Goal: Task Accomplishment & Management: Manage account settings

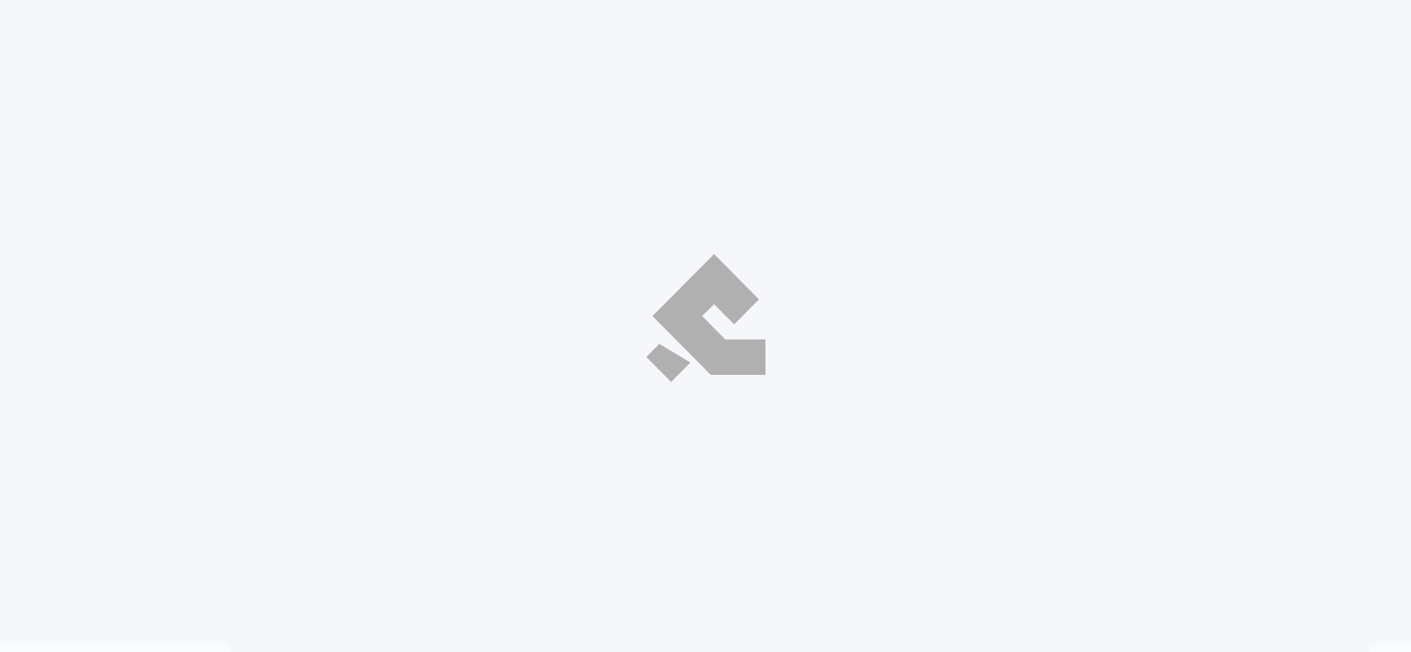
select select "ar"
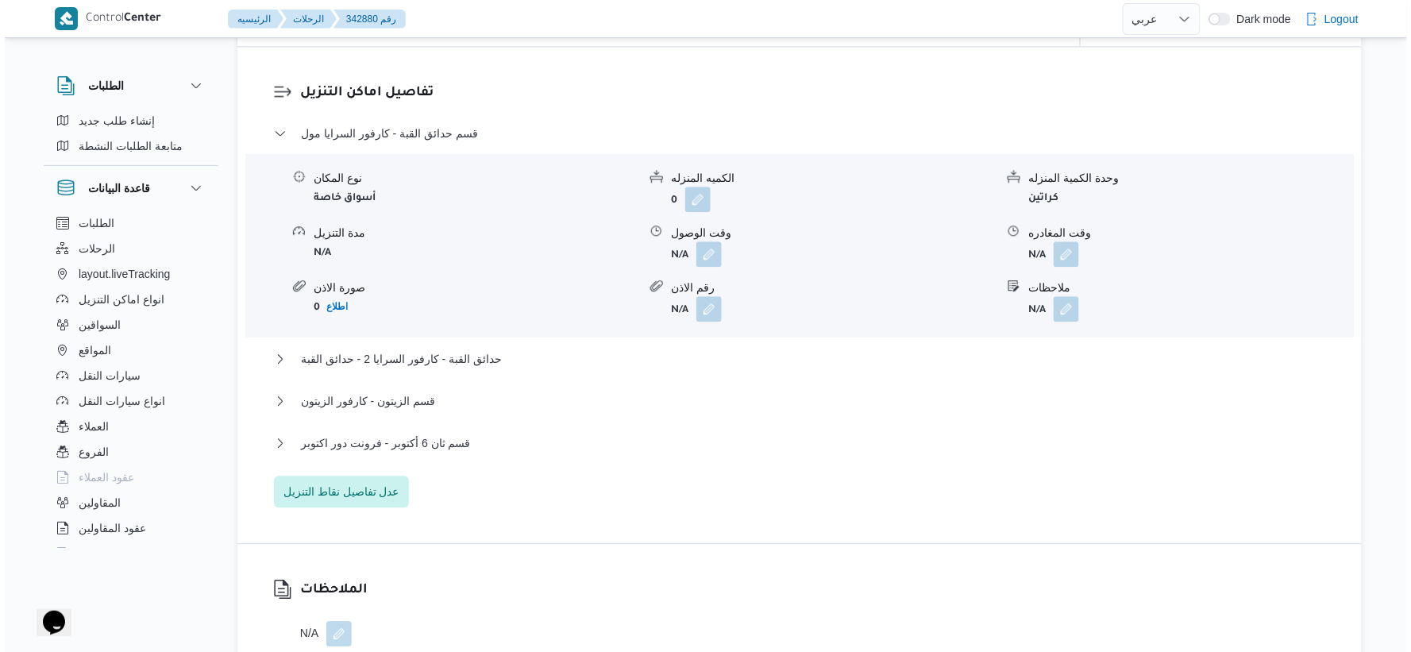
scroll to position [1323, 0]
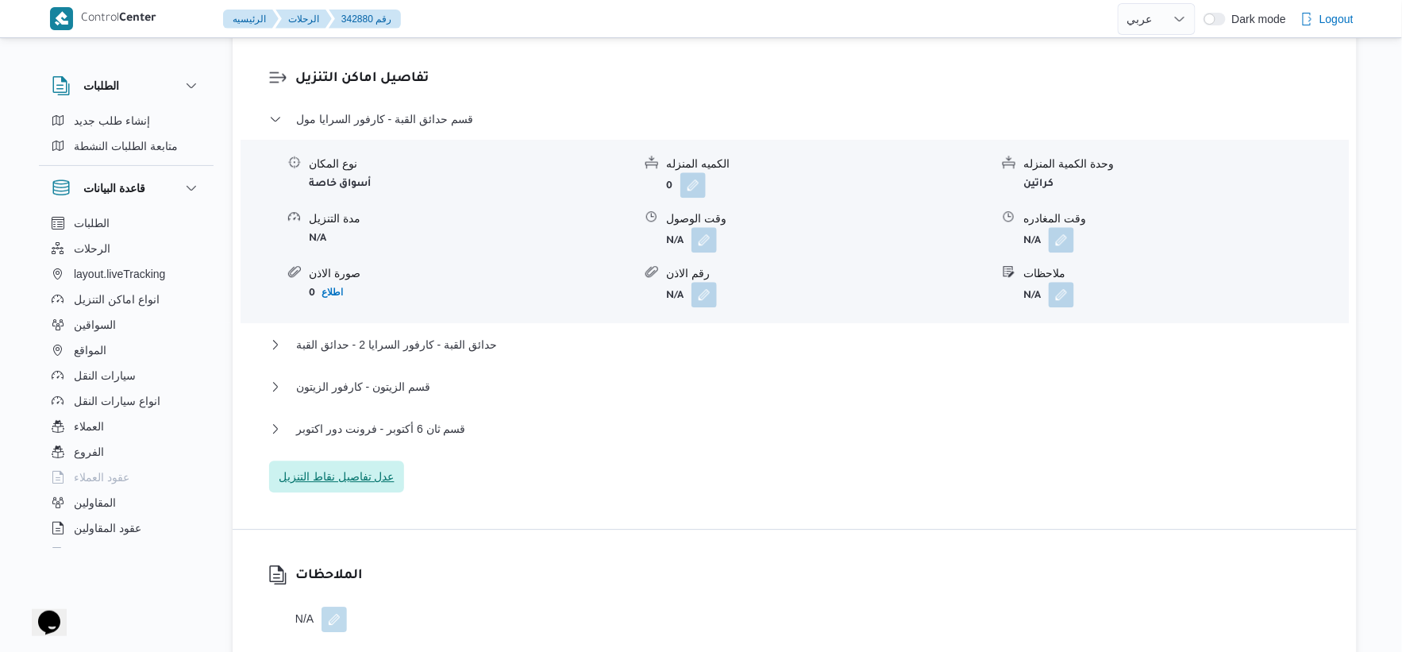
click at [350, 474] on span "عدل تفاصيل نقاط التنزيل" at bounding box center [337, 476] width 116 height 19
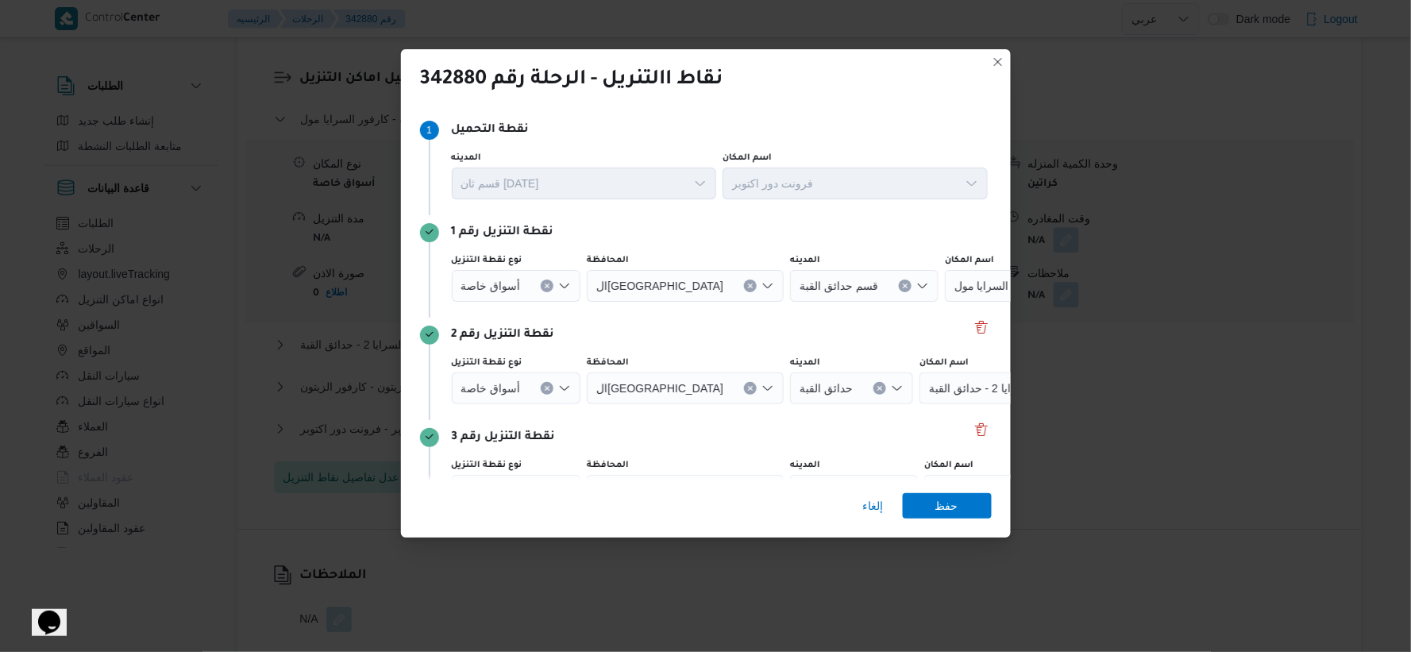
click at [550, 283] on button "Clear input" at bounding box center [547, 285] width 13 height 13
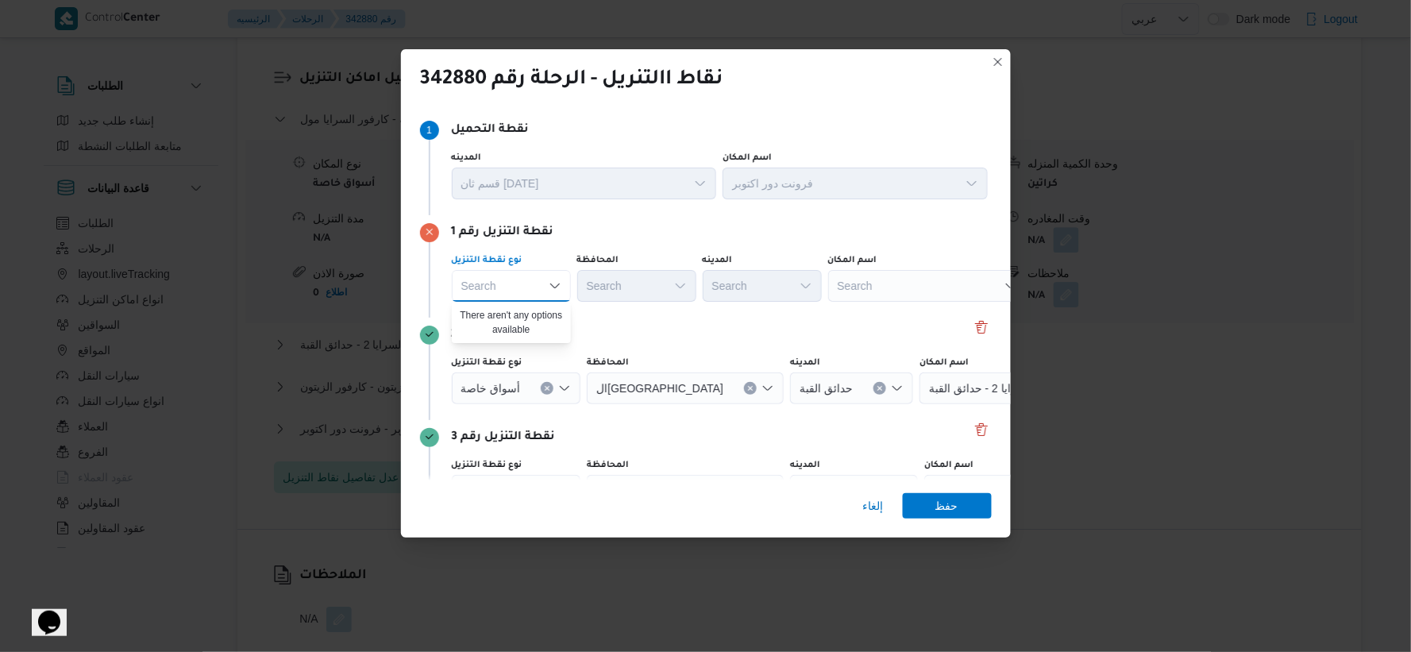
click at [913, 296] on div "Search" at bounding box center [927, 286] width 198 height 32
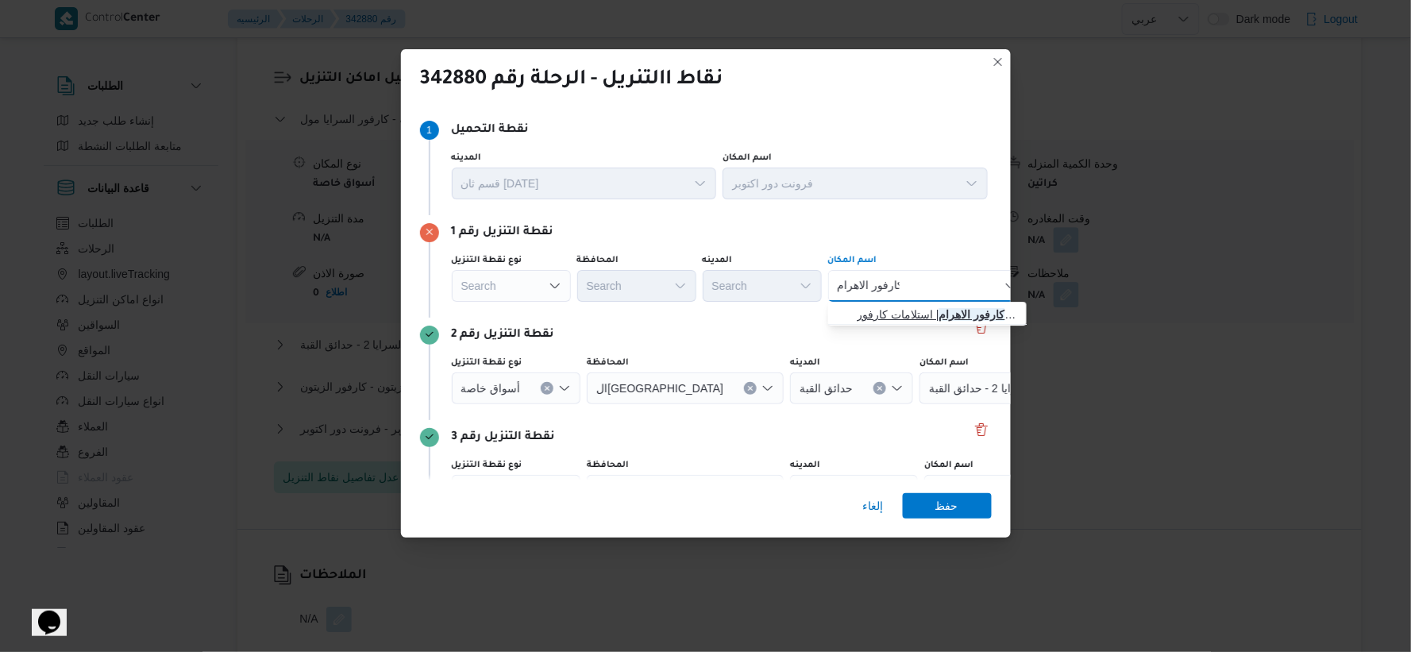
type input "كارفور الاهرام"
click at [917, 308] on span "كارفور الاهرام | استلامات كارفور شارع الاهرام مصر الجديدة | المنتزه" at bounding box center [937, 314] width 160 height 19
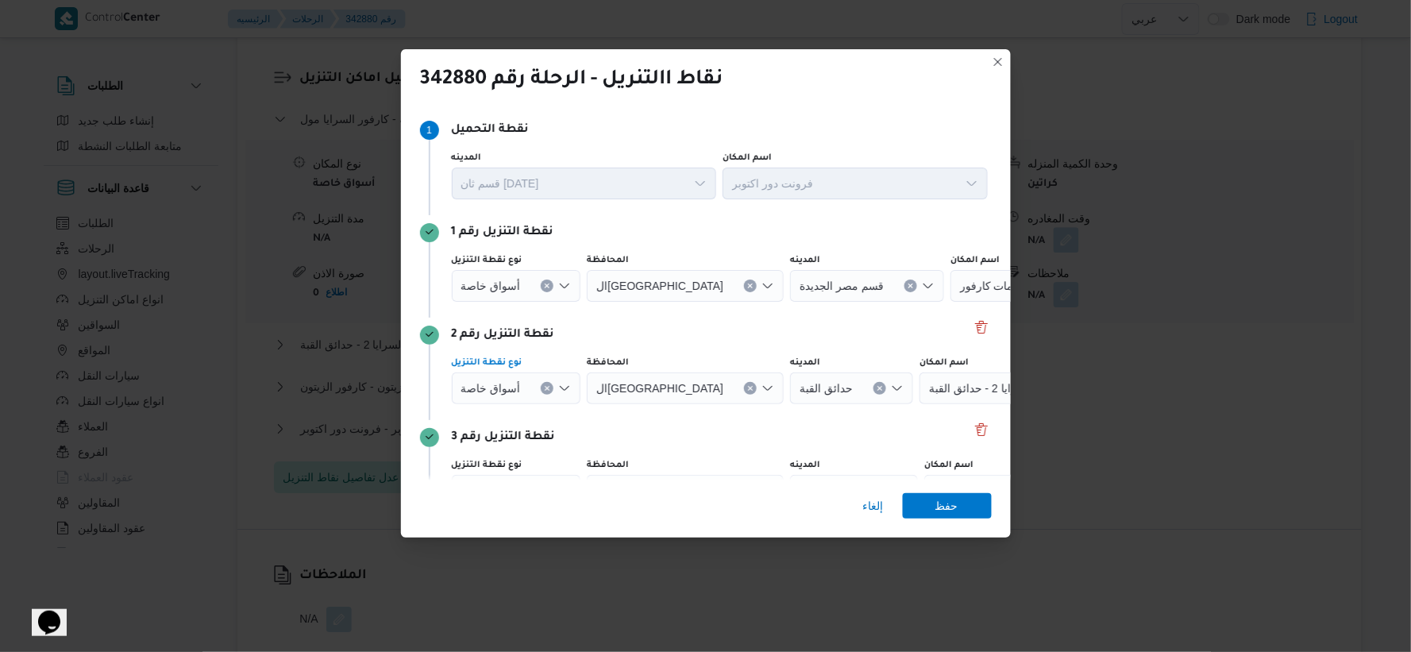
click at [549, 387] on button "Clear input" at bounding box center [547, 388] width 13 height 13
click at [885, 394] on div "Search" at bounding box center [927, 388] width 198 height 32
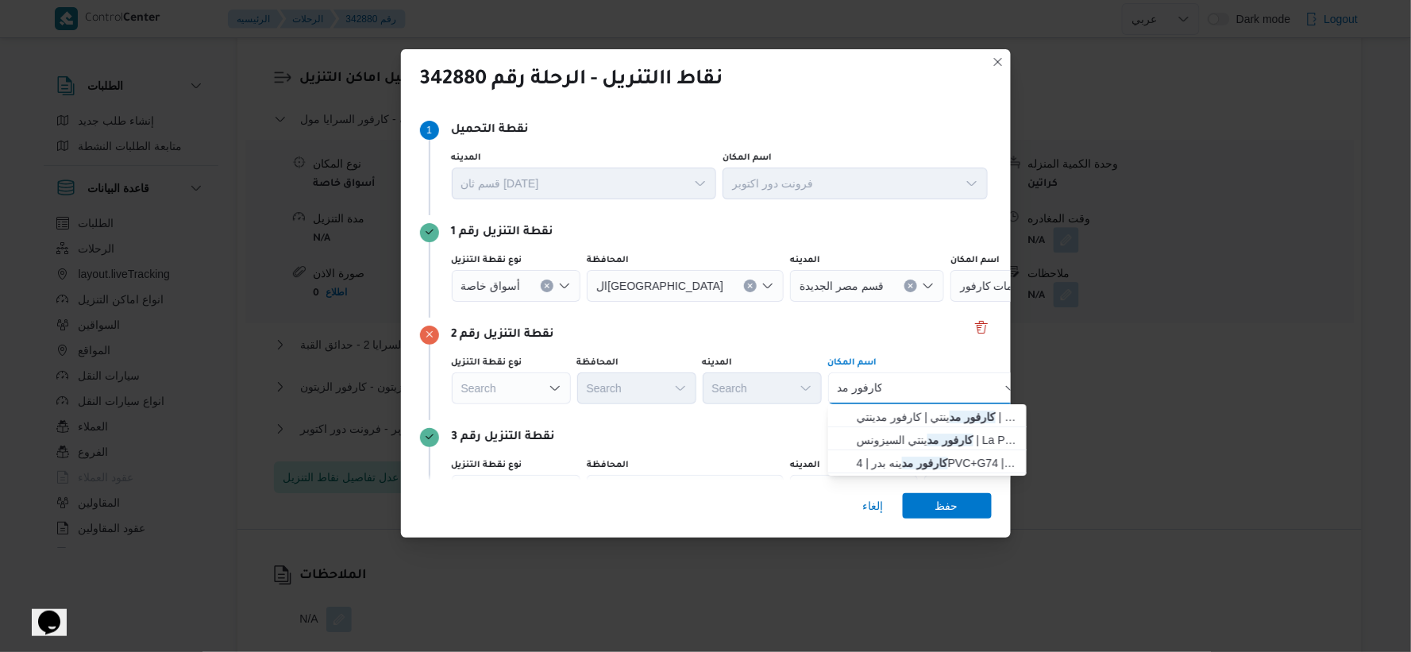
type input "كارفور مد"
click at [922, 387] on div "كارفور مد كارفور مد Combo box. Selected. كارفور مد. Selected. Combo box input. …" at bounding box center [927, 388] width 198 height 32
click at [907, 445] on span "كارفور مد ينتي السيزونس | La Poire Cafe | null" at bounding box center [937, 439] width 160 height 19
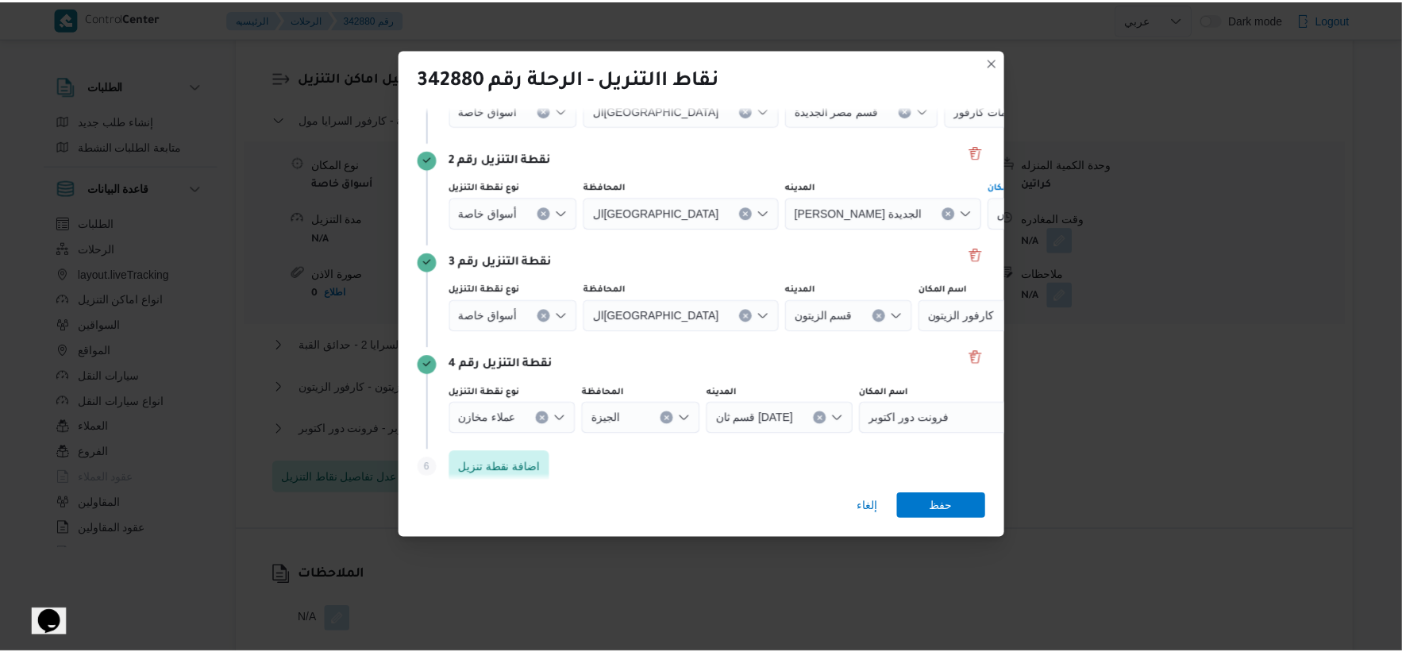
scroll to position [191, 0]
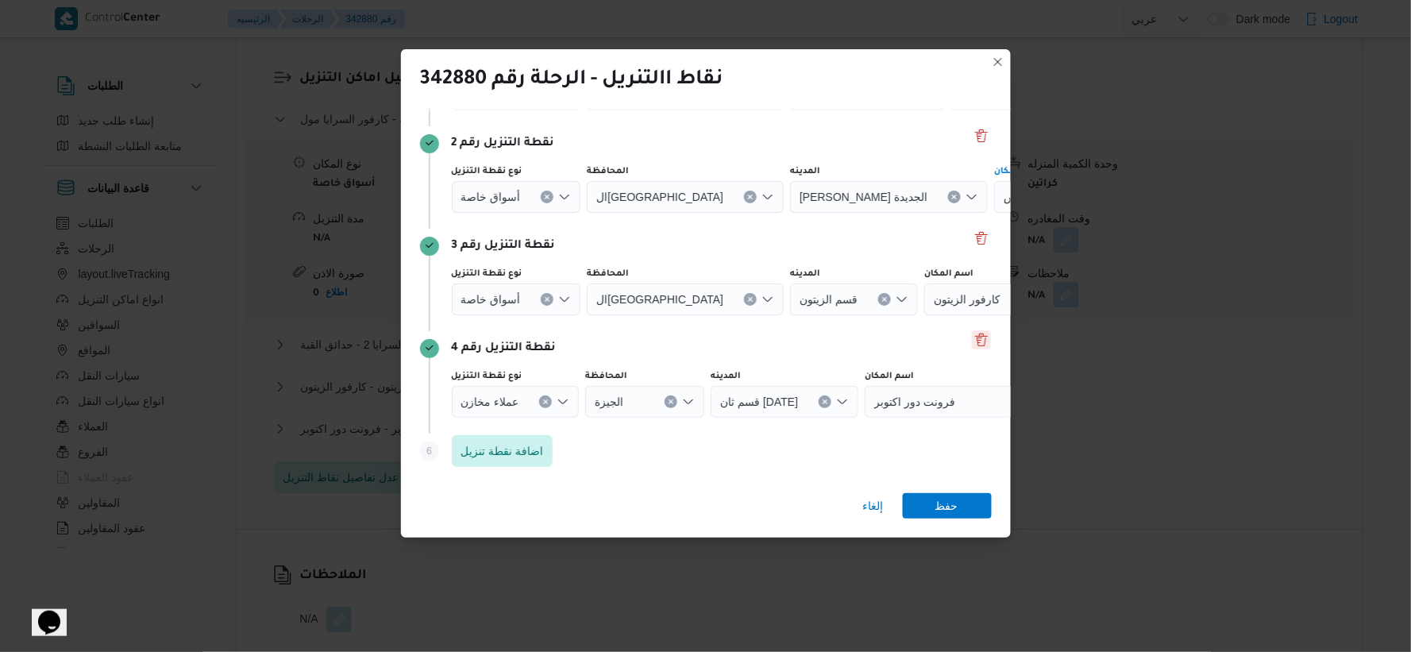
click at [975, 336] on button "Delete" at bounding box center [981, 339] width 19 height 19
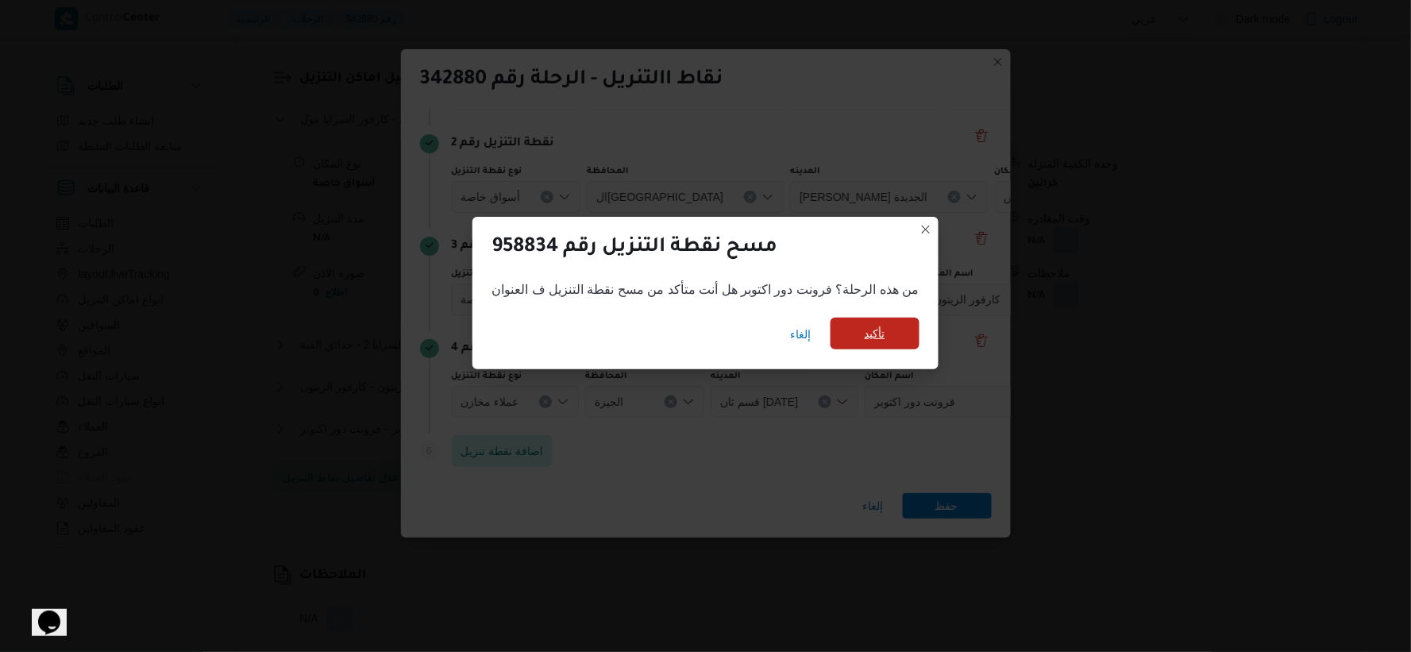
click at [896, 331] on span "تأكيد" at bounding box center [874, 334] width 89 height 32
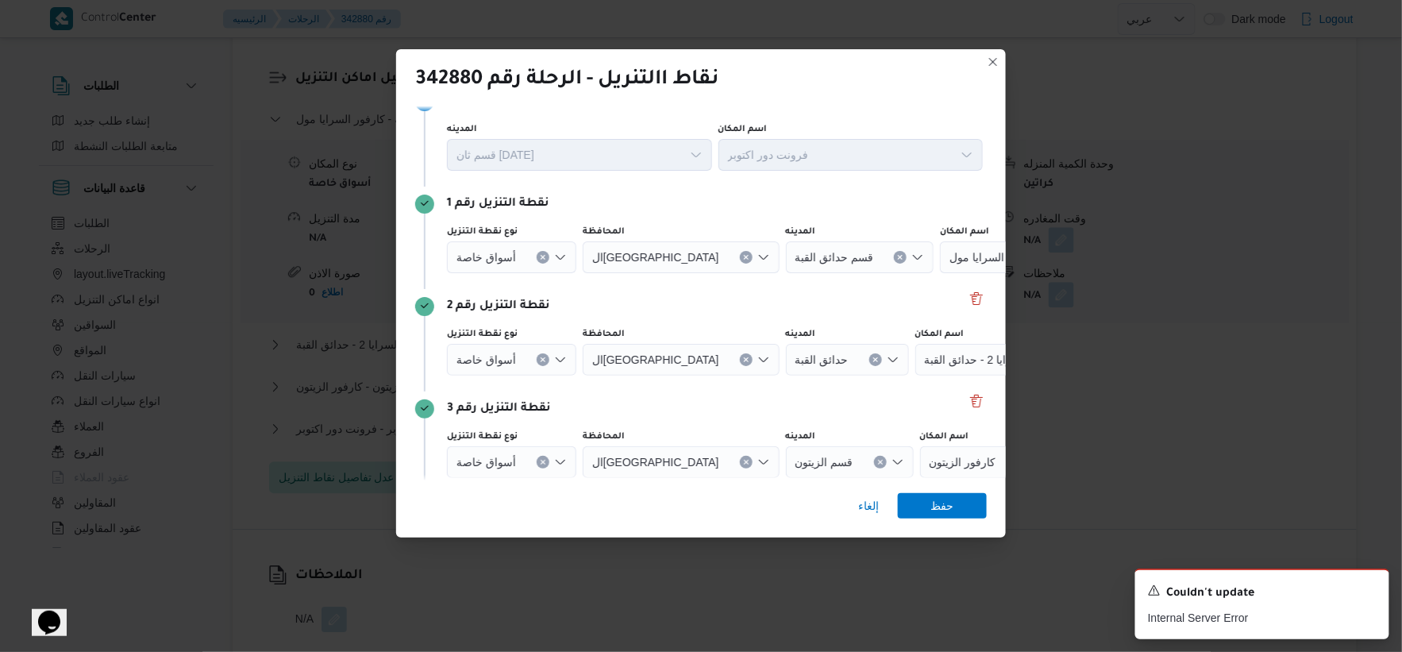
scroll to position [0, 0]
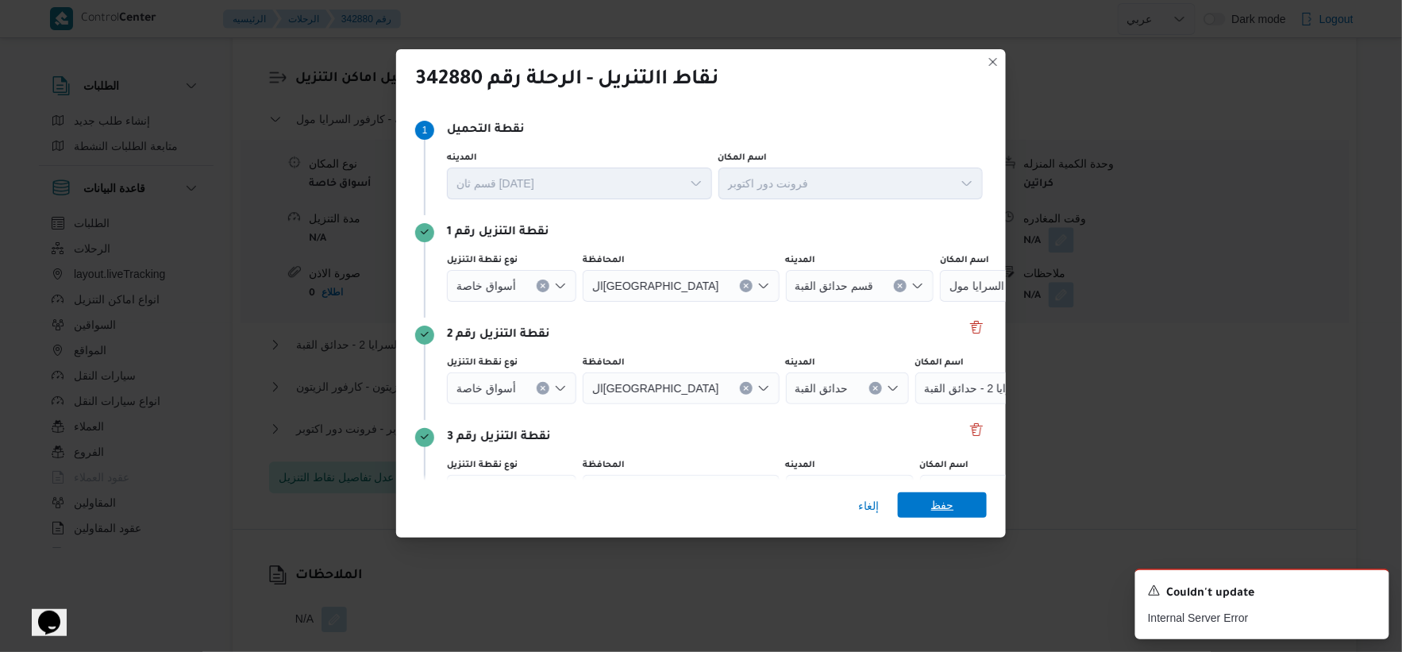
click at [940, 507] on span "حفظ" at bounding box center [942, 504] width 23 height 25
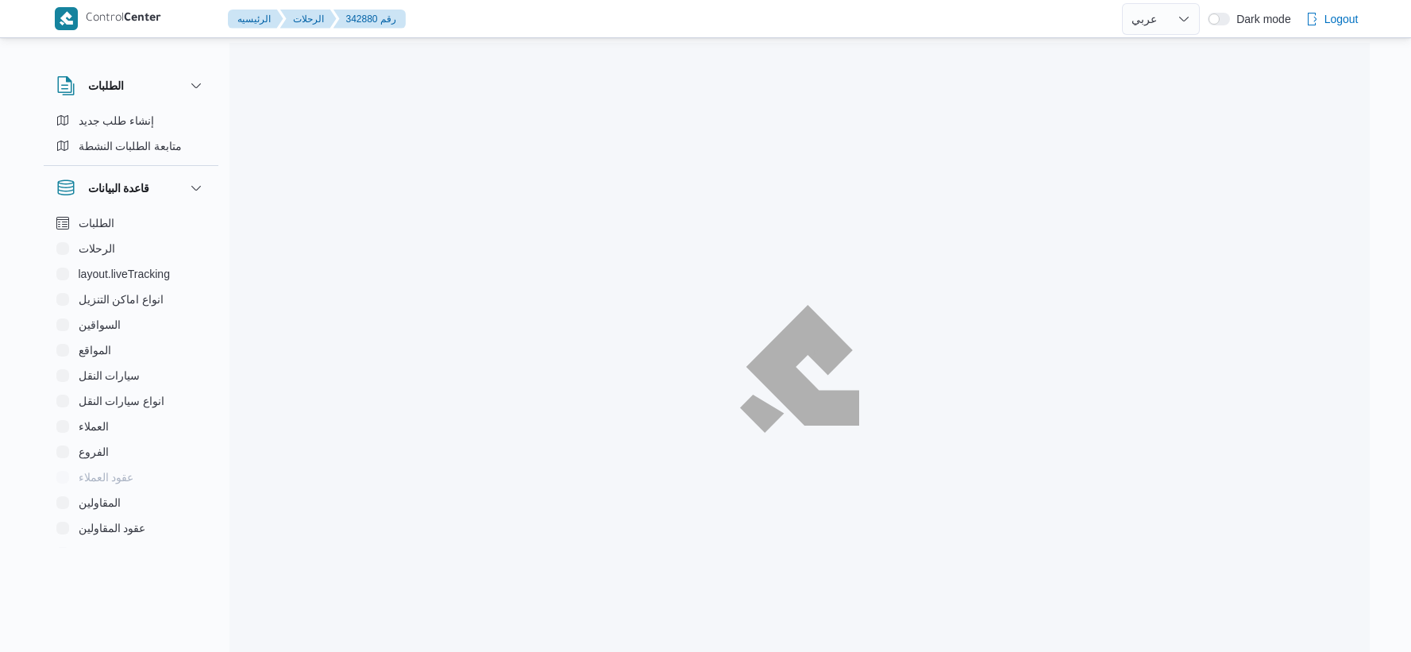
select select "ar"
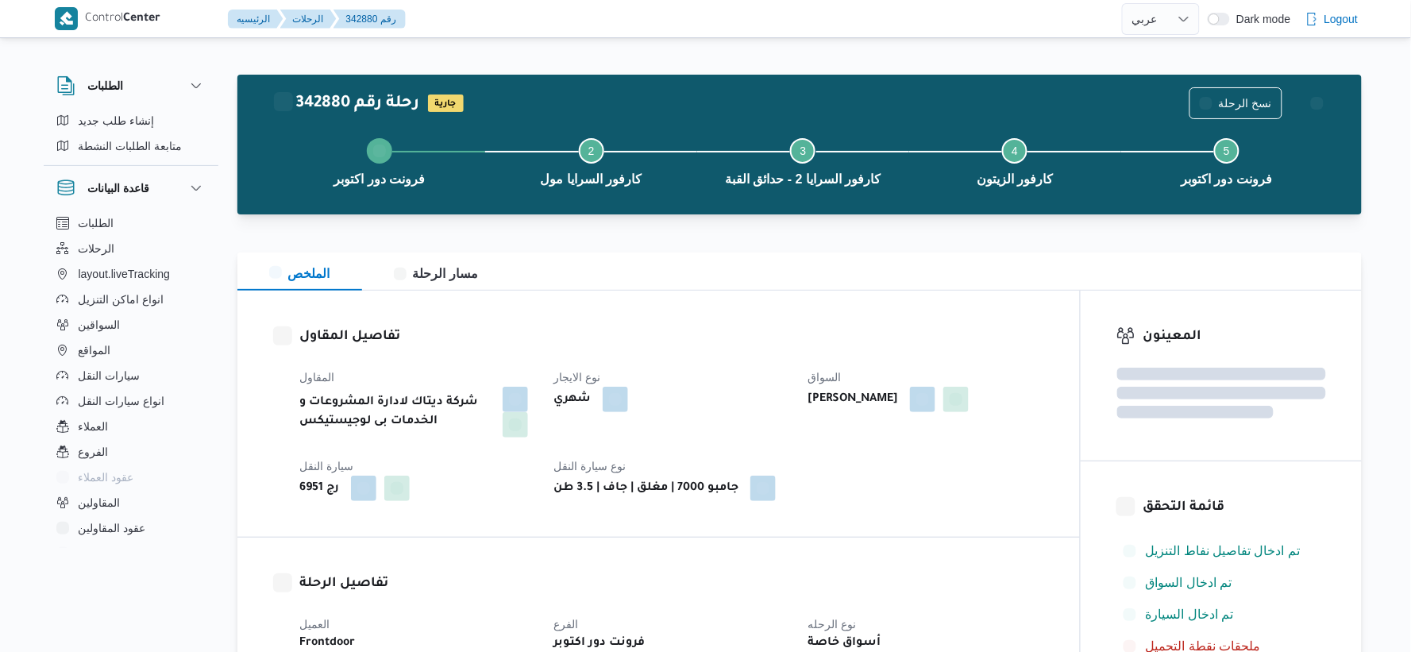
scroll to position [1323, 0]
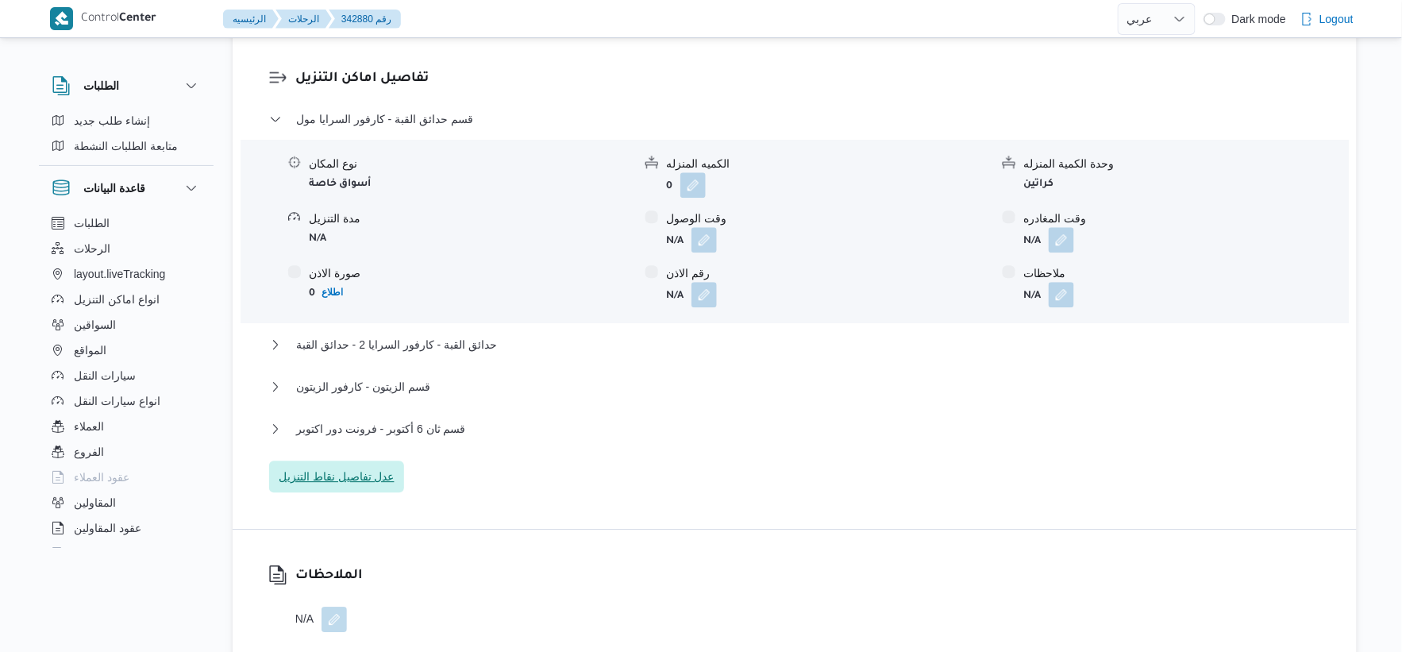
click at [356, 480] on span "عدل تفاصيل نقاط التنزيل" at bounding box center [337, 476] width 116 height 19
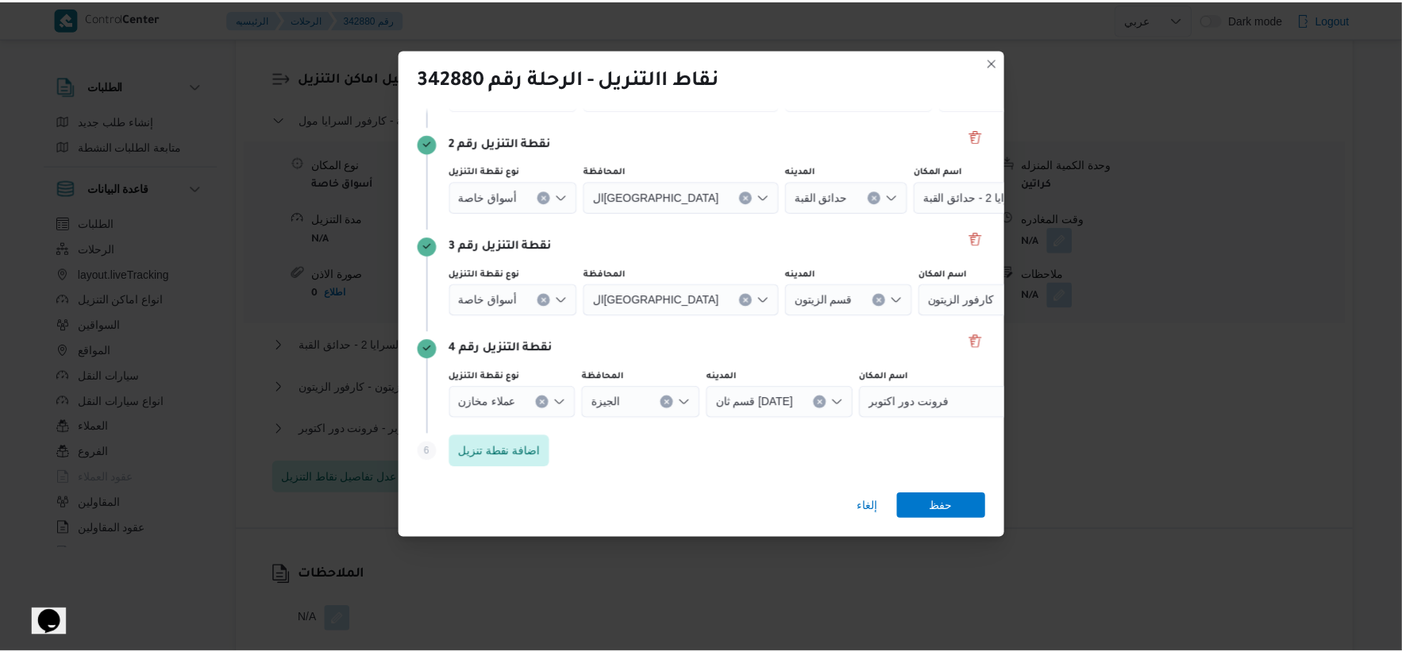
scroll to position [0, 0]
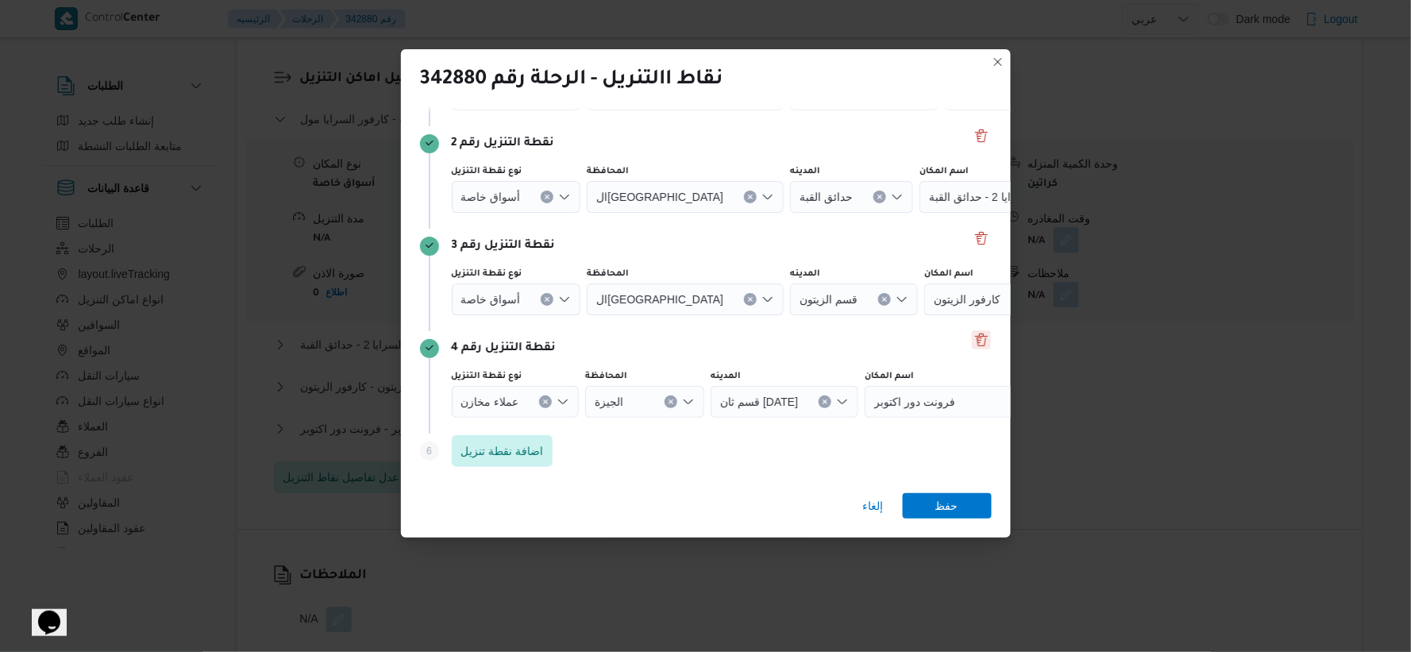
click at [972, 336] on button "Delete" at bounding box center [981, 339] width 19 height 19
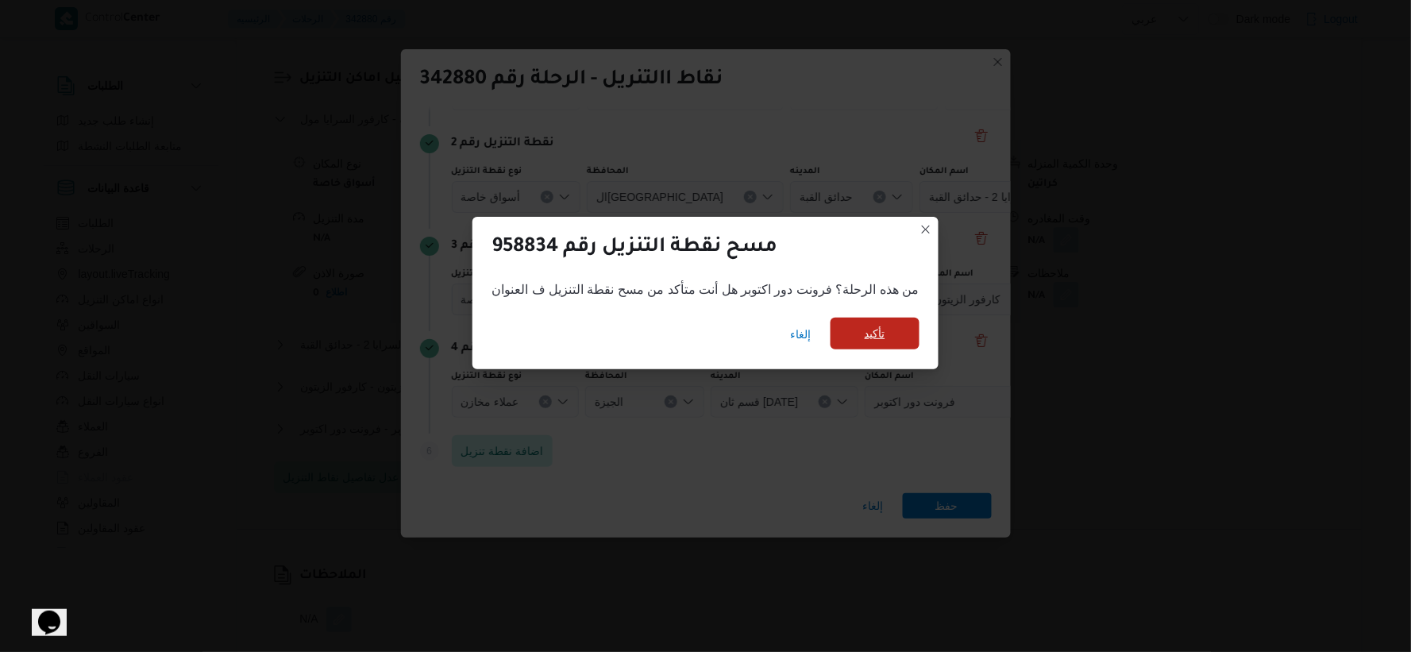
click at [869, 337] on span "تأكيد" at bounding box center [875, 333] width 21 height 19
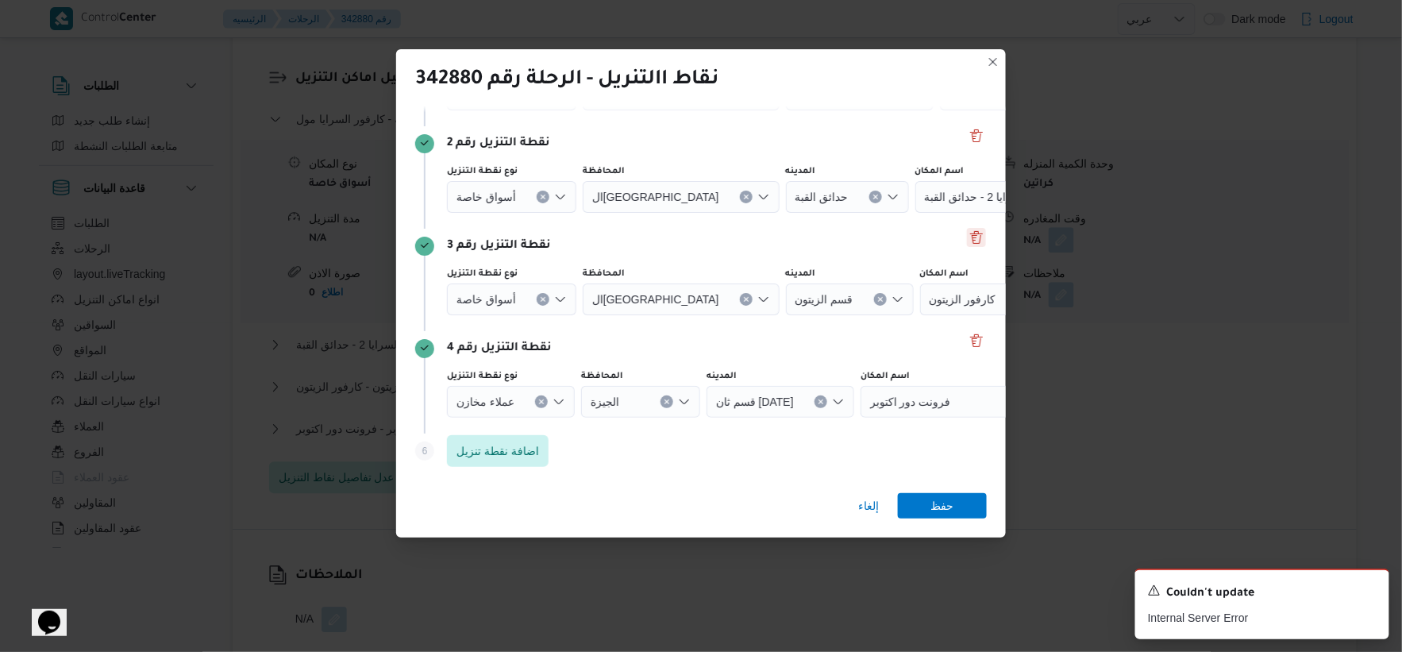
click at [967, 237] on button "Delete" at bounding box center [976, 237] width 19 height 19
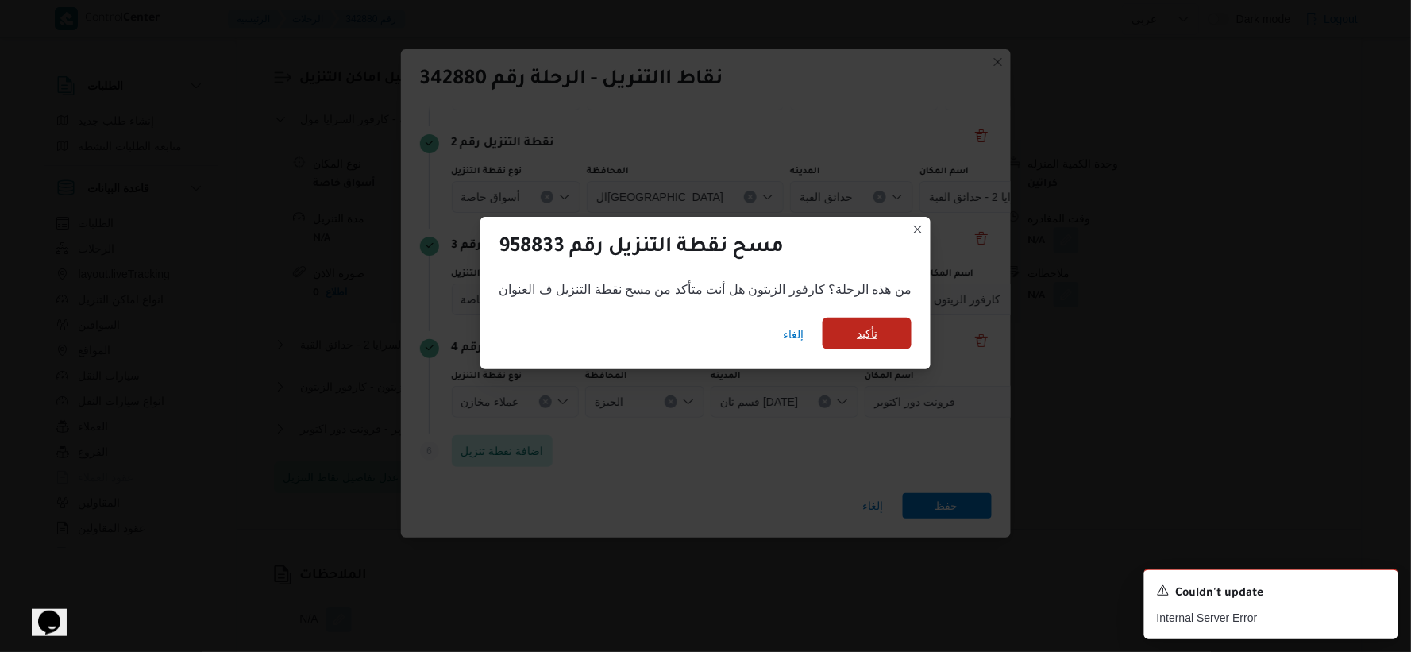
click at [877, 334] on span "تأكيد" at bounding box center [867, 334] width 89 height 32
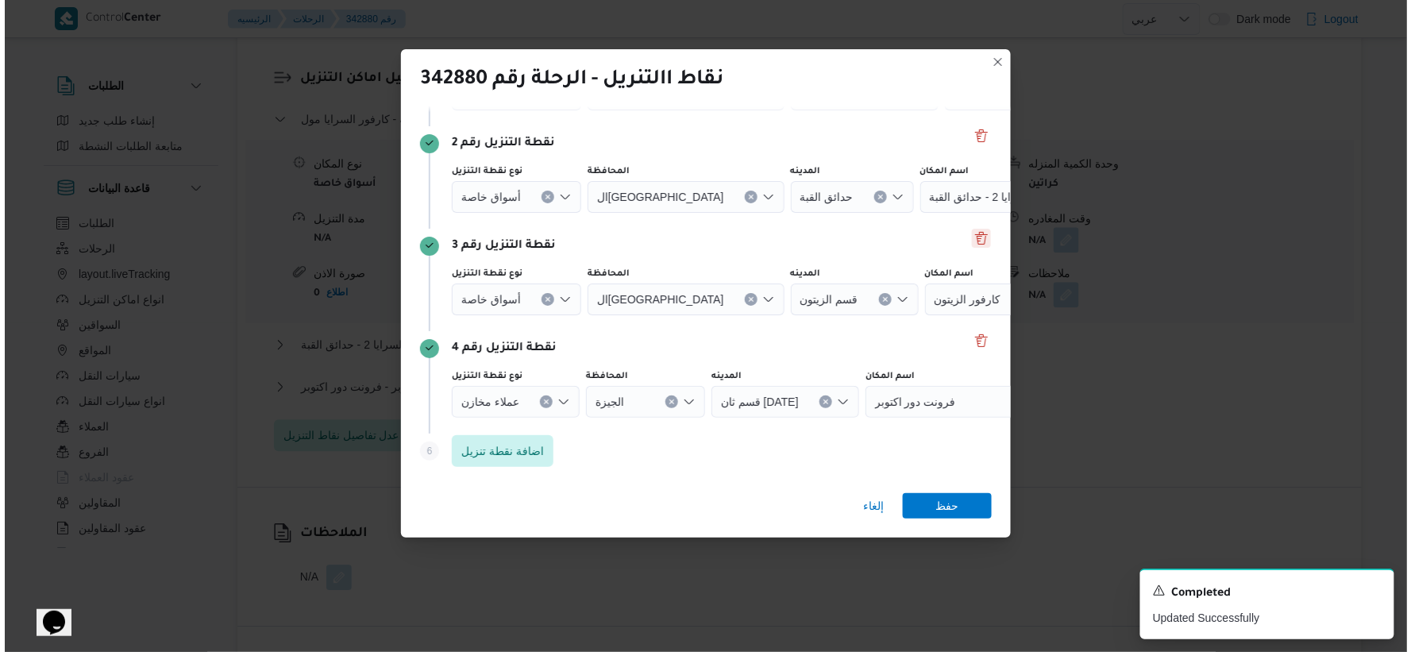
scroll to position [89, 0]
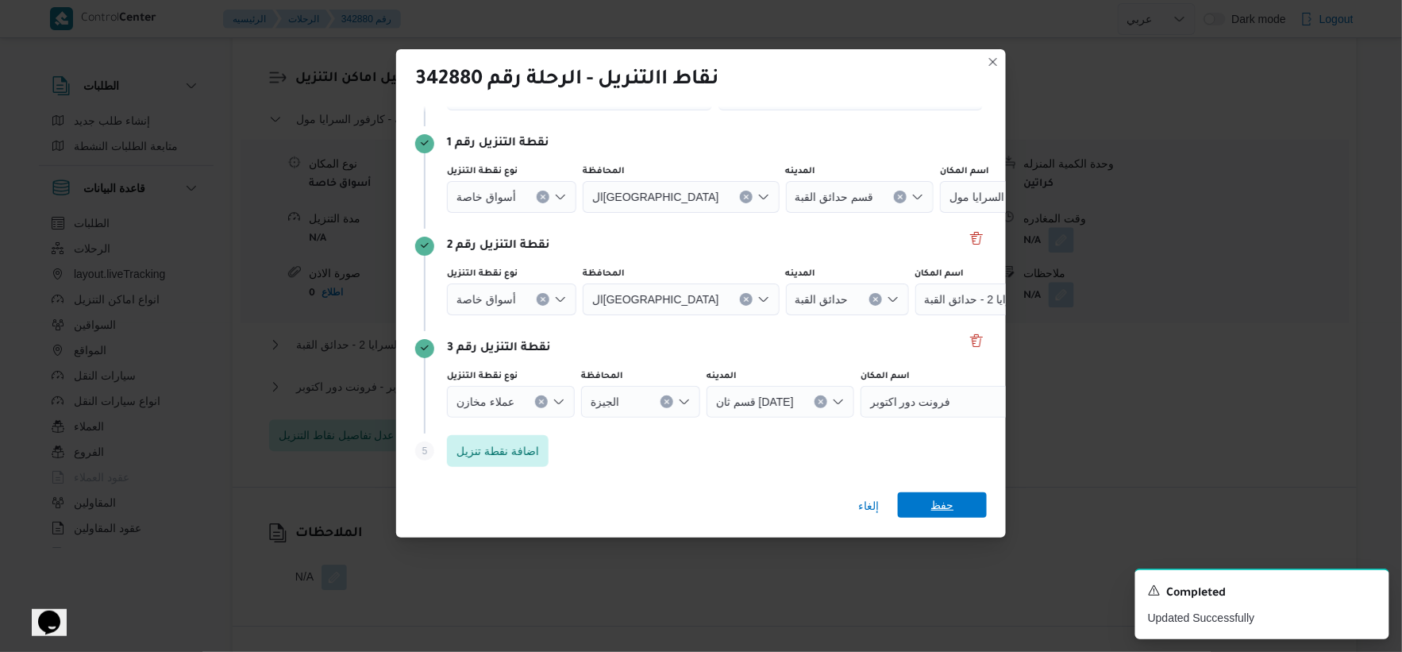
click at [946, 499] on span "حفظ" at bounding box center [942, 504] width 23 height 25
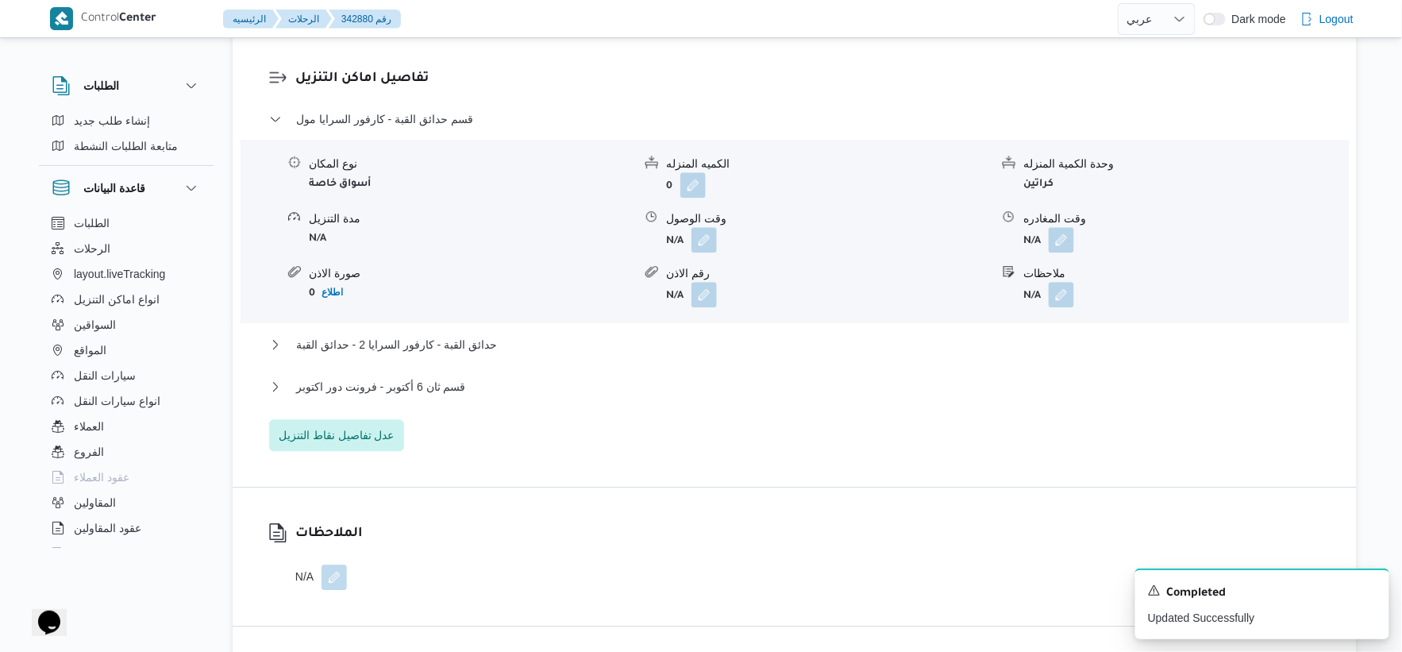
click at [374, 450] on div "تفاصيل اماكن التنزيل قسم حدائق القبة - كارفور السرايا مول نوع المكان أسواق خاصة…" at bounding box center [795, 260] width 1124 height 454
click at [368, 430] on span "عدل تفاصيل نقاط التنزيل" at bounding box center [337, 434] width 116 height 19
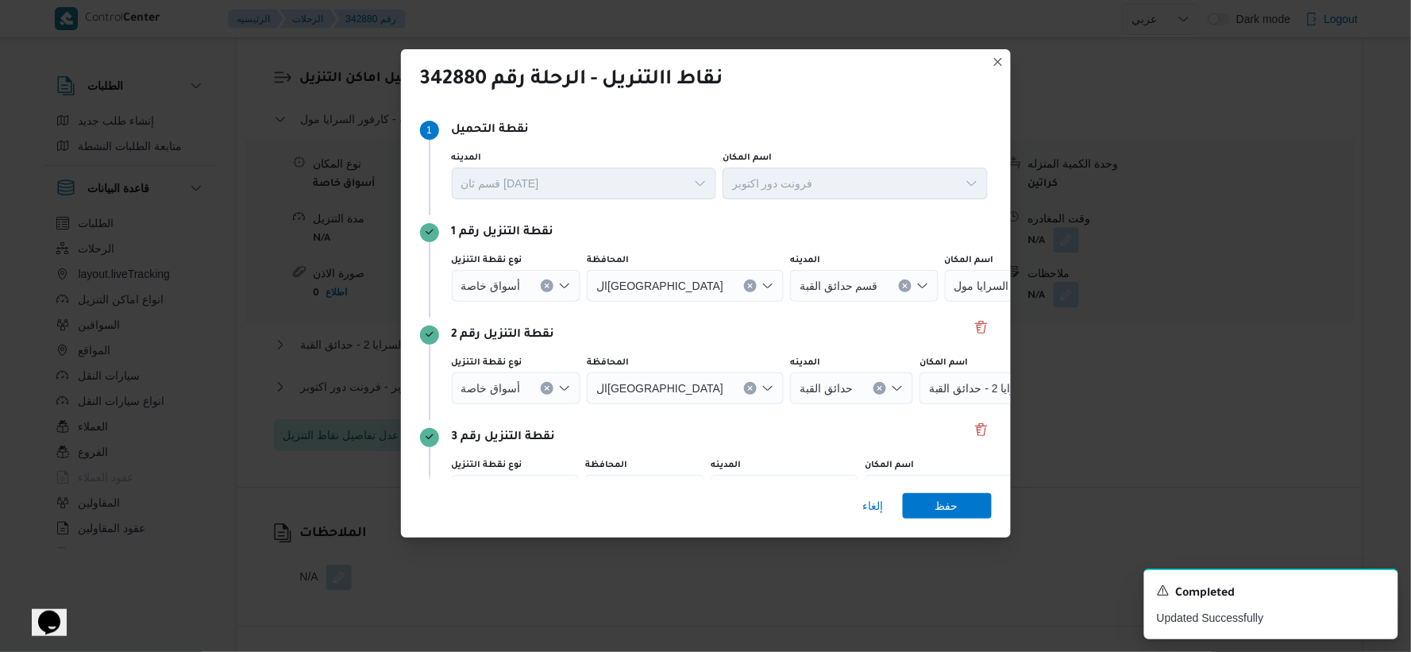
click at [545, 286] on icon "Clear input" at bounding box center [547, 285] width 4 height 4
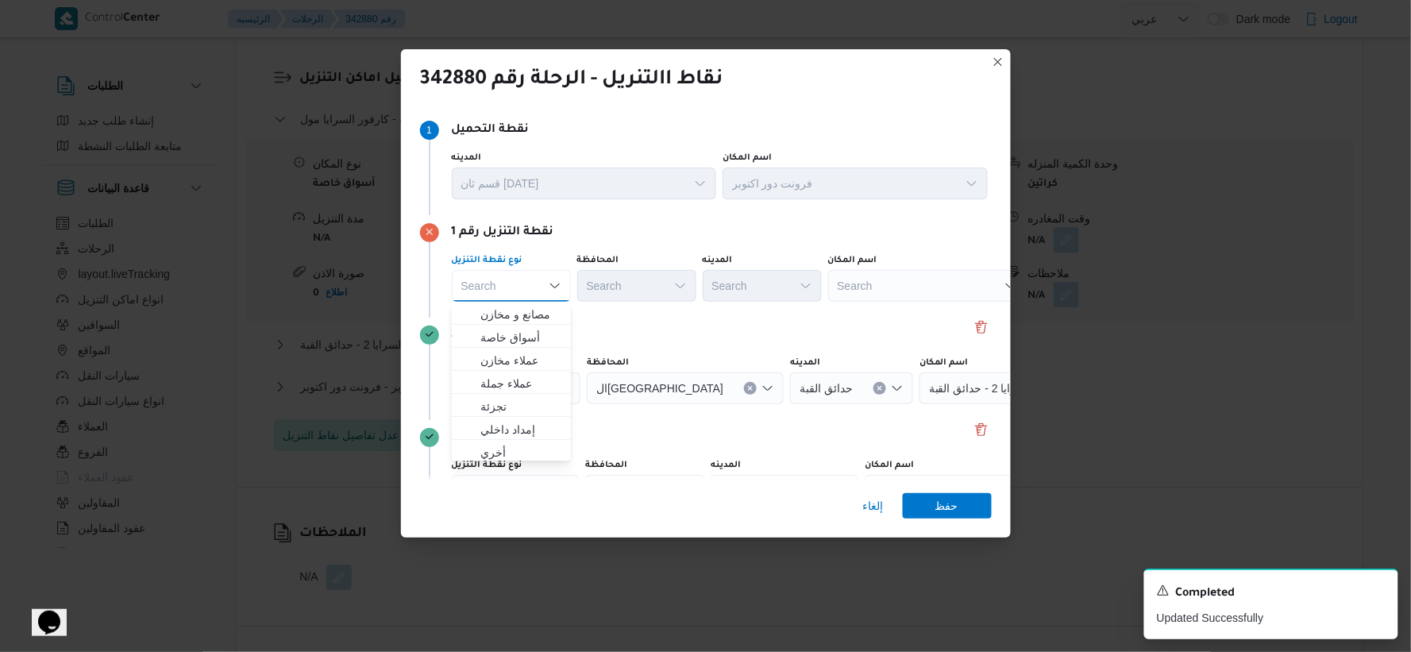
click at [889, 290] on div "Search" at bounding box center [927, 286] width 198 height 32
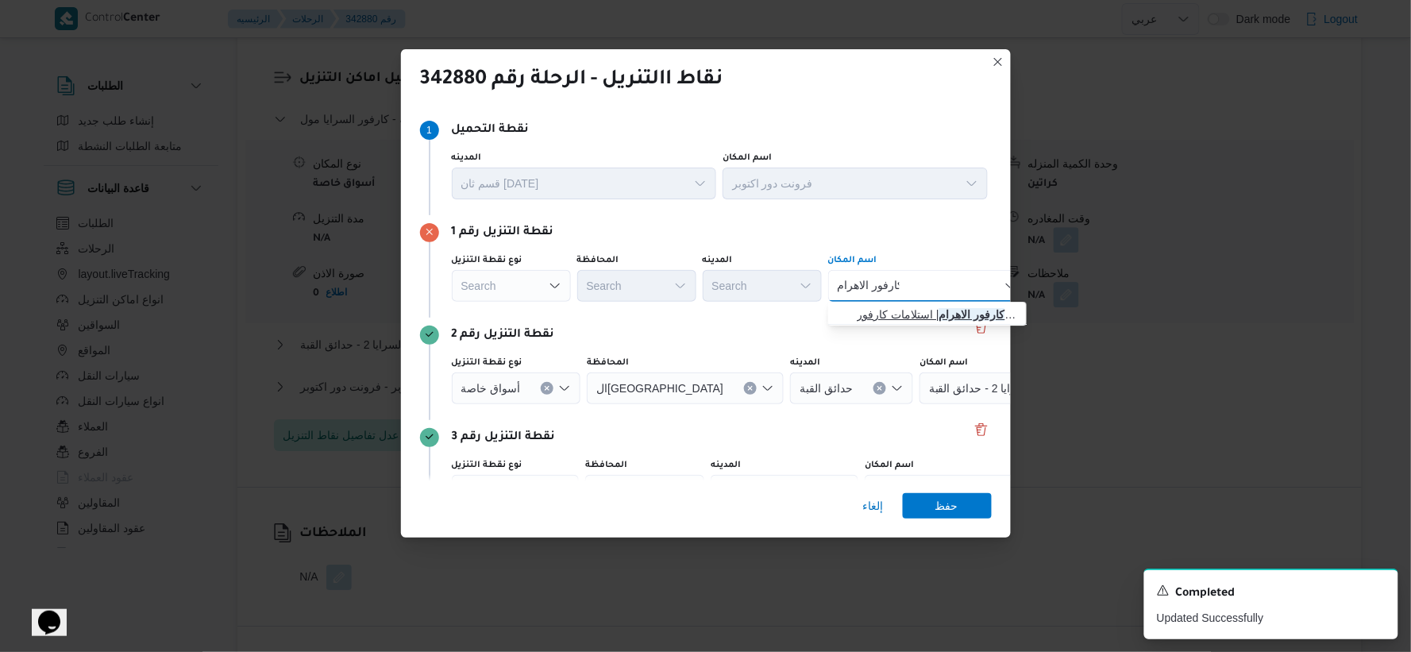
type input "كارفور الاهرام"
click at [903, 306] on span "كارفور الاهرام | استلامات كارفور شارع الاهرام مصر الجديدة | المنتزه" at bounding box center [937, 314] width 160 height 19
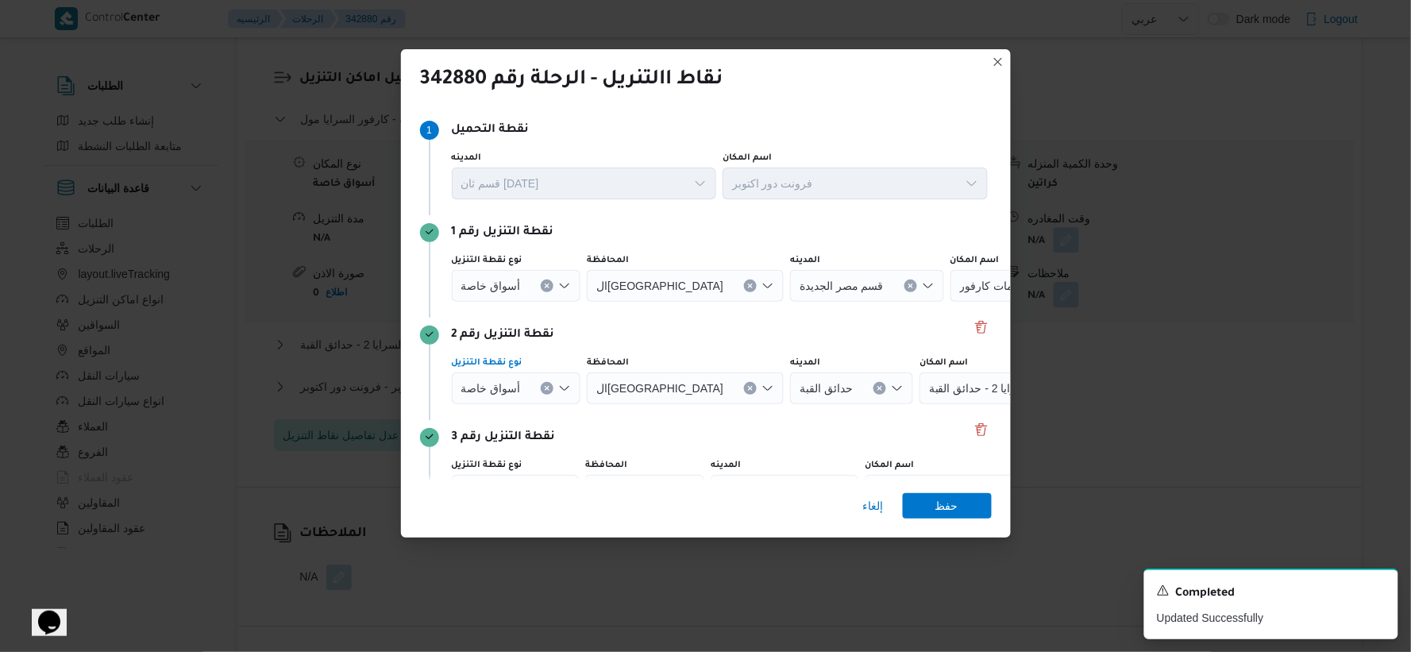
click at [541, 390] on button "Clear input" at bounding box center [547, 388] width 13 height 13
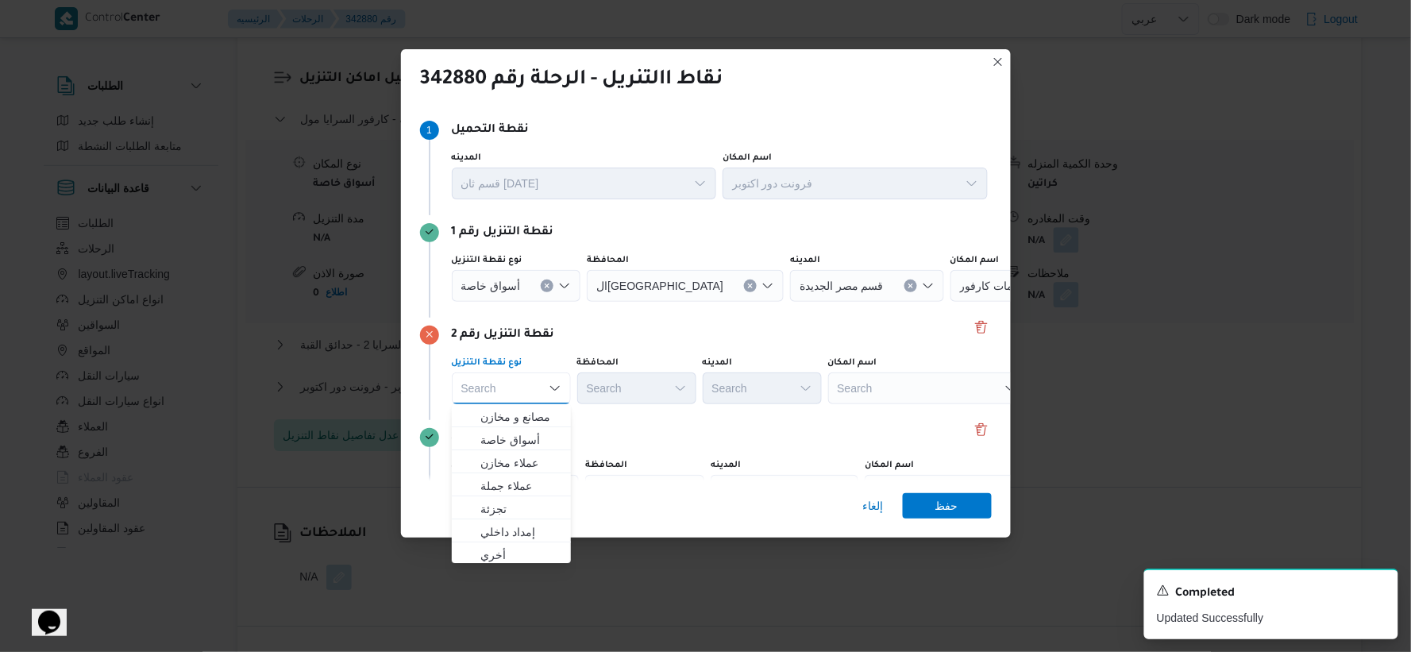
click at [909, 395] on div "Search" at bounding box center [927, 388] width 198 height 32
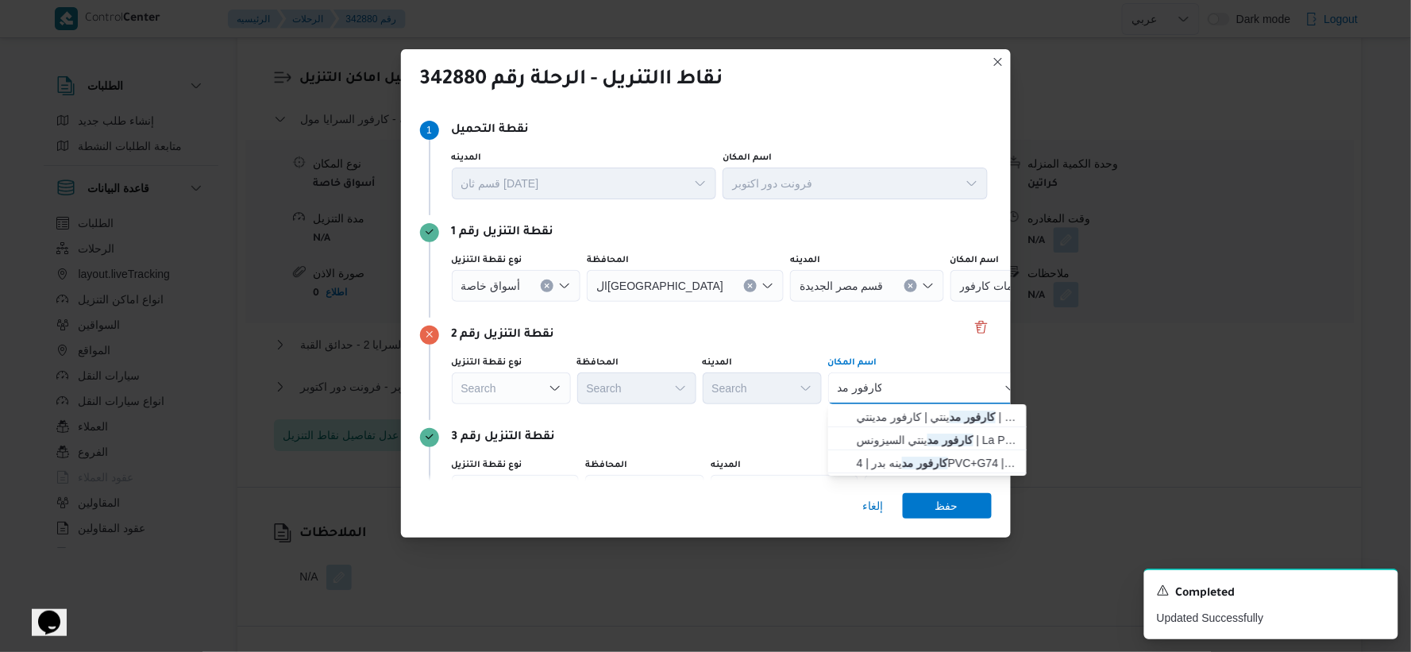
type input "كارفور مد"
click at [924, 394] on div "كارفور مد كارفور مد Combo box. Selected. كارفور مد. Selected. Combo box input. …" at bounding box center [927, 388] width 198 height 32
click at [913, 438] on span "كارفور مد ينتي السيزونس | La Poire Cafe | null" at bounding box center [937, 439] width 160 height 19
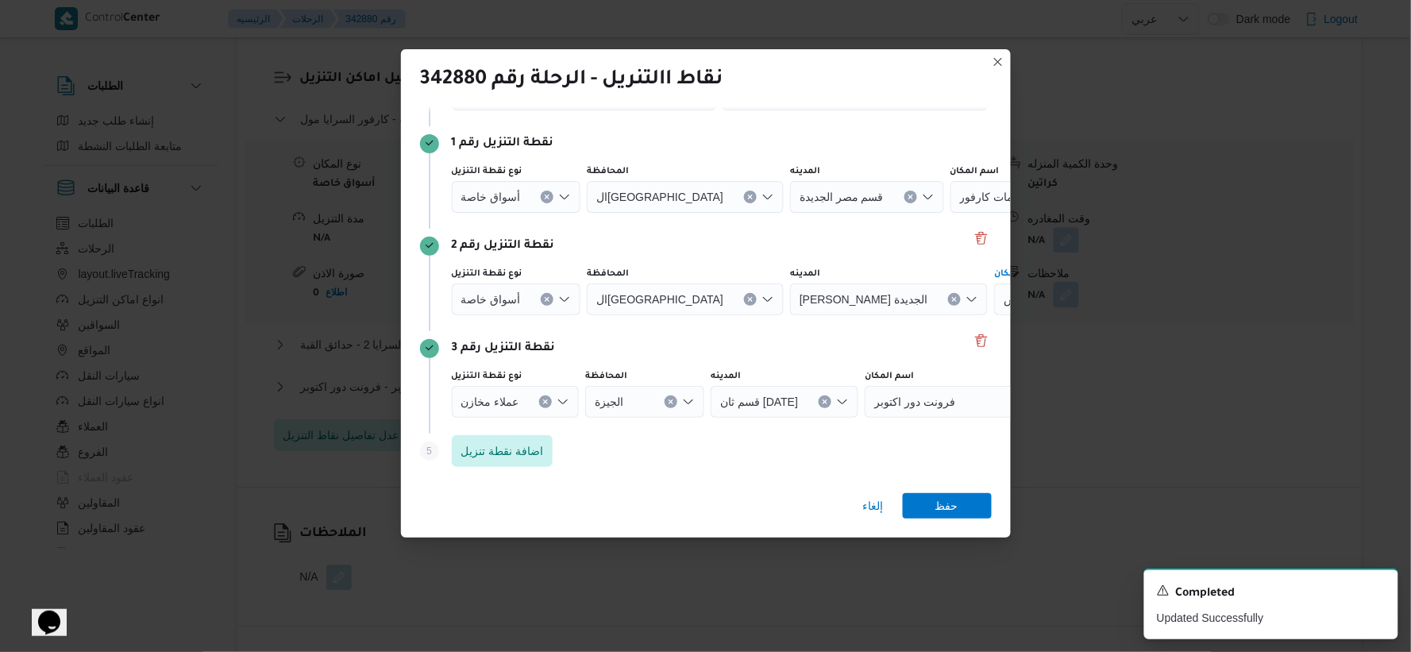
click at [548, 400] on button "Clear input" at bounding box center [545, 401] width 13 height 13
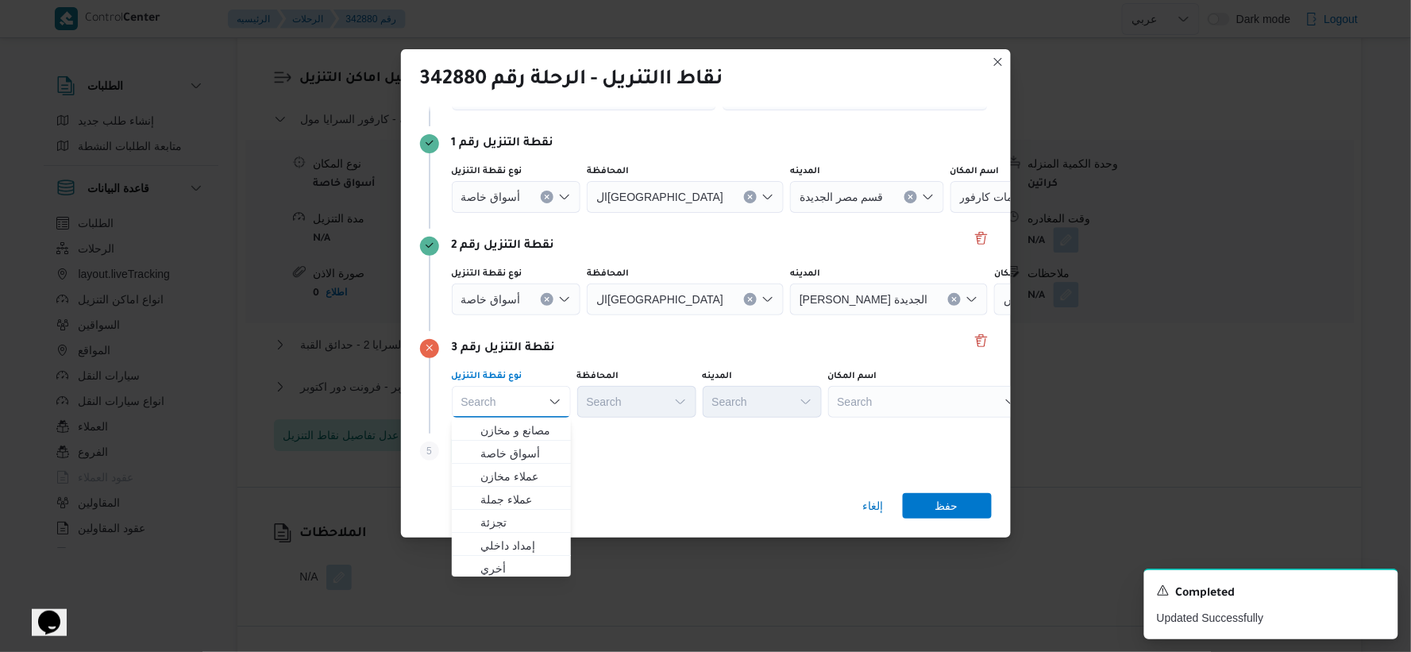
click at [918, 415] on div "Search" at bounding box center [927, 402] width 198 height 32
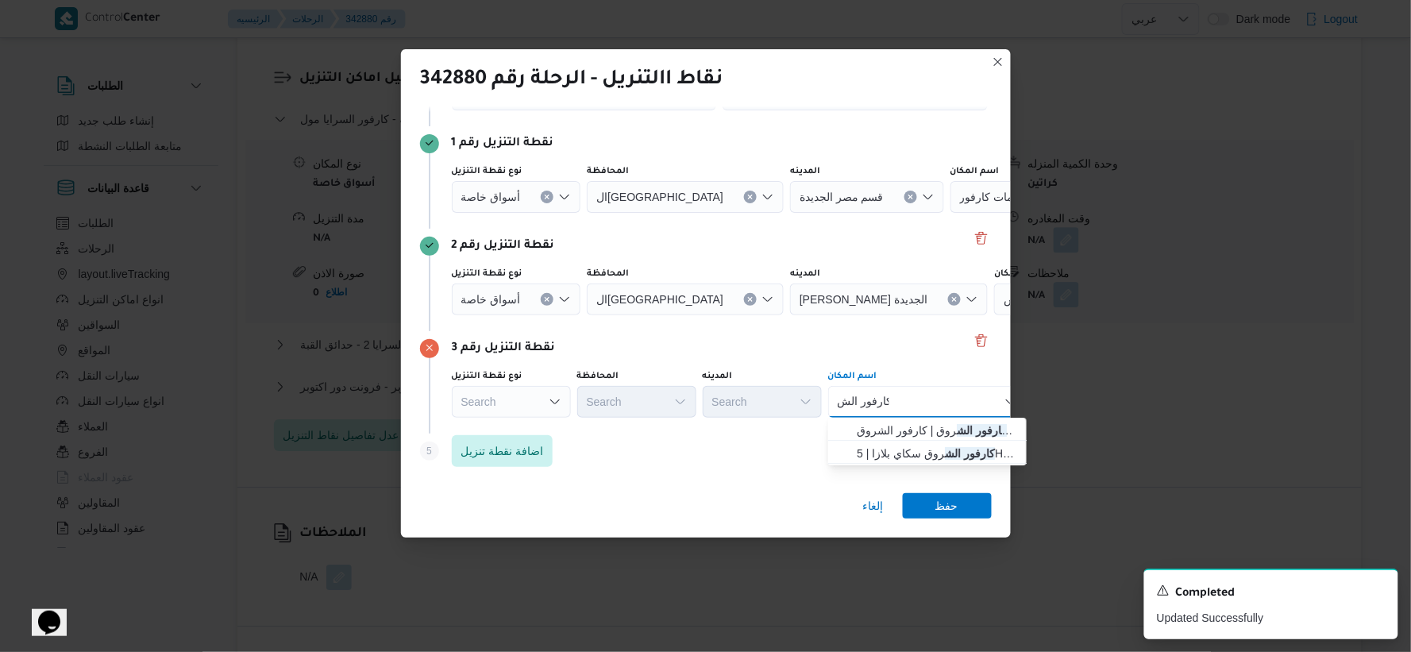
type input "كارفور الش"
click at [917, 408] on div "كارفور الش كارفور الش Combo box. Selected. كارفور الش. Selected. Combo box inpu…" at bounding box center [927, 402] width 198 height 32
click at [908, 422] on span "كارفور الش روق | كارفور الشروق | null" at bounding box center [937, 430] width 160 height 19
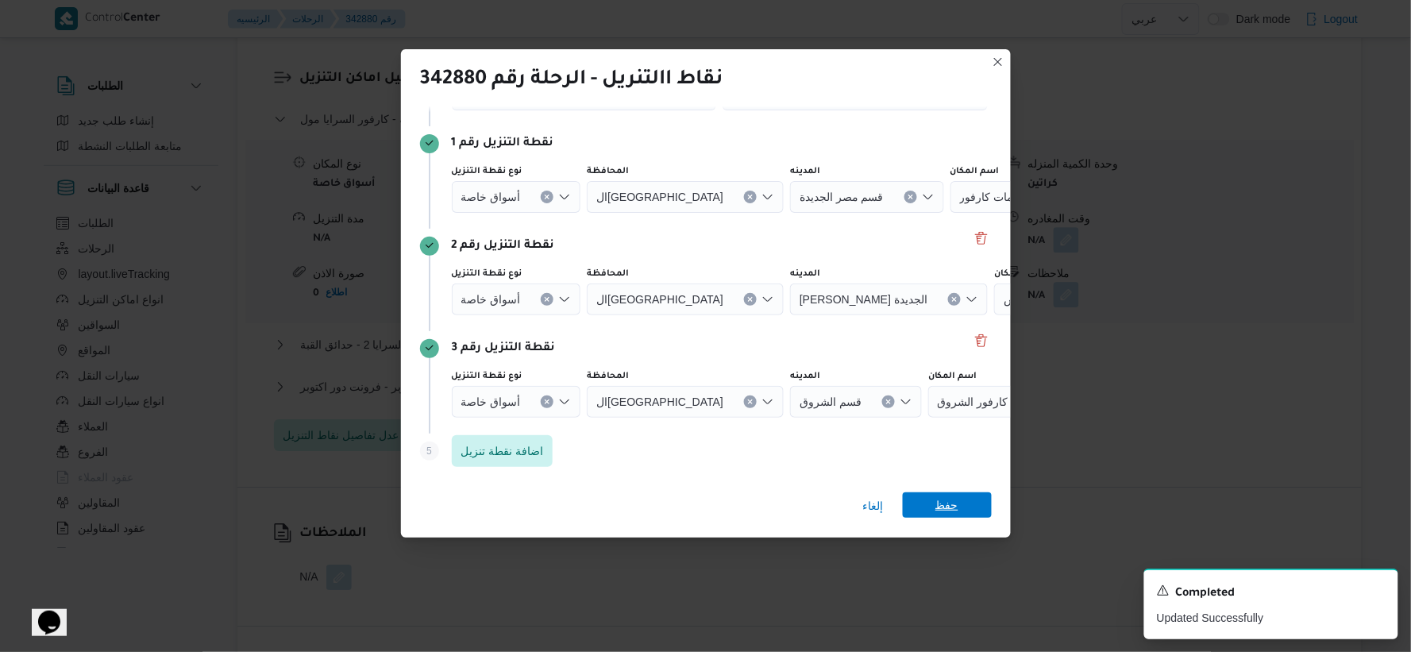
click at [941, 511] on span "حفظ" at bounding box center [946, 504] width 23 height 25
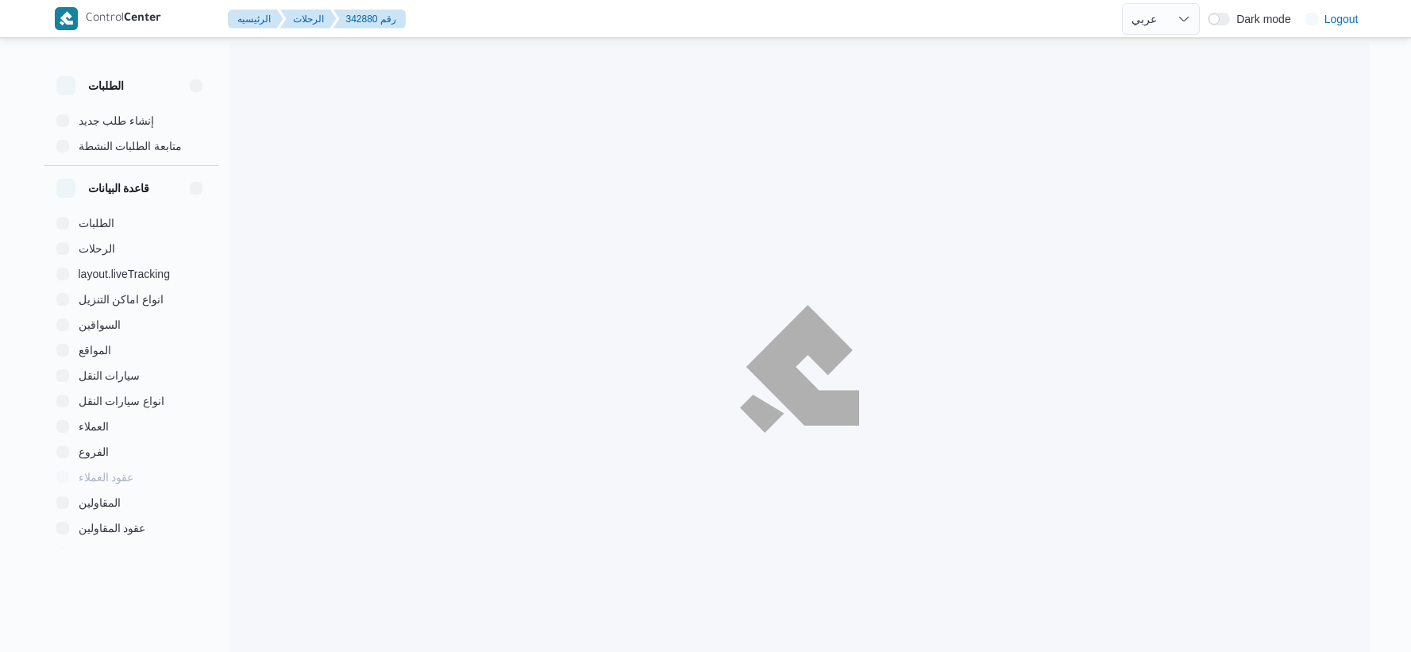
select select "ar"
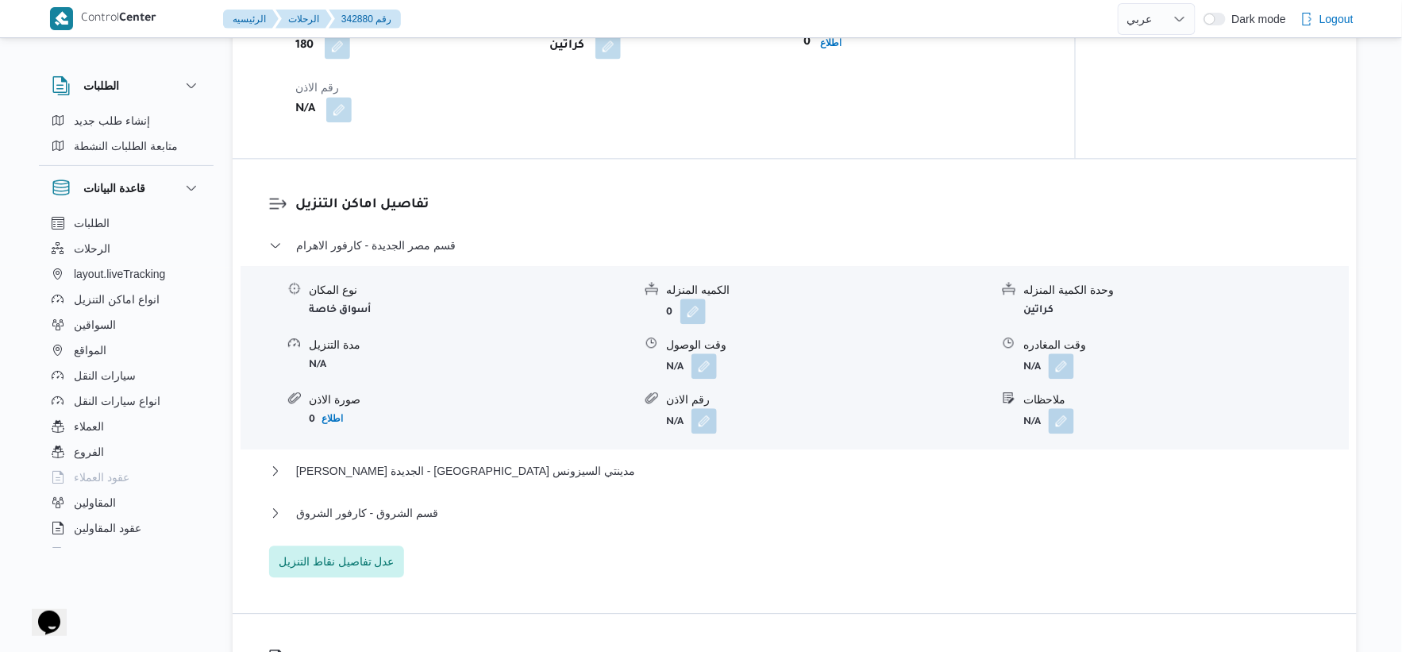
scroll to position [1235, 0]
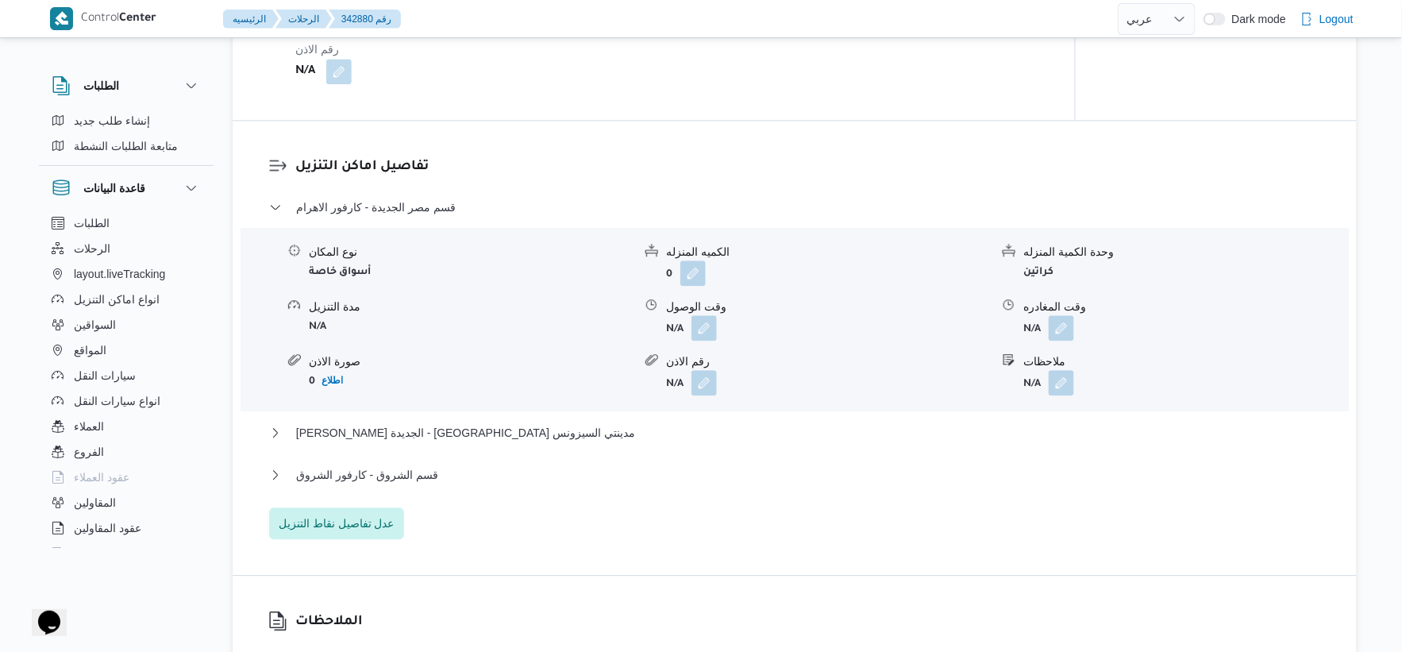
select select "ar"
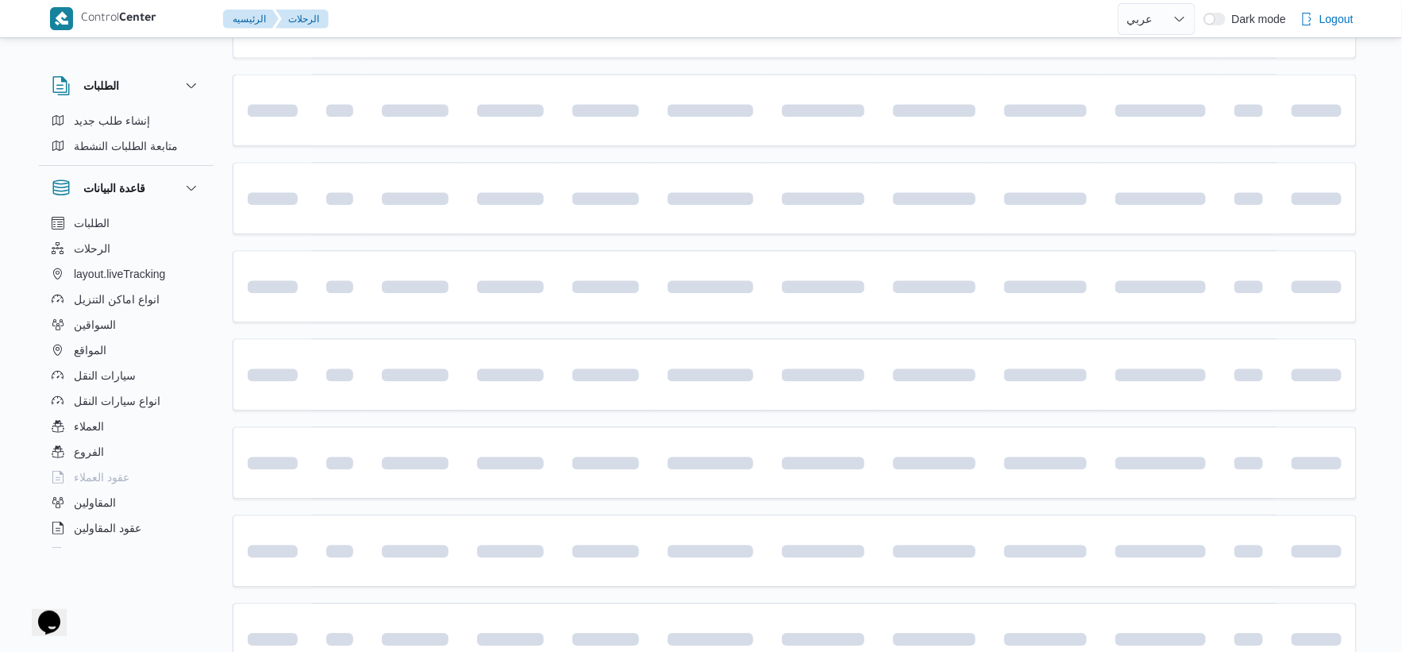
scroll to position [16, 0]
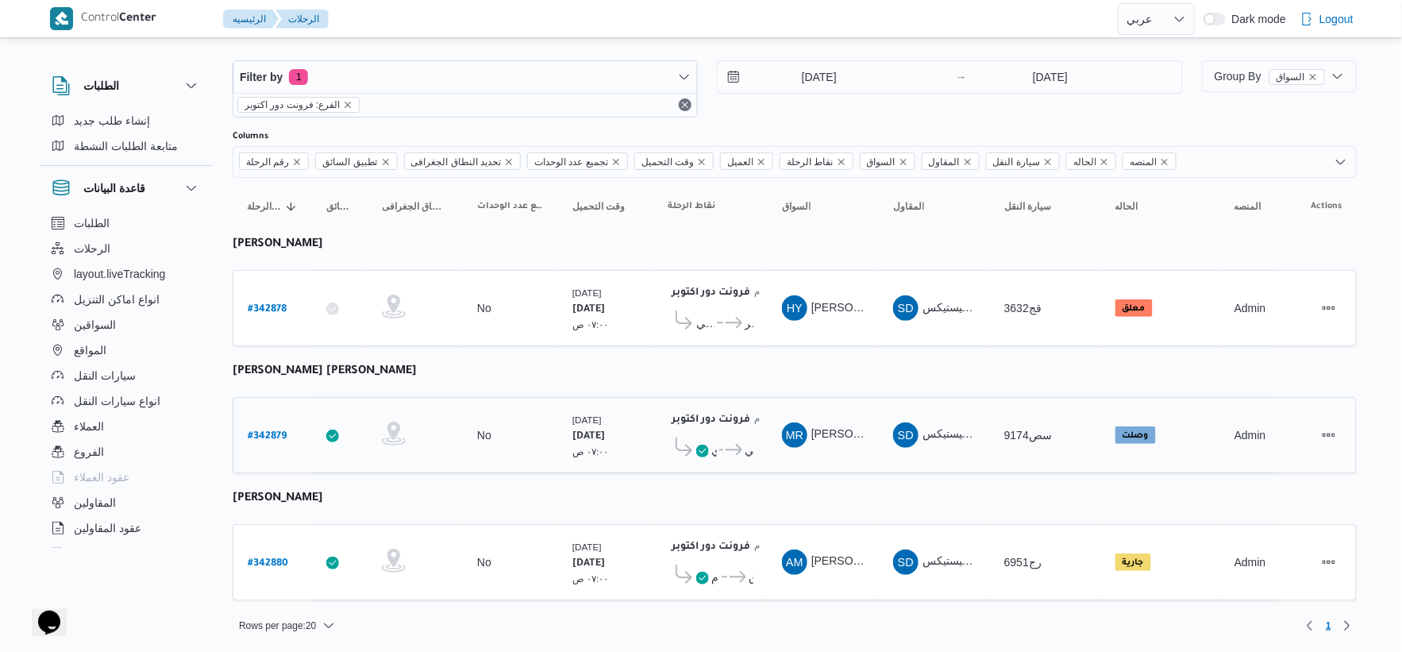
click at [270, 432] on b "# 342879" at bounding box center [267, 436] width 39 height 11
select select "ar"
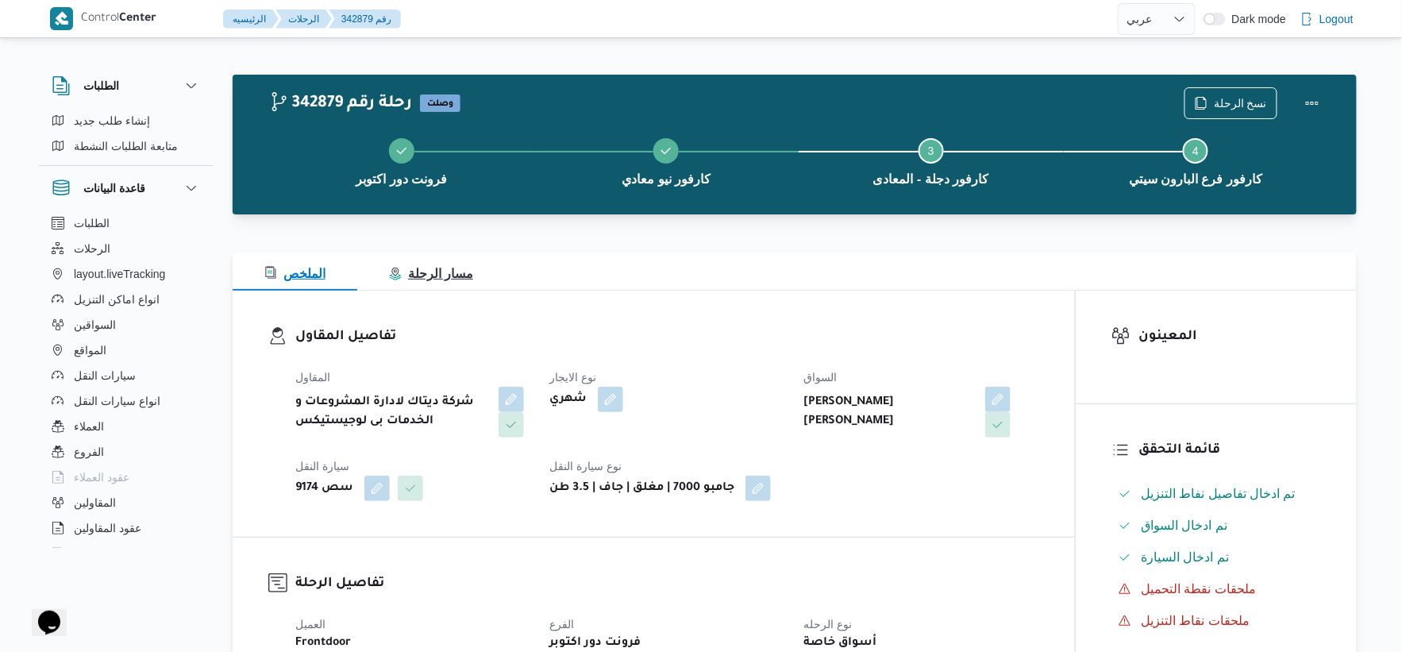
click at [419, 276] on span "مسار الرحلة" at bounding box center [431, 273] width 84 height 13
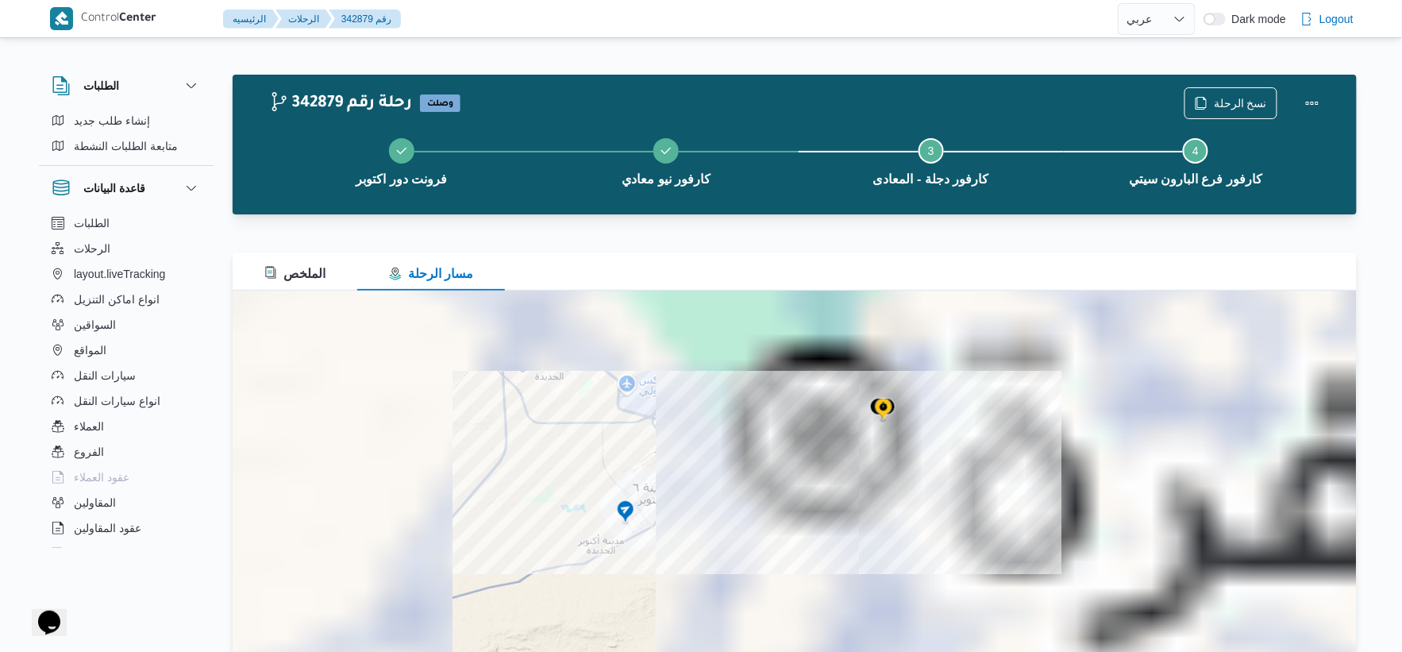
drag, startPoint x: 911, startPoint y: 347, endPoint x: 872, endPoint y: 516, distance: 173.5
click at [872, 516] on div at bounding box center [795, 489] width 1124 height 397
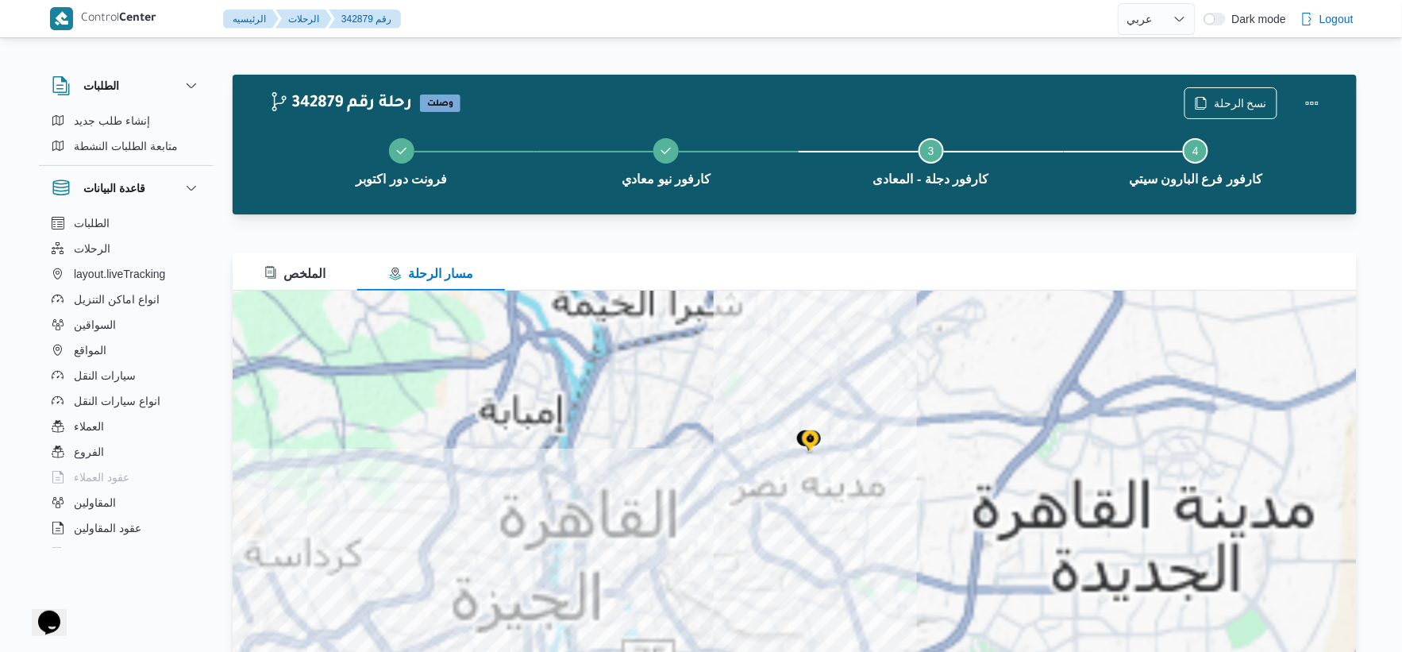
drag, startPoint x: 837, startPoint y: 359, endPoint x: 837, endPoint y: 470, distance: 111.2
click at [837, 470] on div at bounding box center [795, 489] width 1124 height 397
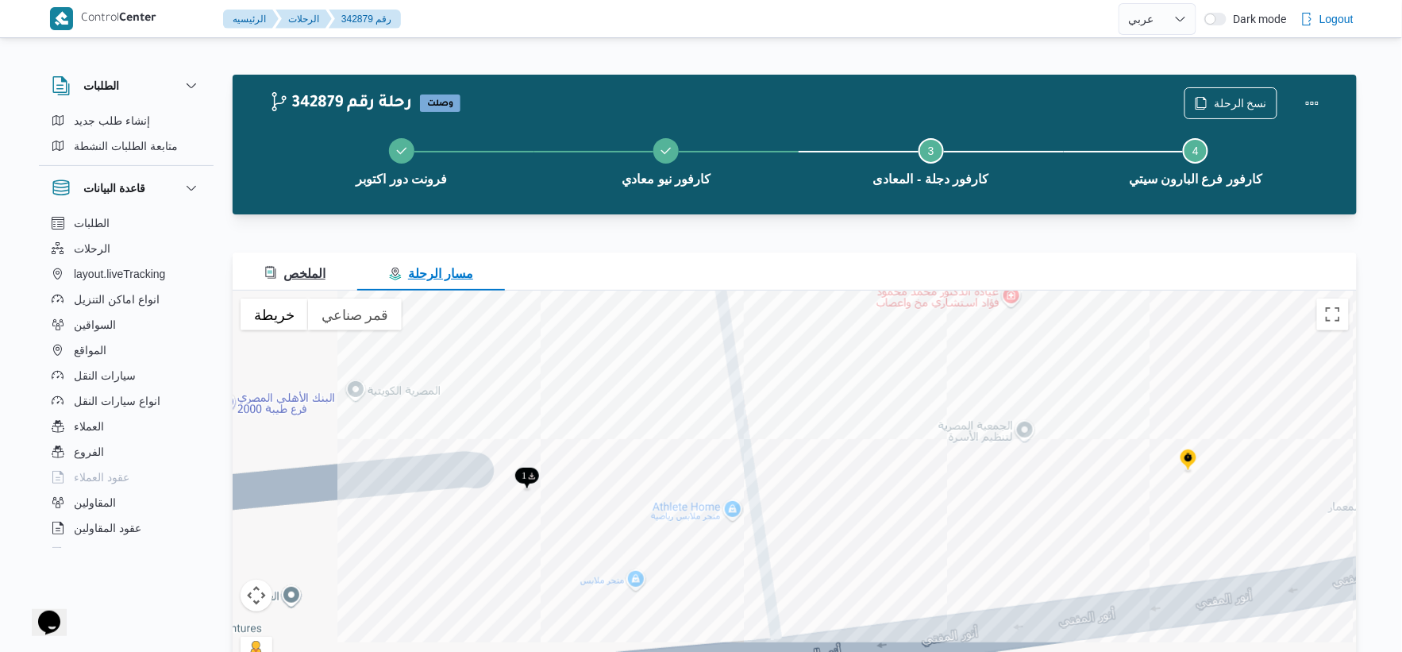
click at [318, 274] on span "الملخص" at bounding box center [294, 273] width 61 height 13
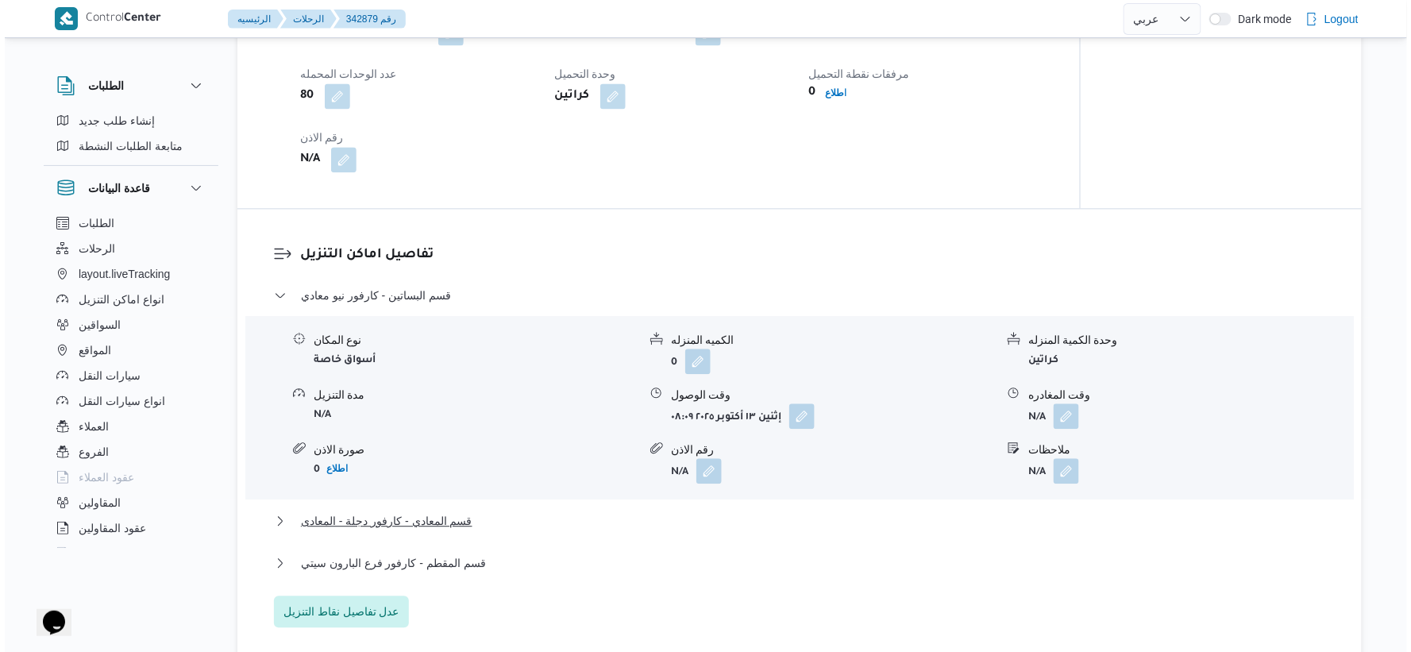
scroll to position [1235, 0]
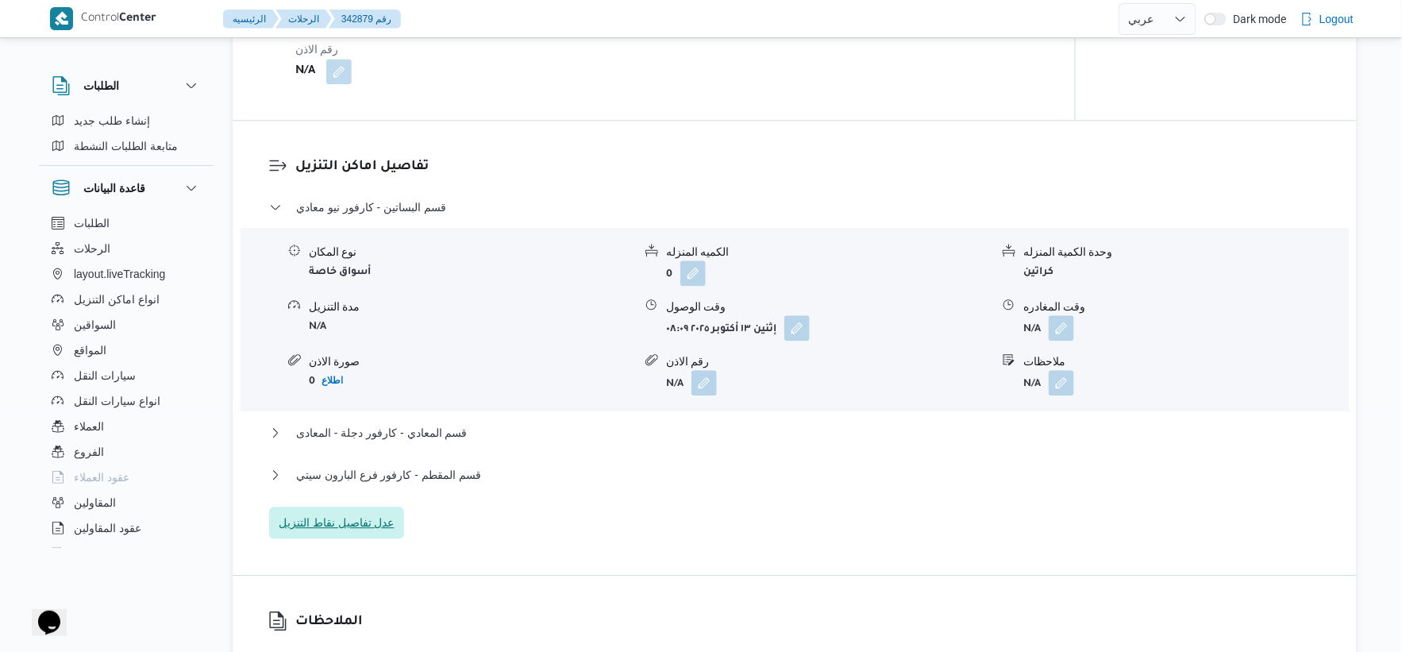
click at [336, 525] on span "عدل تفاصيل نقاط التنزيل" at bounding box center [337, 522] width 116 height 19
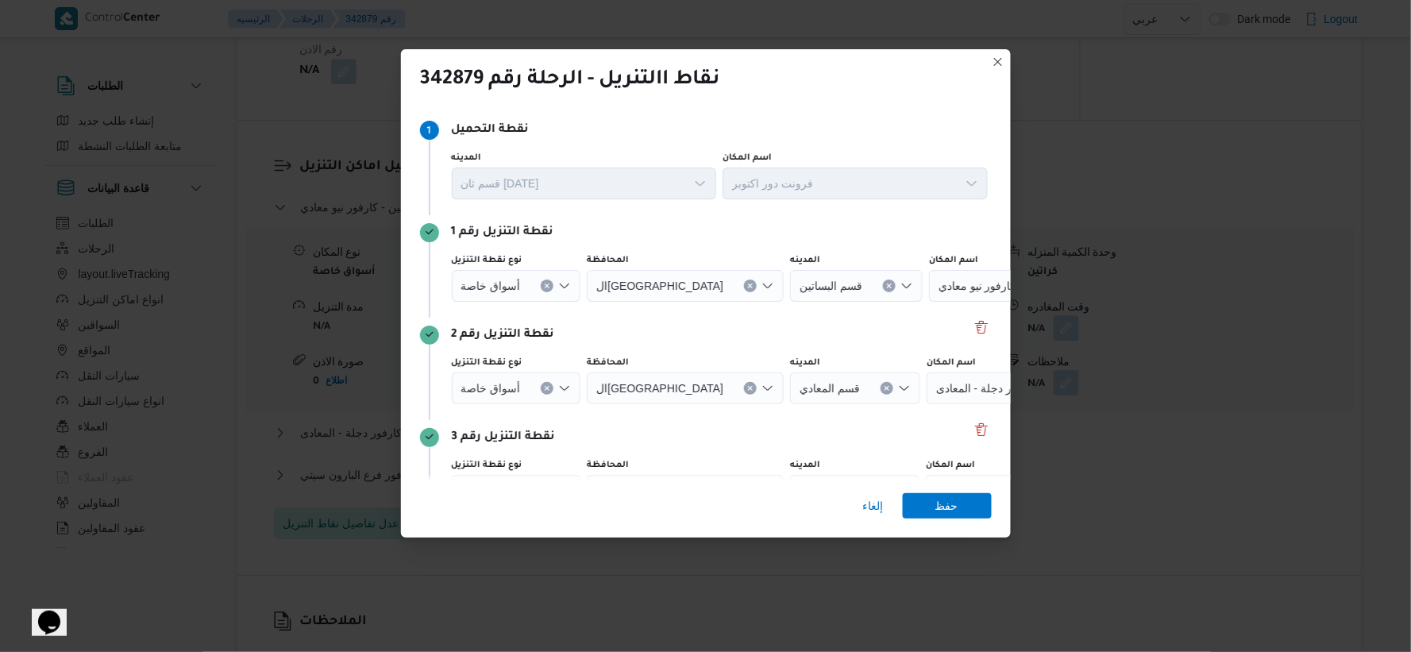
click at [546, 283] on icon "Clear input" at bounding box center [547, 286] width 6 height 6
click at [906, 283] on div "Search" at bounding box center [927, 286] width 198 height 32
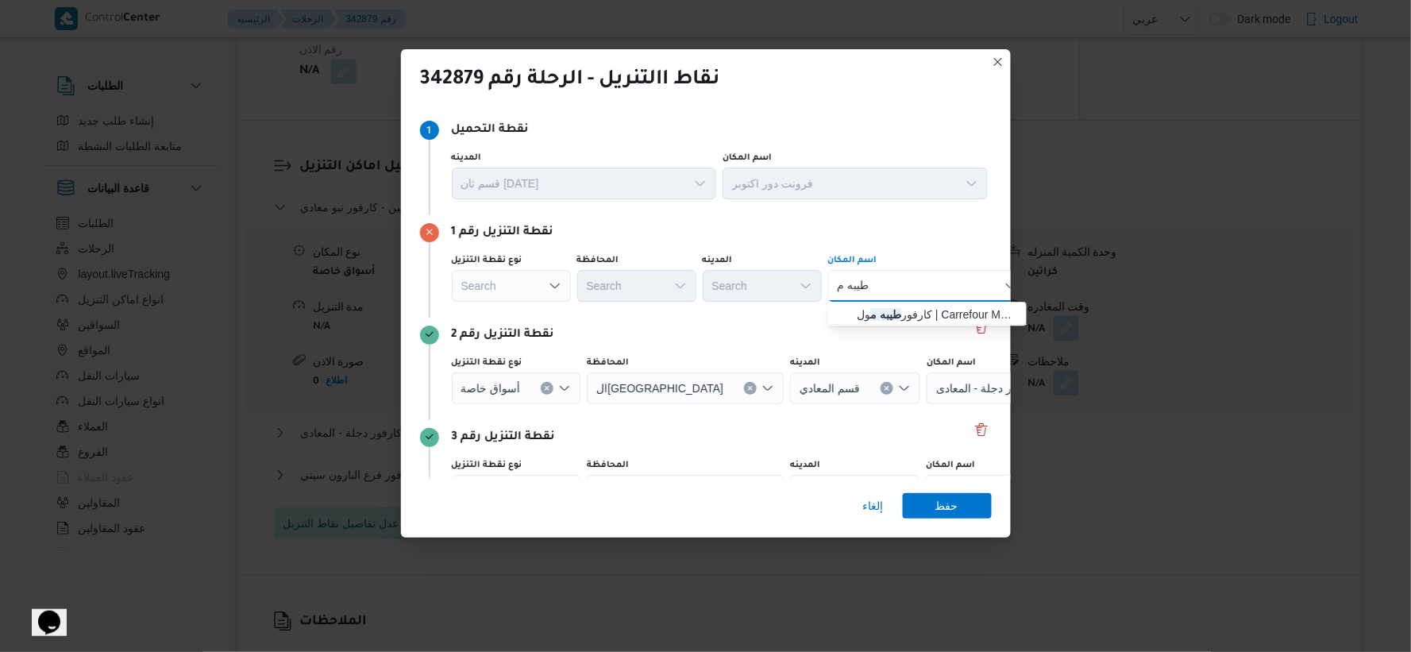
type input "طيبه م"
click at [906, 283] on div "طيبه م طيبه م Combo box. Selected. طيبه م. Selected. Combo box input. Search. T…" at bounding box center [927, 286] width 198 height 32
click at [902, 306] on span "كارفور طيبه م ول | Carrefour Market | المنطقة الأولى" at bounding box center [937, 314] width 160 height 19
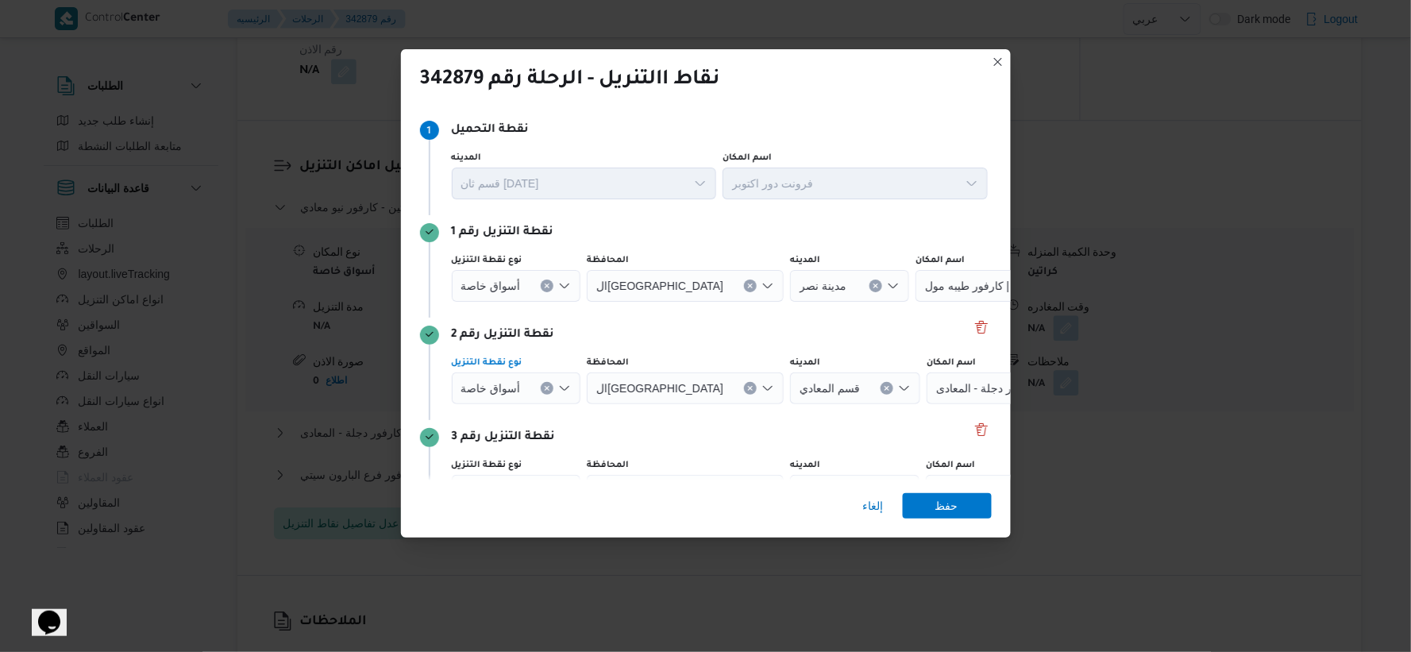
click at [546, 387] on icon "Clear input" at bounding box center [547, 388] width 4 height 4
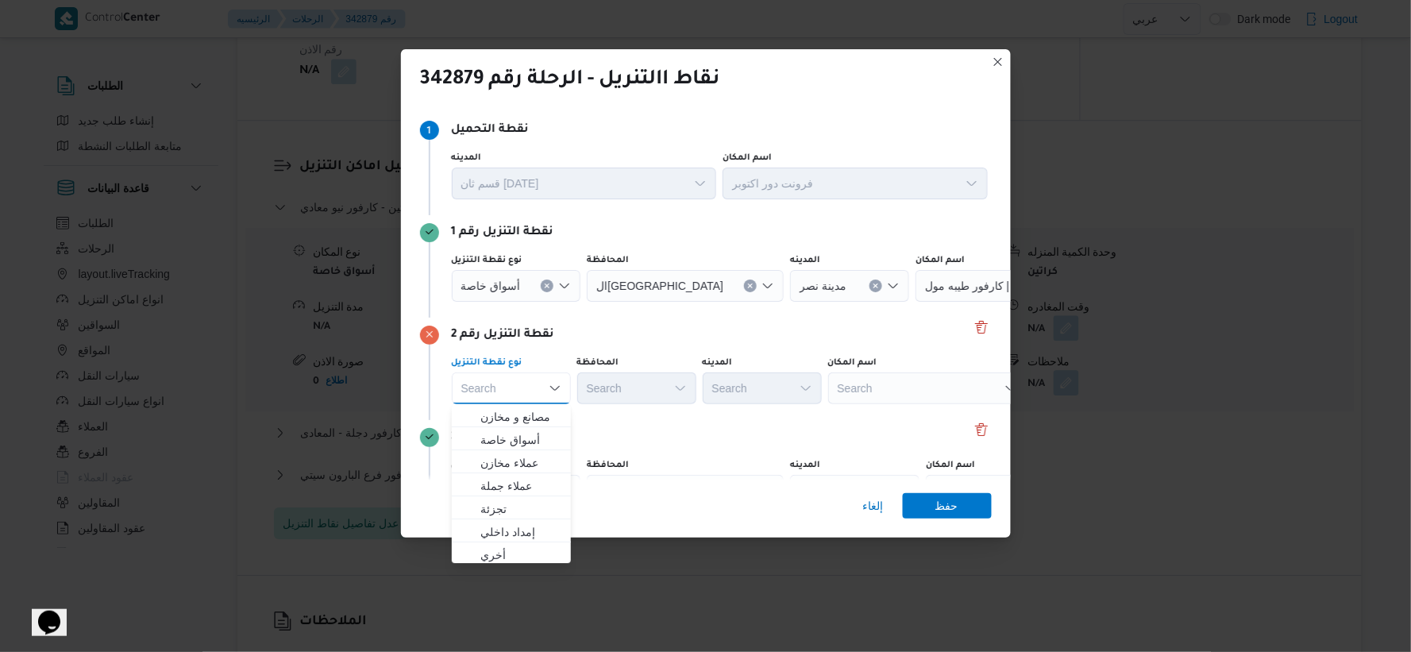
click at [864, 383] on div "Search" at bounding box center [927, 388] width 198 height 32
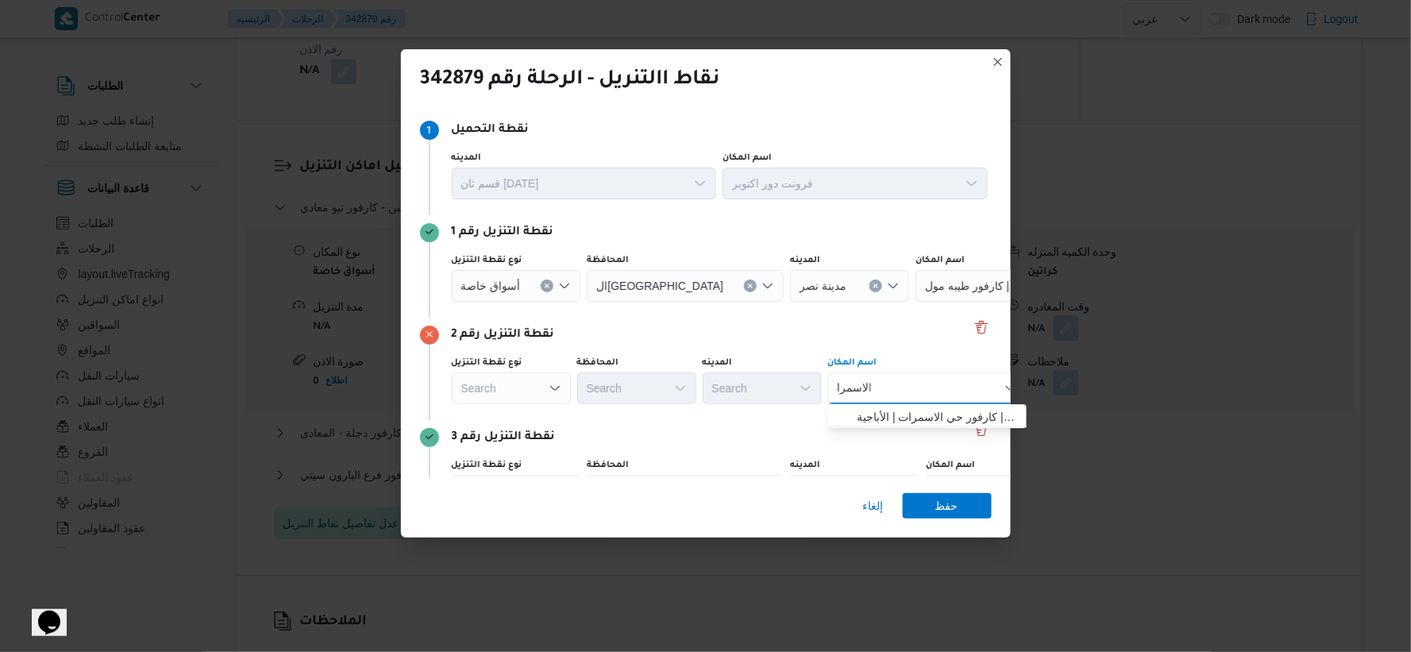
type input "الاسمرا"
click at [902, 390] on div "الاسمرا الاسمرا Combo box. Selected. الاسمرا. Selected. Combo box input. Search…" at bounding box center [927, 388] width 198 height 32
click at [914, 418] on span "كارفور الاسمرا ت | كارفور حي الاسمرات | الأباجية" at bounding box center [937, 416] width 160 height 19
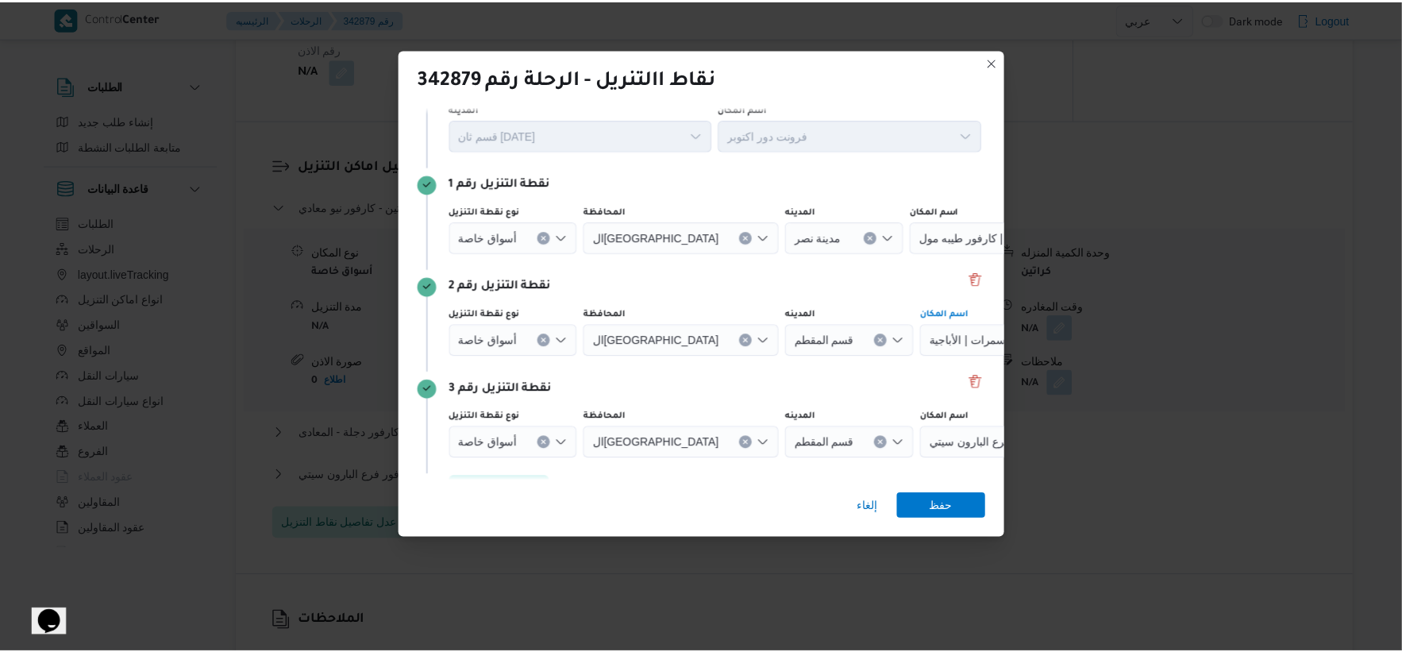
scroll to position [89, 0]
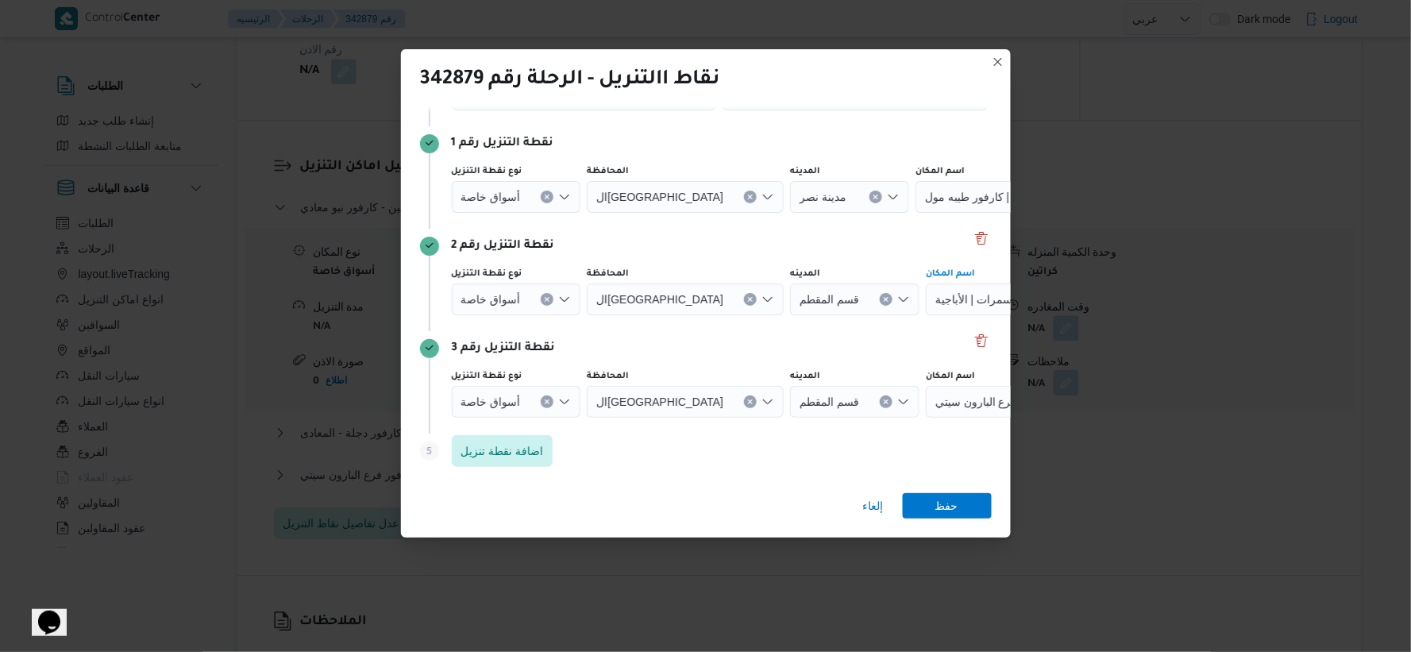
click at [546, 397] on button "Clear input" at bounding box center [547, 401] width 13 height 13
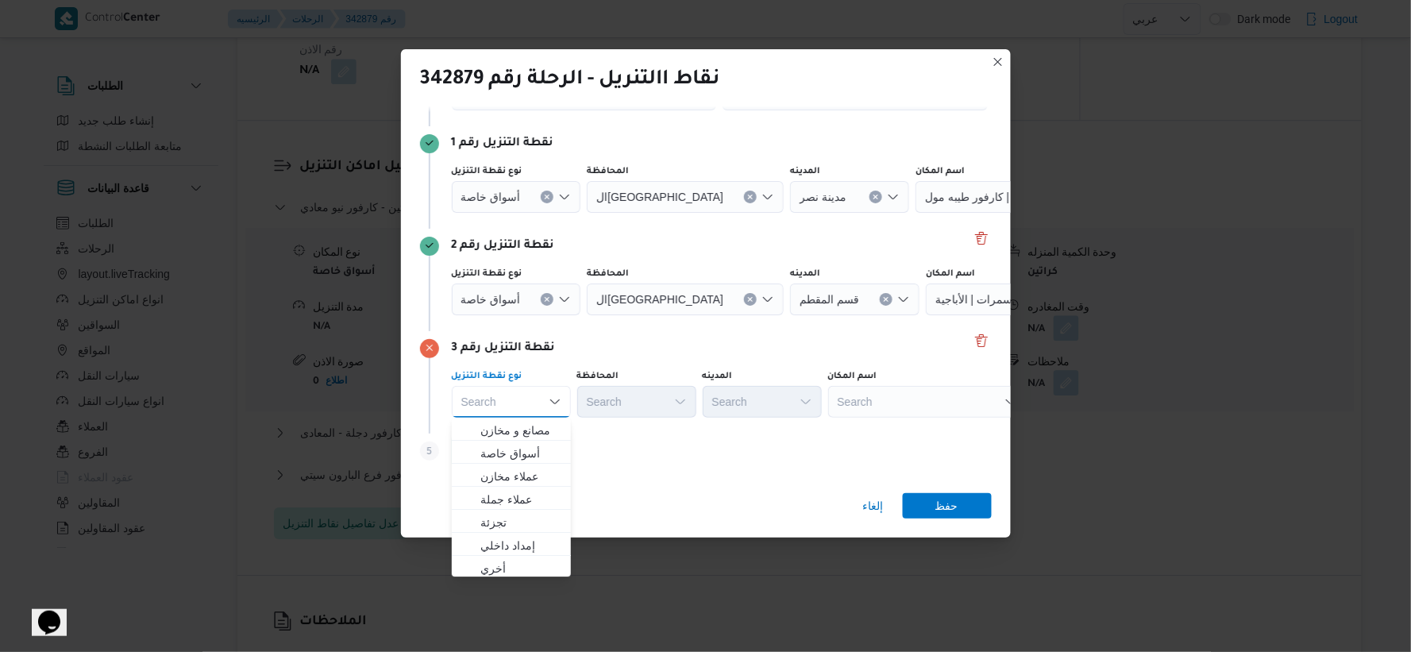
click at [939, 403] on div "Search" at bounding box center [927, 402] width 198 height 32
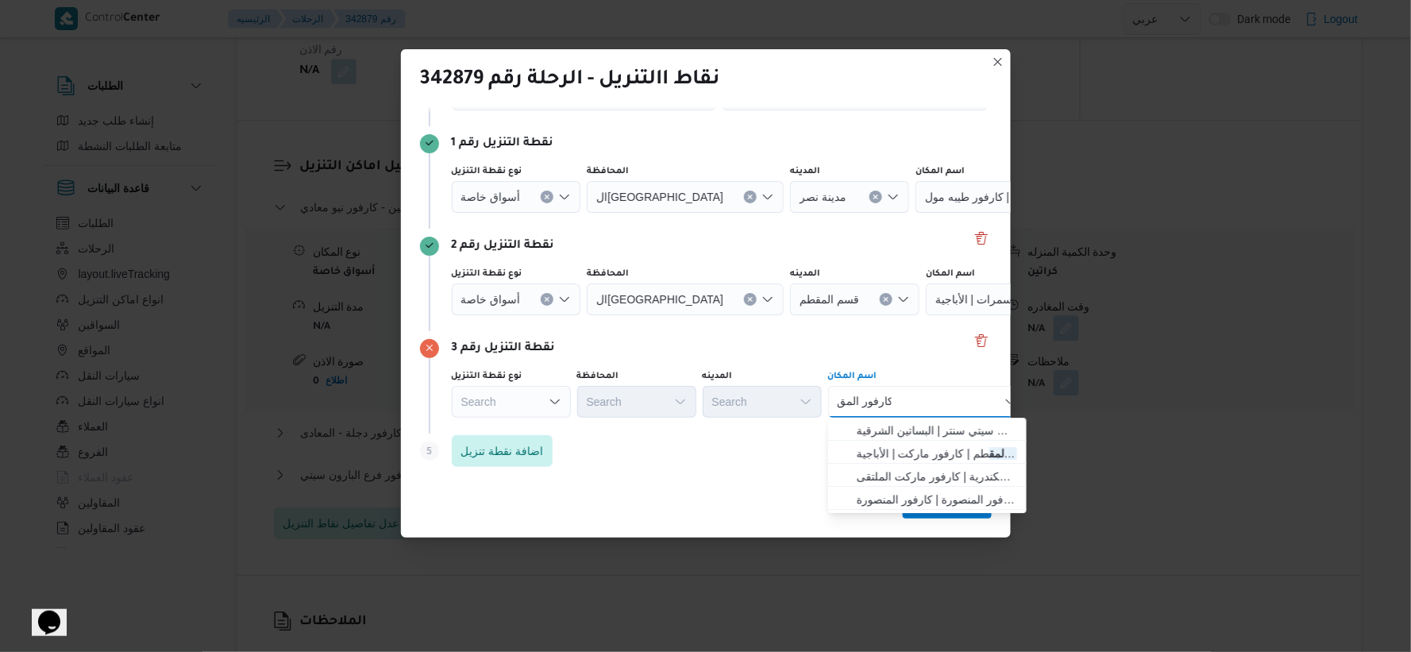
type input "كارفور المق"
click at [939, 403] on div "كارفور المق كارفور المق Combo box. Selected. كارفور المق. Selected. Combo box i…" at bounding box center [927, 402] width 198 height 32
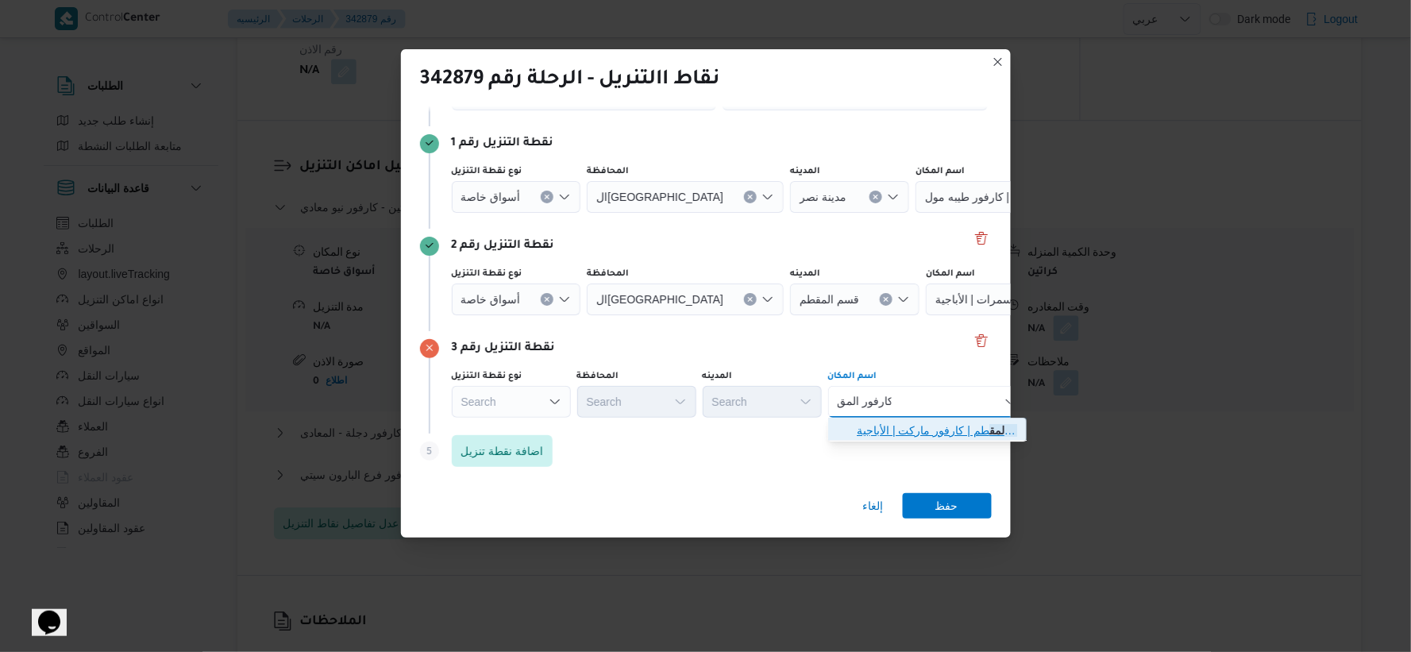
click at [945, 430] on span "كارفور المق طم | كارفور ماركت | الأباجية" at bounding box center [937, 430] width 160 height 19
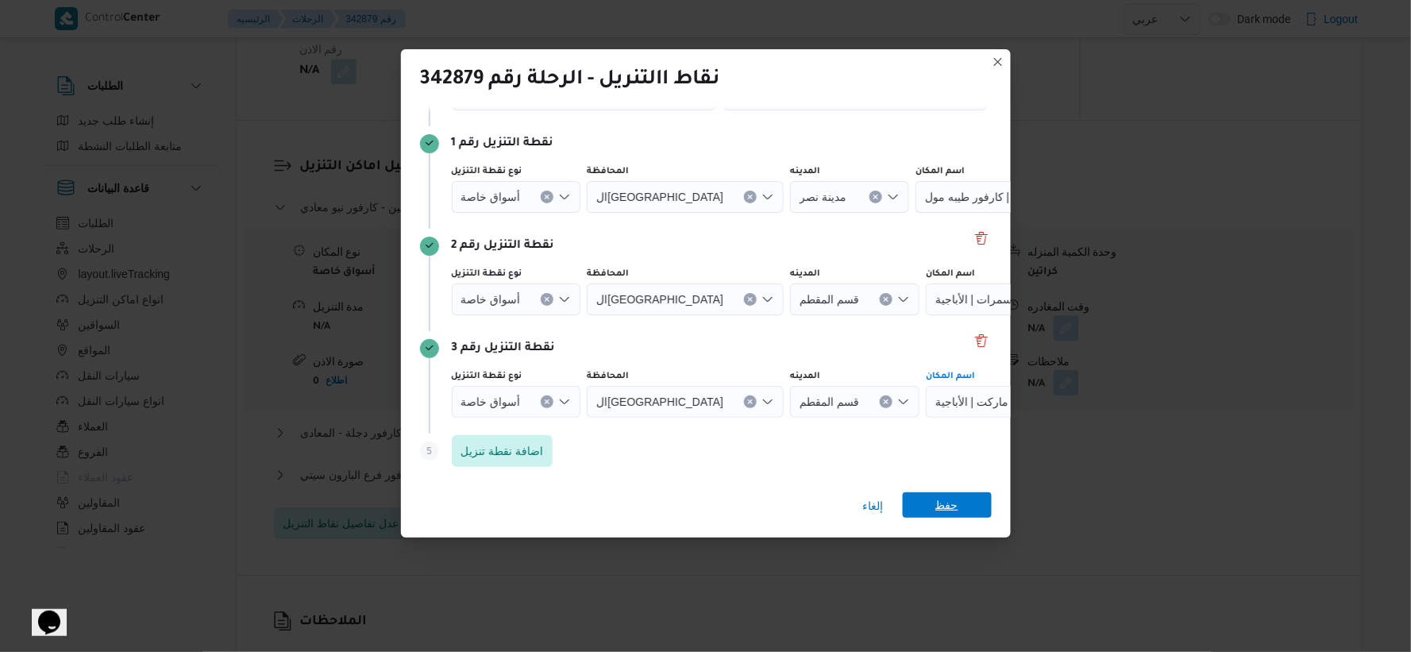
click at [925, 496] on span "حفظ" at bounding box center [947, 504] width 89 height 25
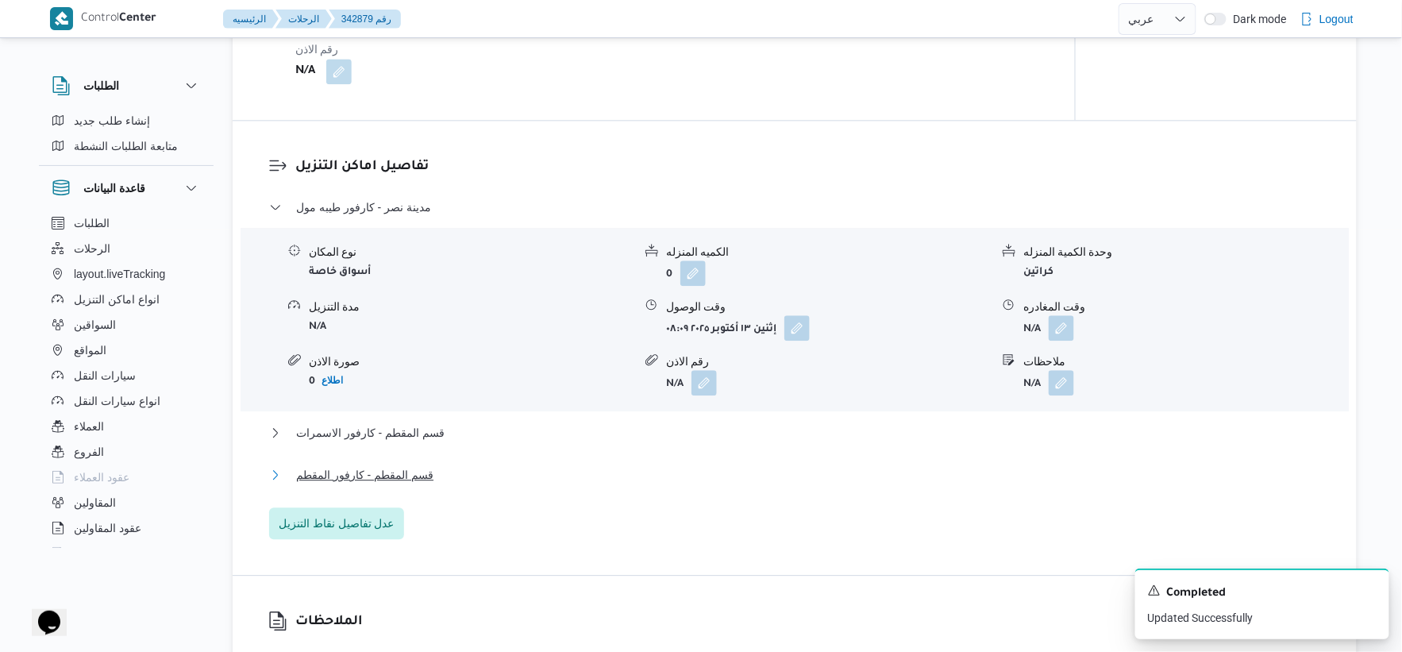
click at [441, 478] on button "قسم المقطم - كارفور المقطم" at bounding box center [795, 474] width 1052 height 19
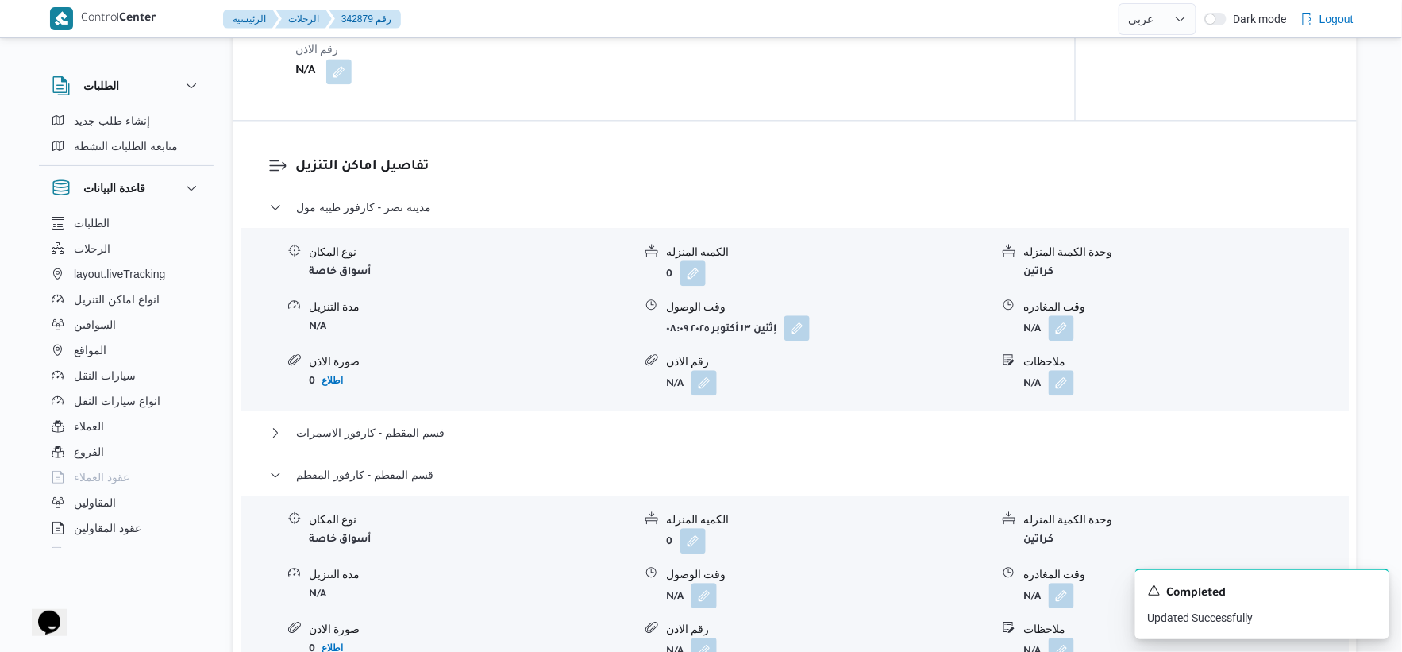
click at [458, 526] on div "نوع المكان" at bounding box center [471, 519] width 324 height 17
click at [441, 476] on button "قسم المقطم - كارفور المقطم" at bounding box center [795, 474] width 1052 height 19
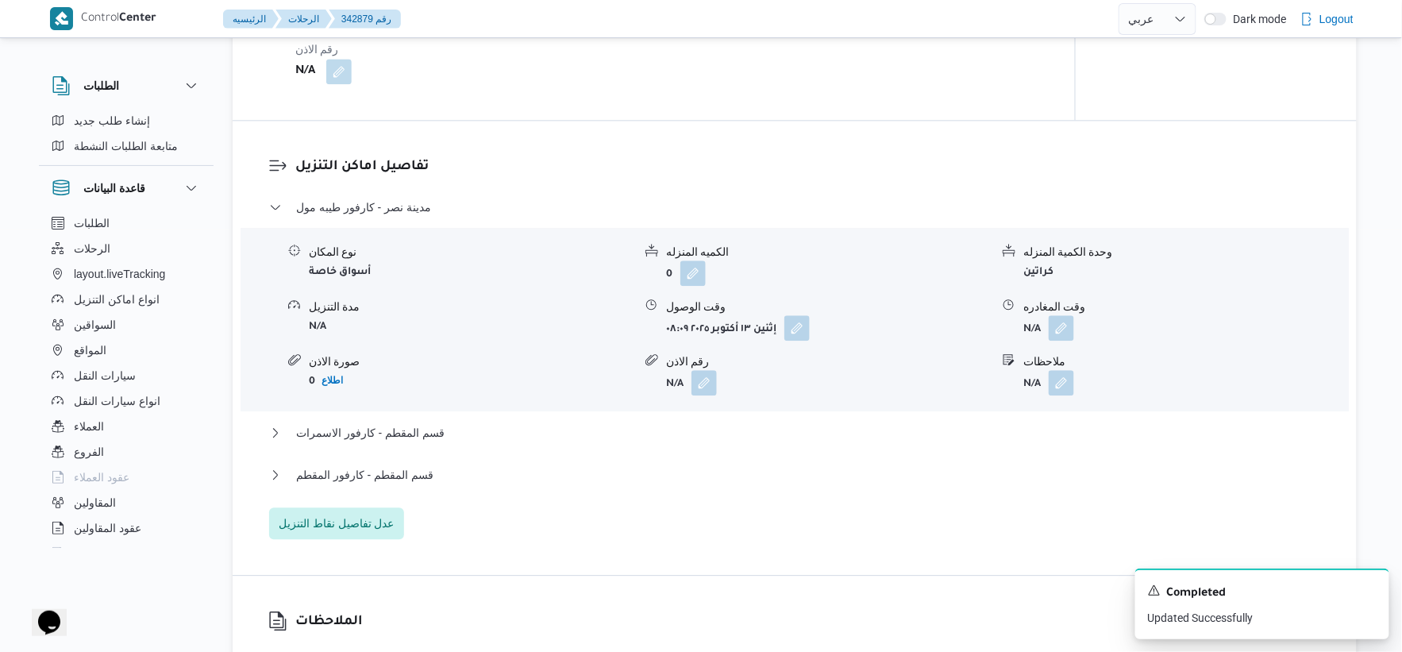
click at [502, 510] on div "مدينة نصر - كارفور طيبه مول نوع المكان أسواق خاصة الكميه المنزله 0 وحدة الكمية …" at bounding box center [795, 368] width 1052 height 341
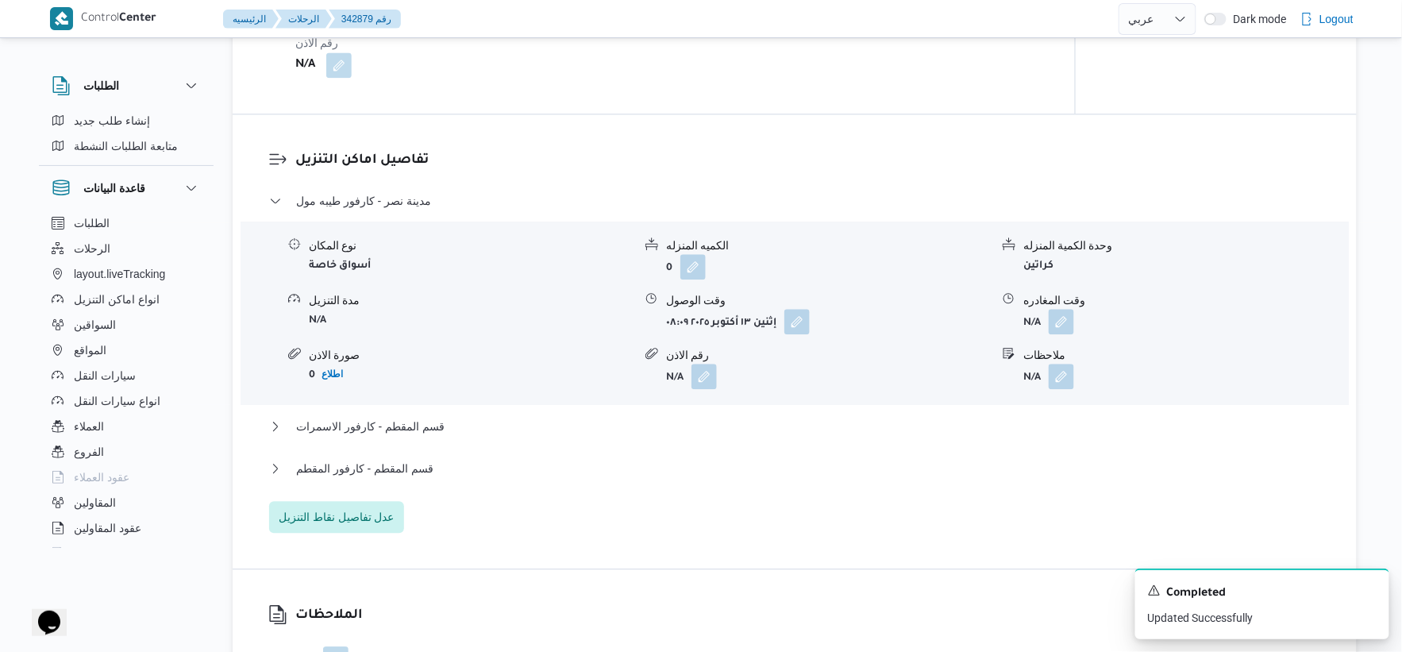
scroll to position [1323, 0]
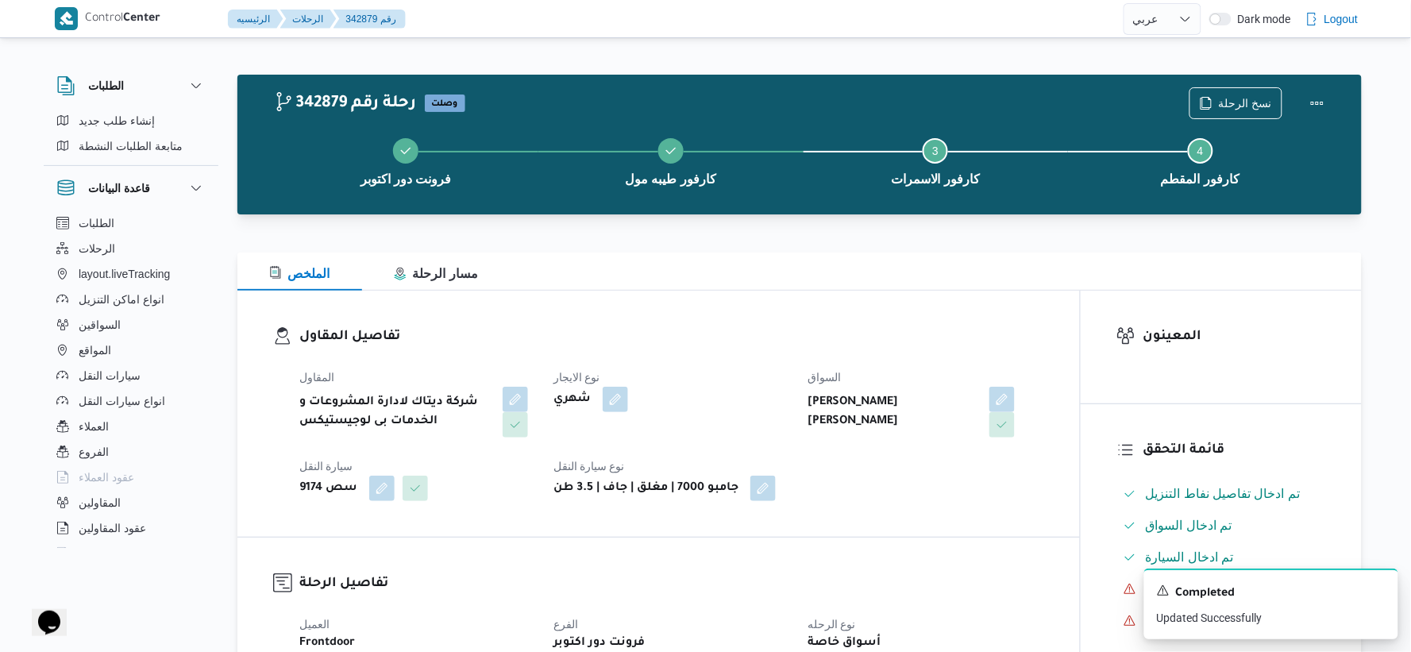
select select "ar"
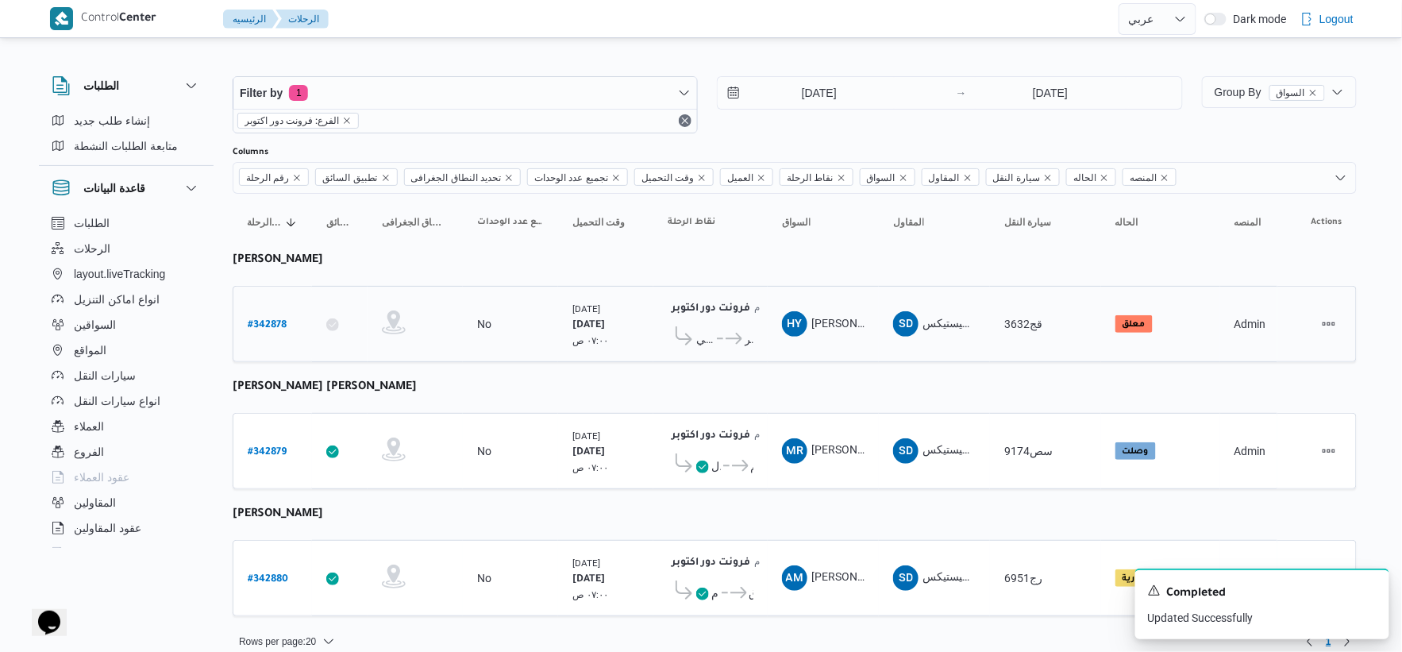
click at [276, 324] on b "# 342878" at bounding box center [267, 325] width 39 height 11
select select "ar"
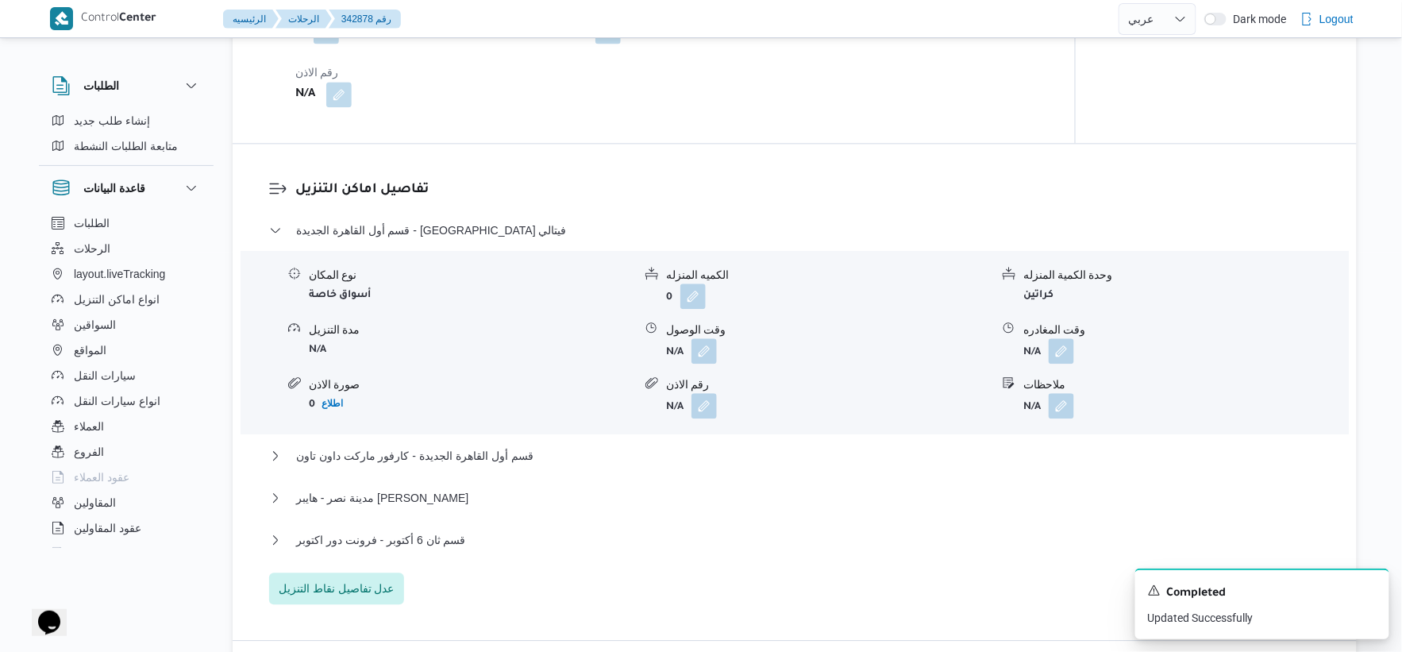
scroll to position [1235, 0]
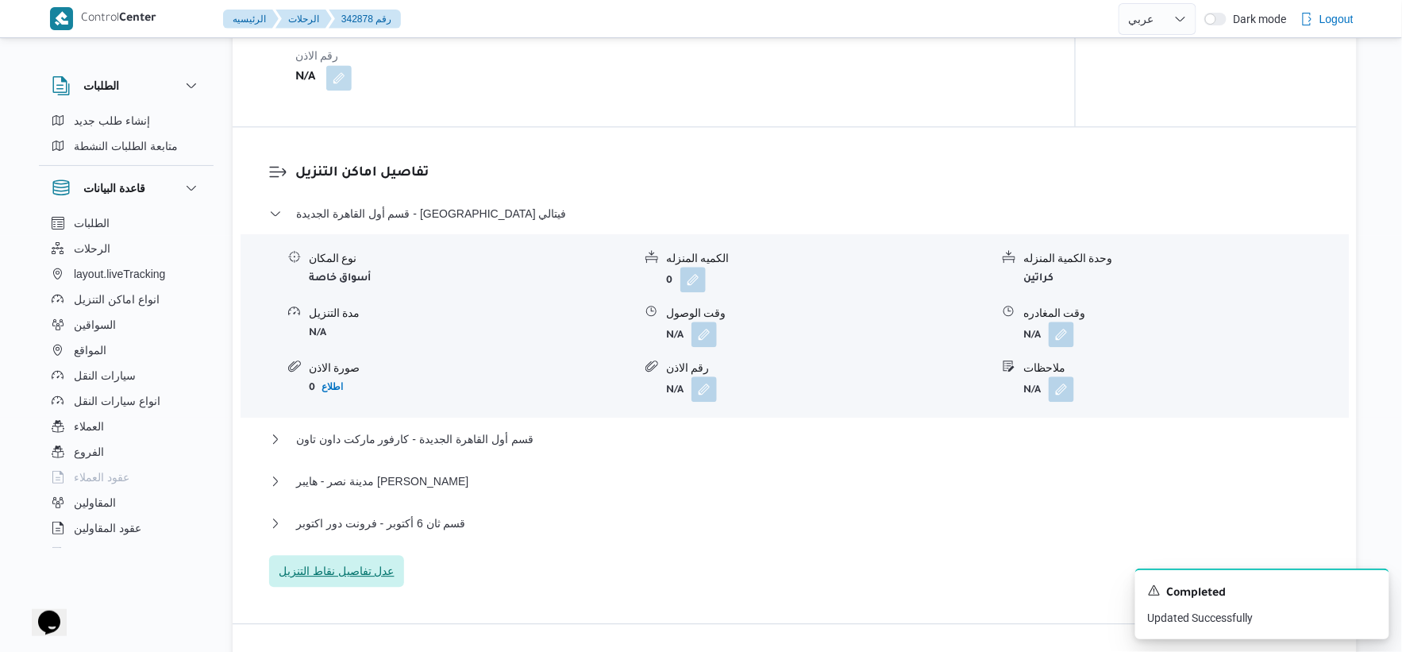
click at [353, 573] on span "عدل تفاصيل نقاط التنزيل" at bounding box center [337, 570] width 116 height 19
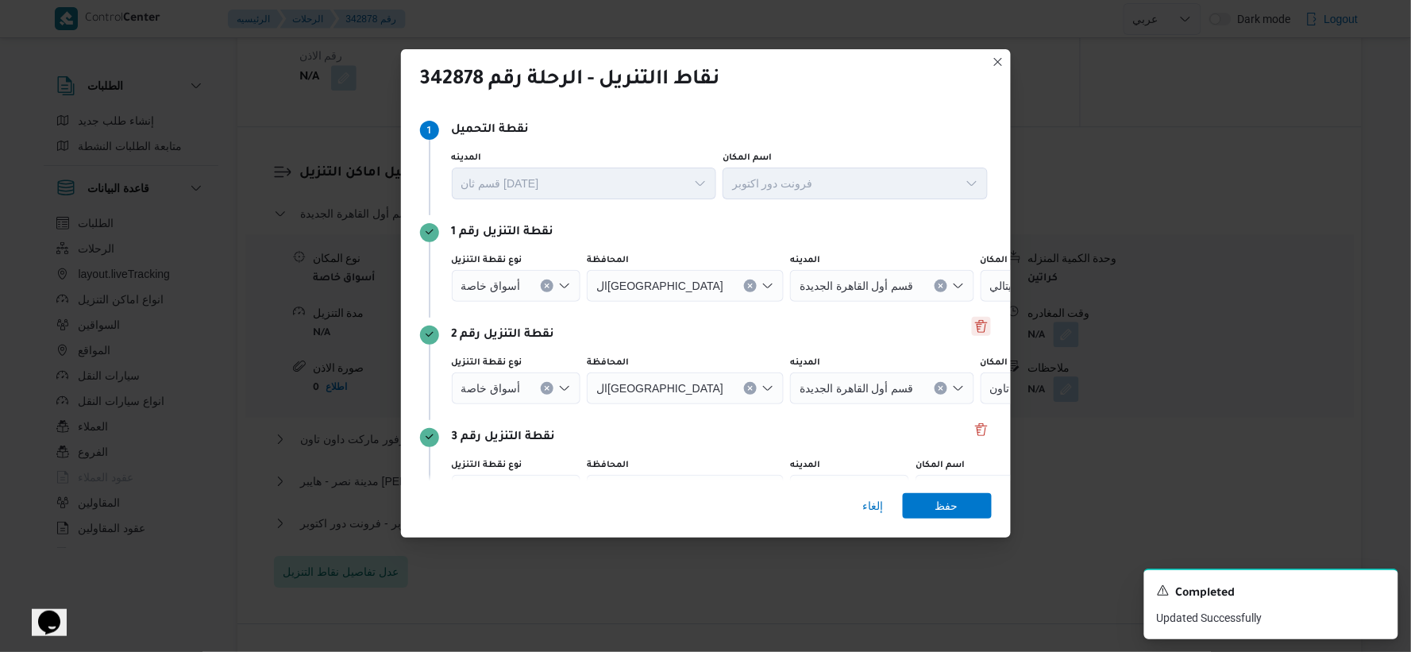
click at [977, 332] on button "Delete" at bounding box center [981, 326] width 19 height 19
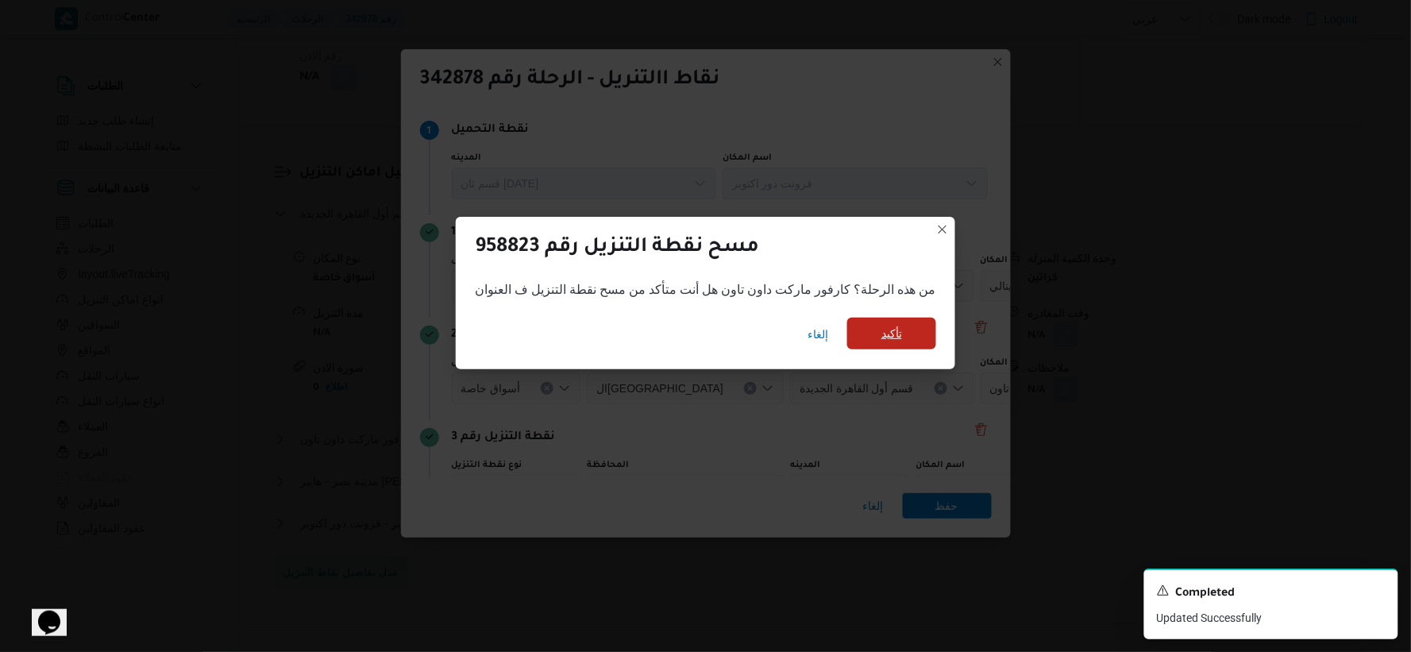
click at [898, 327] on span "تأكيد" at bounding box center [891, 333] width 21 height 19
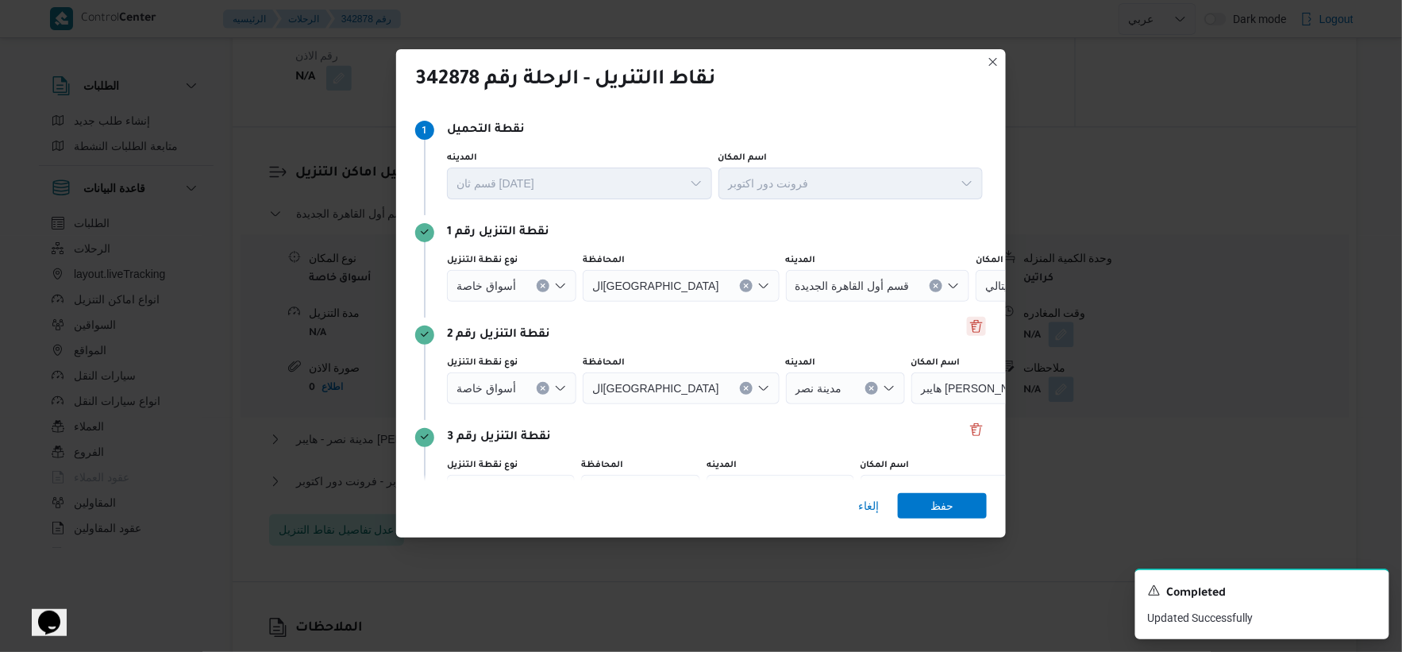
click at [969, 329] on button "Delete" at bounding box center [976, 326] width 19 height 19
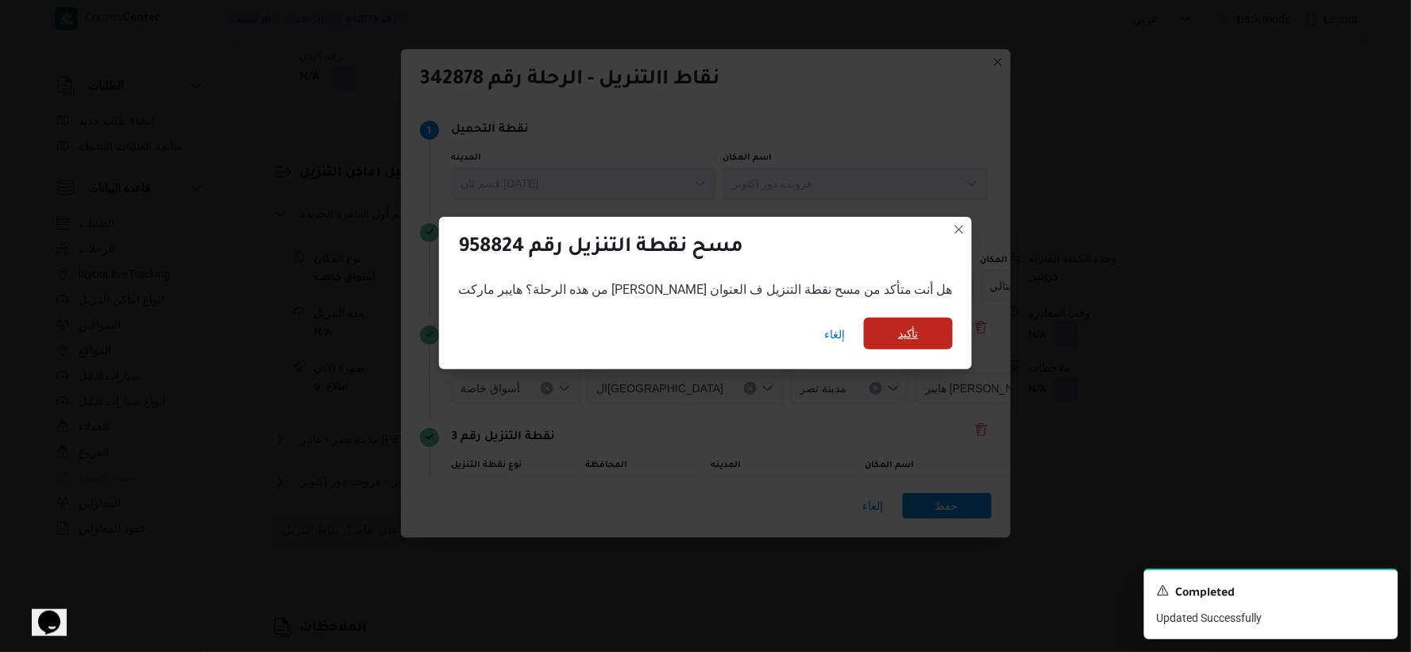
click at [918, 329] on span "تأكيد" at bounding box center [908, 334] width 89 height 32
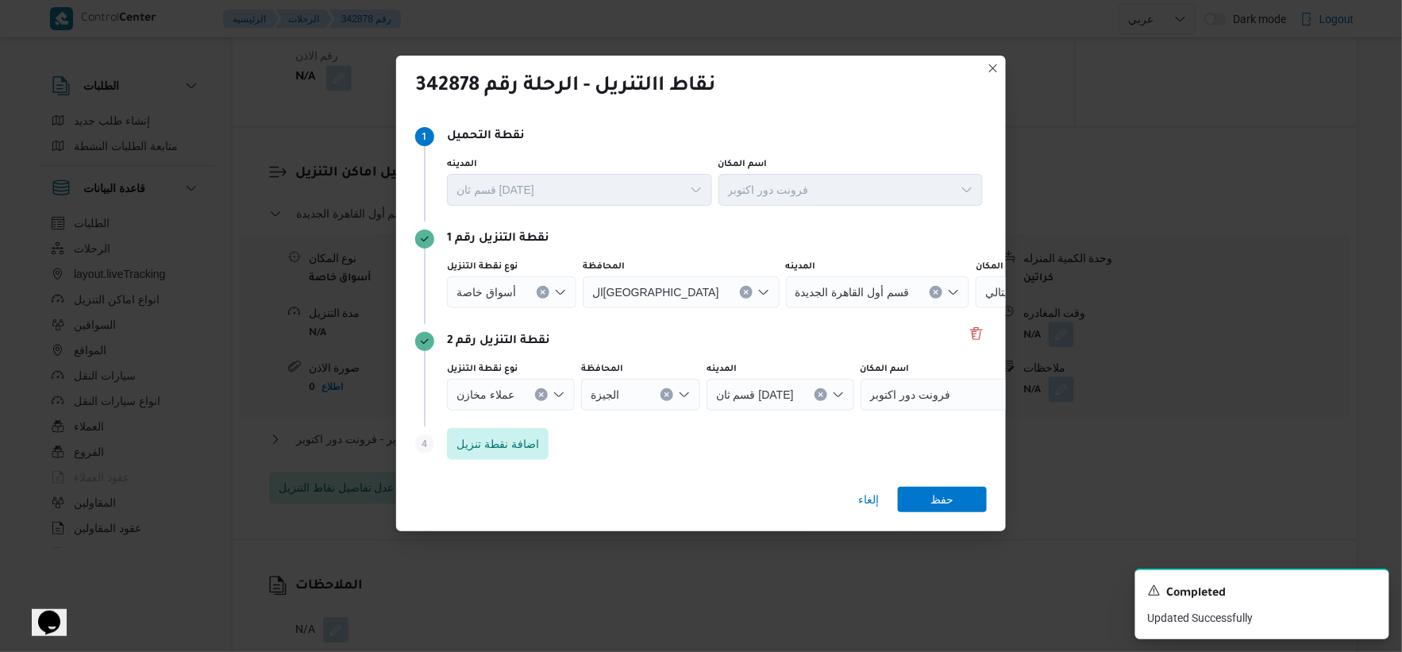
click at [545, 289] on button "Clear input" at bounding box center [543, 292] width 13 height 13
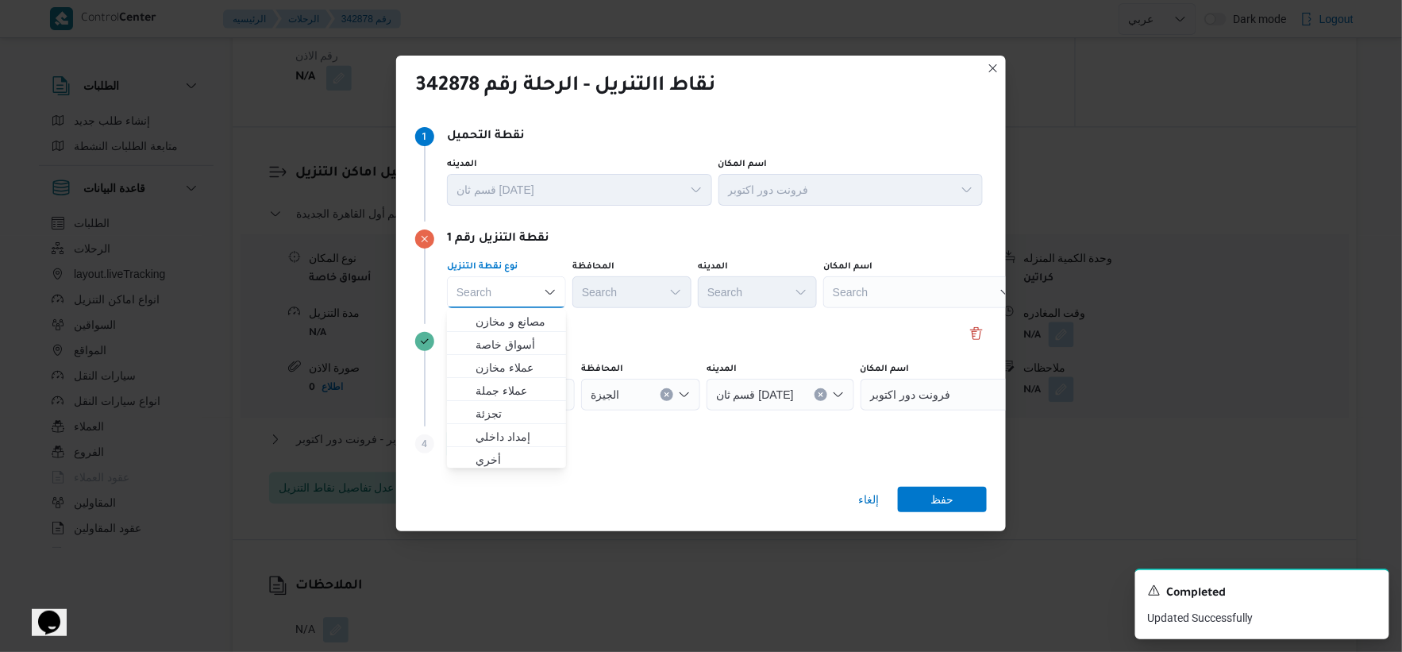
click at [927, 302] on div "Search" at bounding box center [922, 292] width 198 height 32
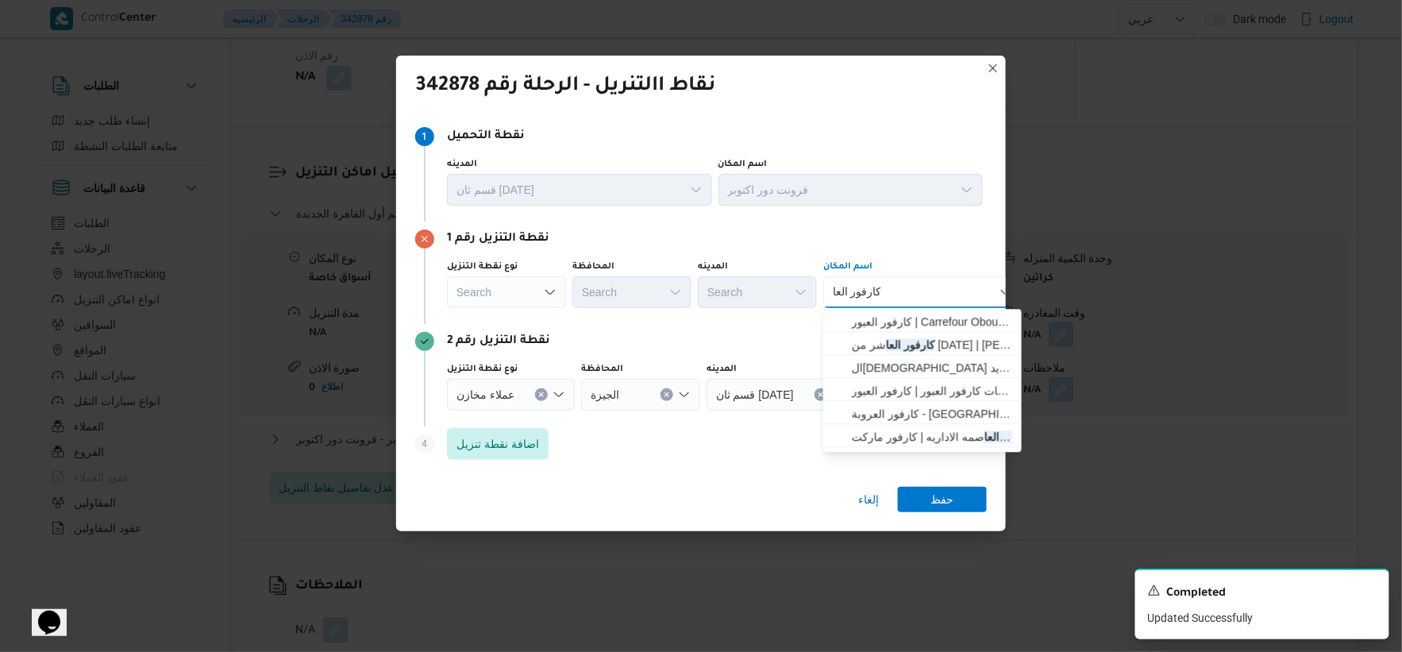
type input "كارفور العا"
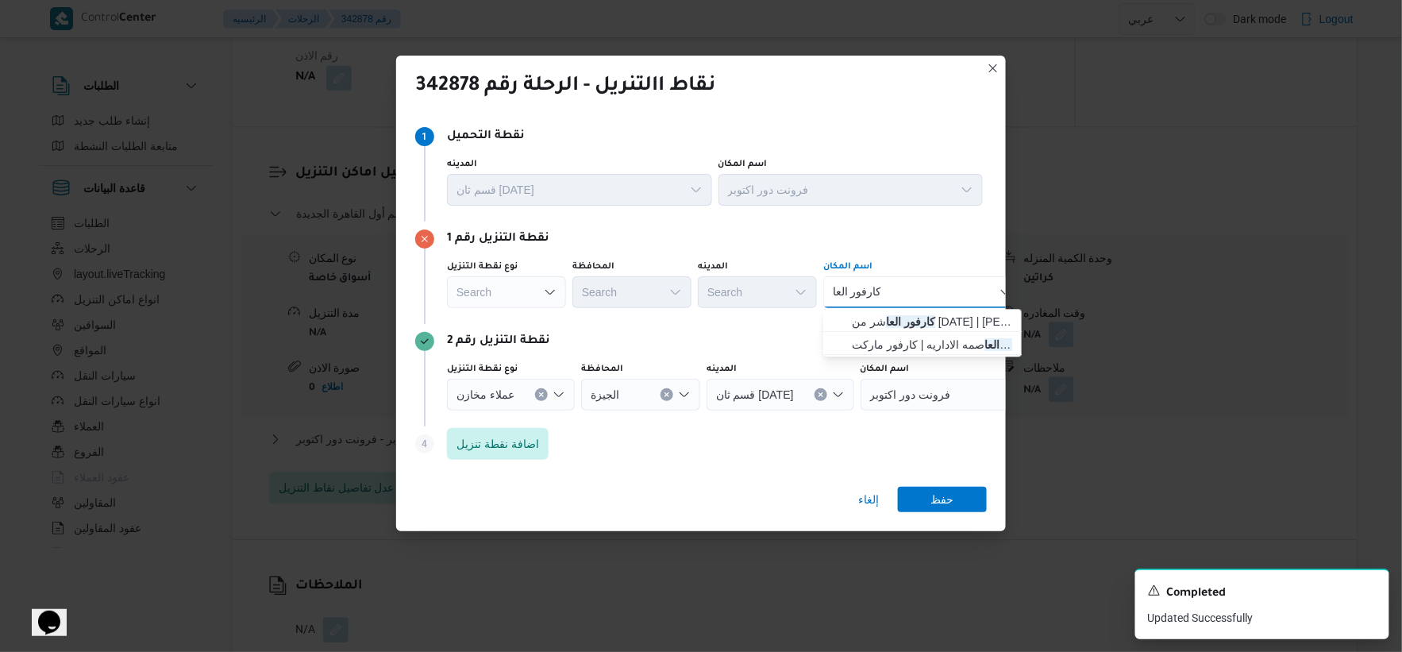
click at [927, 302] on div "كارفور العا كارفور العا" at bounding box center [922, 292] width 198 height 32
click at [923, 345] on span "كارفور العا صمه الاداريه | كارفور ماركت Carrefour market | null" at bounding box center [932, 344] width 160 height 19
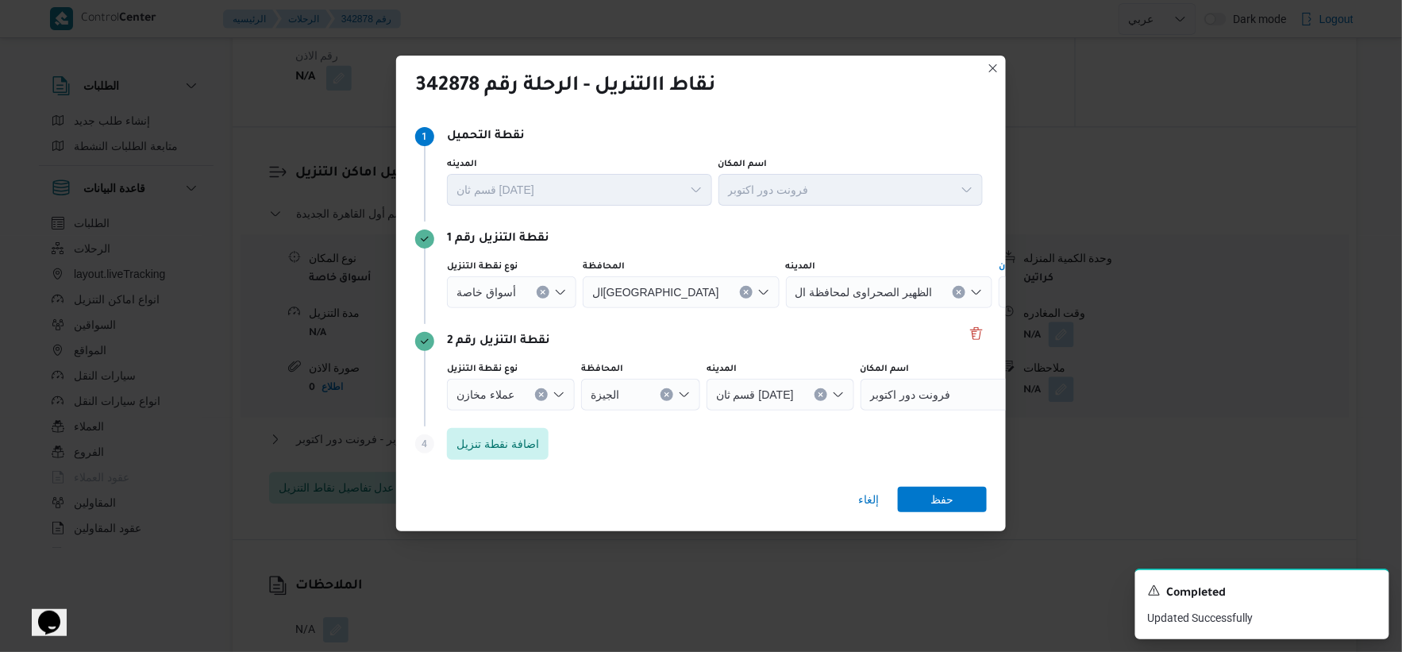
click at [543, 395] on button "Clear input" at bounding box center [541, 394] width 13 height 13
click at [827, 402] on div "Search" at bounding box center [922, 395] width 198 height 32
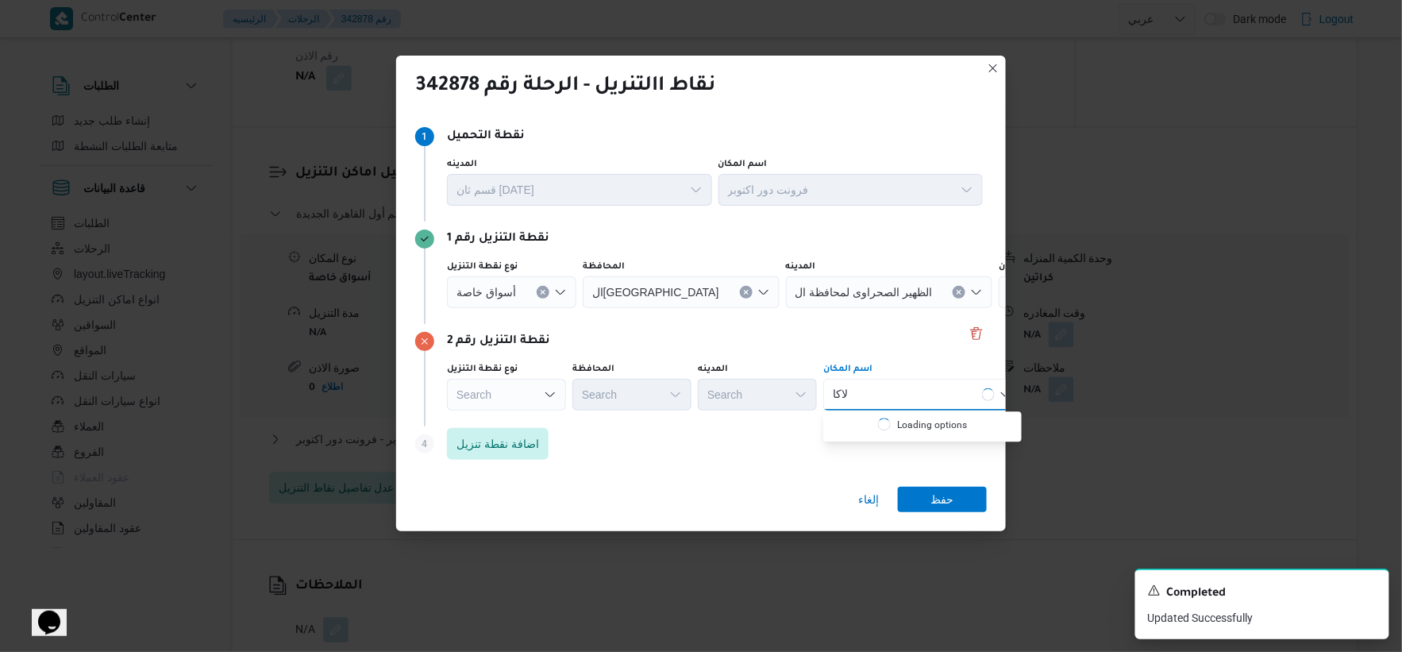
type input "لاكا"
click at [906, 360] on div "نوع نقطة التنزيل Search المحافظة Search المدينه Search اسم المكان لاكا لاكا Com…" at bounding box center [715, 387] width 542 height 54
click at [900, 391] on div "لاكا لاكا" at bounding box center [922, 395] width 198 height 32
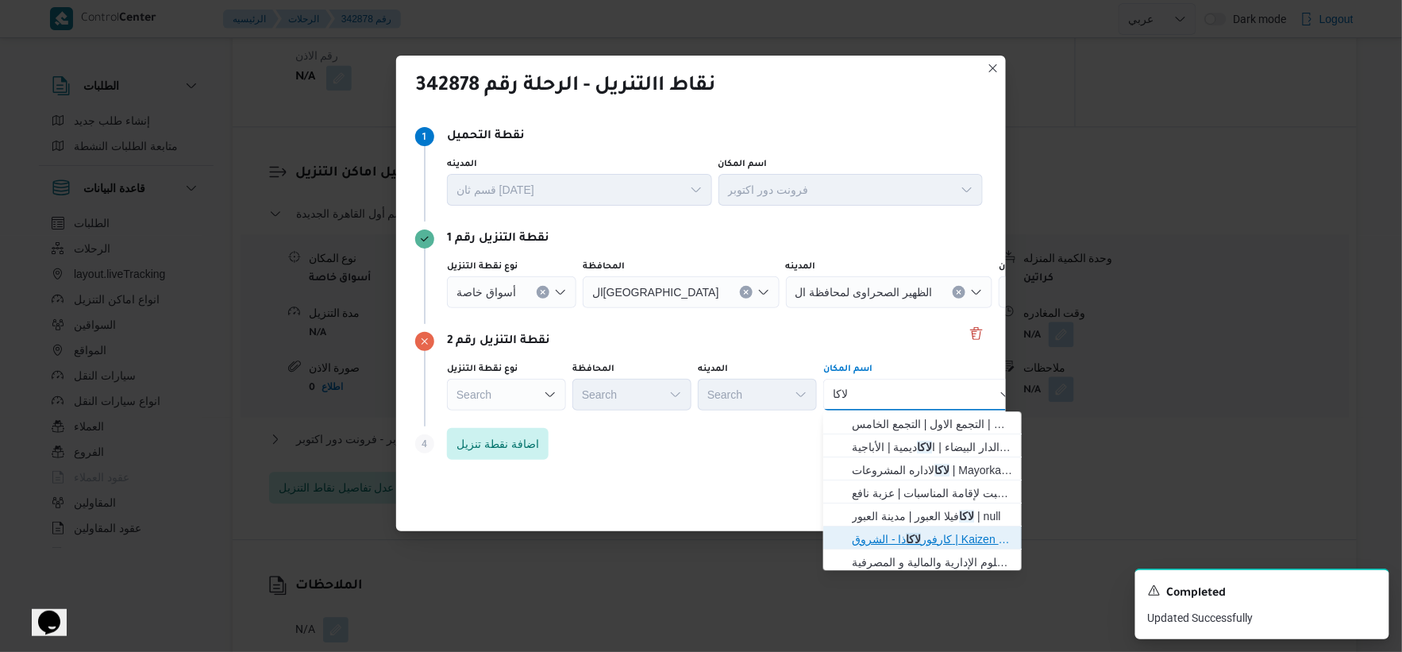
click at [914, 541] on mark "لاكا" at bounding box center [914, 539] width 15 height 13
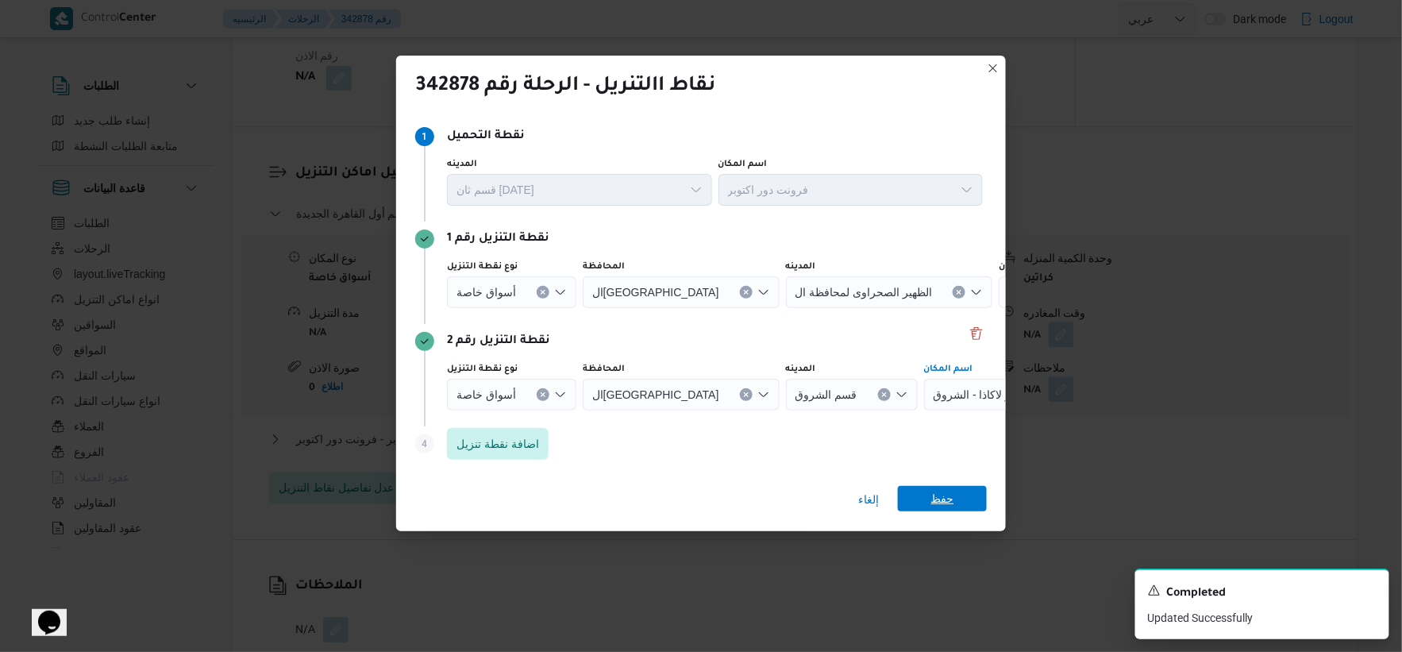
click at [955, 490] on span "حفظ" at bounding box center [942, 498] width 89 height 25
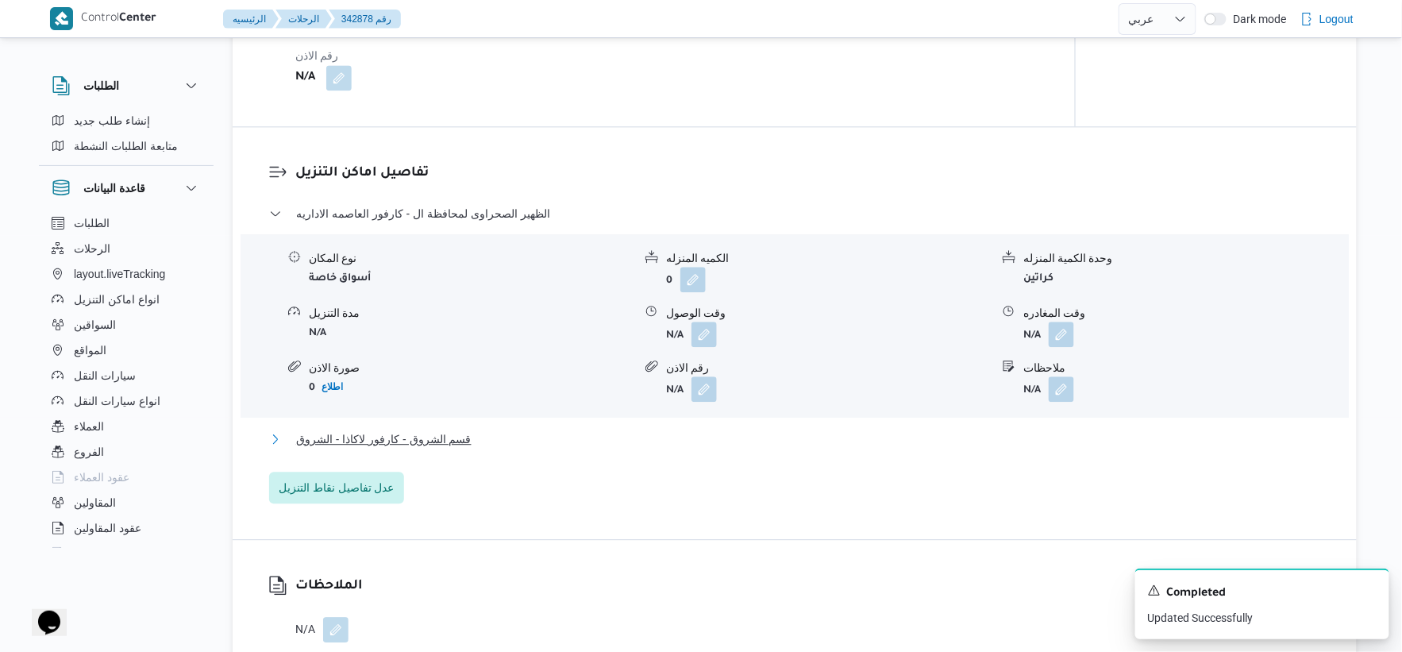
click at [446, 445] on span "قسم الشروق - كارفور لاكاذا - الشروق" at bounding box center [383, 439] width 175 height 19
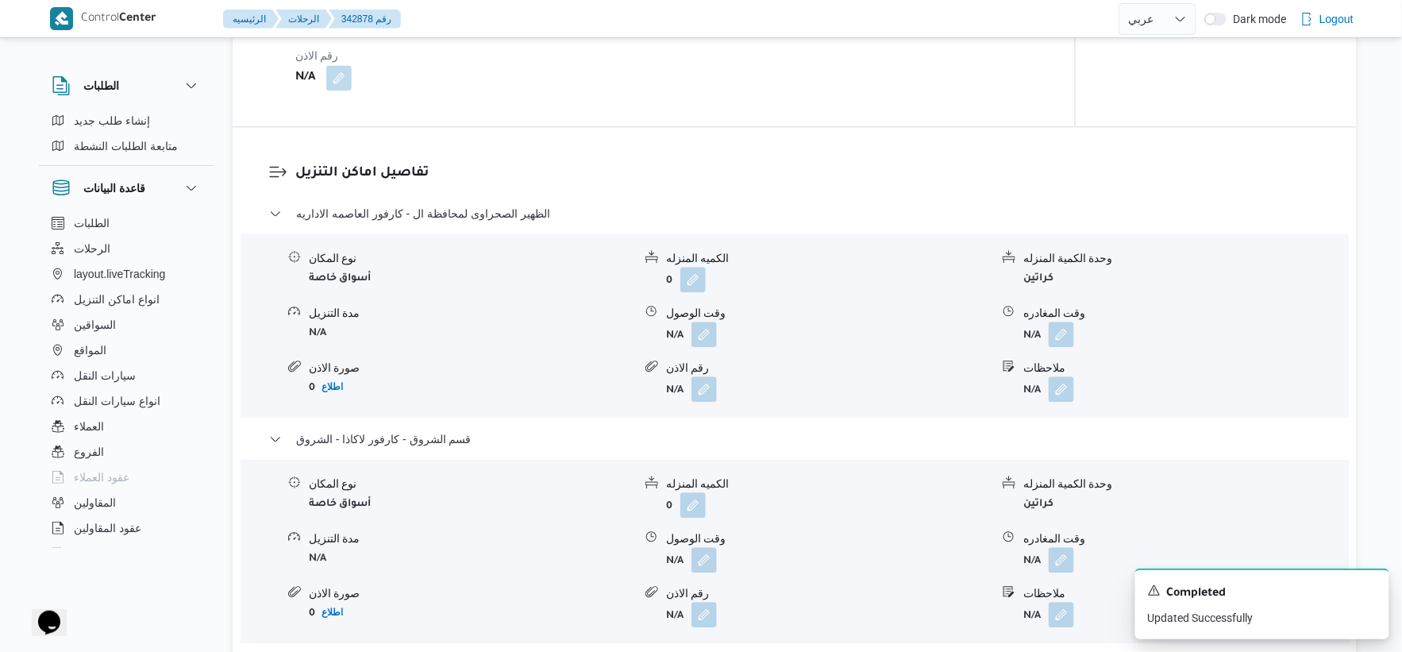
click at [572, 511] on form "أسواق خاصة" at bounding box center [471, 502] width 324 height 21
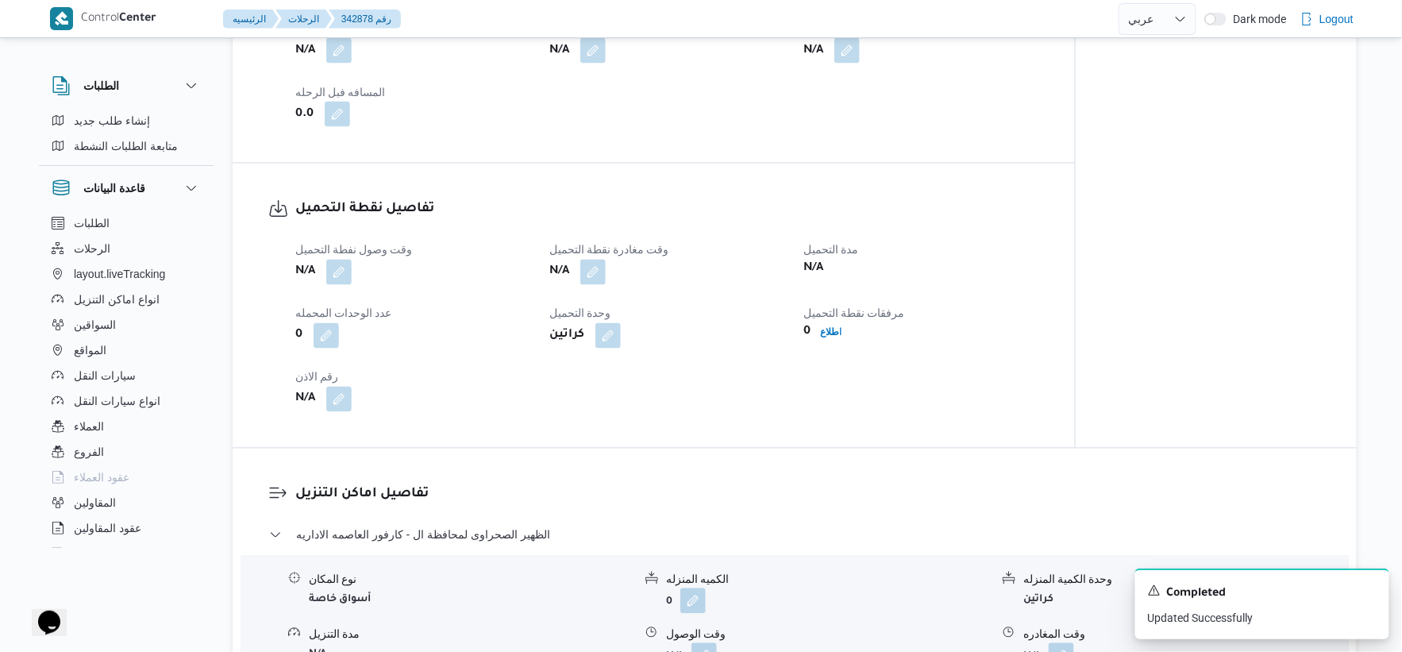
scroll to position [882, 0]
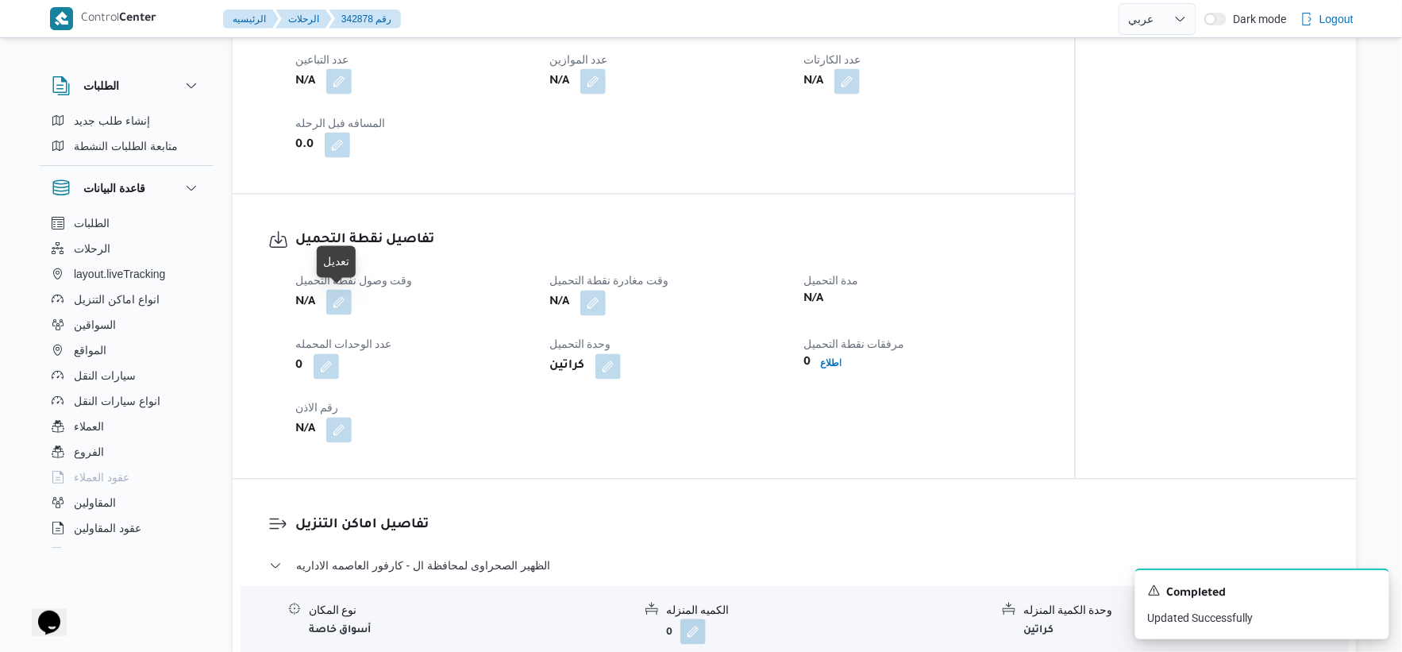
click at [345, 299] on button "button" at bounding box center [338, 302] width 25 height 25
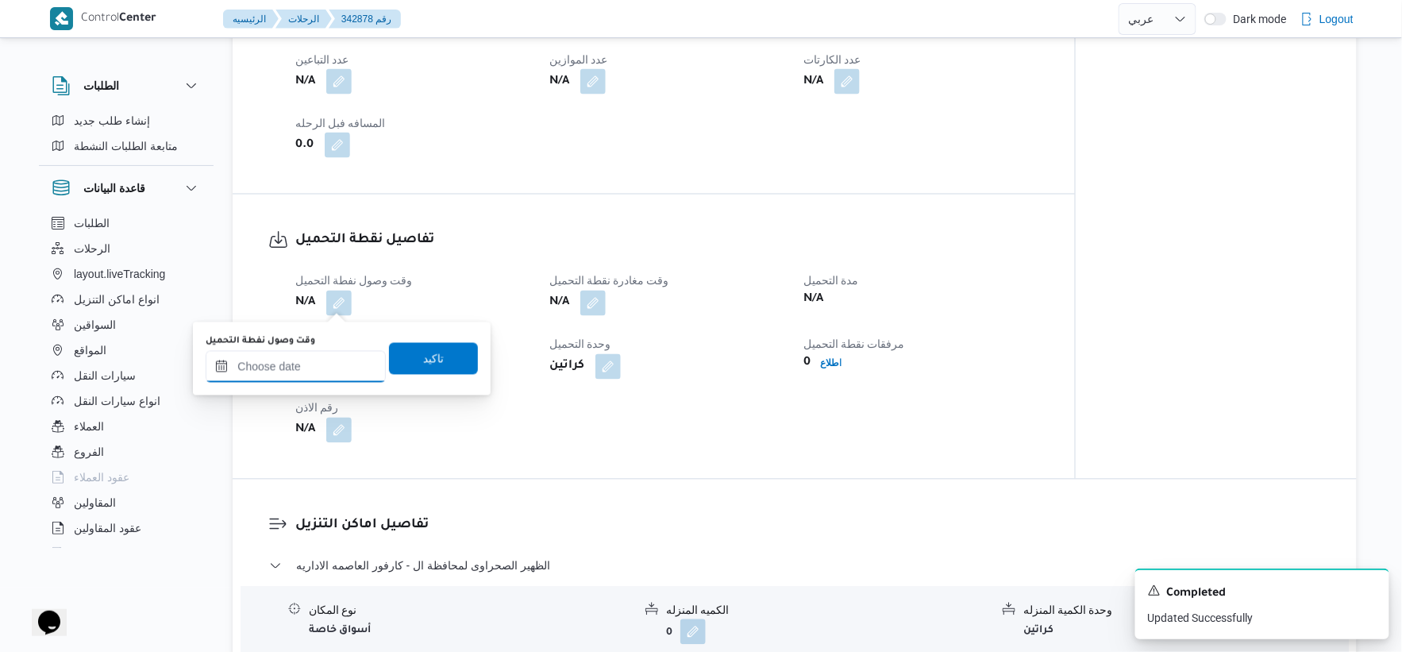
click at [329, 361] on input "وقت وصول نفطة التحميل" at bounding box center [296, 367] width 180 height 32
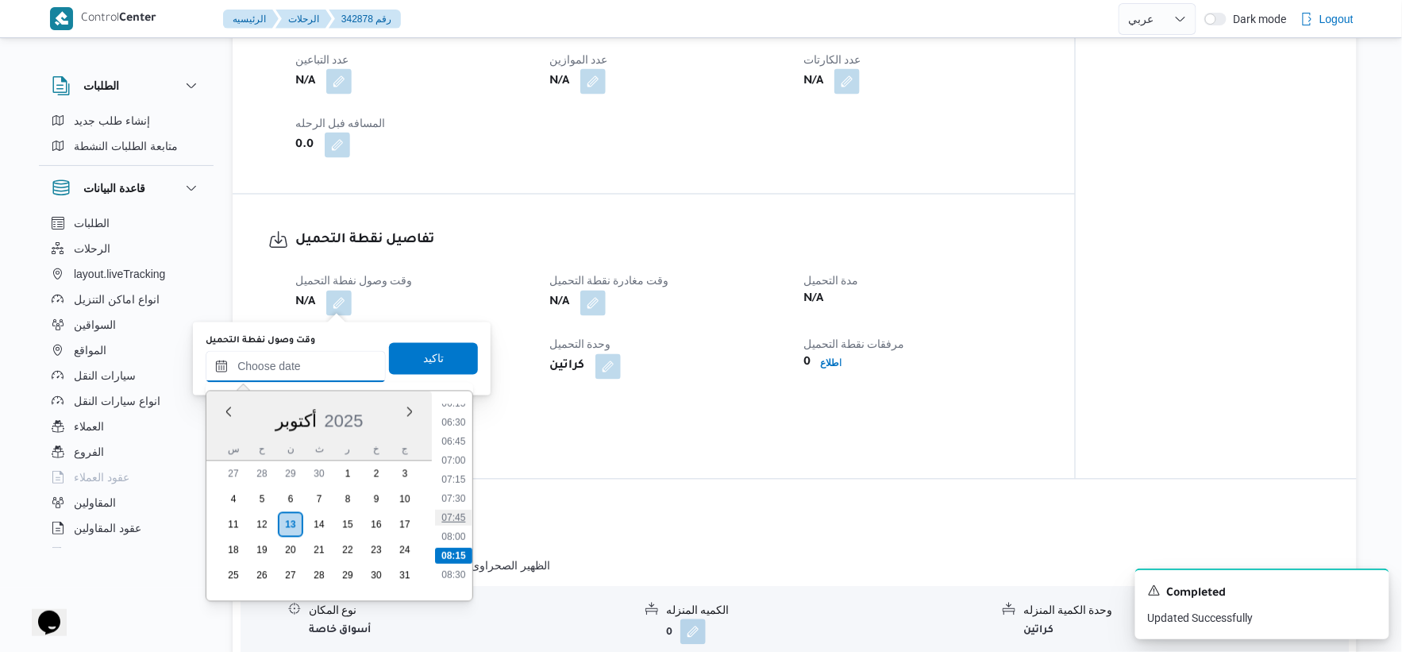
scroll to position [446, 0]
click at [598, 295] on button "button" at bounding box center [592, 302] width 25 height 25
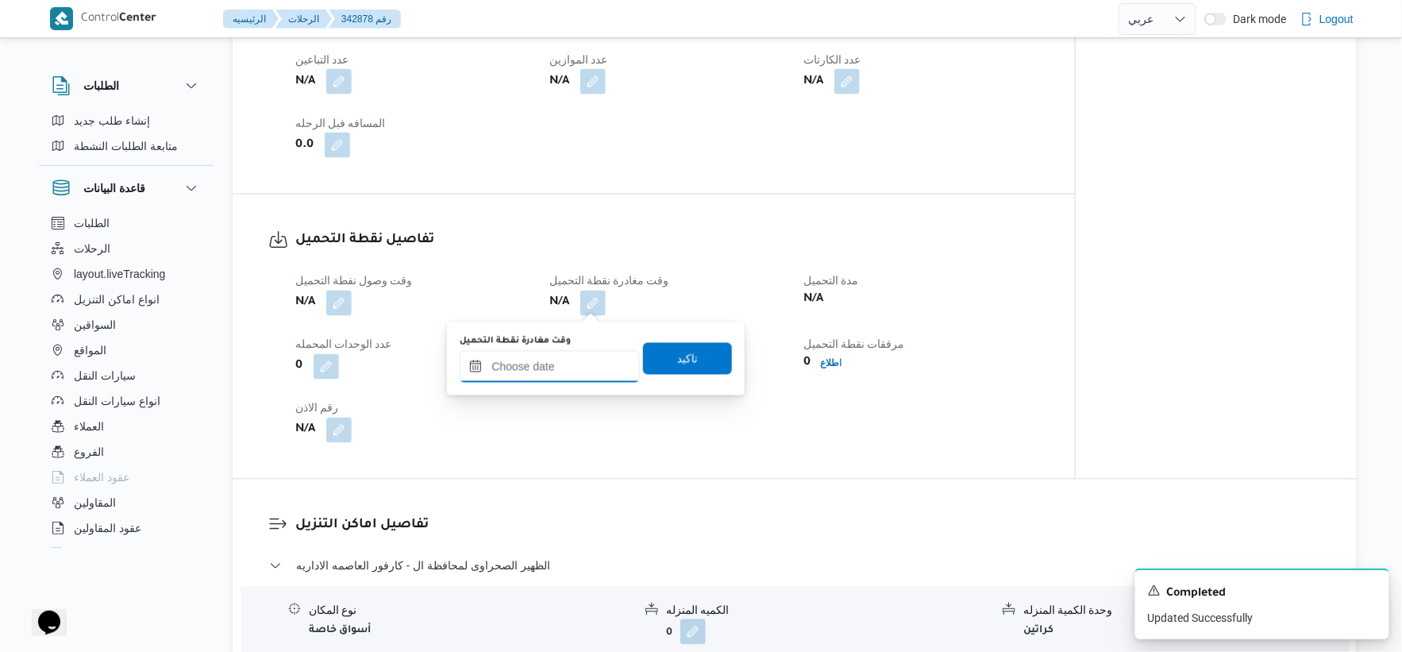
click at [529, 368] on input "وقت مغادرة نقطة التحميل" at bounding box center [550, 367] width 180 height 32
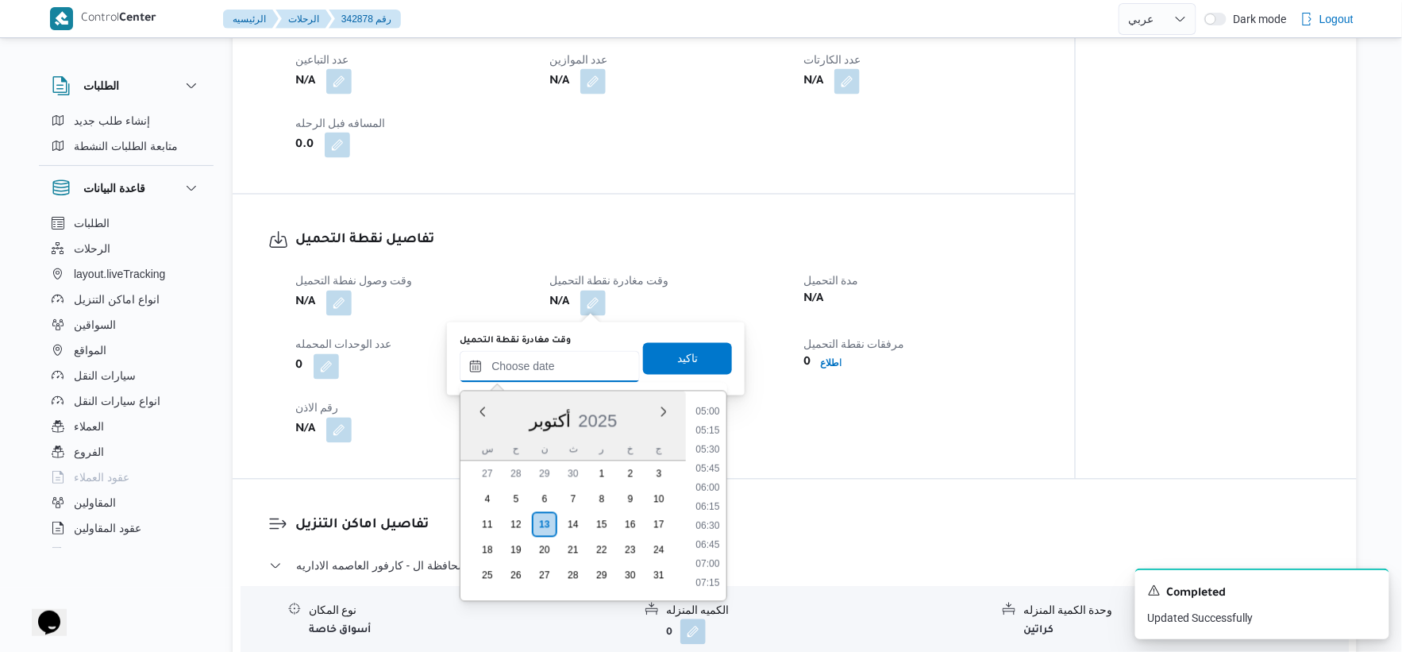
scroll to position [358, 0]
click at [712, 569] on li "06:45" at bounding box center [708, 569] width 37 height 16
type input "١٣/١٠/٢٠٢٥ ٠٦:٤٥"
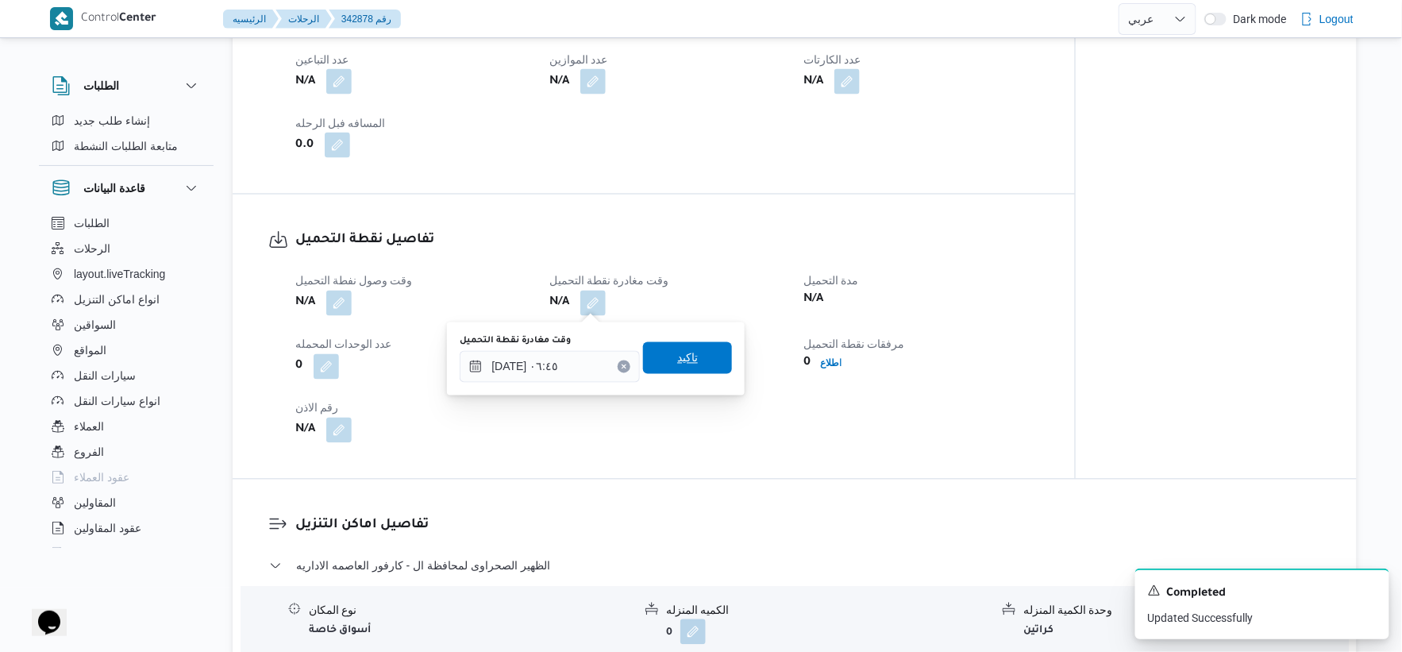
click at [692, 357] on span "تاكيد" at bounding box center [687, 358] width 89 height 32
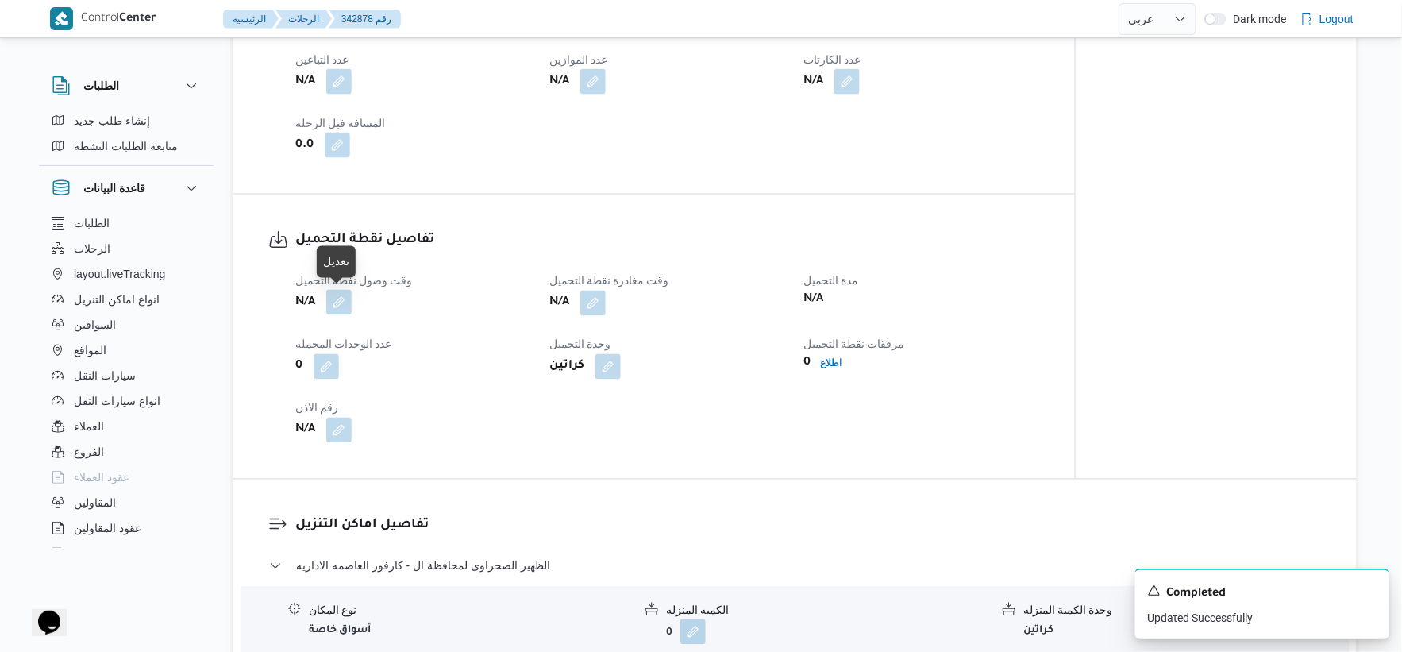
click at [334, 300] on button "button" at bounding box center [338, 302] width 25 height 25
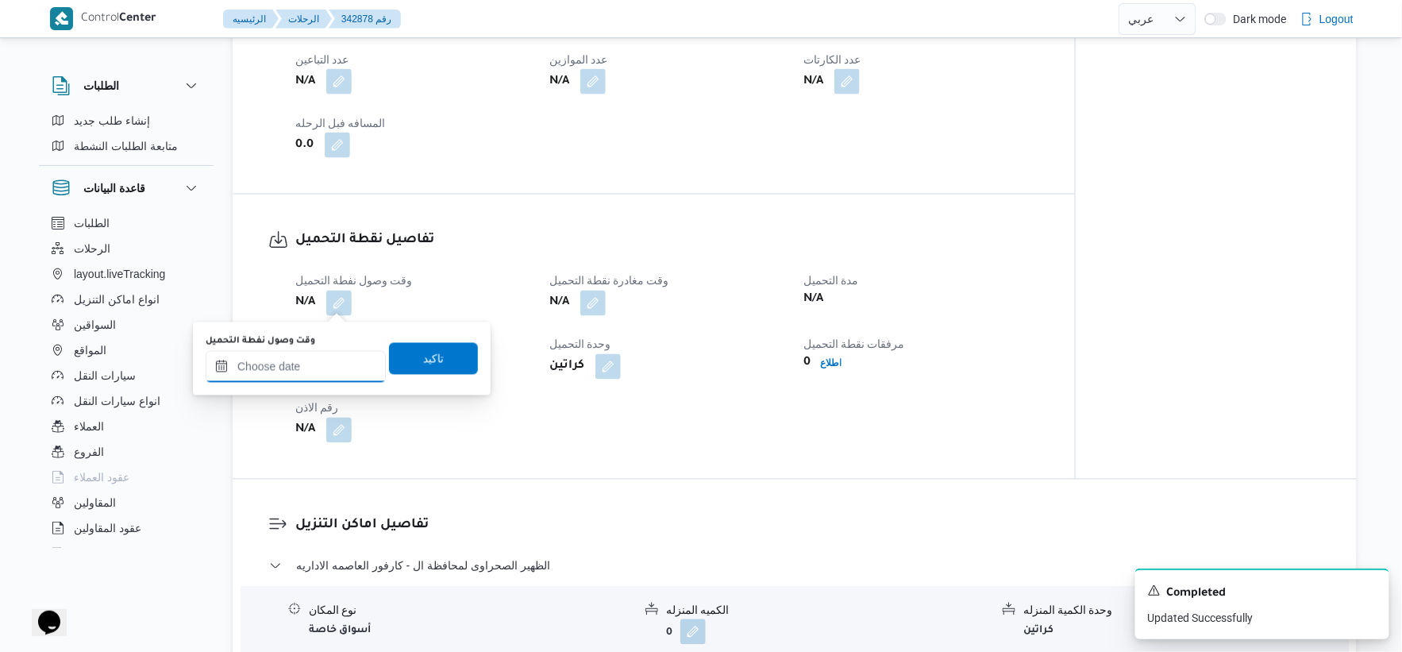
click at [328, 365] on input "وقت وصول نفطة التحميل" at bounding box center [296, 367] width 180 height 32
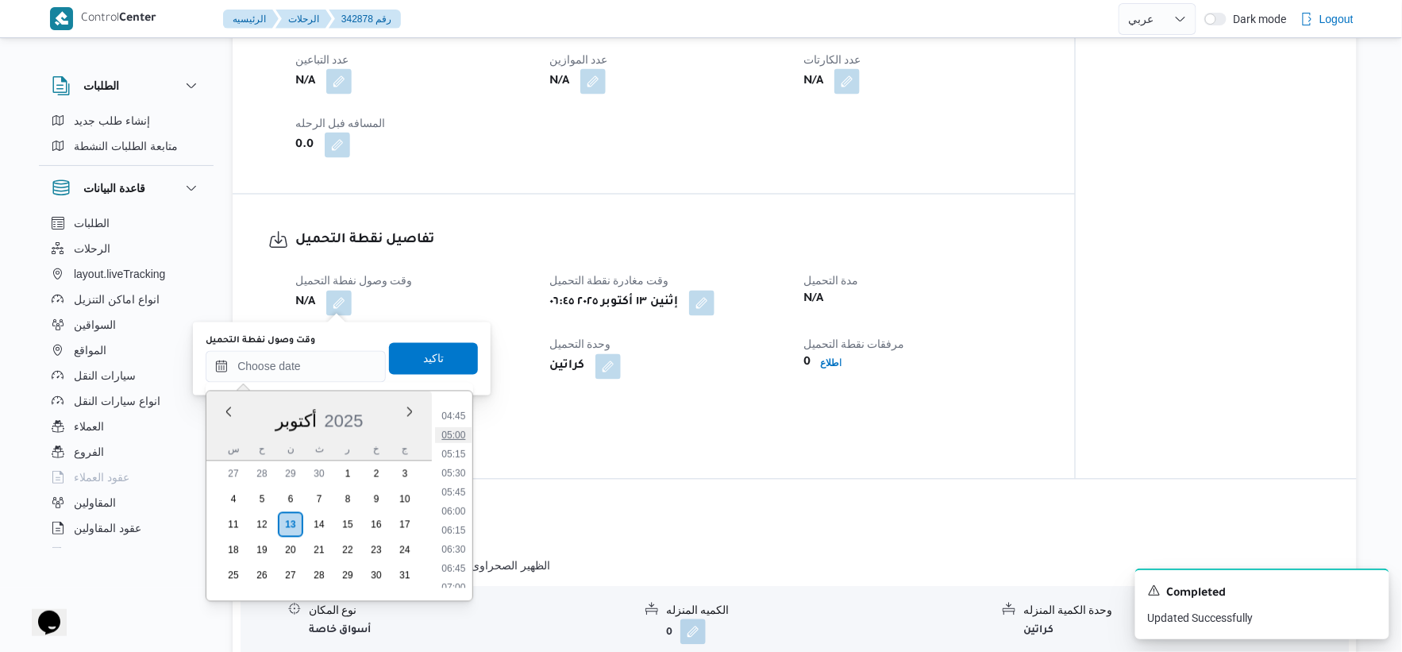
click at [464, 433] on li "05:00" at bounding box center [454, 435] width 37 height 16
type input "١٣/١٠/٢٠٢٥ ٠٥:٠٠"
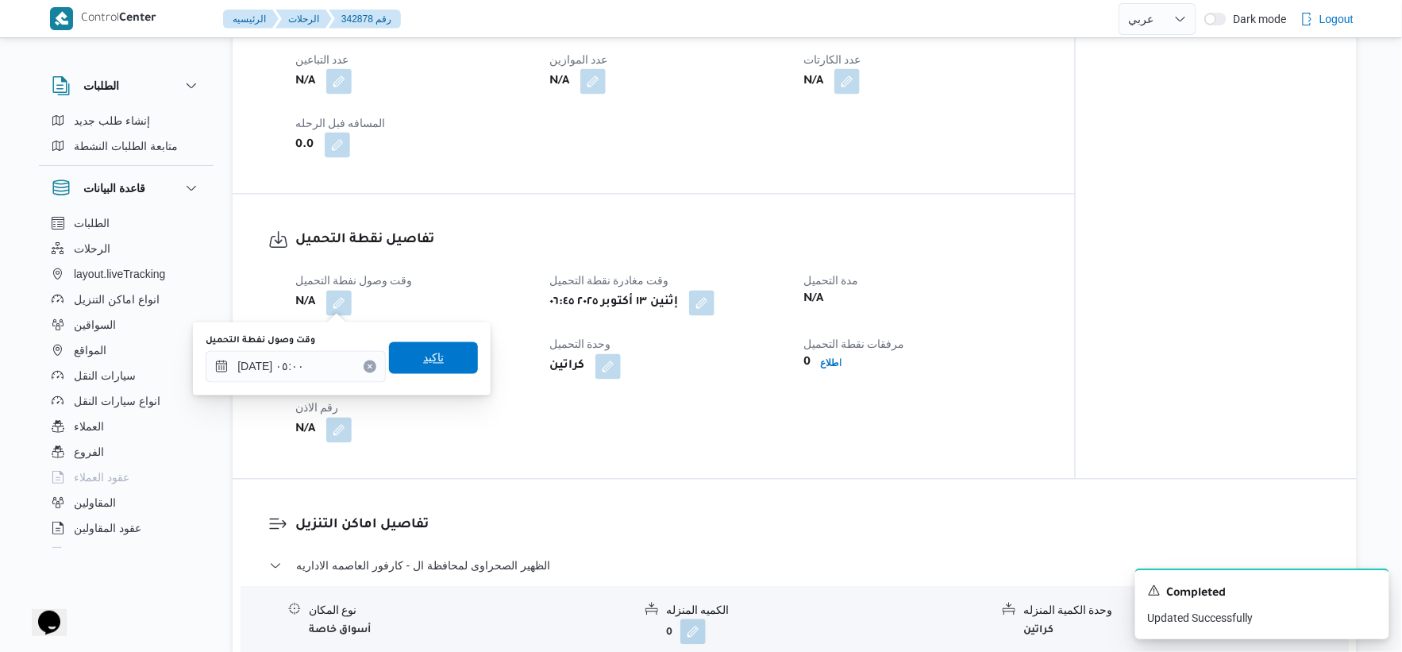
click at [433, 354] on span "تاكيد" at bounding box center [433, 358] width 21 height 19
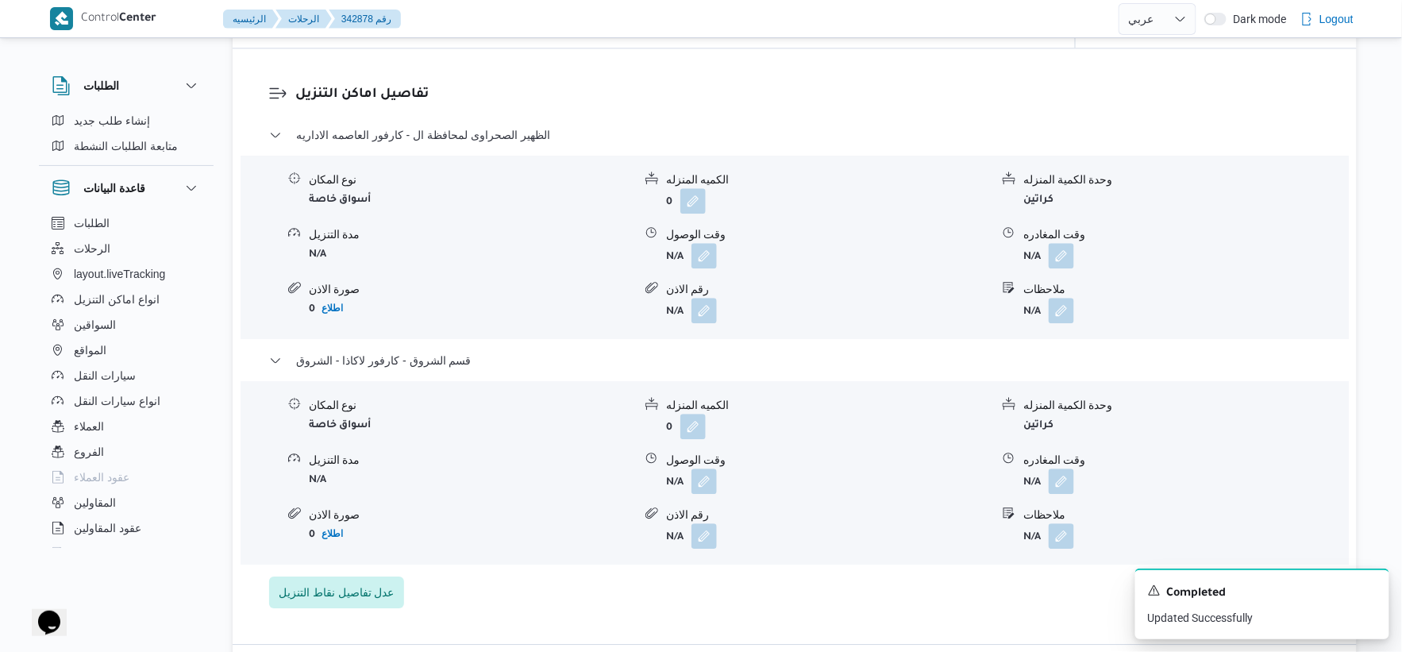
scroll to position [1323, 0]
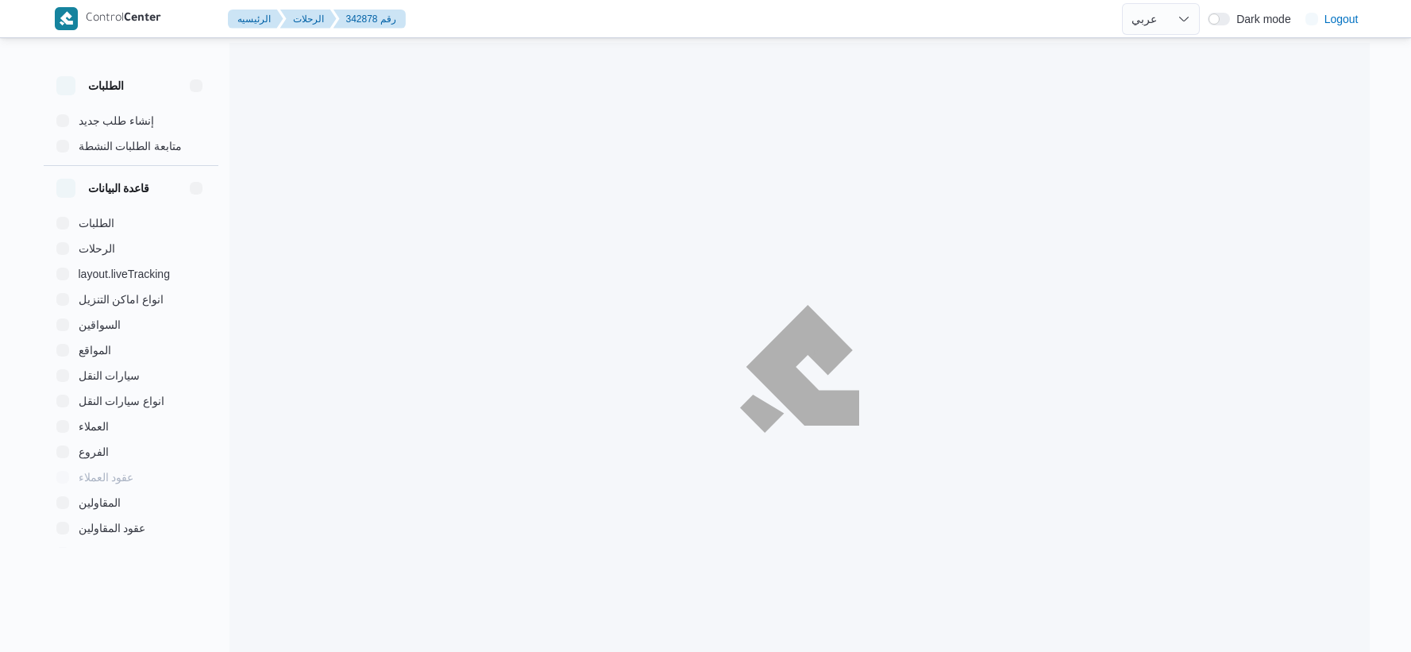
select select "ar"
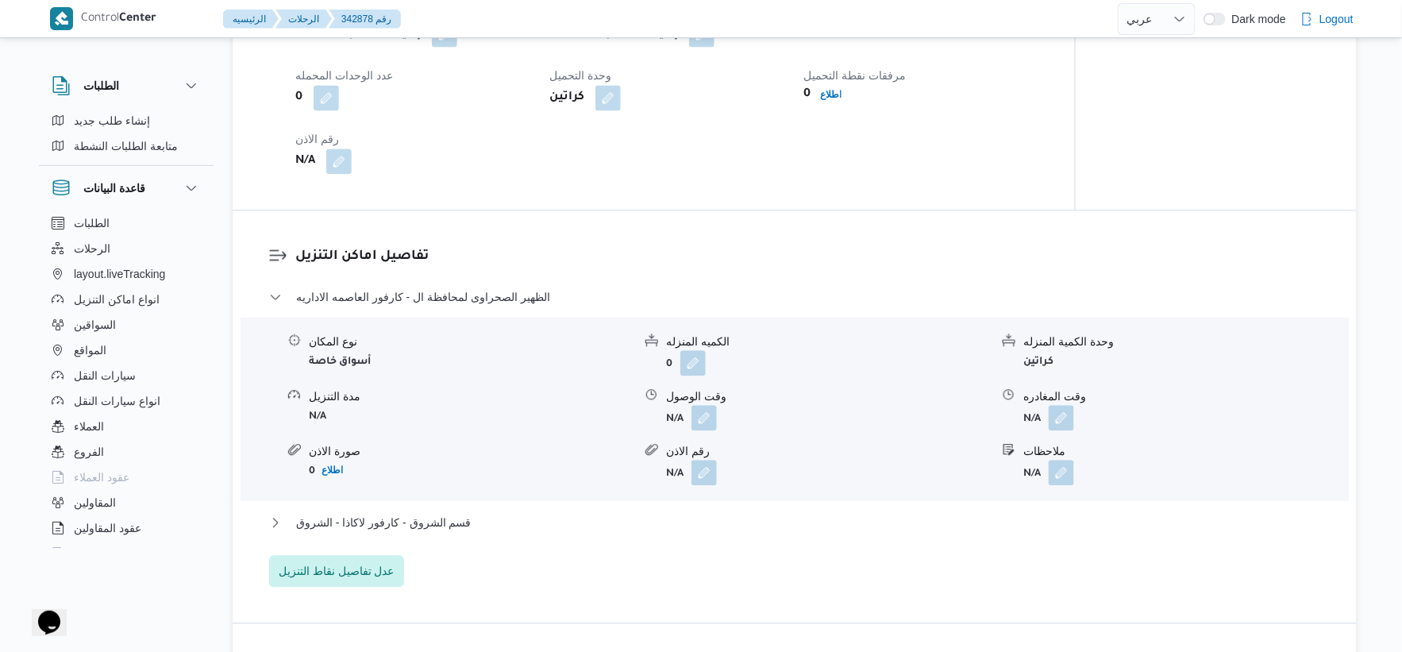
scroll to position [1058, 0]
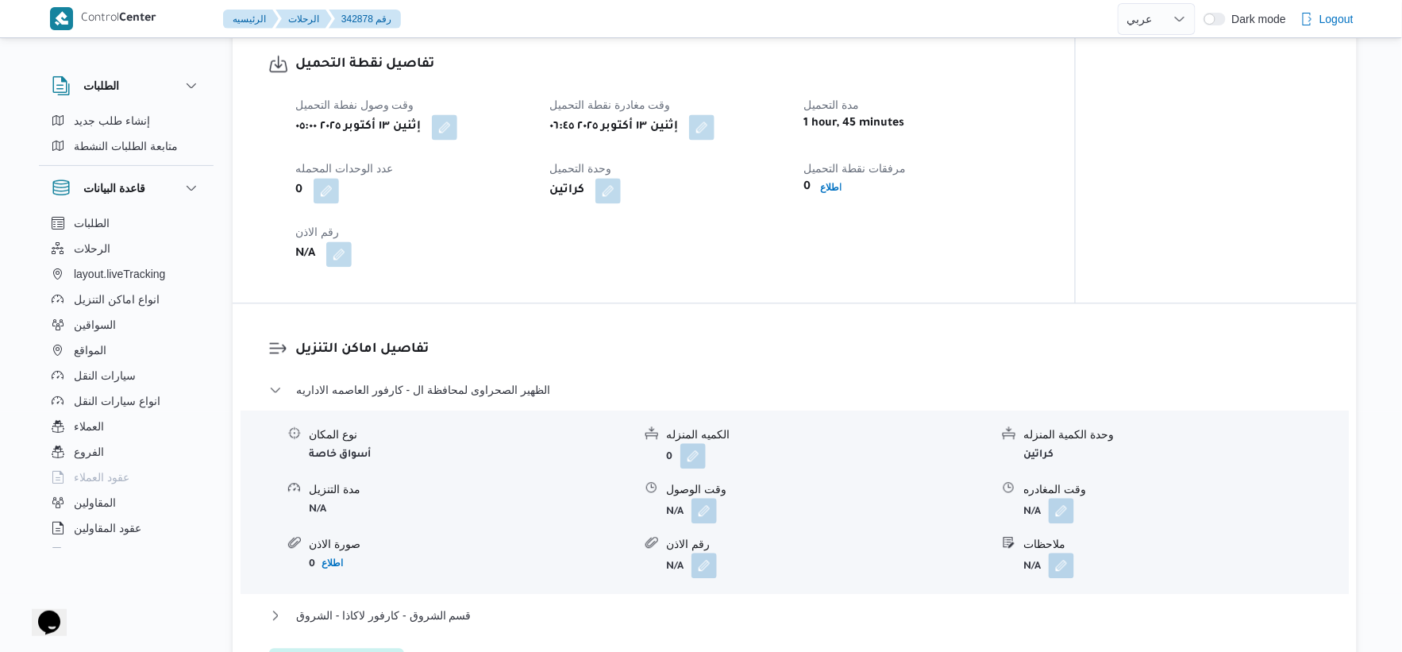
select select "ar"
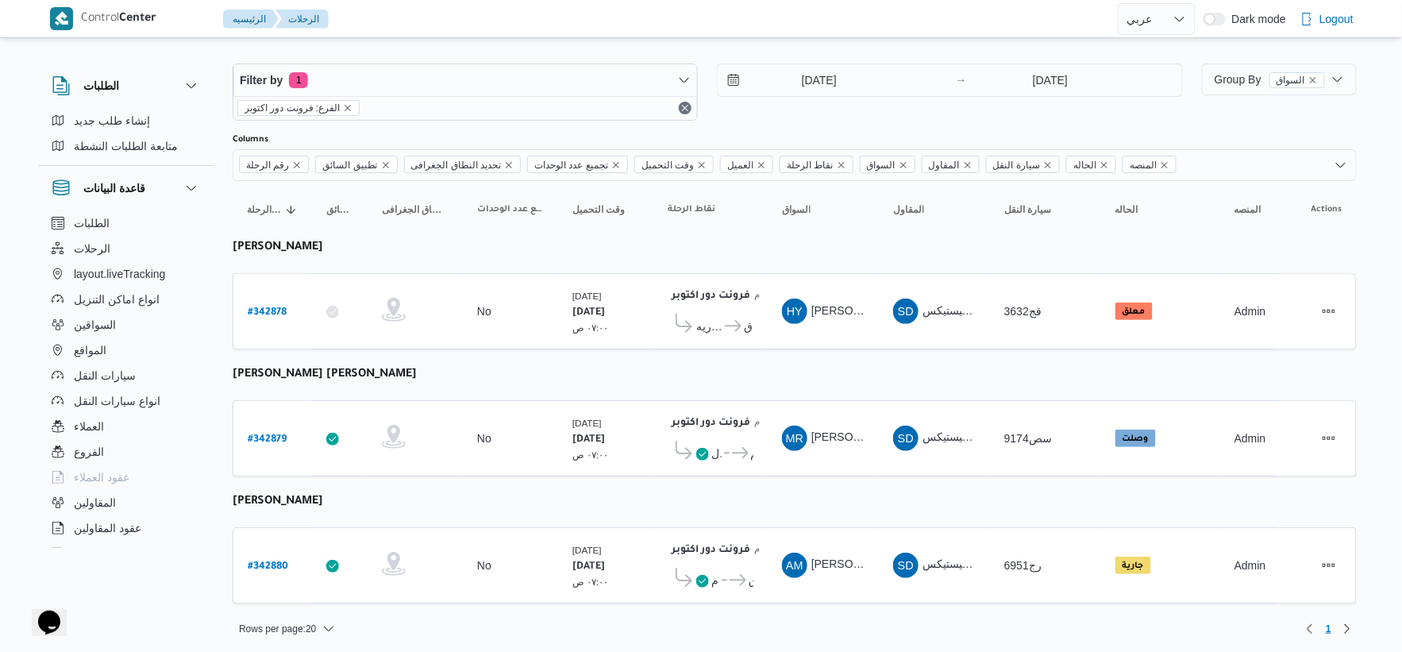
scroll to position [16, 0]
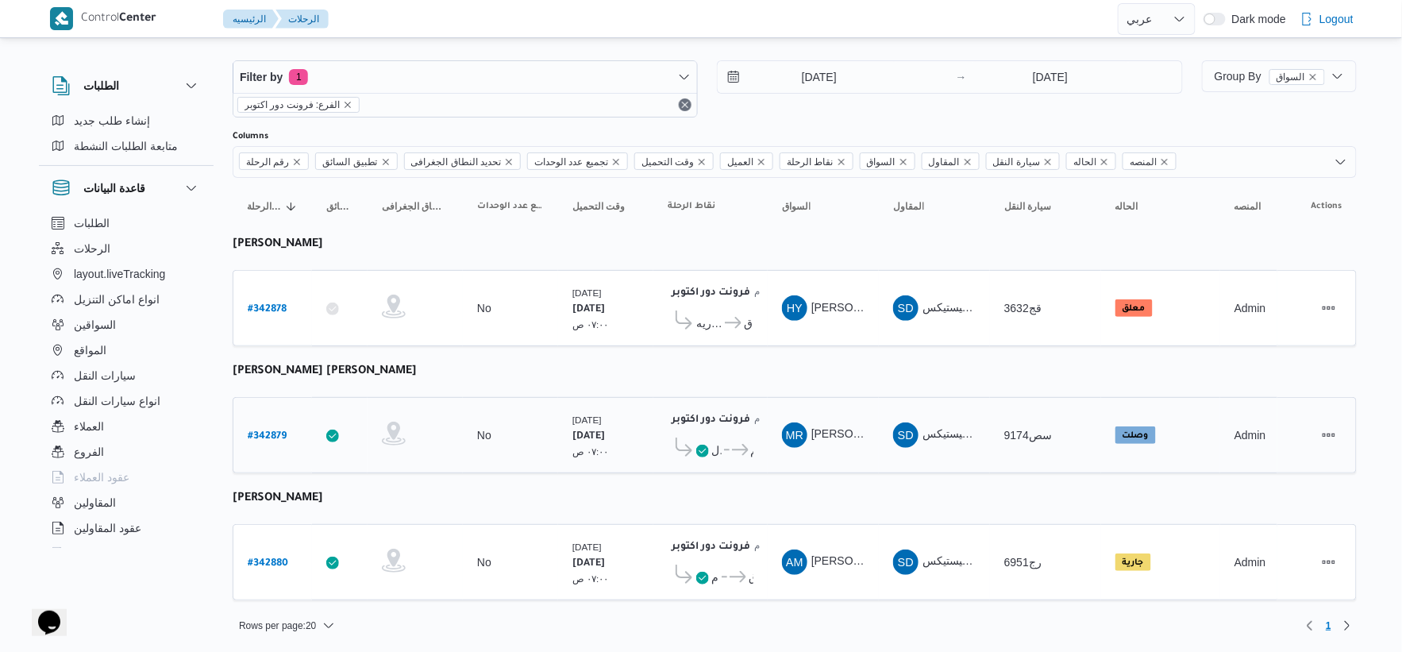
click at [264, 432] on b "# 342879" at bounding box center [267, 436] width 39 height 11
select select "ar"
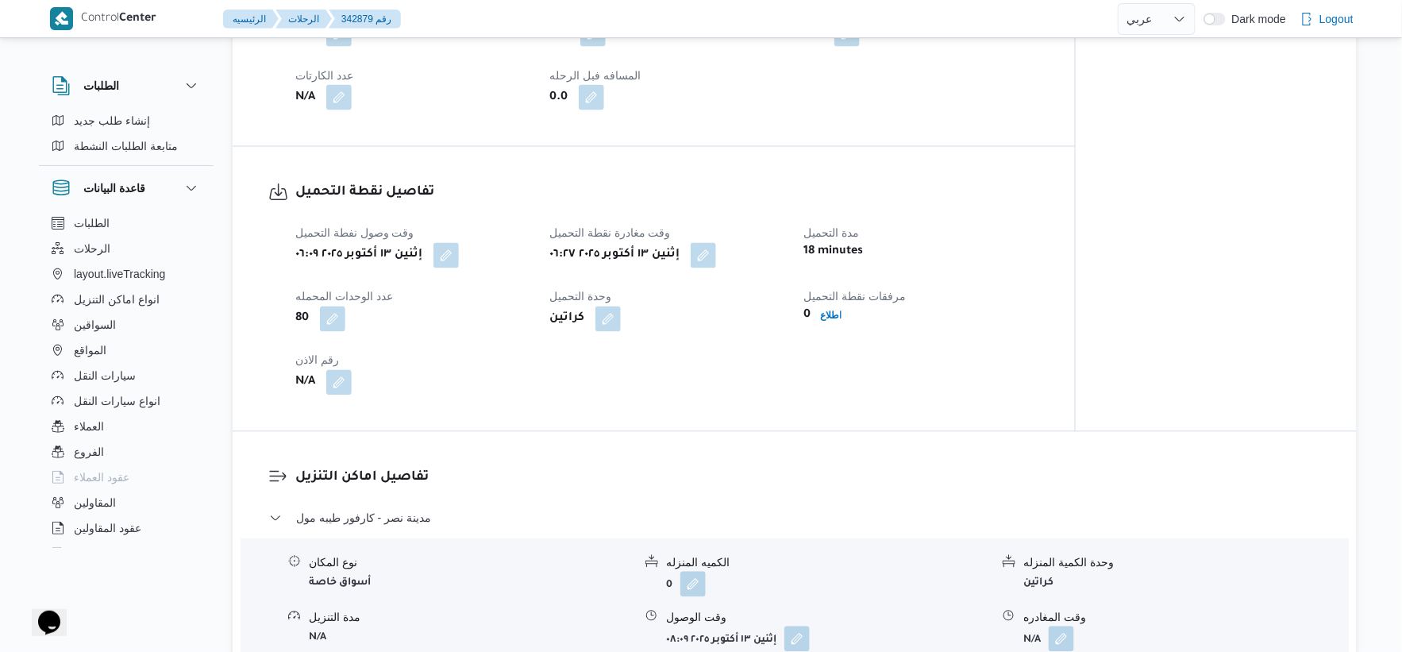
scroll to position [882, 0]
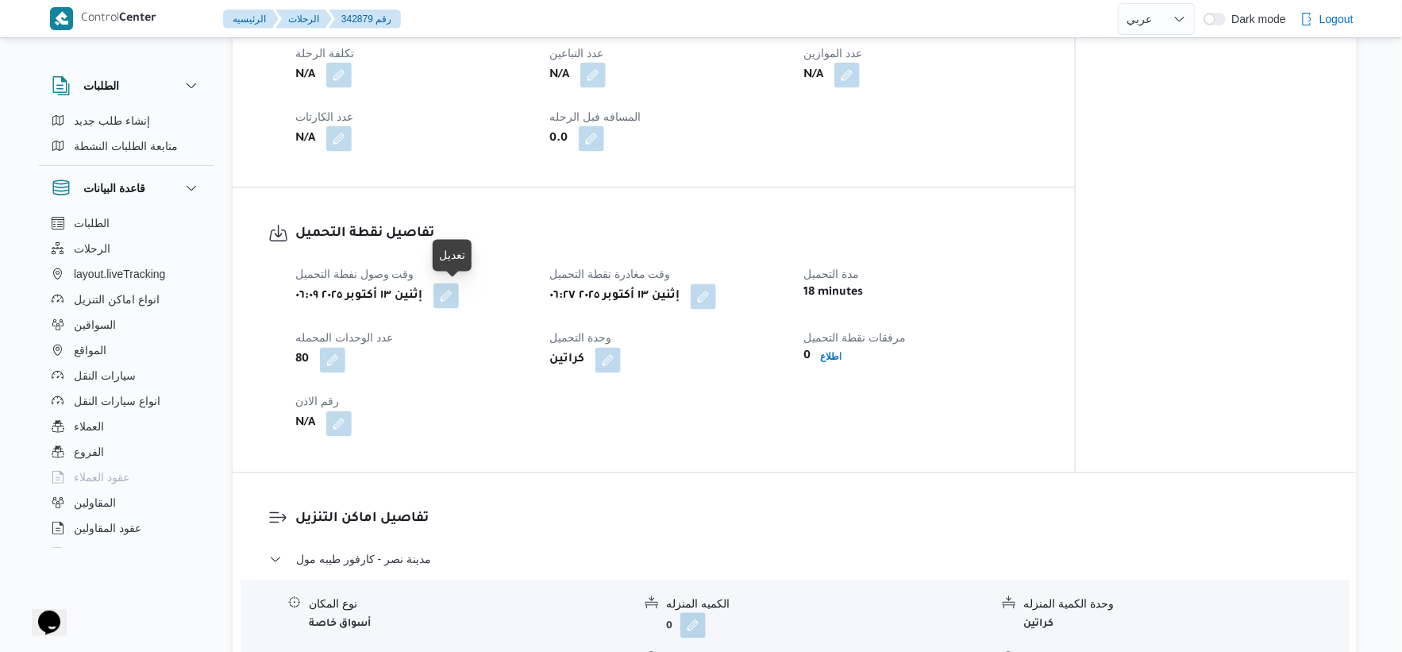
click at [459, 299] on button "button" at bounding box center [445, 295] width 25 height 25
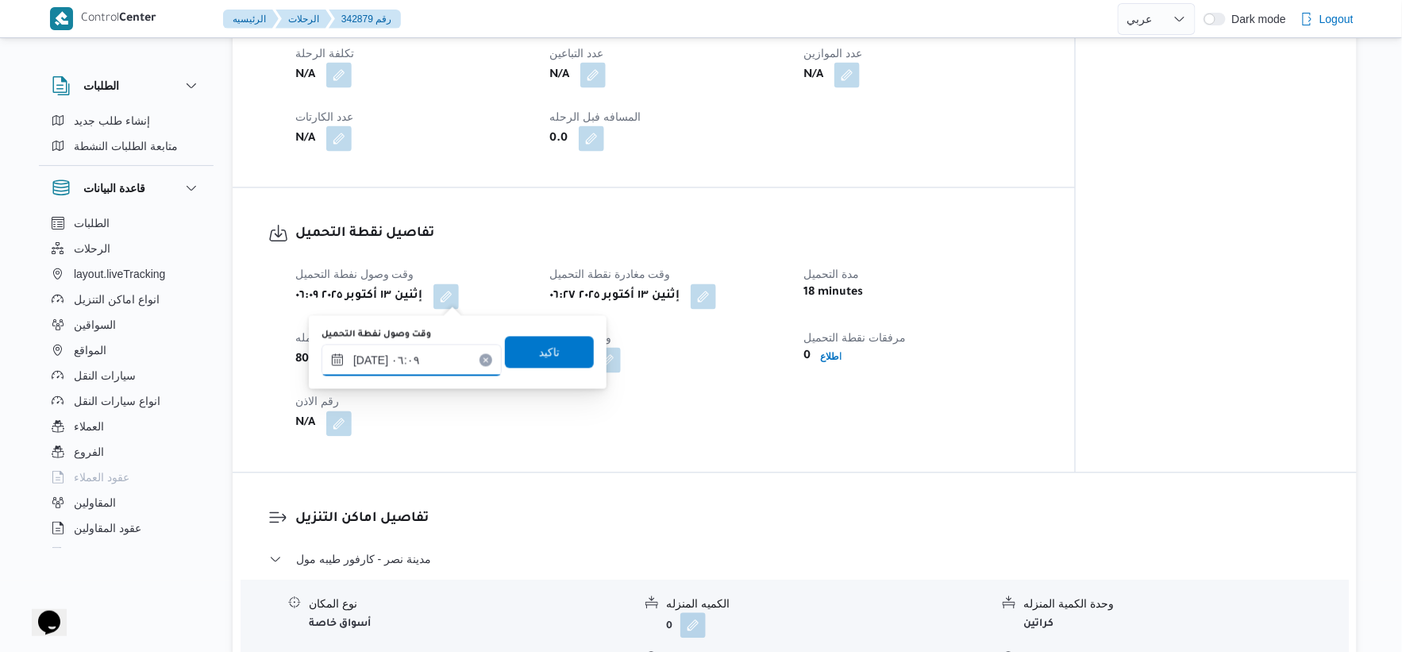
click at [425, 365] on input "١٣/١٠/٢٠٢٥ ٠٦:٠٩" at bounding box center [412, 361] width 180 height 32
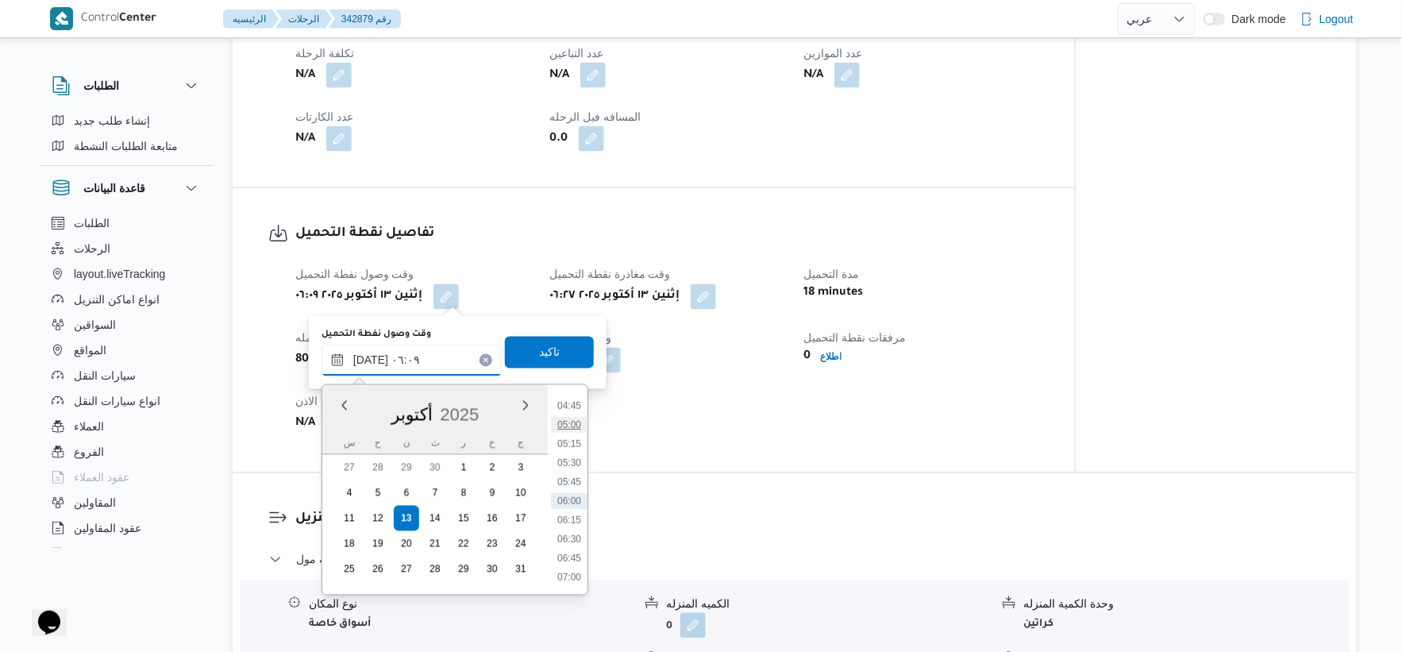
scroll to position [274, 0]
click at [572, 472] on li "04:30" at bounding box center [569, 475] width 37 height 16
type input "١٣/١٠/٢٠٢٥ ٠٤:٣٠"
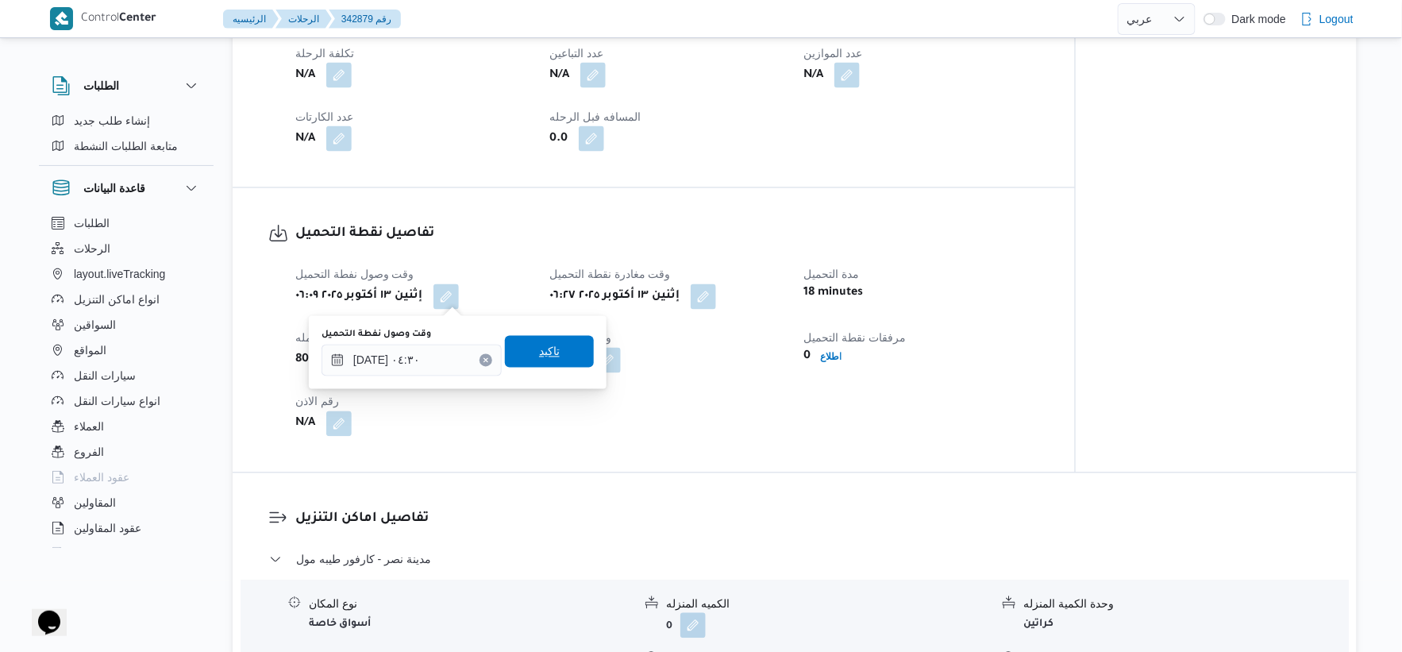
click at [542, 357] on span "تاكيد" at bounding box center [549, 351] width 21 height 19
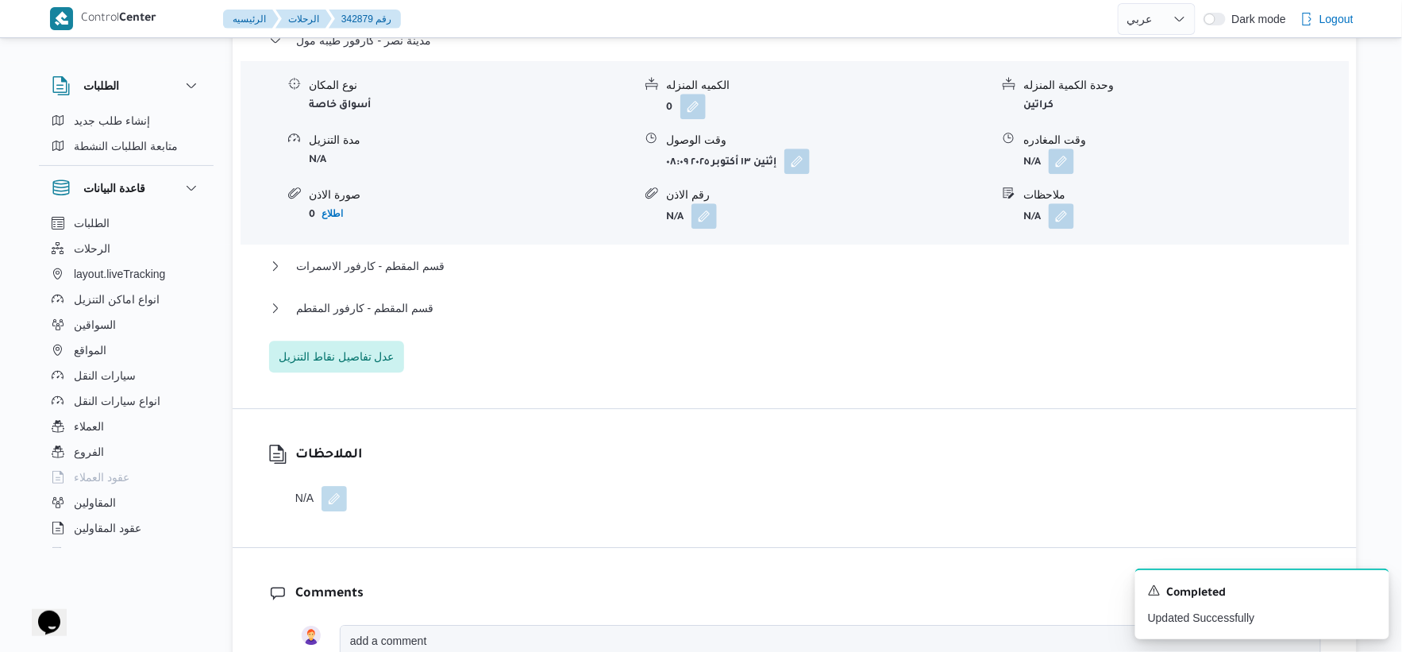
scroll to position [1411, 0]
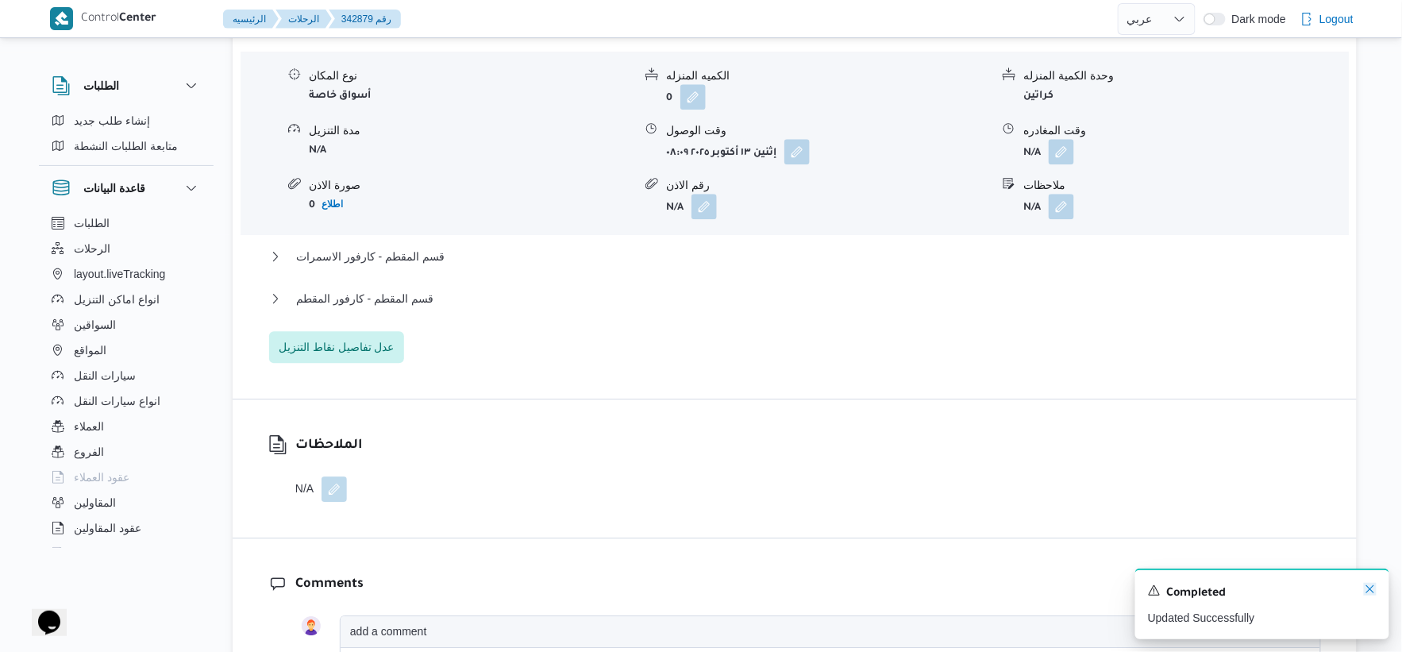
click at [1374, 585] on icon "Dismiss toast" at bounding box center [1370, 589] width 13 height 13
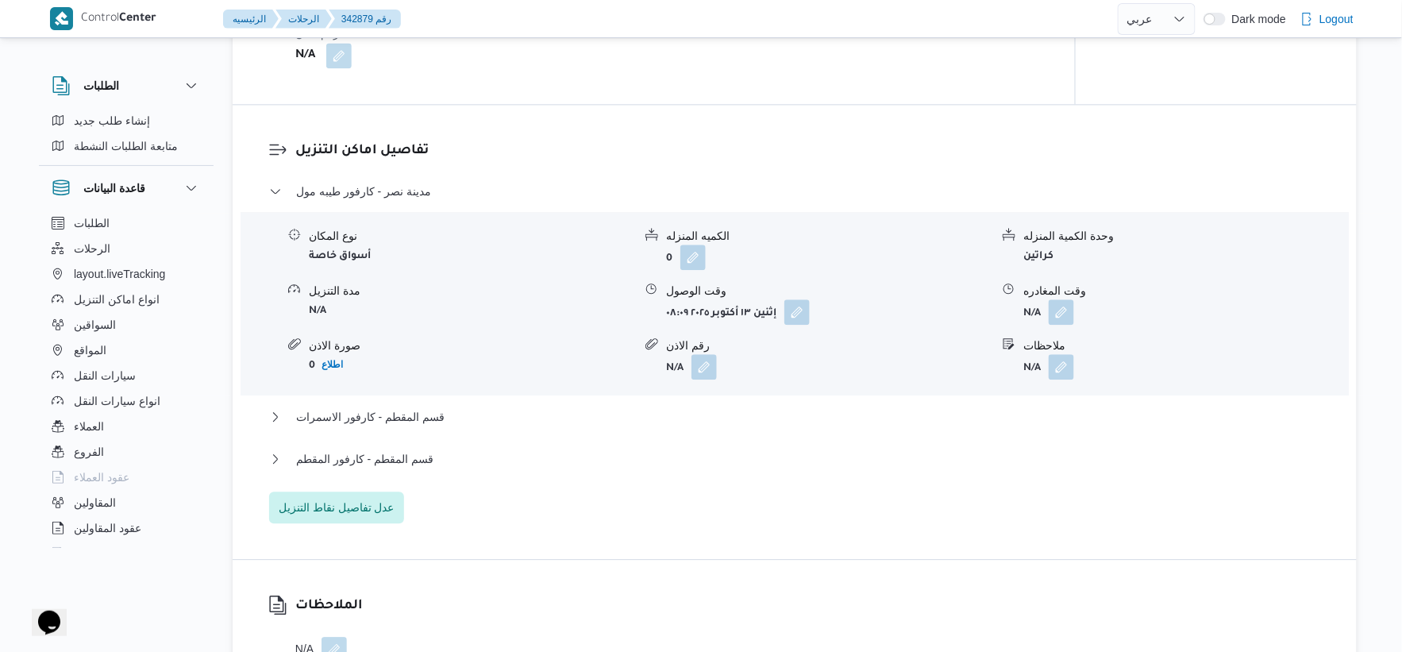
scroll to position [1235, 0]
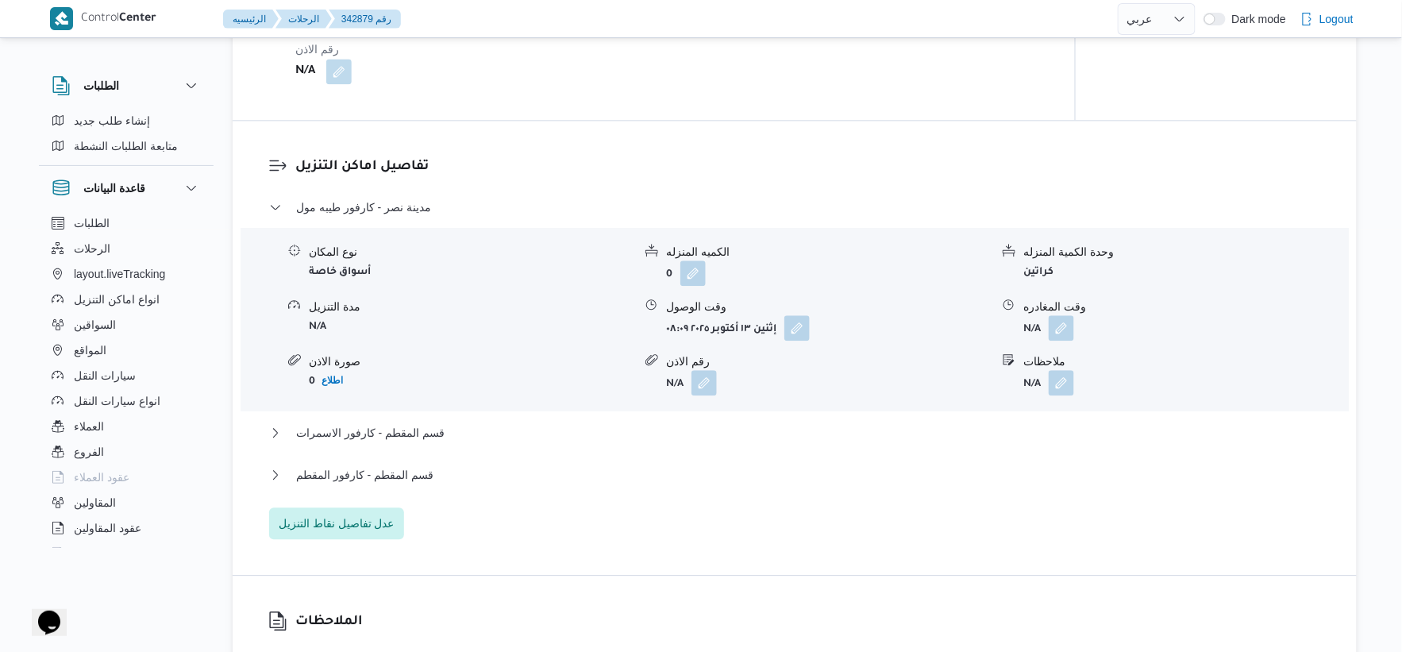
select select "ar"
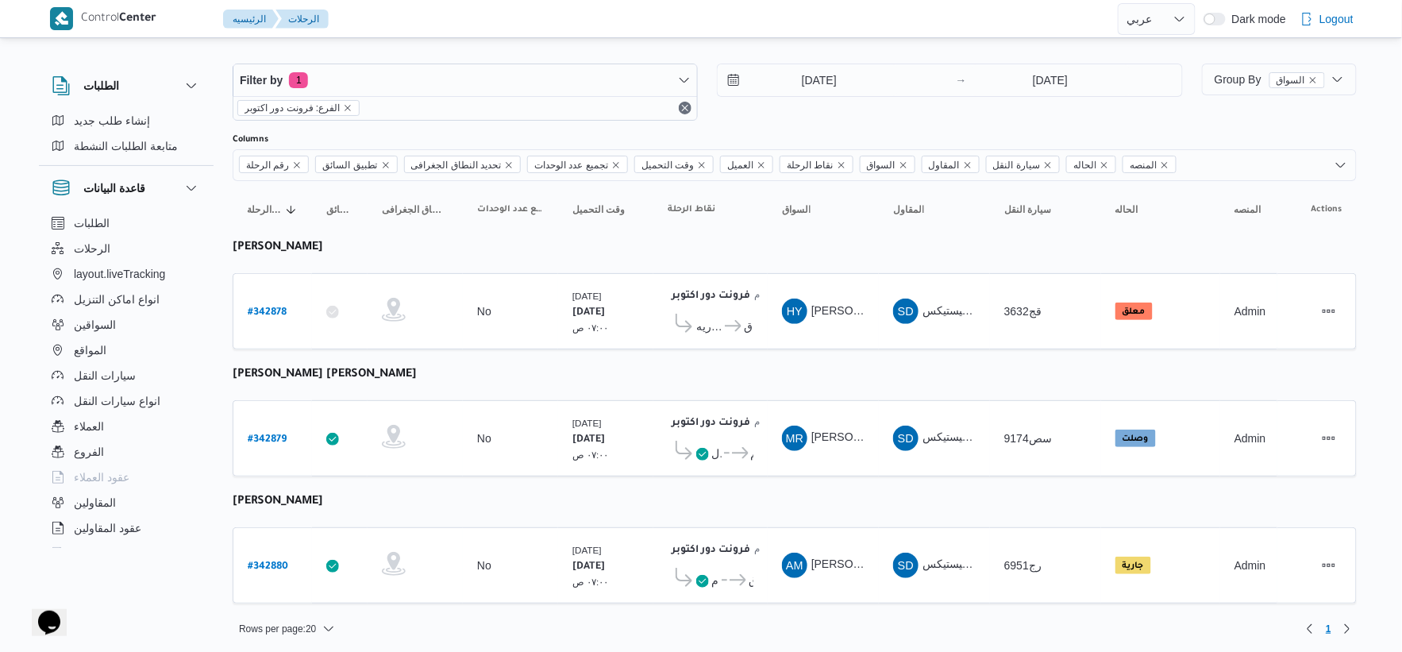
scroll to position [16, 0]
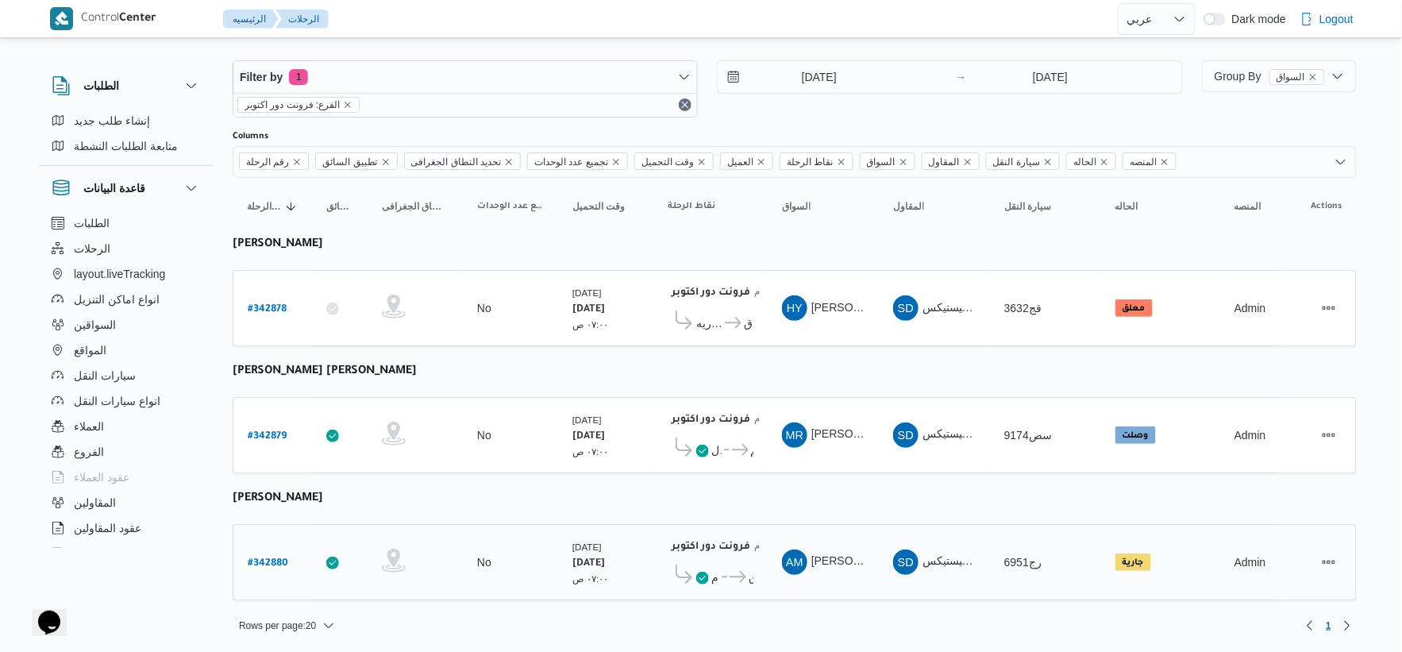
click at [275, 558] on b "# 342880" at bounding box center [268, 563] width 40 height 11
select select "ar"
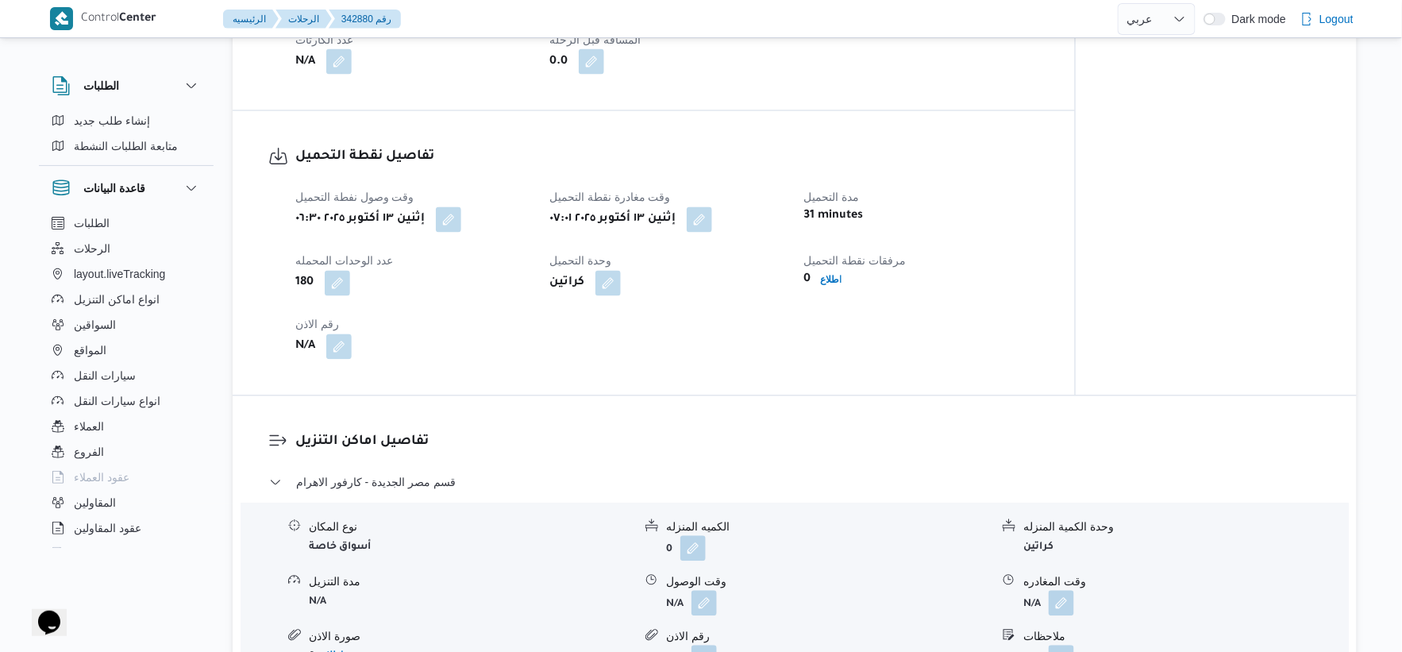
scroll to position [970, 0]
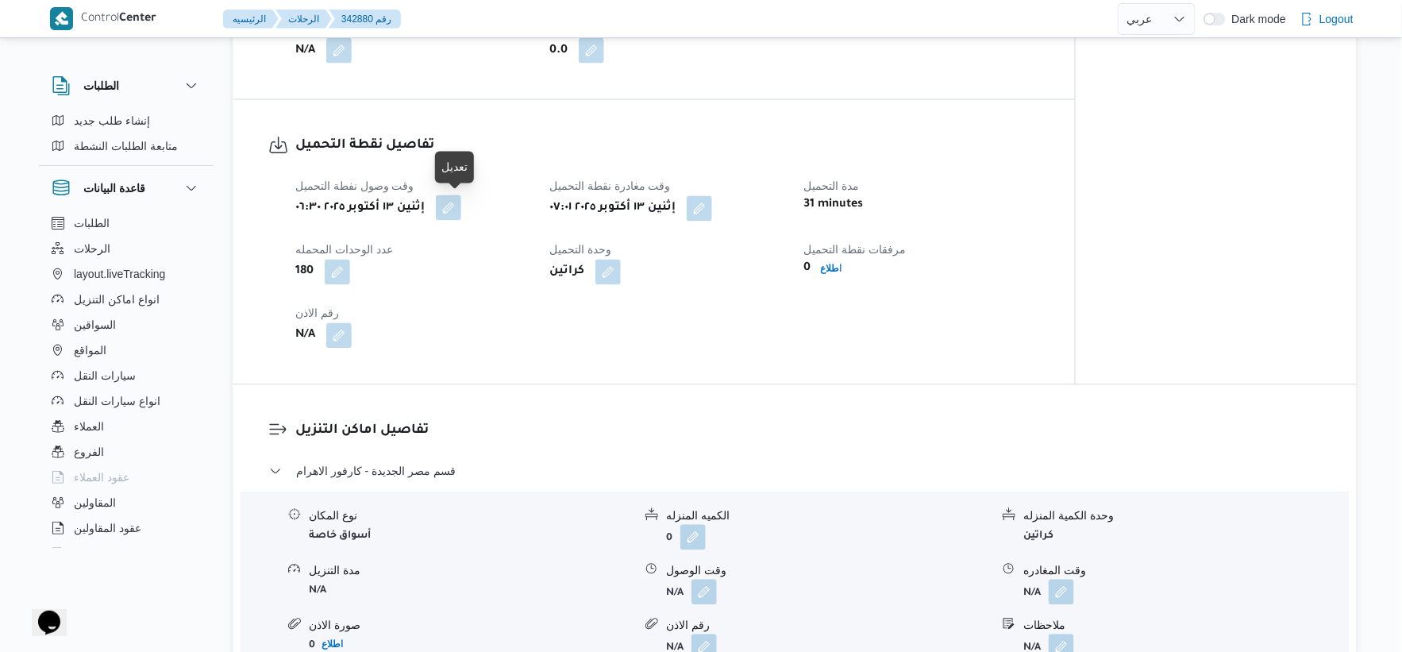
click at [460, 211] on button "button" at bounding box center [448, 207] width 25 height 25
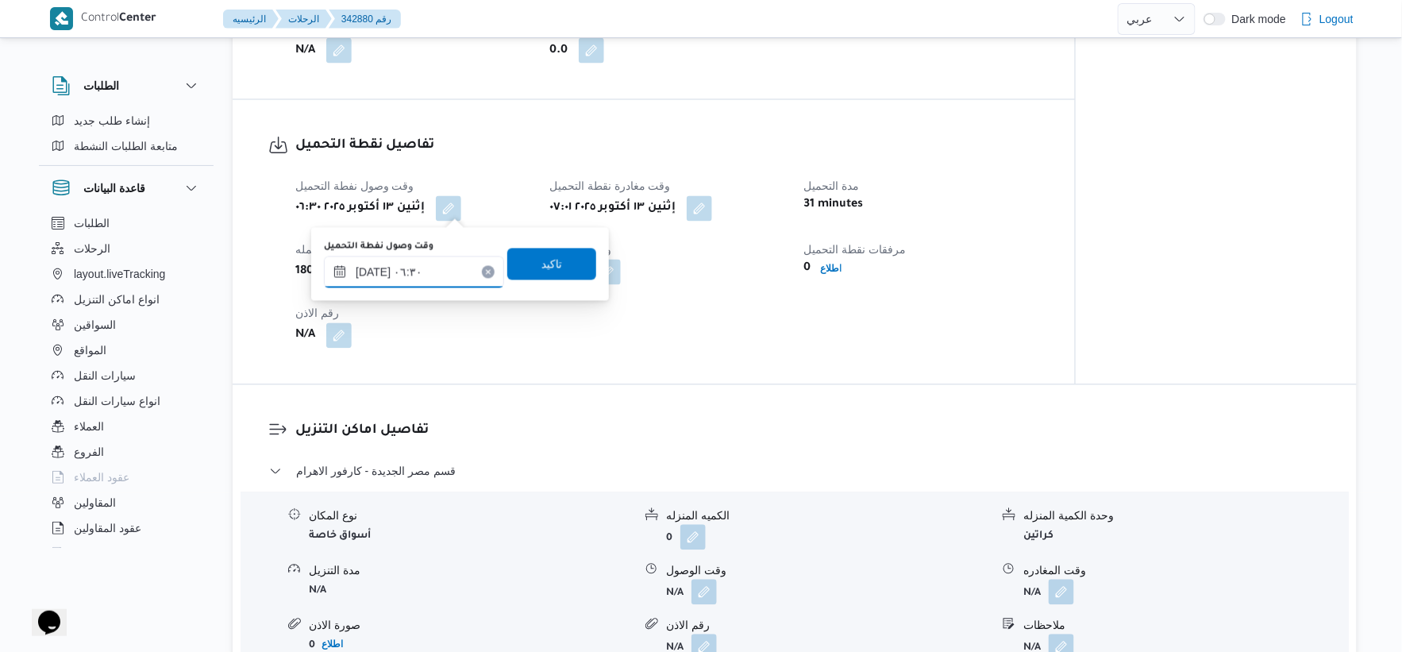
click at [409, 274] on input "١٣/١٠/٢٠٢٥ ٠٦:٣٠" at bounding box center [414, 272] width 180 height 32
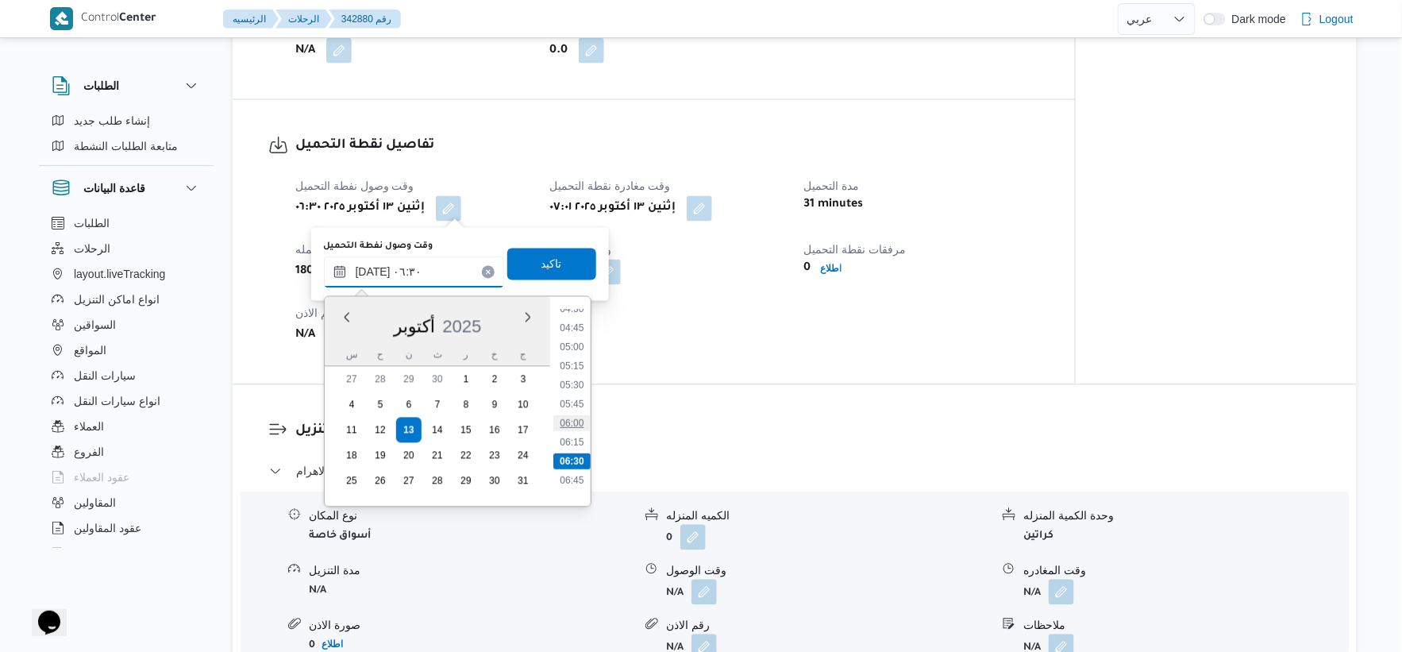
scroll to position [312, 0]
click at [572, 385] on li "05:00" at bounding box center [571, 387] width 37 height 16
type input "١٣/١٠/٢٠٢٥ ٠٥:٠٠"
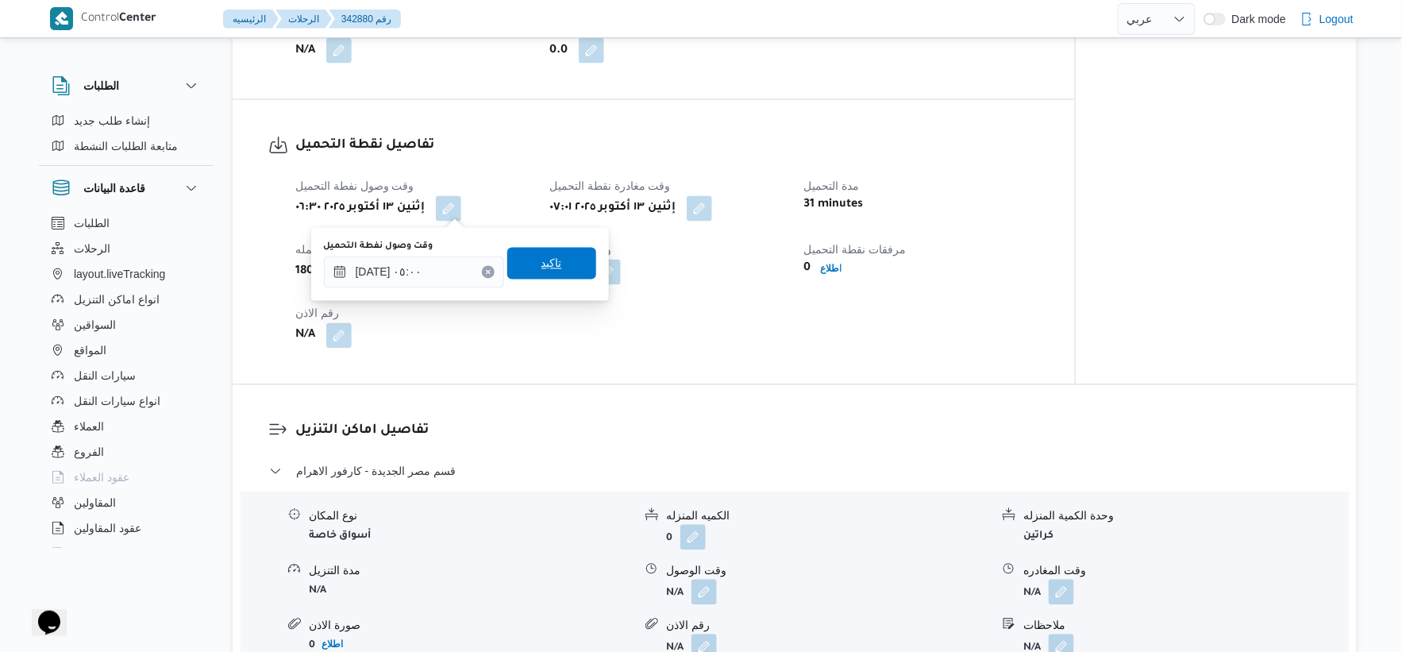
click at [552, 262] on span "تاكيد" at bounding box center [551, 264] width 89 height 32
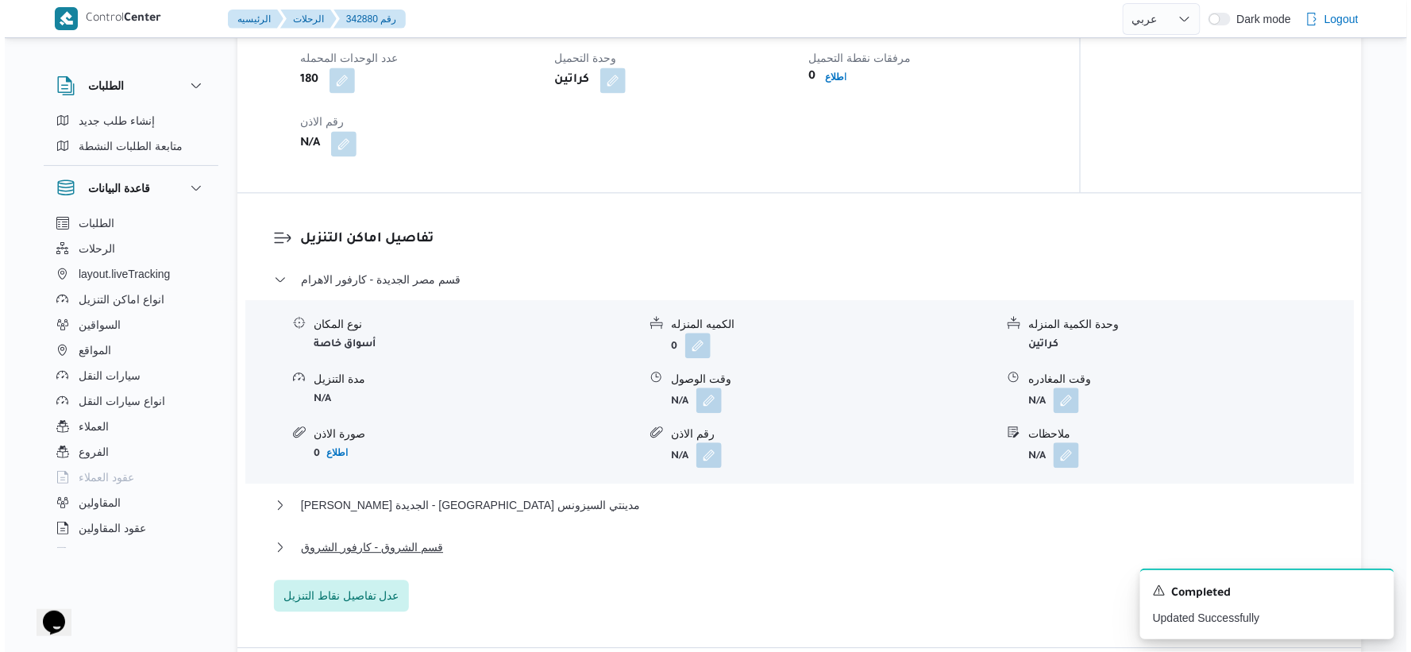
scroll to position [1235, 0]
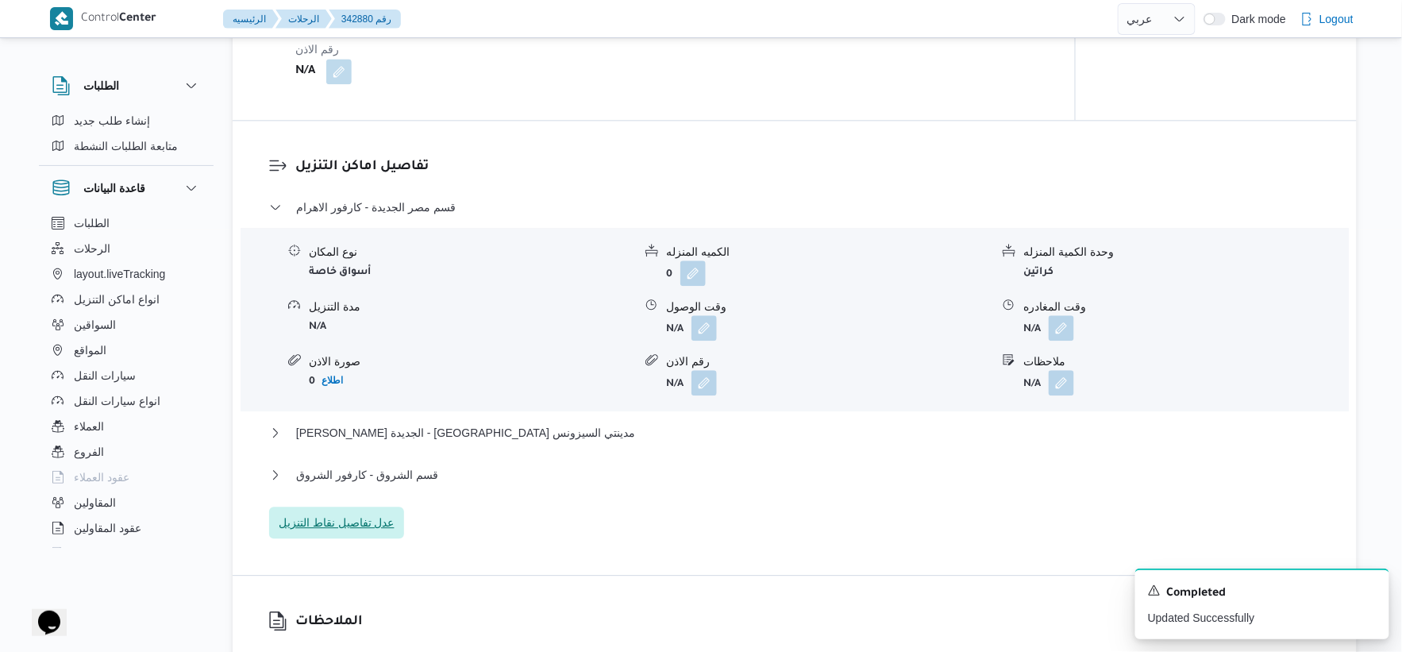
click at [360, 516] on span "عدل تفاصيل نقاط التنزيل" at bounding box center [337, 522] width 116 height 19
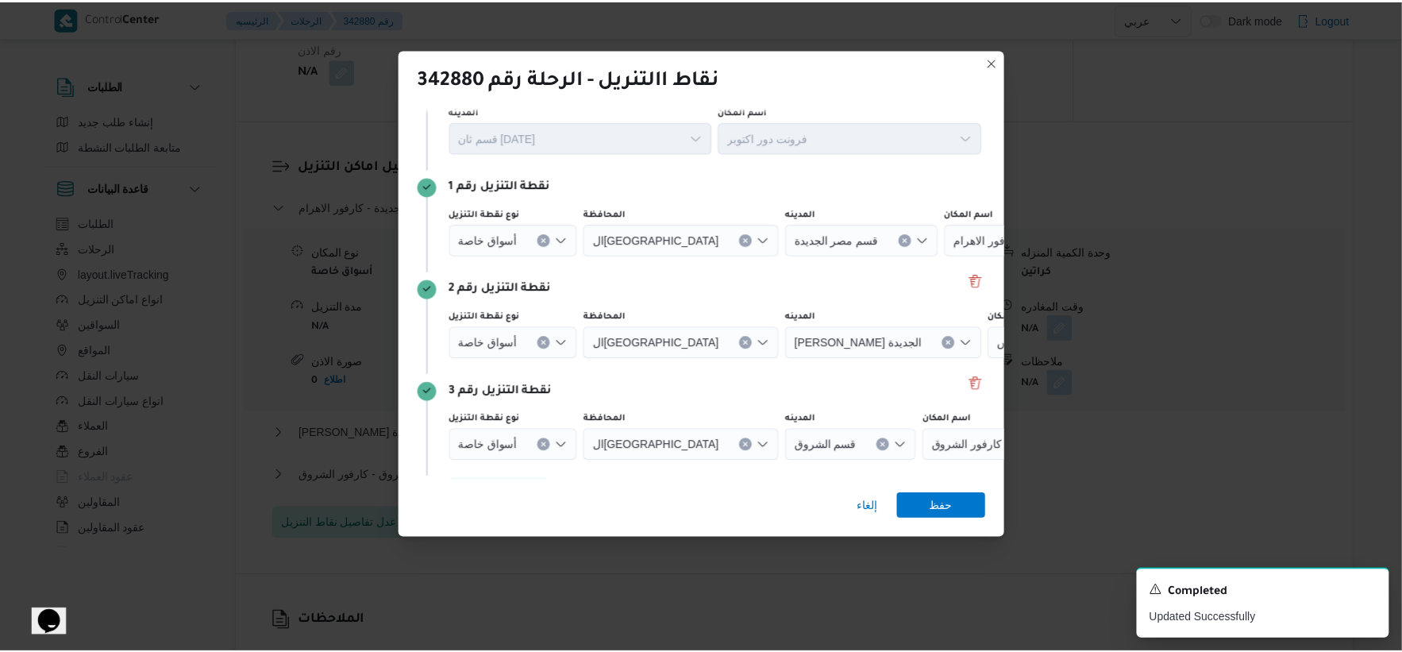
scroll to position [89, 0]
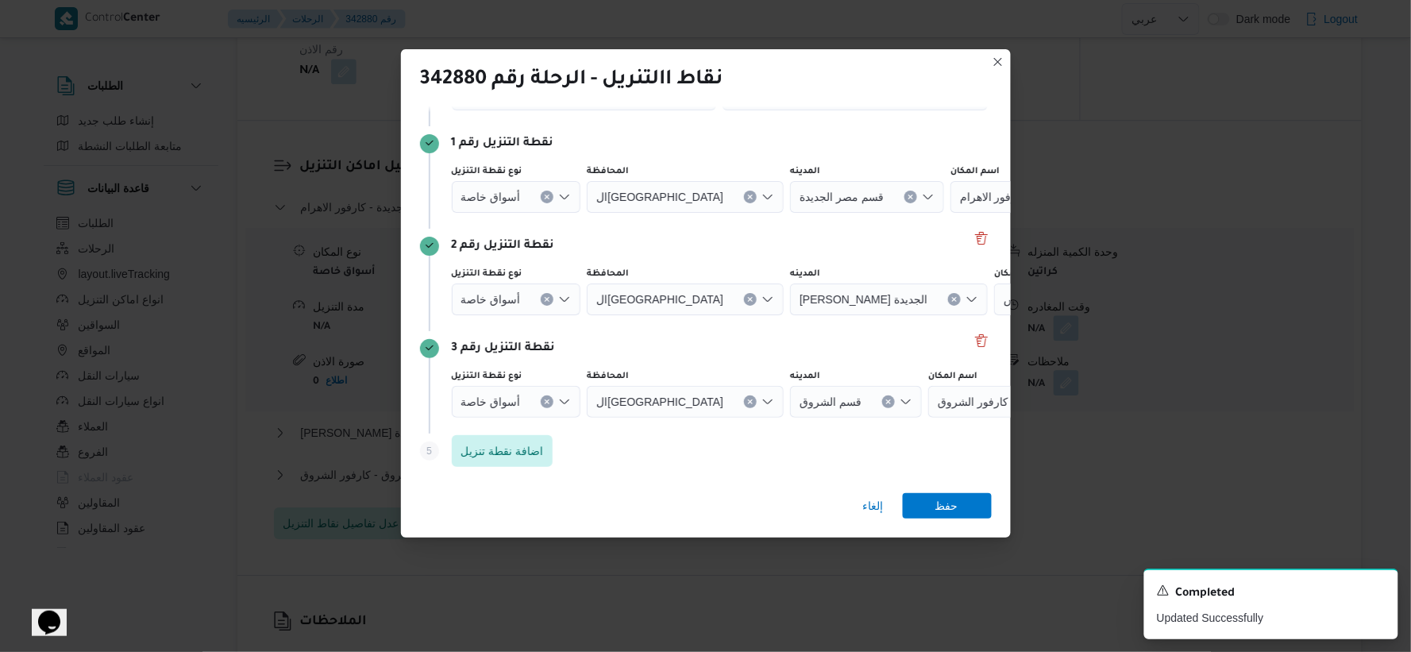
click at [545, 300] on icon "Clear input" at bounding box center [547, 299] width 6 height 6
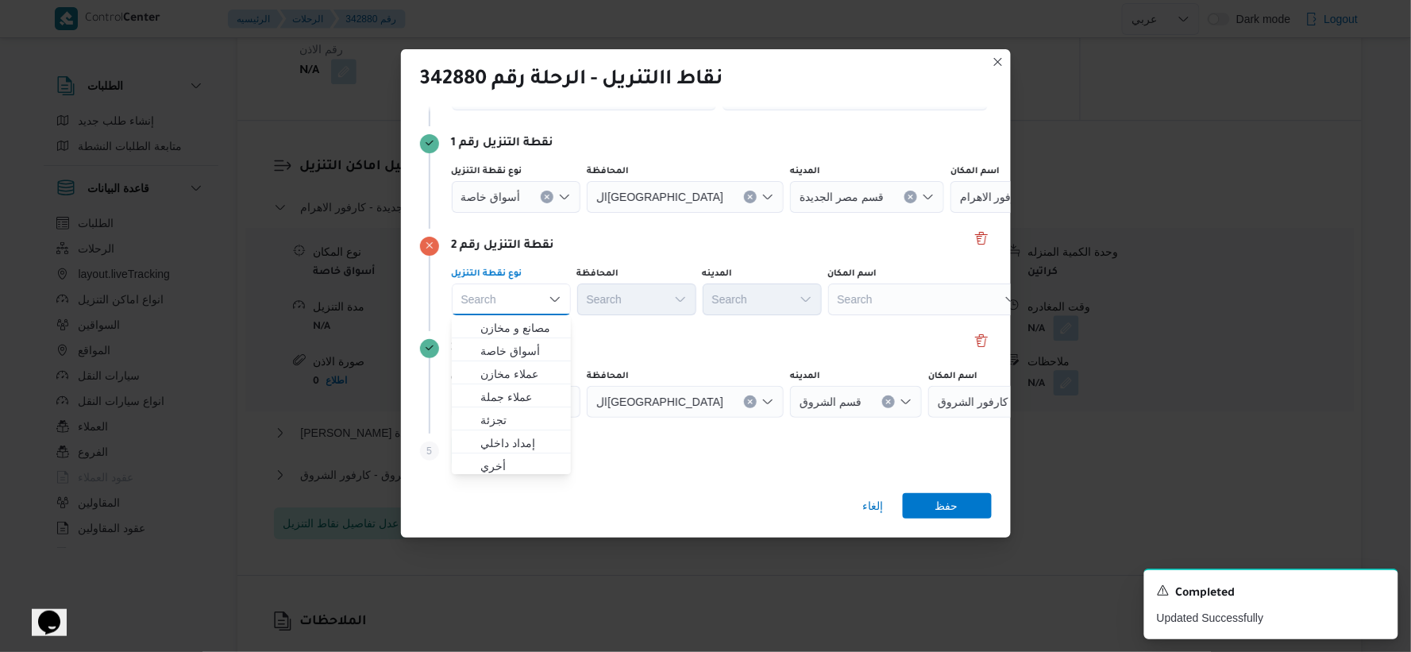
click at [934, 299] on div "Search" at bounding box center [927, 299] width 198 height 32
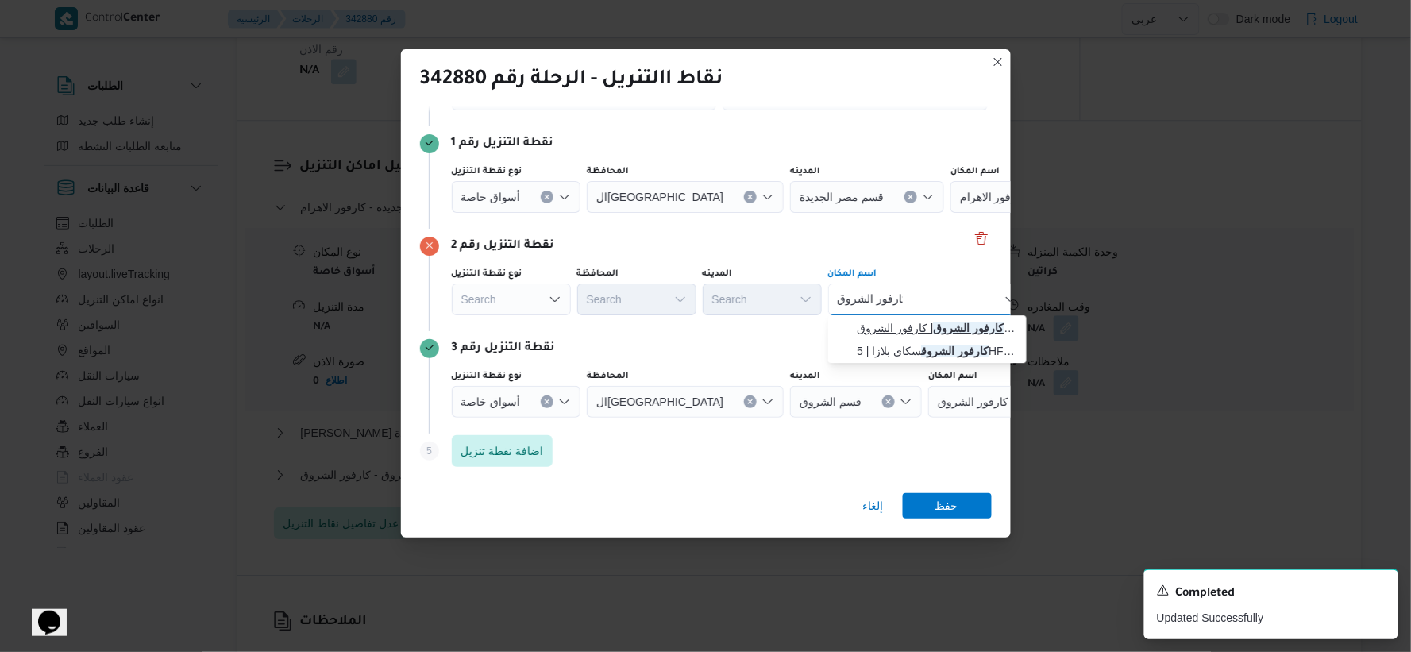
type input "كارفور الشروق"
drag, startPoint x: 931, startPoint y: 331, endPoint x: 919, endPoint y: 331, distance: 11.9
click at [933, 331] on mark "كارفور الشروق" at bounding box center [968, 328] width 71 height 13
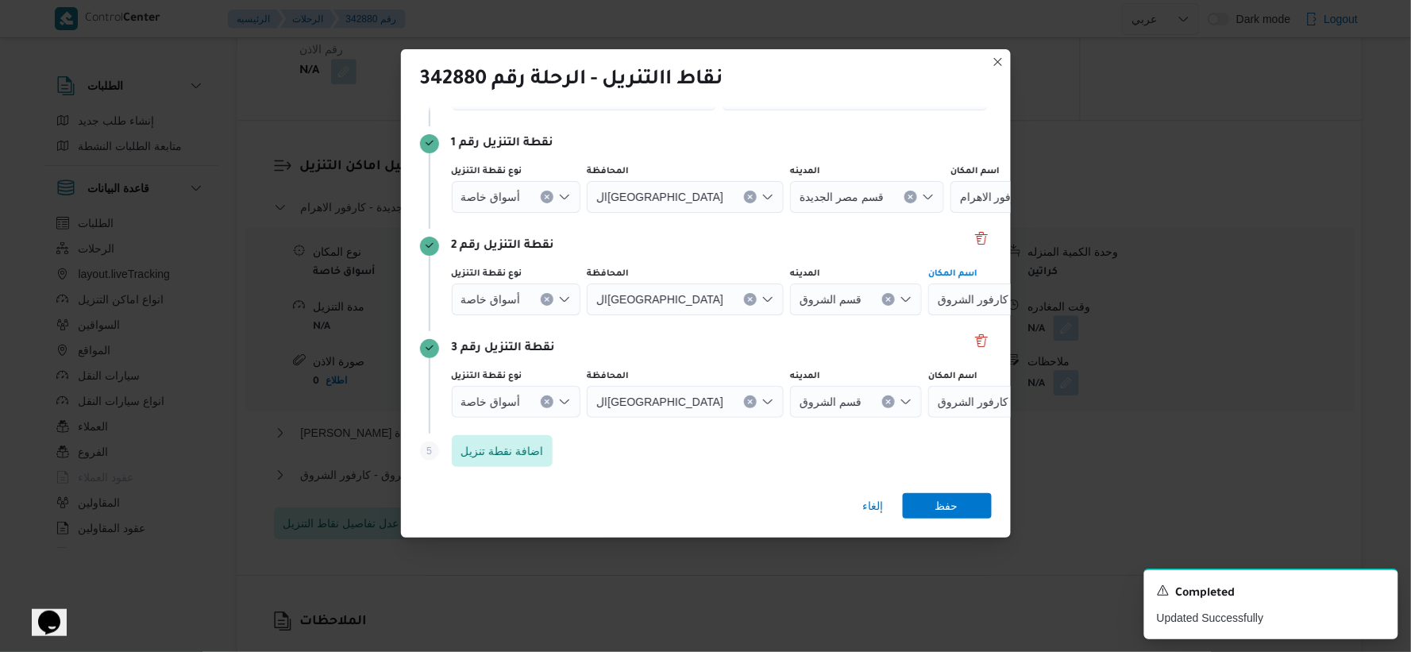
drag, startPoint x: 548, startPoint y: 399, endPoint x: 691, endPoint y: 416, distance: 143.9
click at [548, 399] on icon "Clear input" at bounding box center [547, 401] width 4 height 4
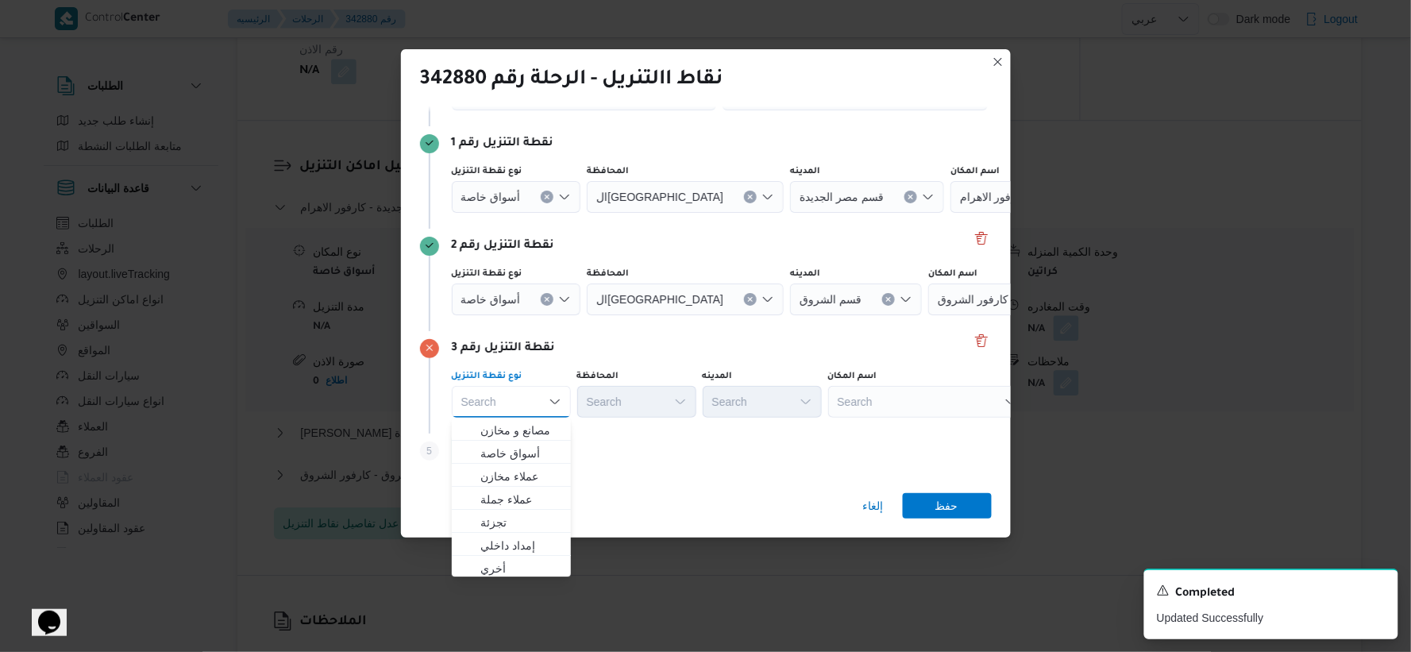
click at [884, 410] on div "Search" at bounding box center [927, 402] width 198 height 32
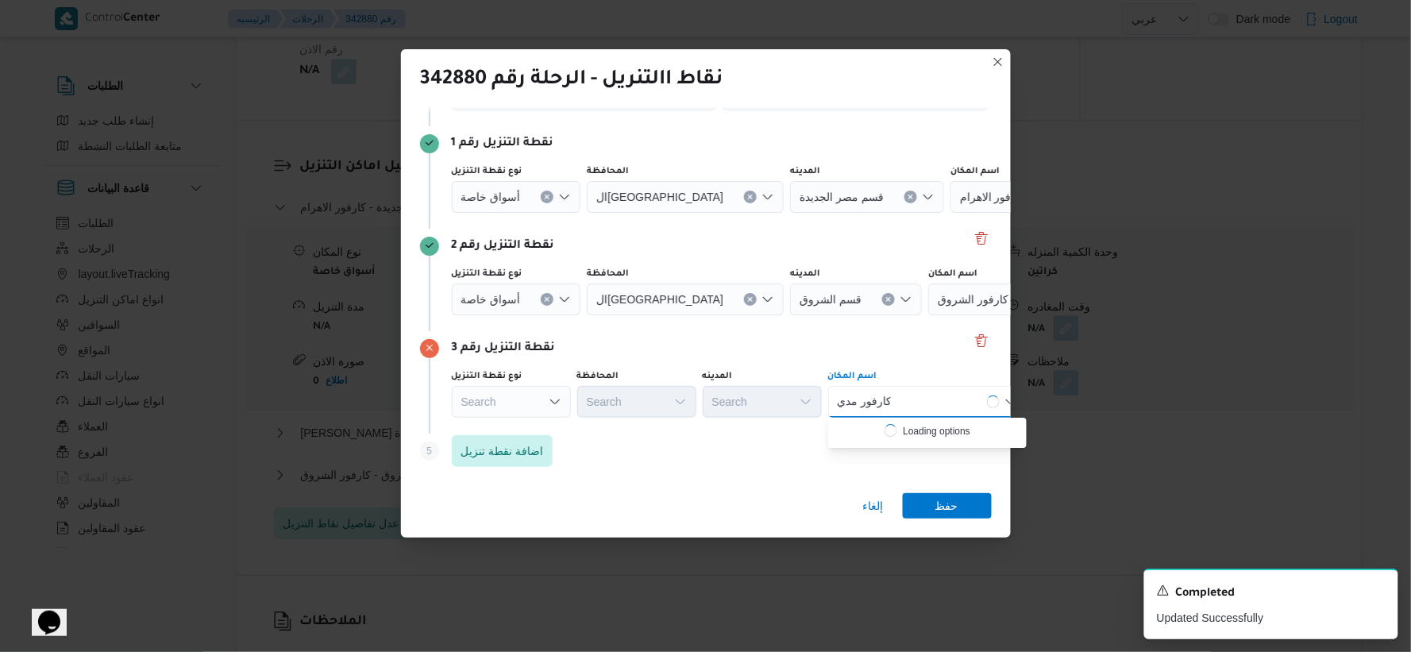
type input "كارفور مدي"
click at [919, 400] on div "كارفور مدي كارفور مدي" at bounding box center [927, 402] width 198 height 32
click at [904, 458] on span "كارفور مدي نتي السيزونس | La Poire Cafe | null" at bounding box center [937, 453] width 160 height 19
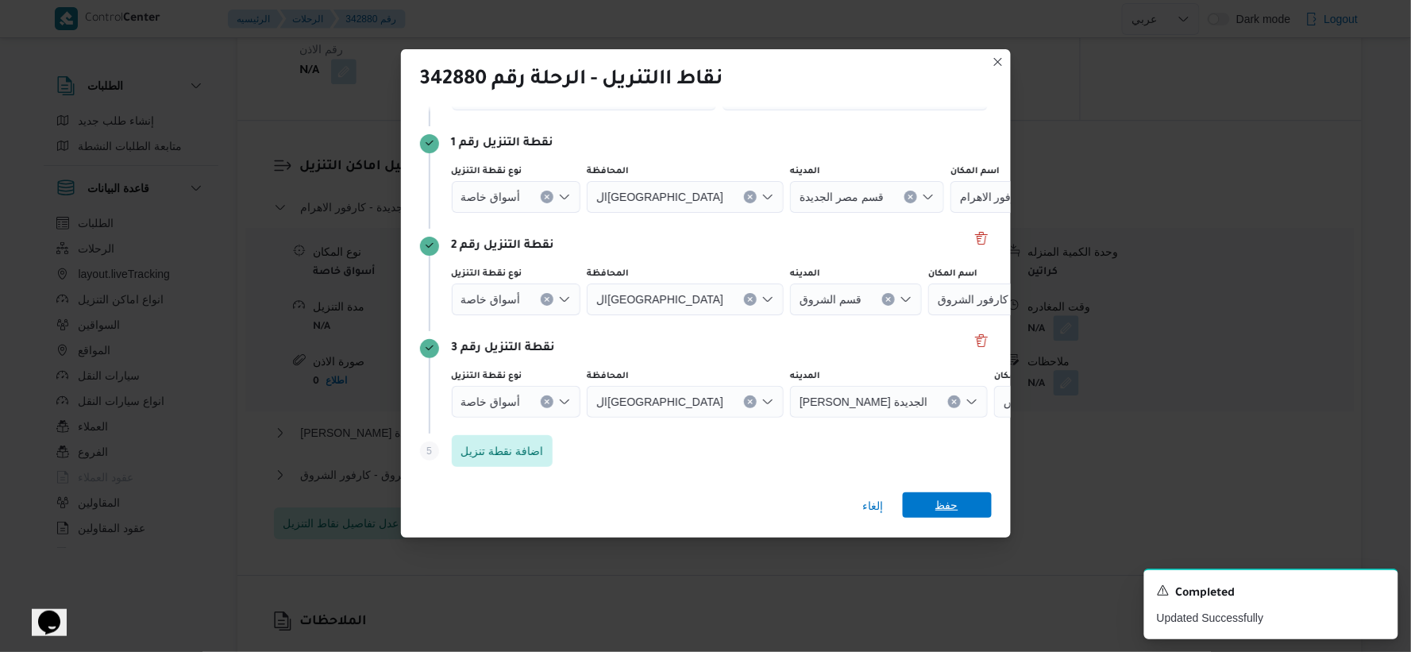
click at [945, 509] on span "حفظ" at bounding box center [946, 504] width 23 height 25
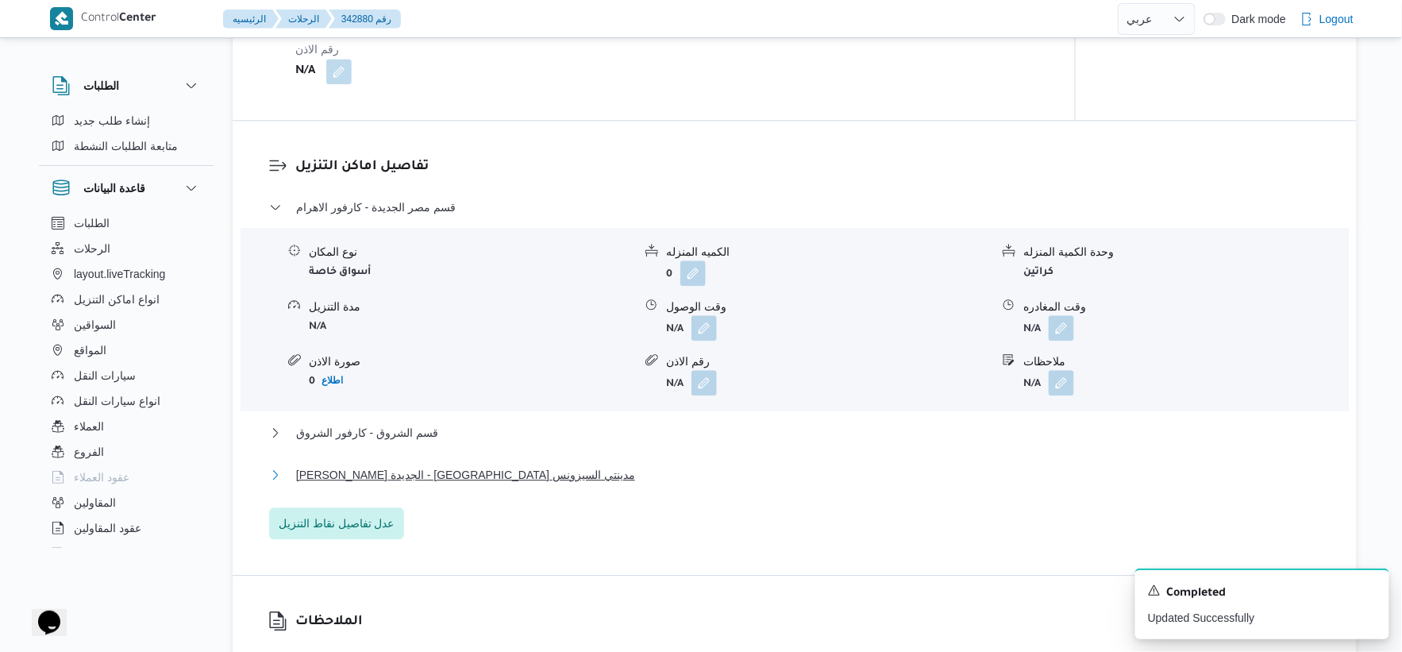
click at [434, 473] on span "ثانى القاهرة الجديدة - كارفور مدينتي السيزونس" at bounding box center [465, 474] width 339 height 19
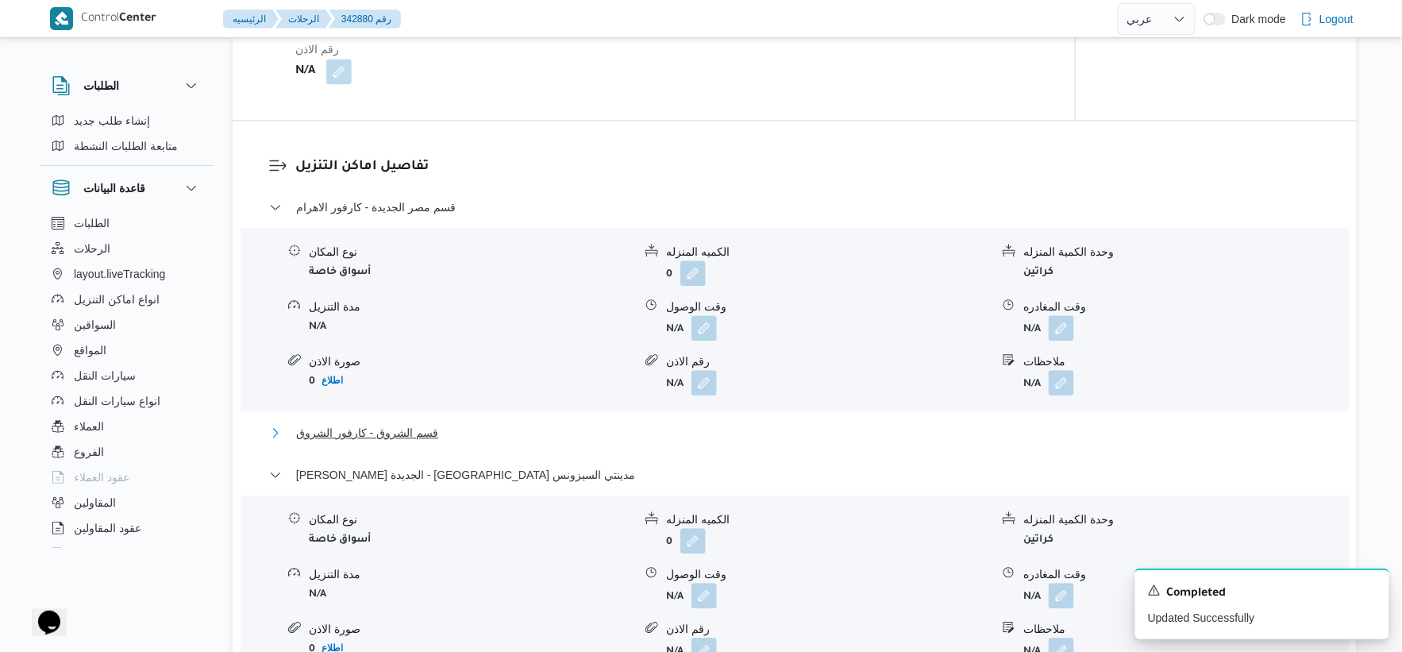
click at [417, 431] on span "قسم الشروق - كارفور الشروق" at bounding box center [367, 432] width 142 height 19
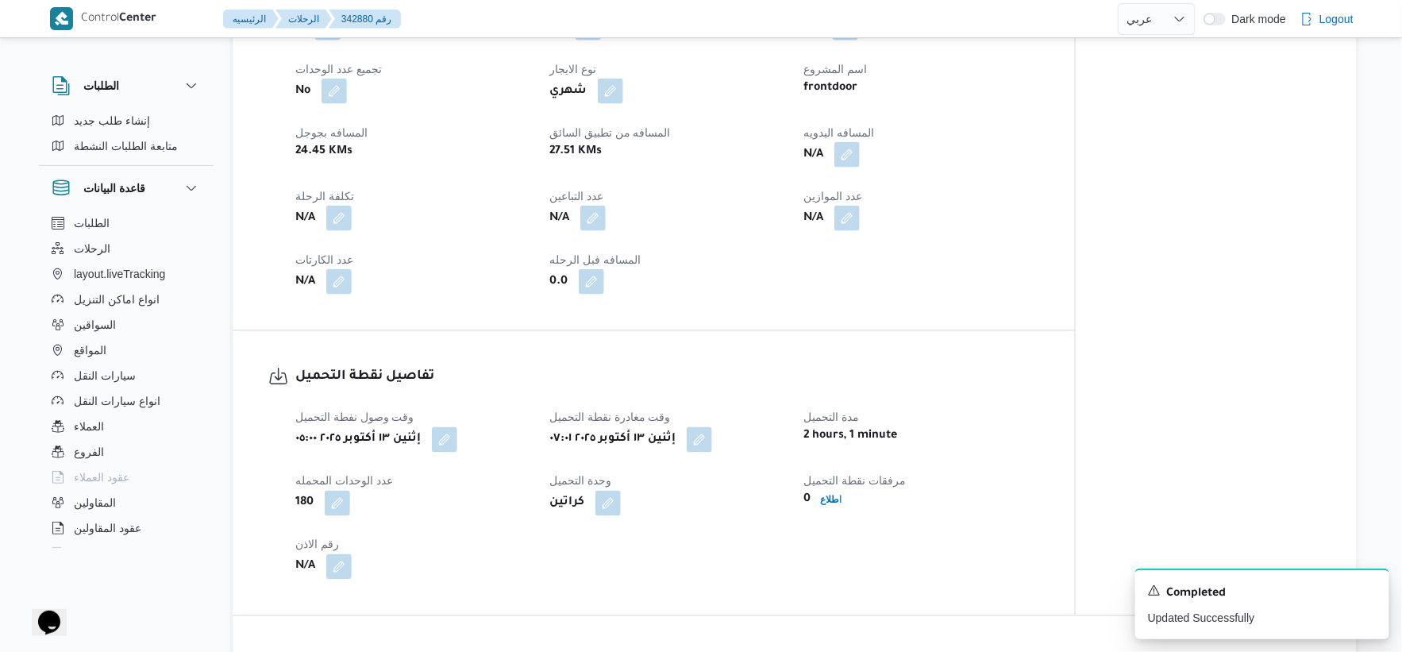
scroll to position [705, 0]
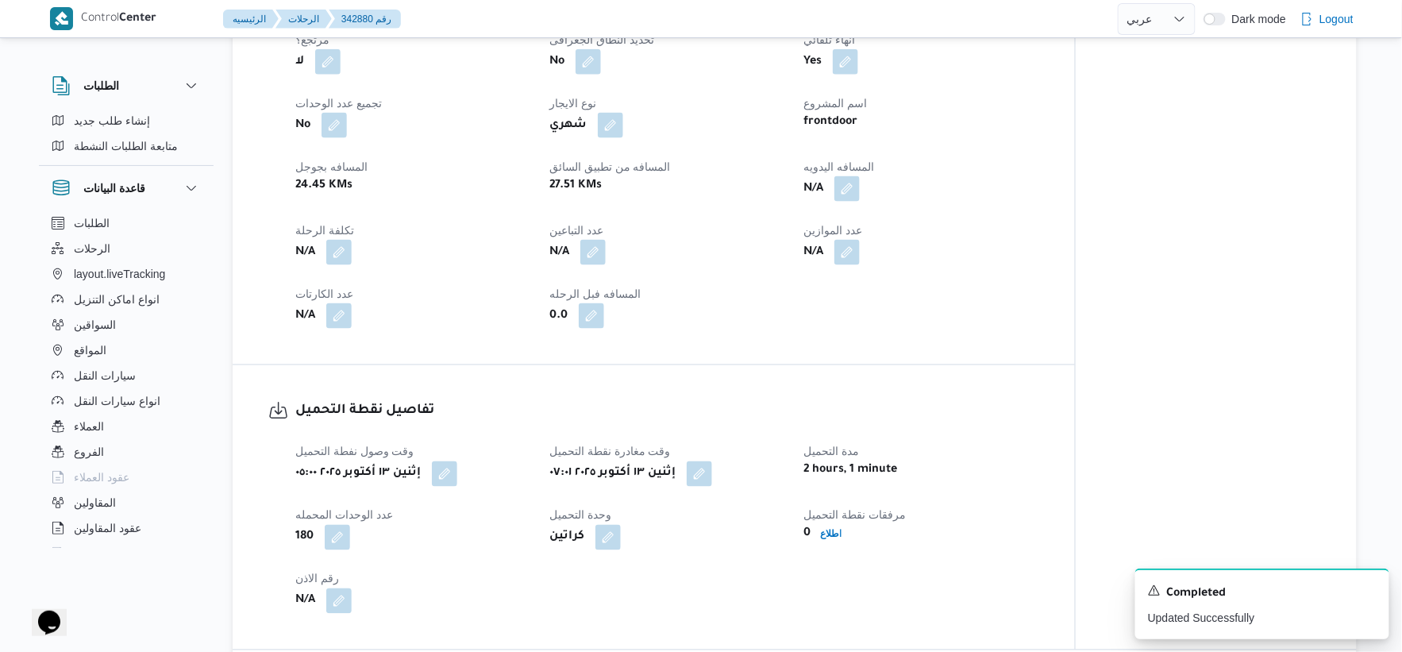
select select "ar"
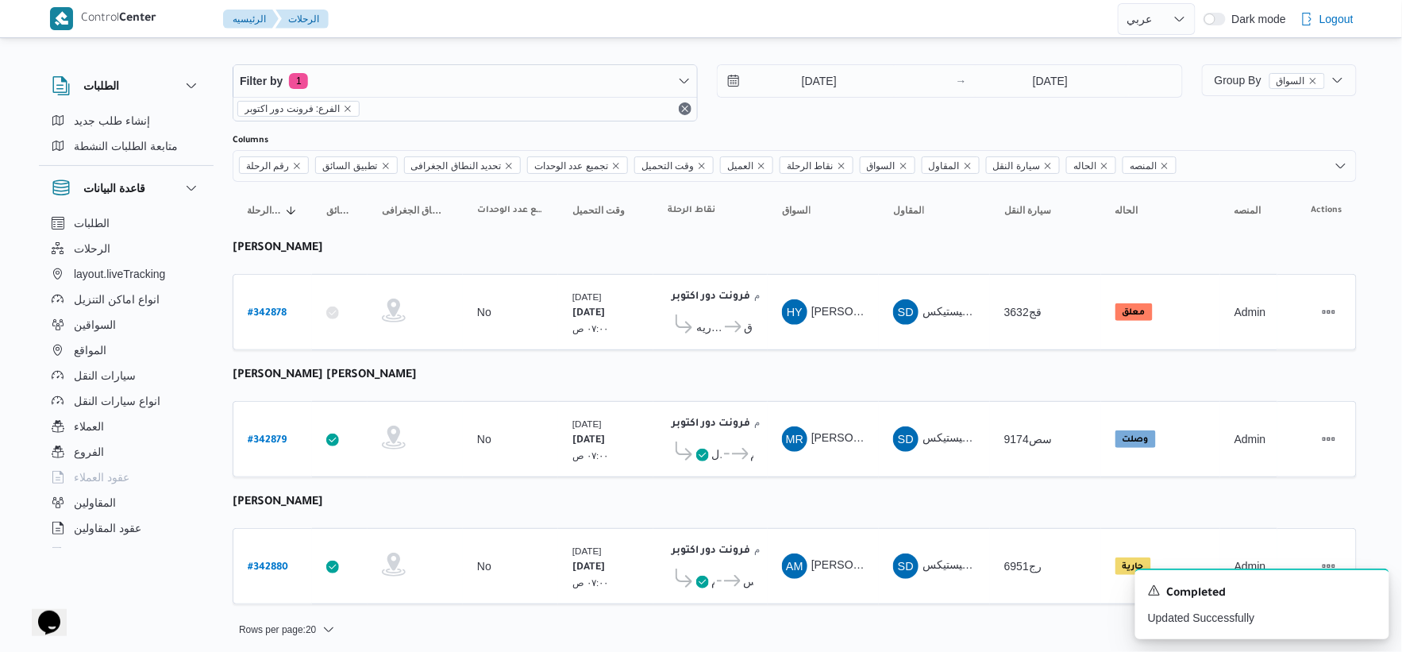
scroll to position [16, 0]
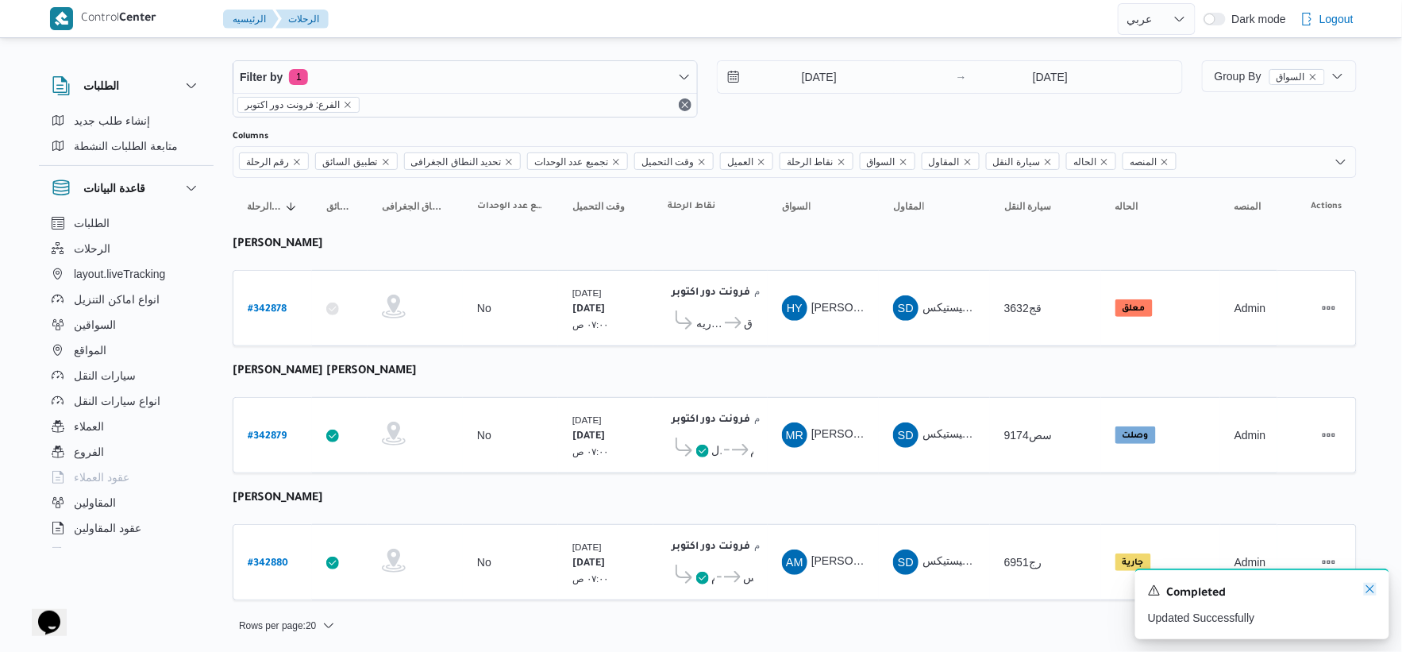
click at [1374, 592] on icon "Dismiss toast" at bounding box center [1370, 589] width 13 height 13
click at [518, 430] on div "No" at bounding box center [510, 435] width 79 height 27
click at [477, 320] on div "No" at bounding box center [510, 308] width 79 height 27
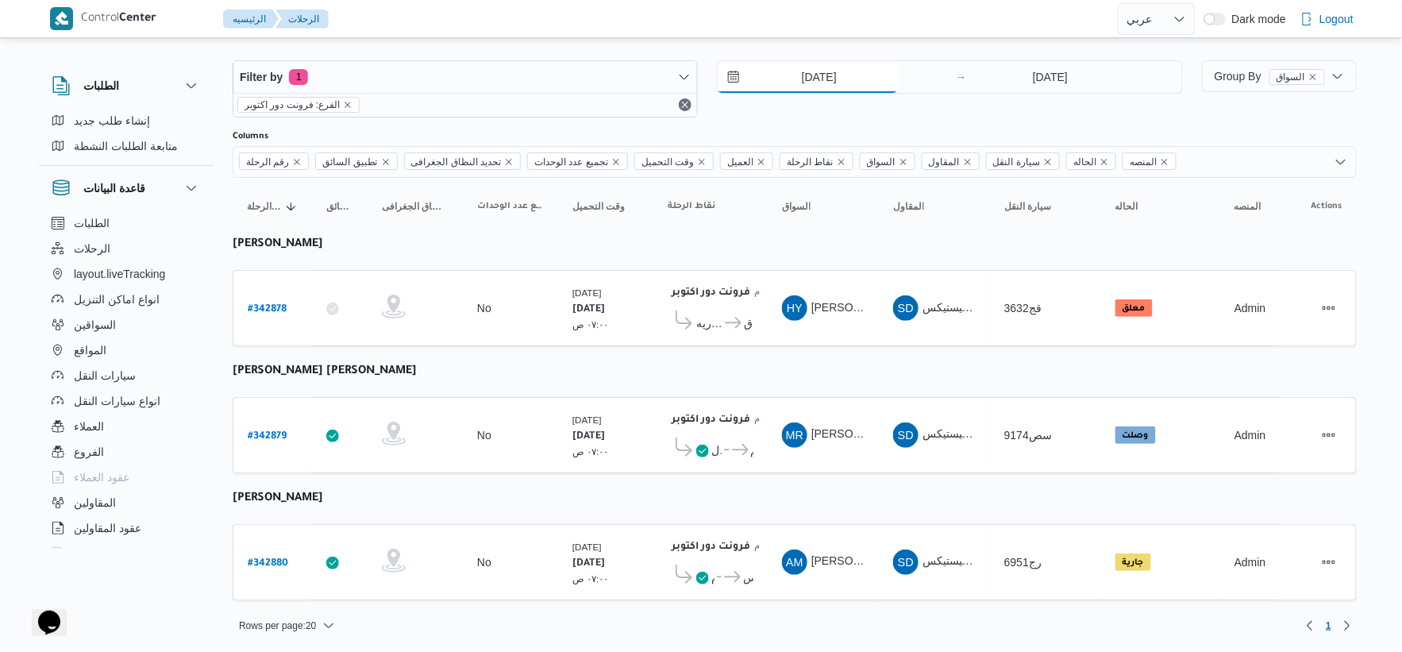
click at [838, 67] on input "[DATE]" at bounding box center [808, 77] width 180 height 32
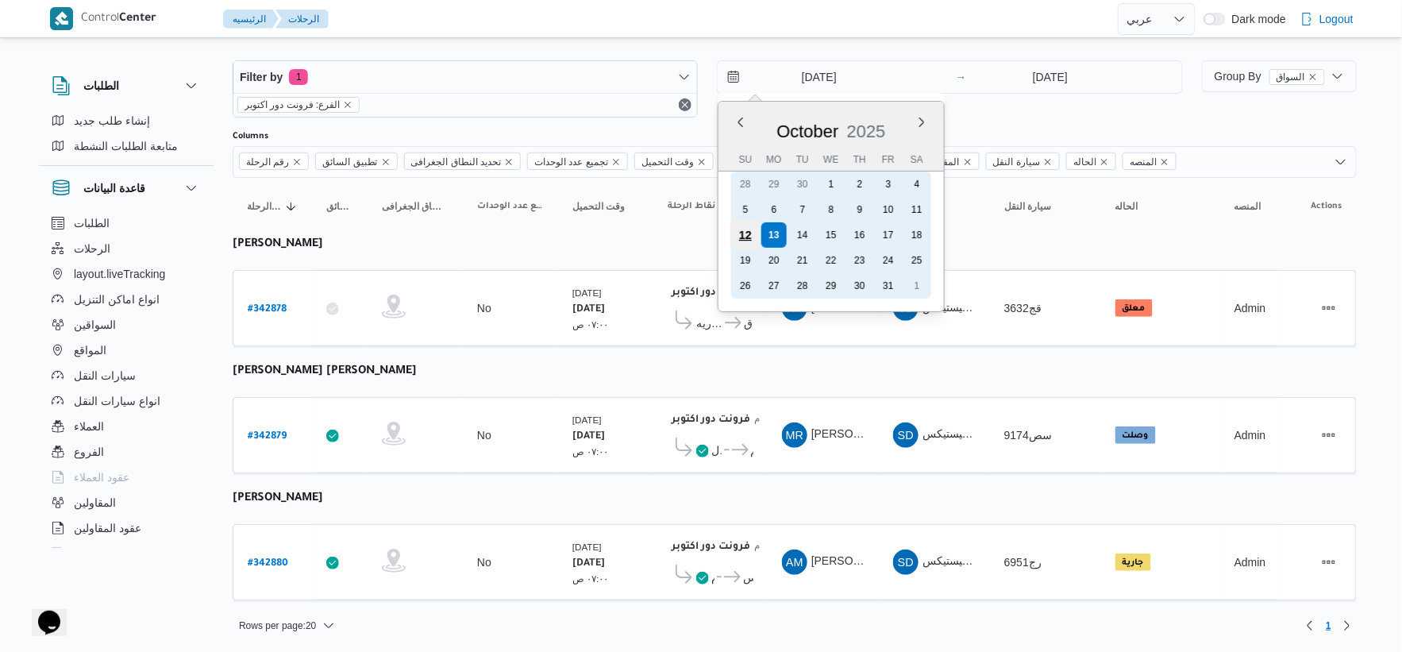
click at [747, 231] on div "12" at bounding box center [745, 235] width 30 height 30
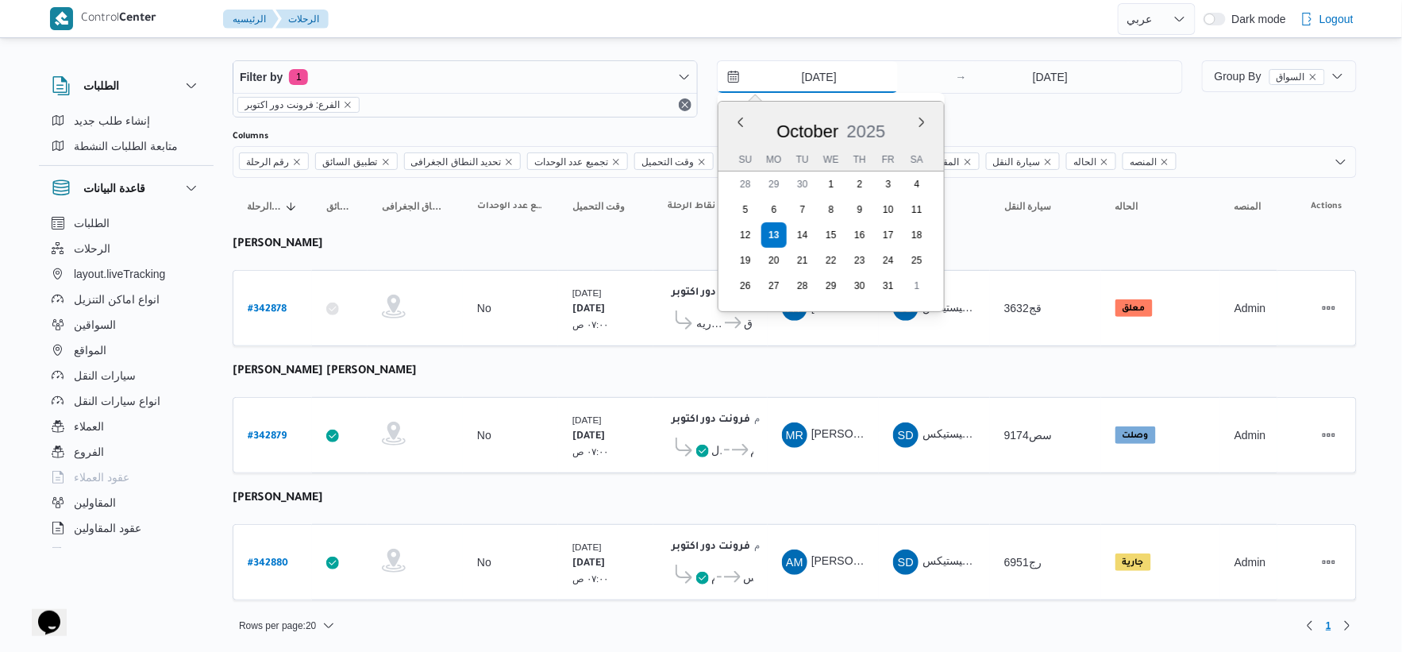
type input "12/10/2025"
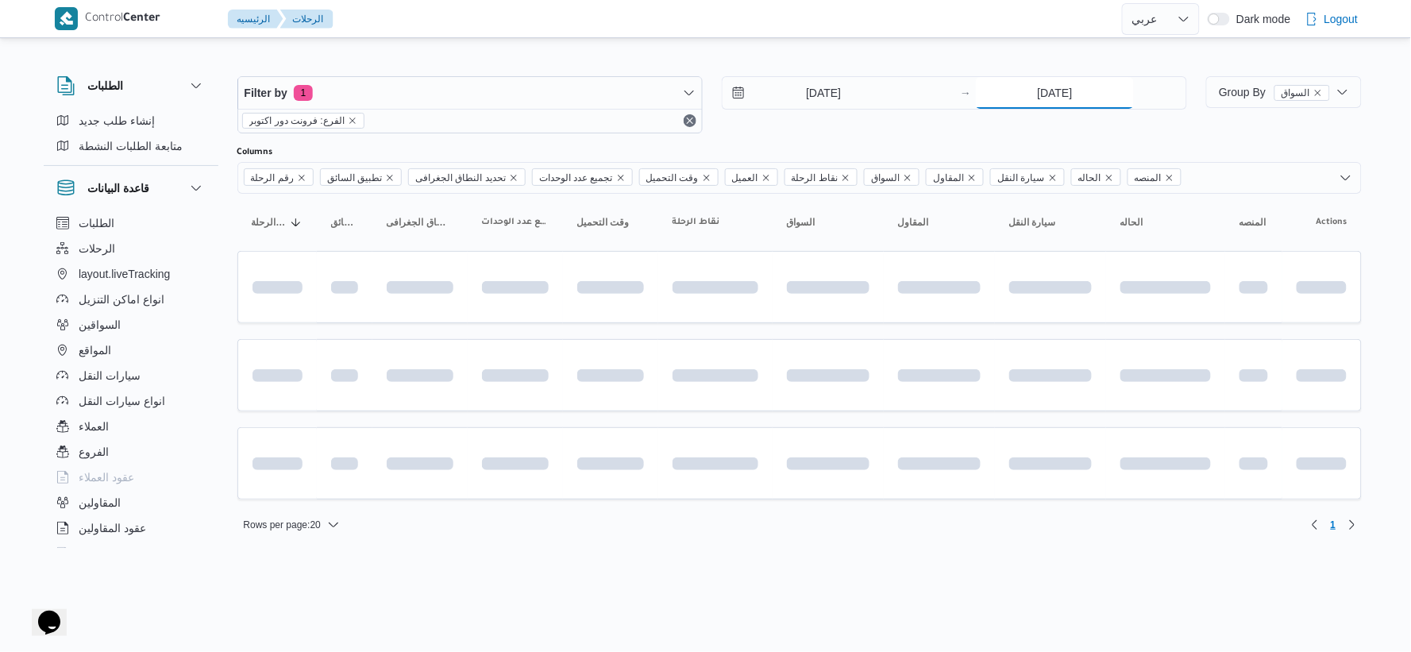
click at [1059, 80] on input "[DATE]" at bounding box center [1055, 93] width 158 height 32
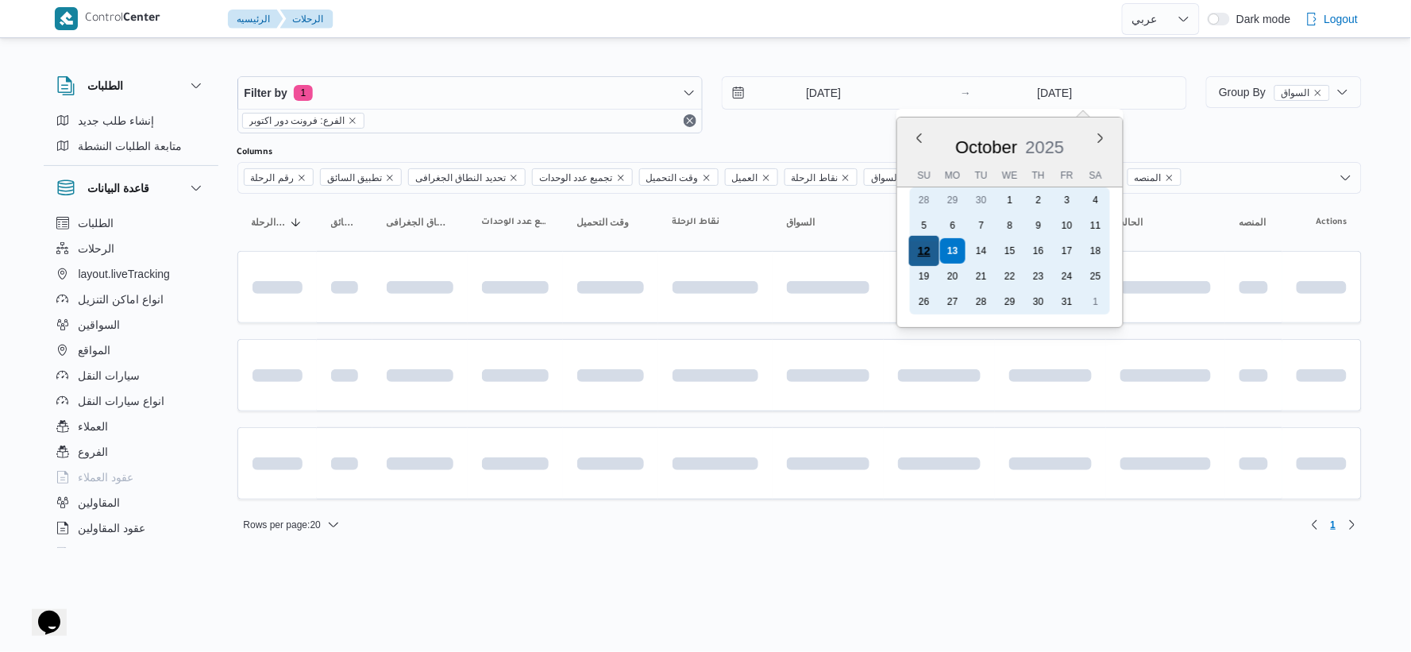
click at [923, 248] on div "12" at bounding box center [924, 251] width 30 height 30
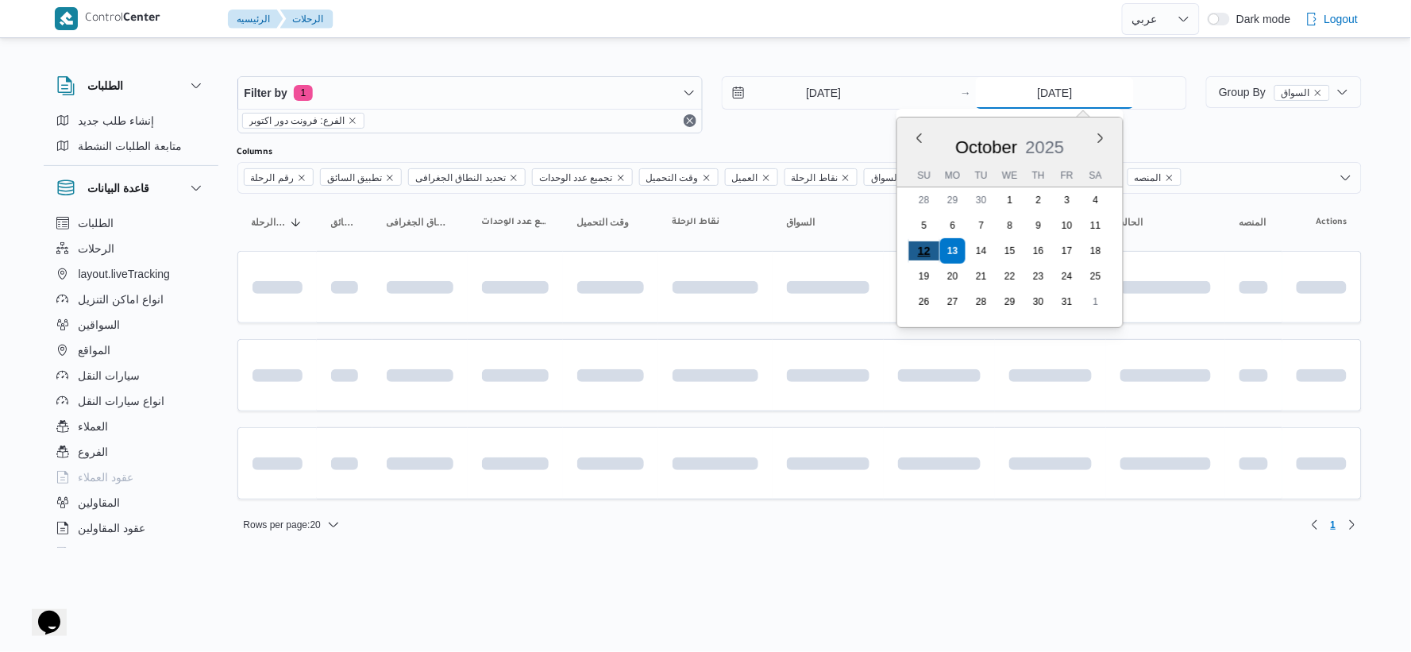
type input "12/10/2025"
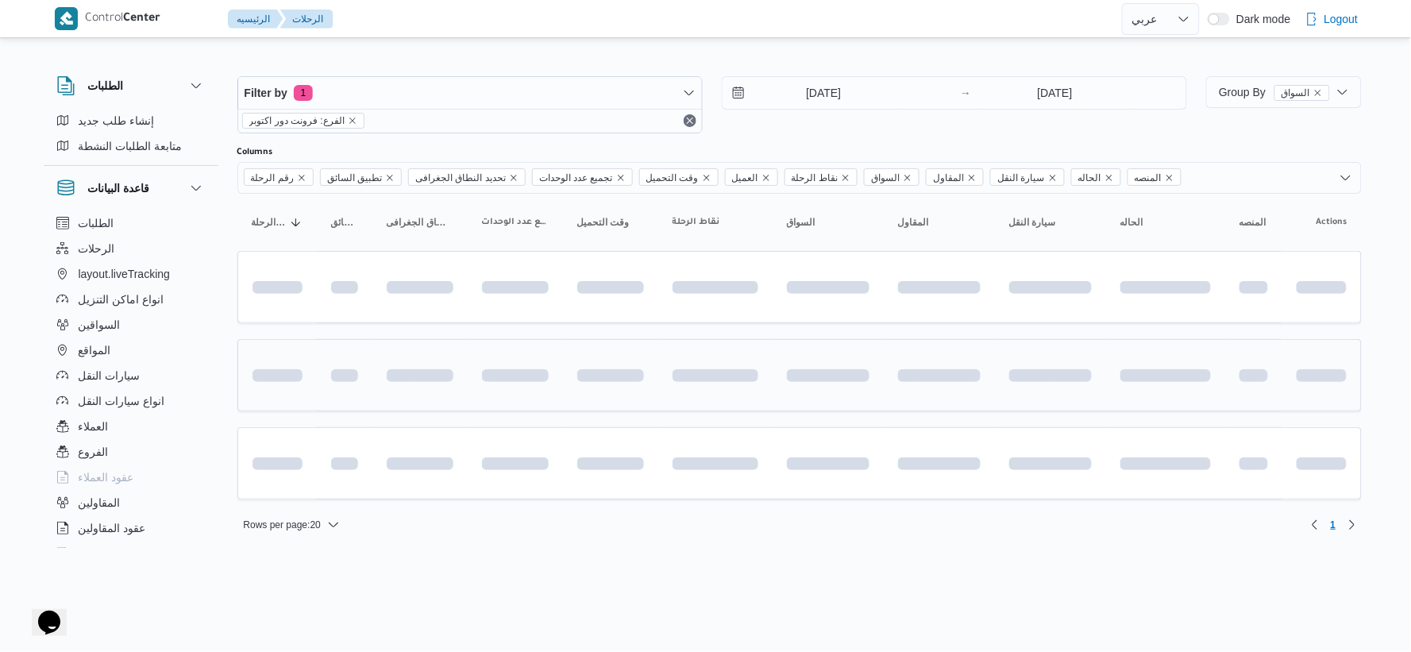
click at [858, 347] on td at bounding box center [828, 375] width 111 height 72
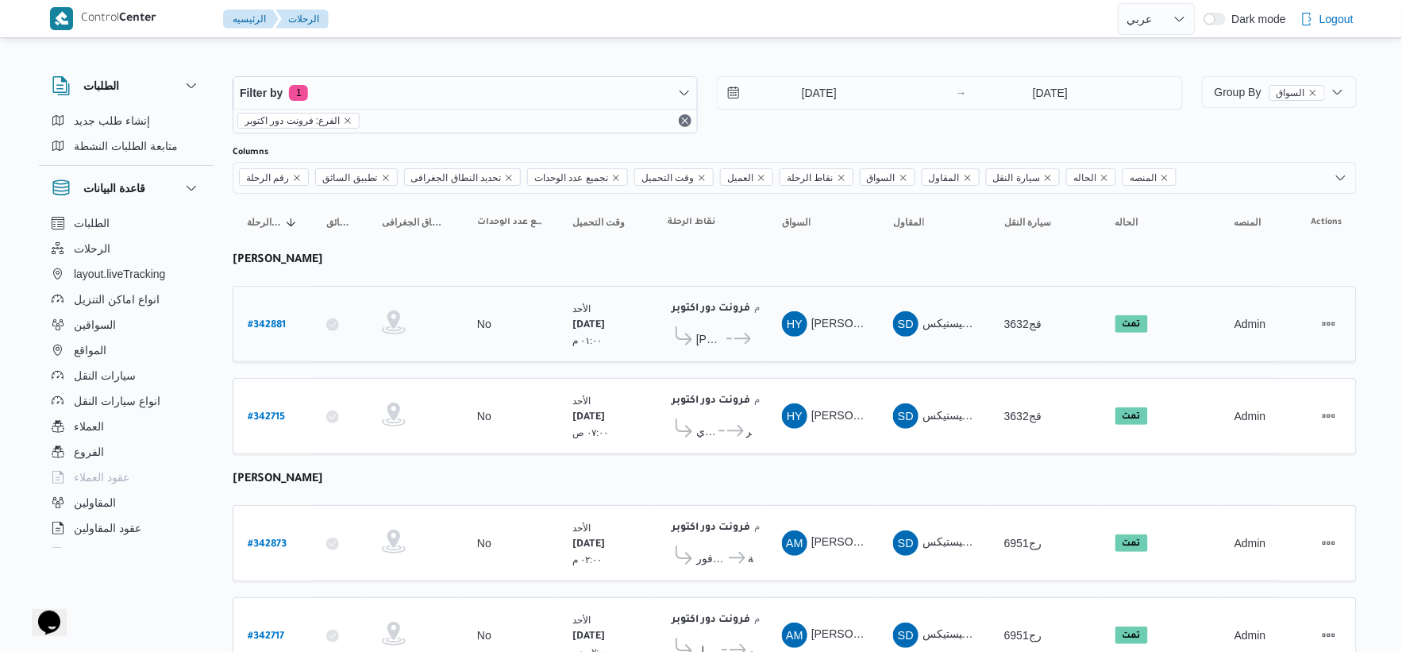
click at [734, 341] on icon at bounding box center [742, 339] width 17 height 12
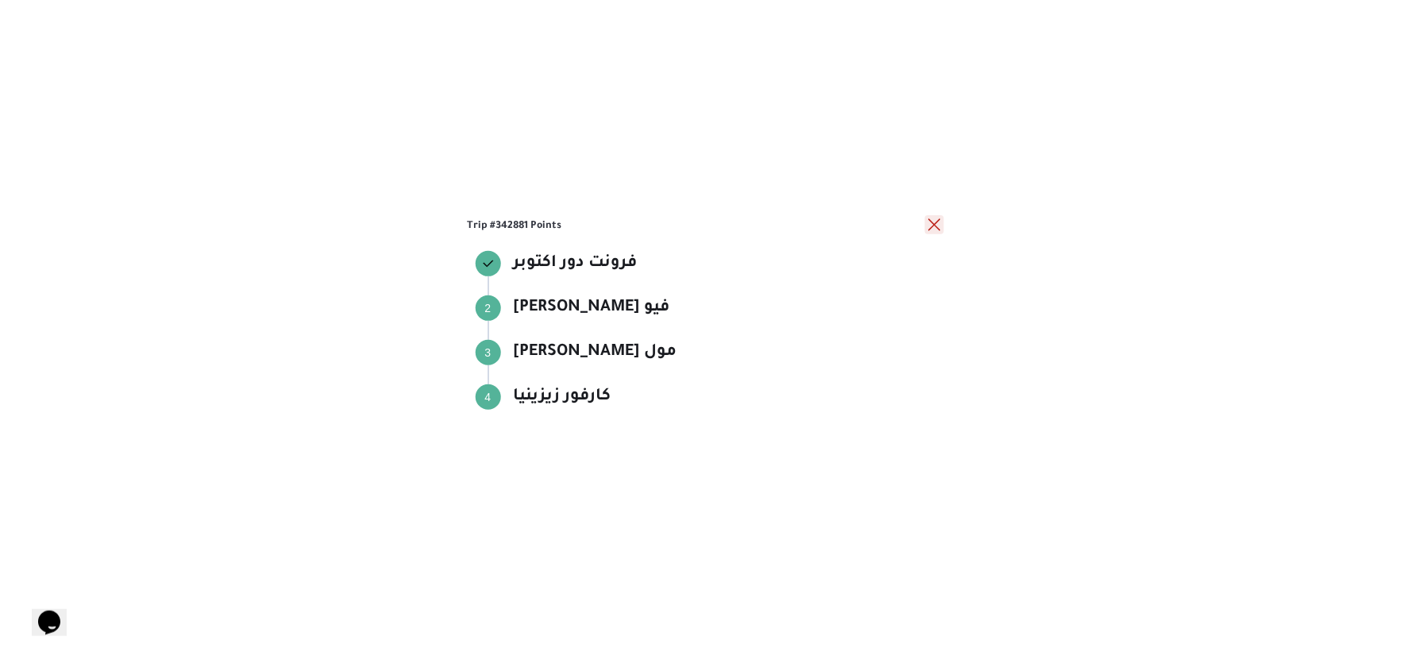
click at [934, 223] on button "close" at bounding box center [934, 224] width 19 height 19
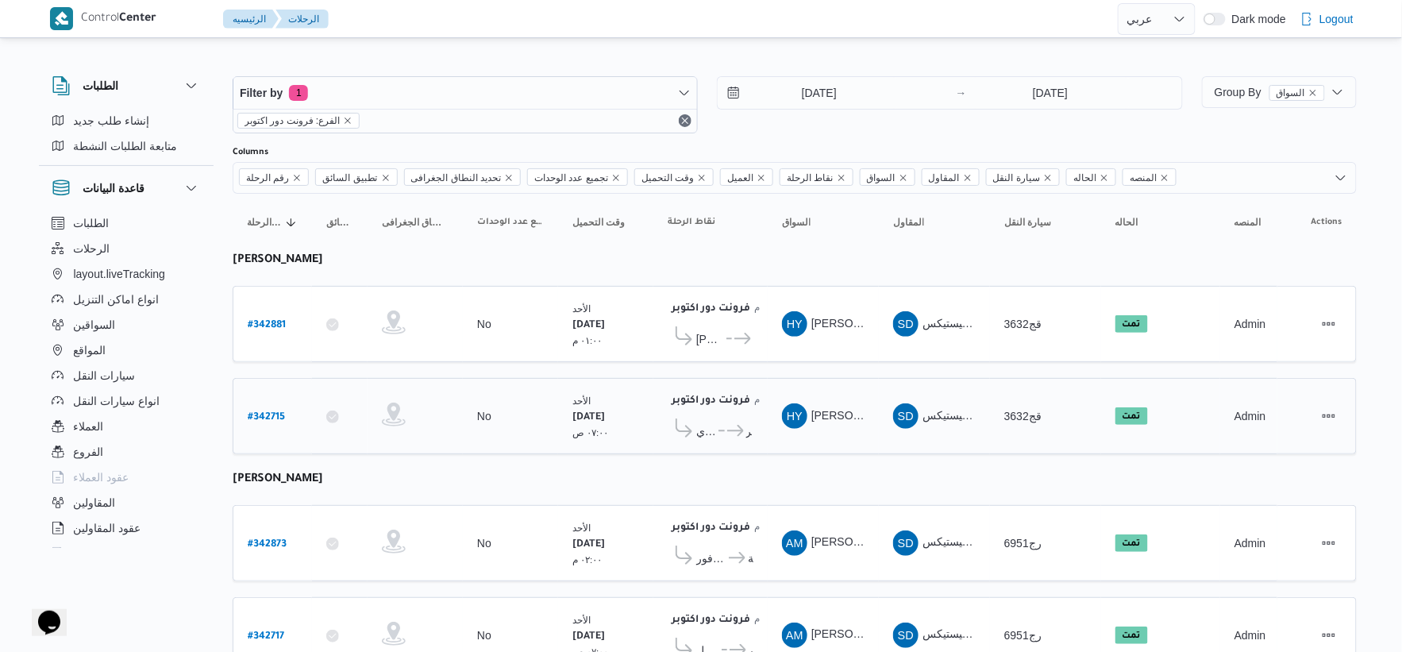
click at [736, 425] on icon at bounding box center [735, 431] width 17 height 12
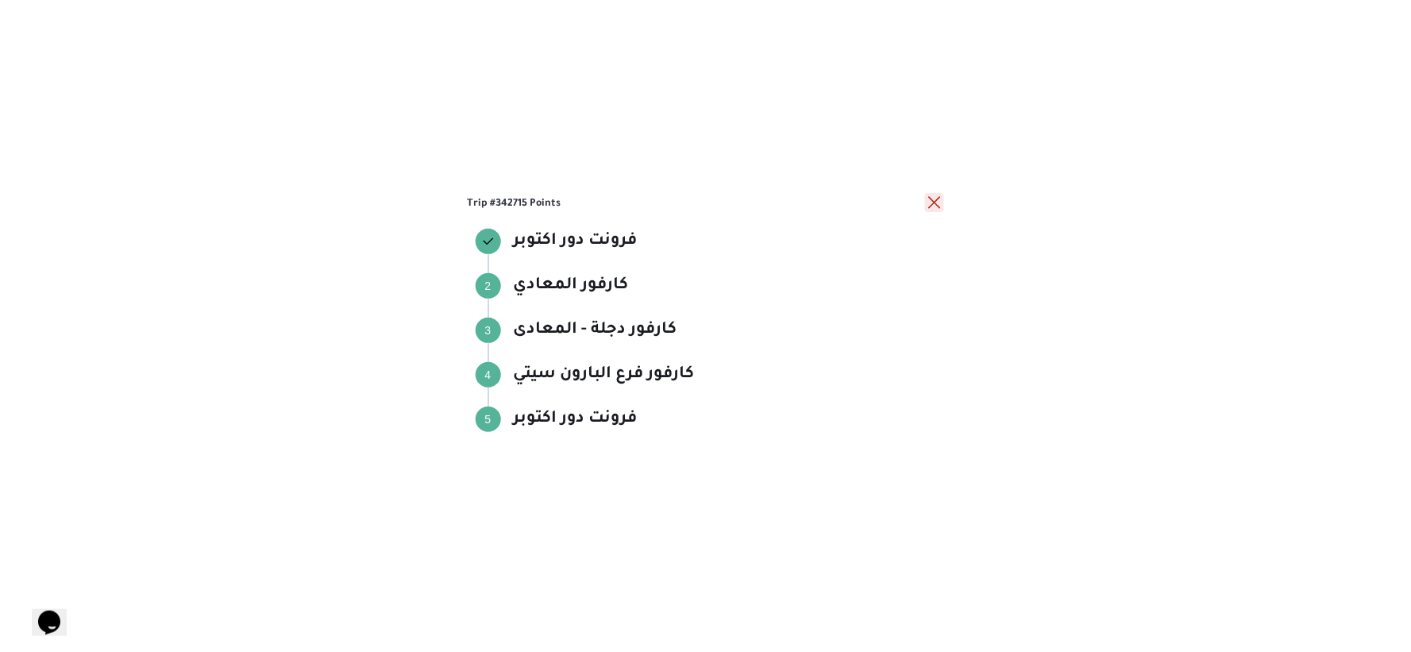
click at [930, 202] on button "close" at bounding box center [934, 202] width 19 height 19
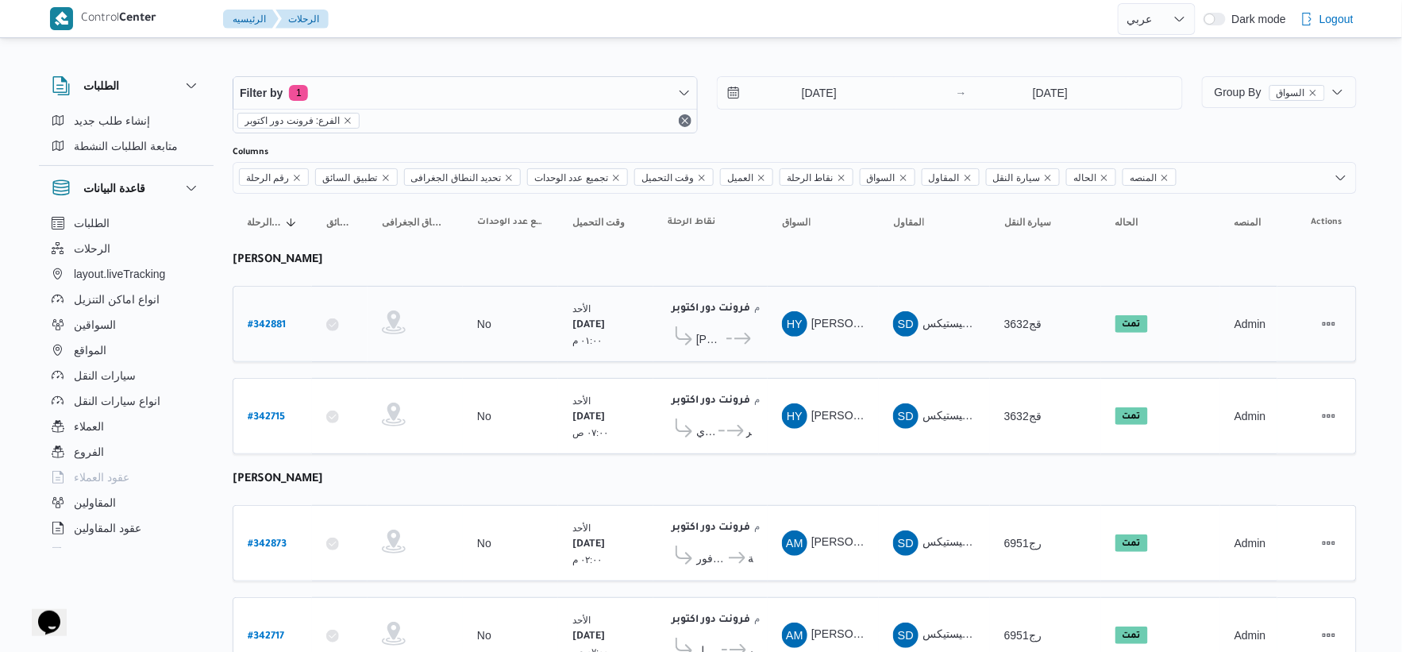
click at [753, 335] on span "كارفور زيزينيا" at bounding box center [753, 338] width 0 height 19
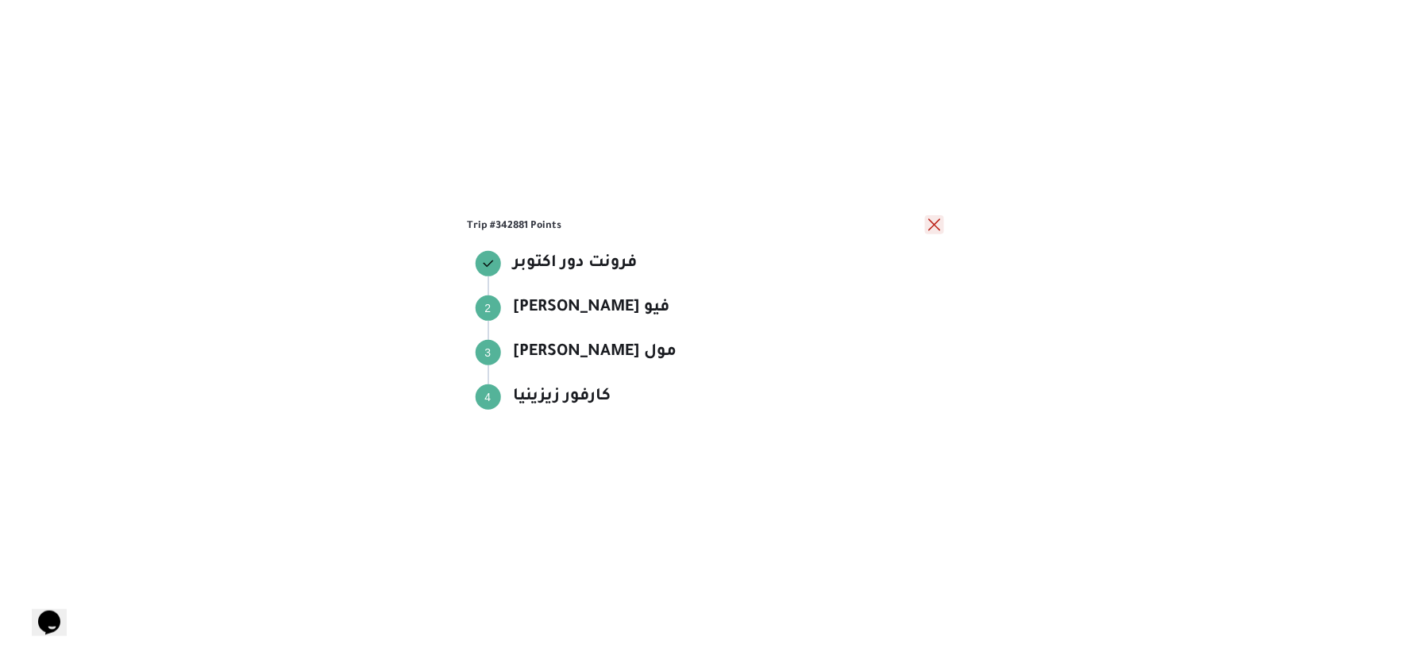
click at [938, 221] on button "close" at bounding box center [934, 224] width 19 height 19
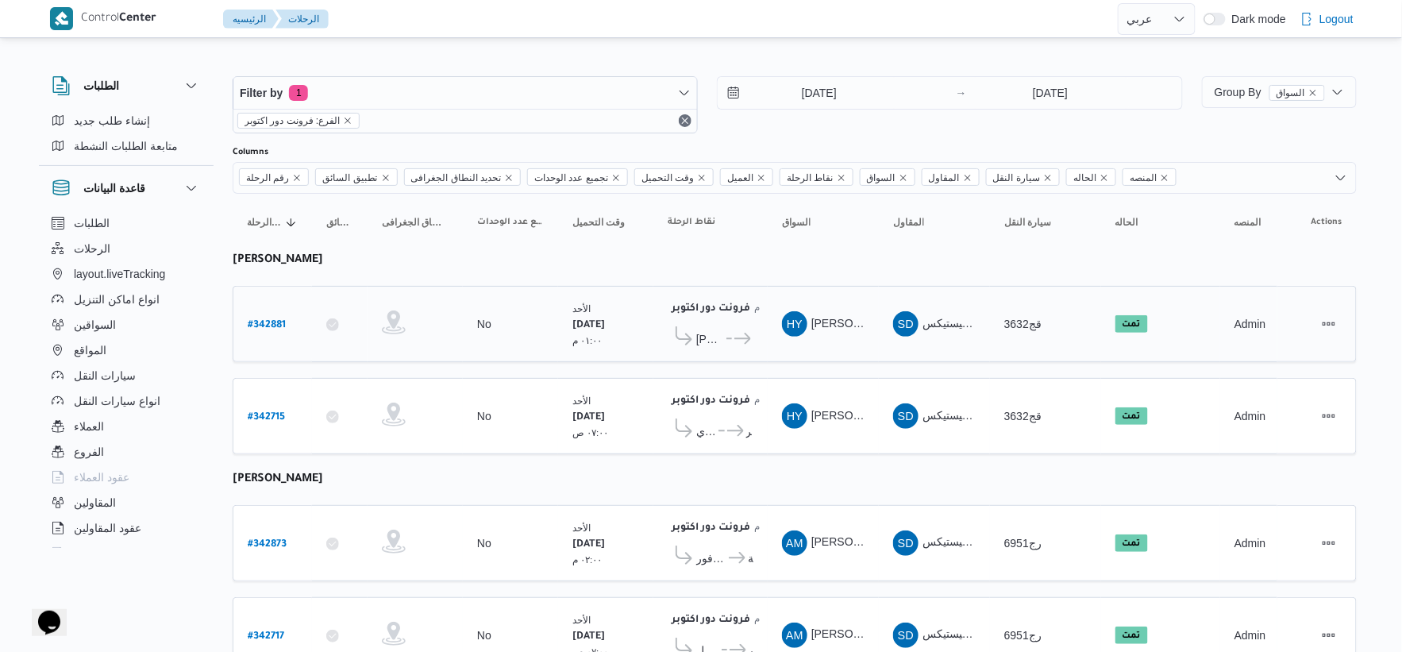
click at [734, 338] on icon at bounding box center [742, 339] width 17 height 12
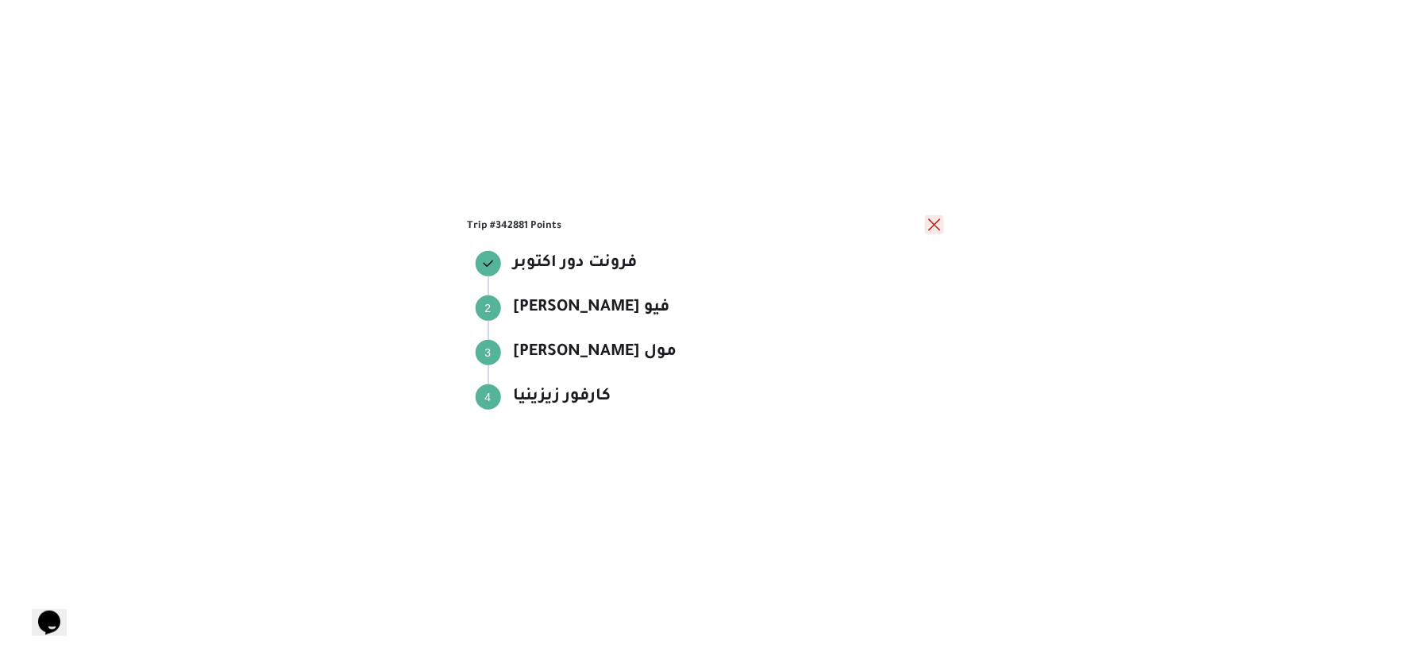
click at [926, 225] on button "close" at bounding box center [934, 224] width 19 height 19
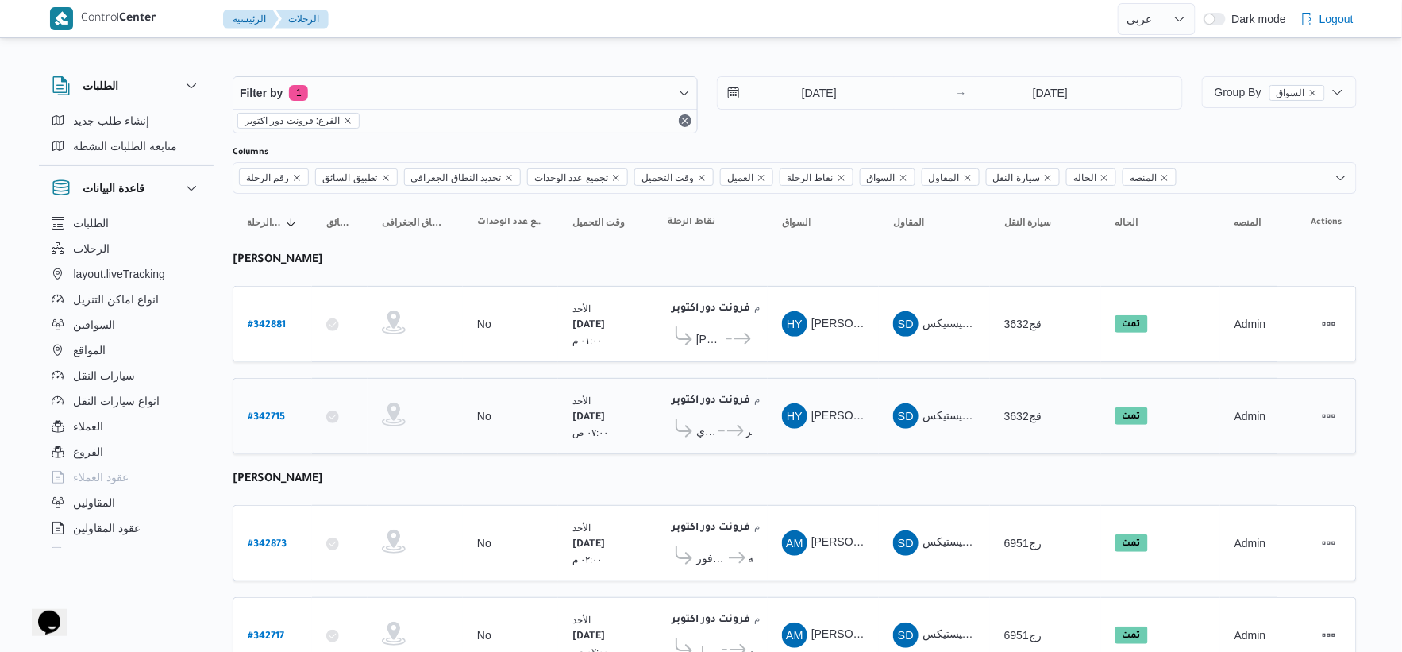
click at [715, 433] on span "كارفور المعادي" at bounding box center [706, 431] width 20 height 19
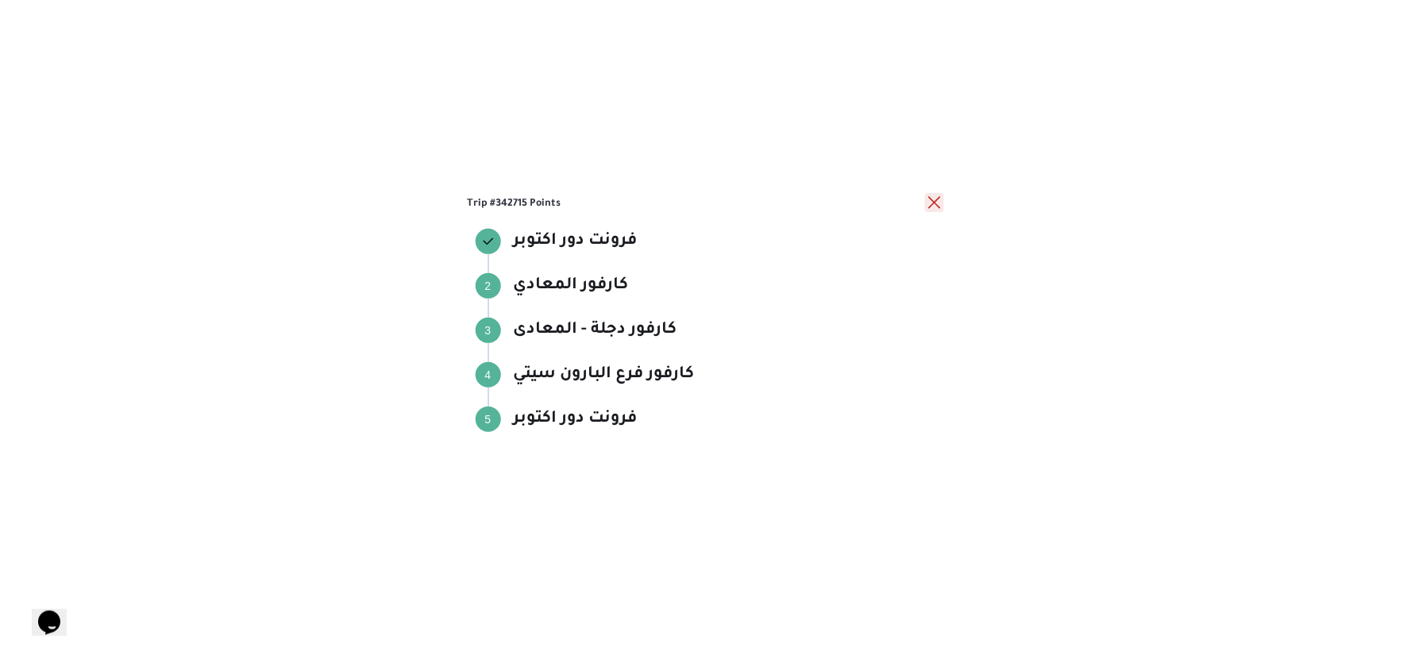
click at [934, 198] on button "close" at bounding box center [934, 202] width 19 height 19
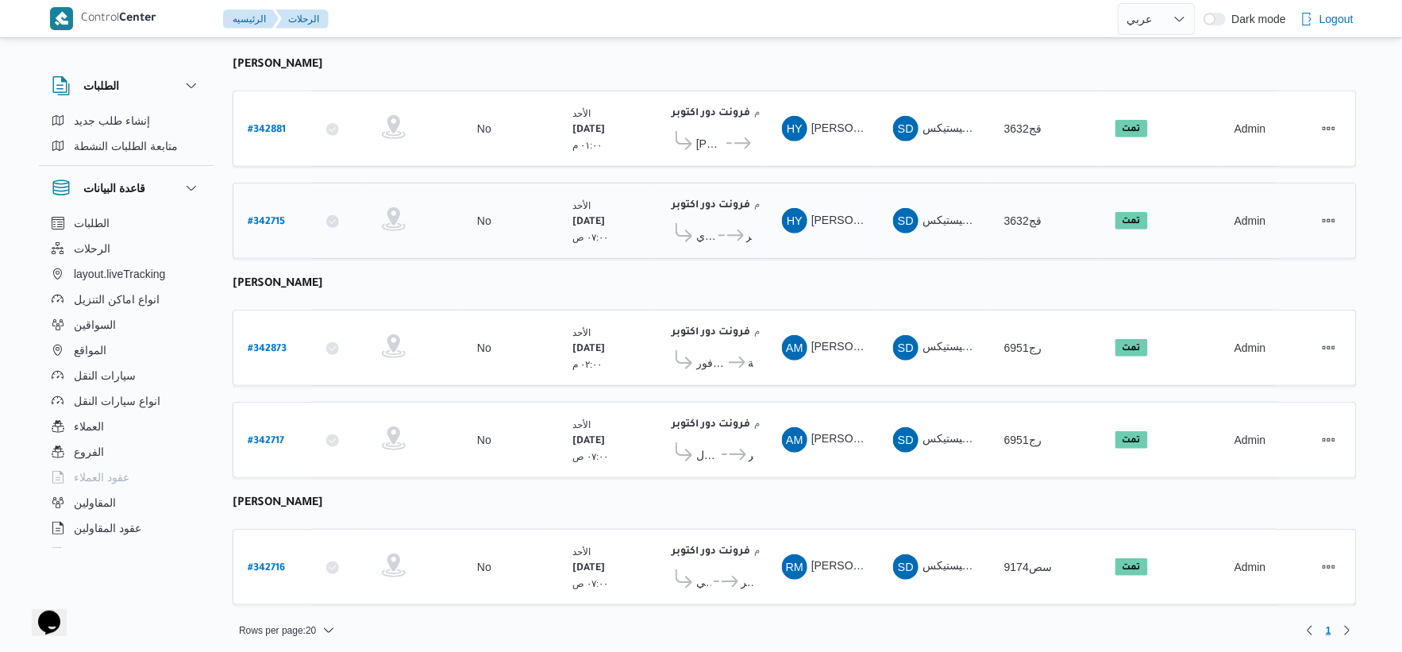
scroll to position [197, 0]
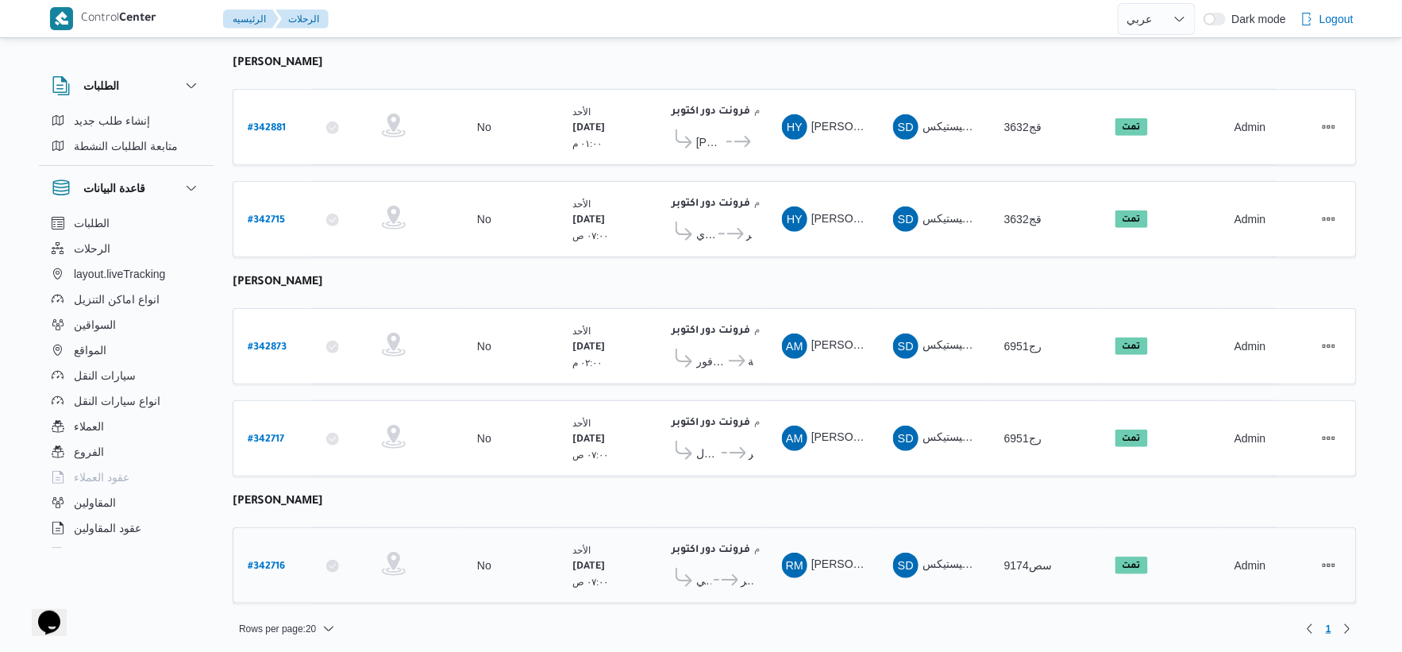
click at [275, 561] on b "# 342716" at bounding box center [266, 566] width 37 height 11
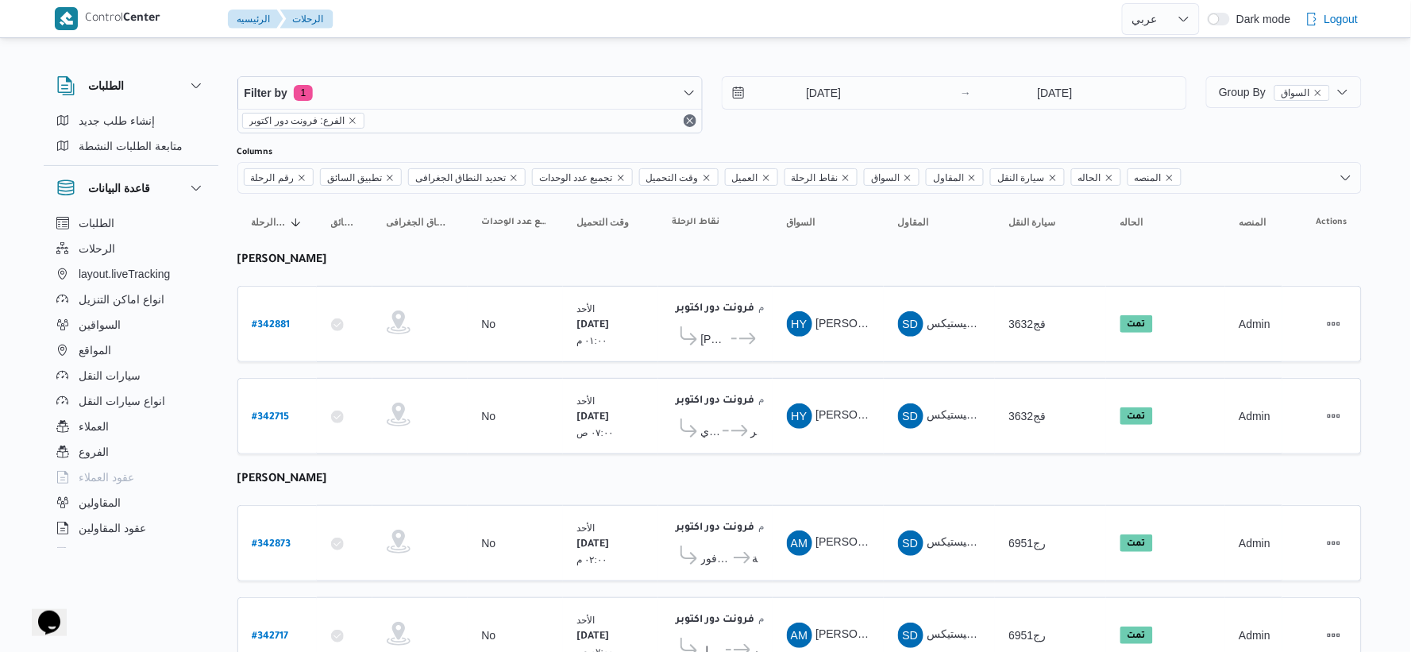
select select "ar"
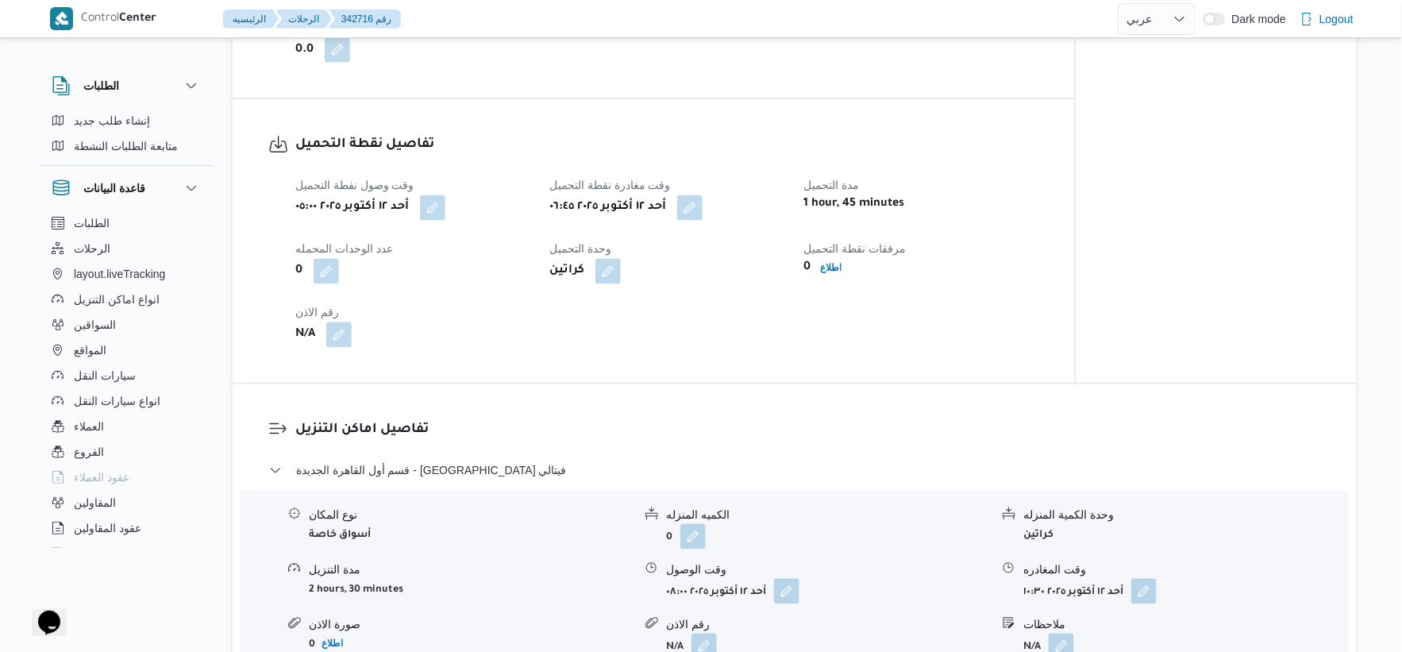
scroll to position [970, 0]
click at [838, 264] on b "اطلاع" at bounding box center [830, 269] width 21 height 11
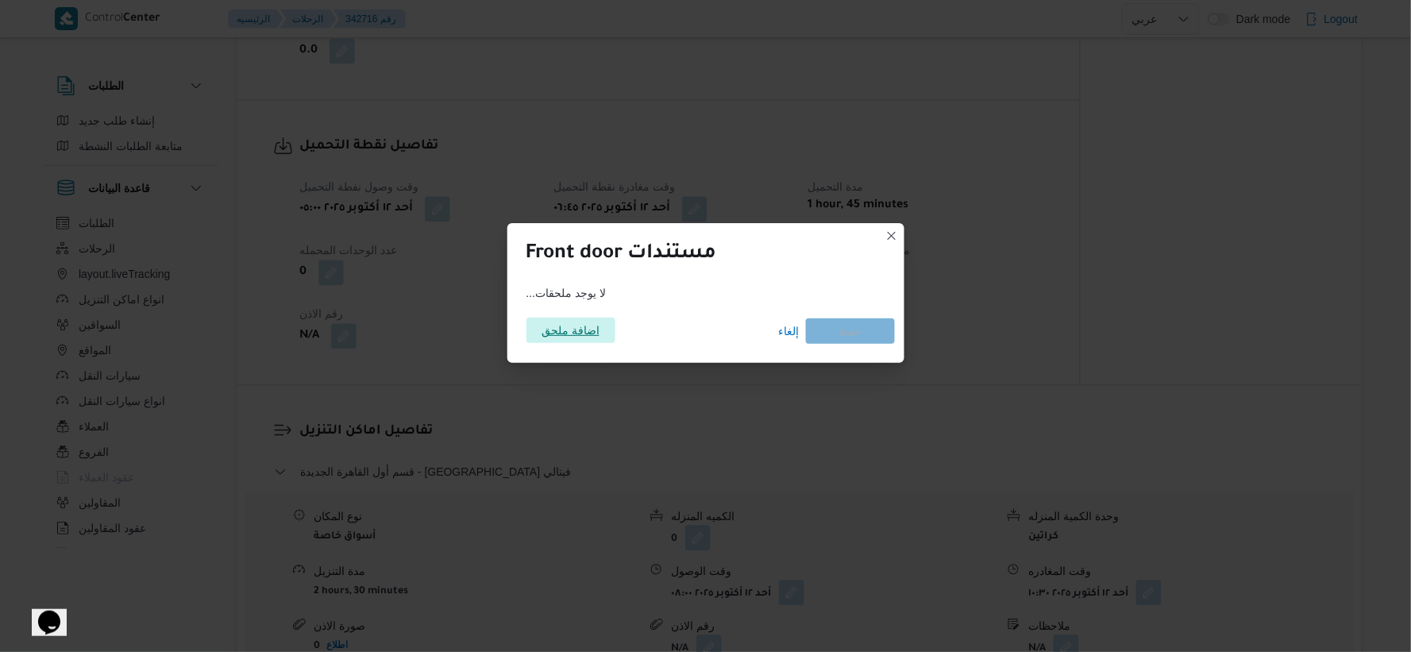
click at [557, 329] on span "اضافة ملحق" at bounding box center [570, 330] width 58 height 25
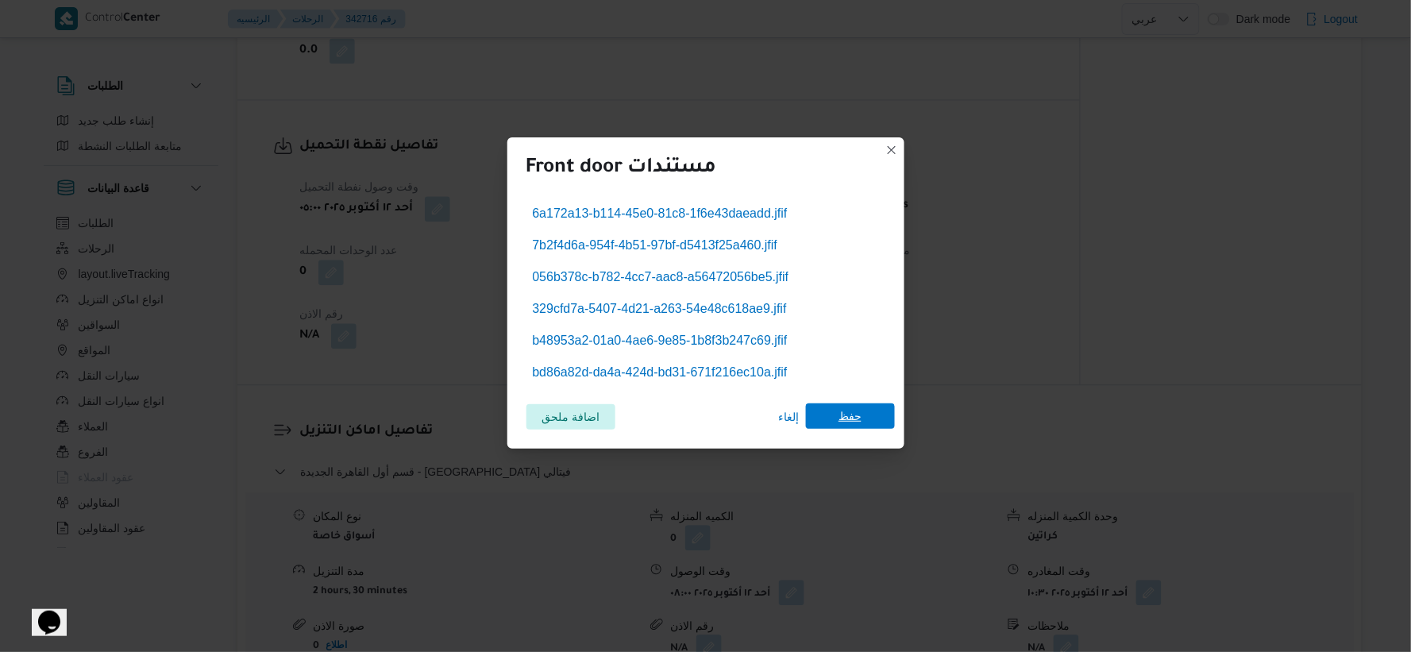
click at [871, 419] on span "حفظ" at bounding box center [850, 415] width 89 height 25
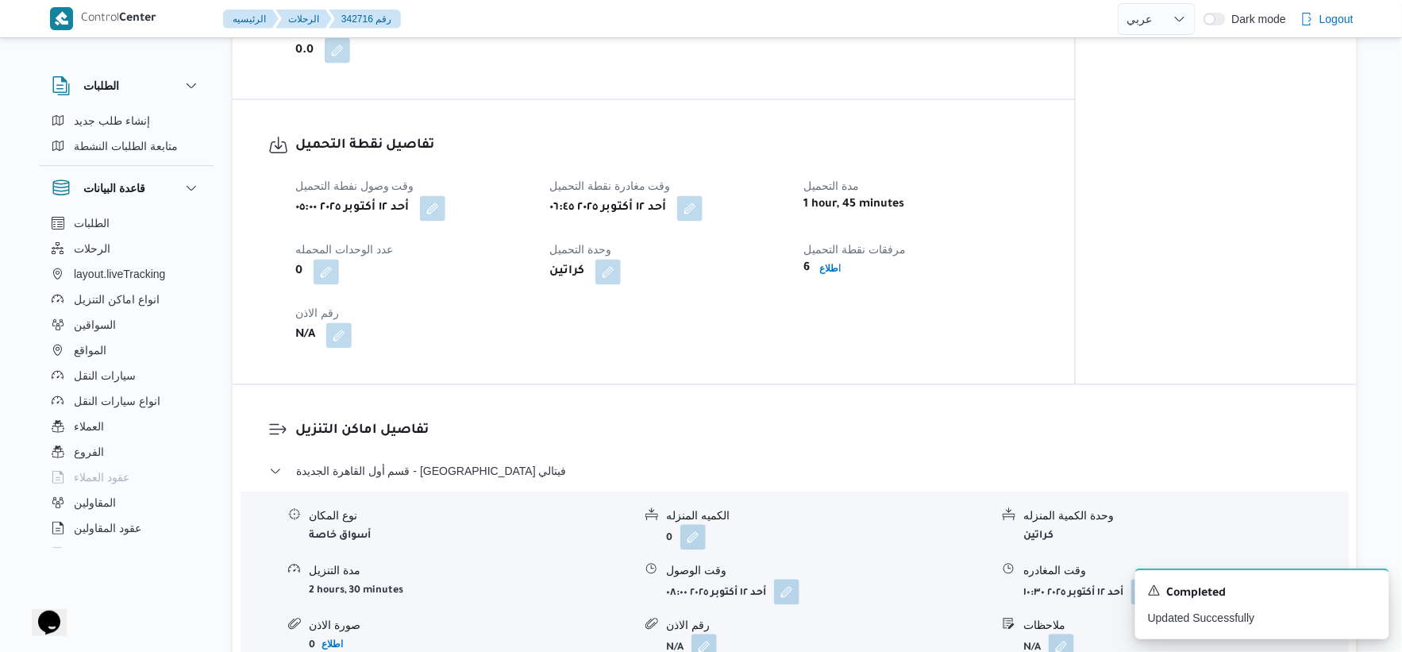
drag, startPoint x: 549, startPoint y: 534, endPoint x: 521, endPoint y: 519, distance: 31.6
click at [548, 534] on form "أسواق خاصة" at bounding box center [471, 535] width 324 height 21
click at [337, 337] on button "button" at bounding box center [338, 334] width 25 height 25
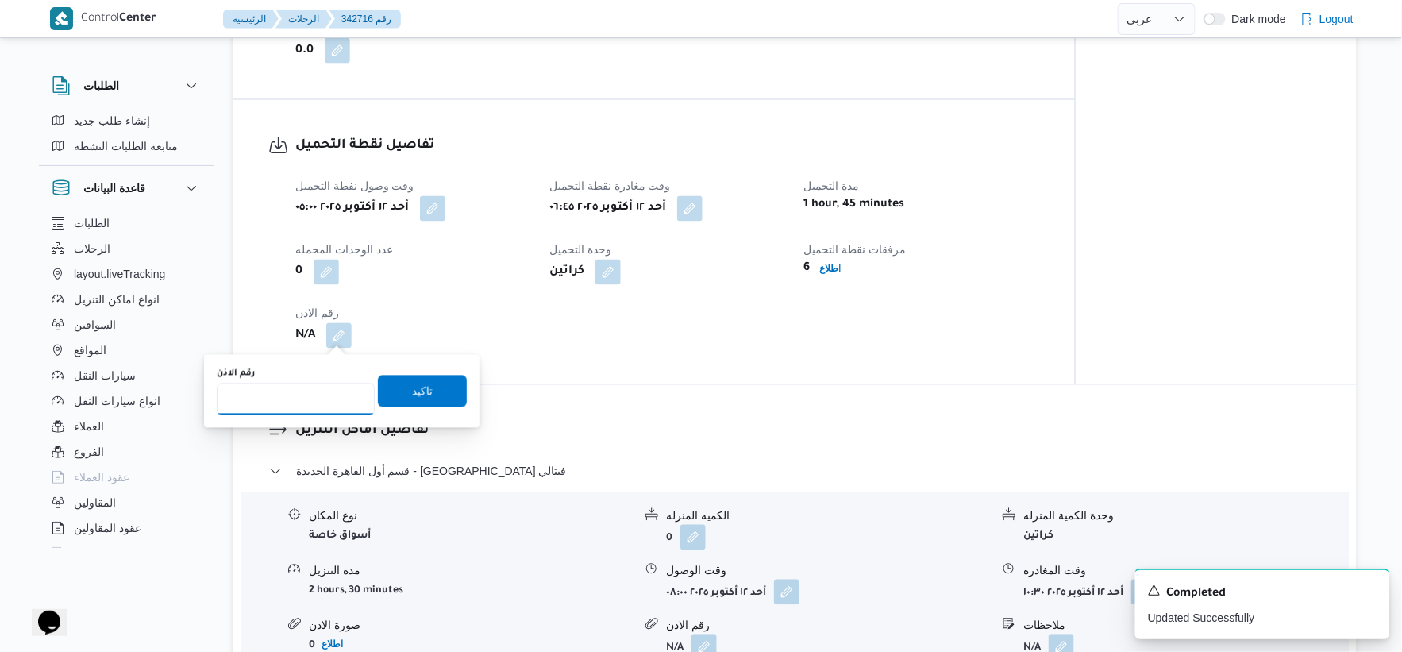
click at [296, 406] on input "رقم الاذن" at bounding box center [296, 399] width 158 height 32
type input "9867"
click at [447, 397] on span "تاكيد" at bounding box center [422, 391] width 89 height 32
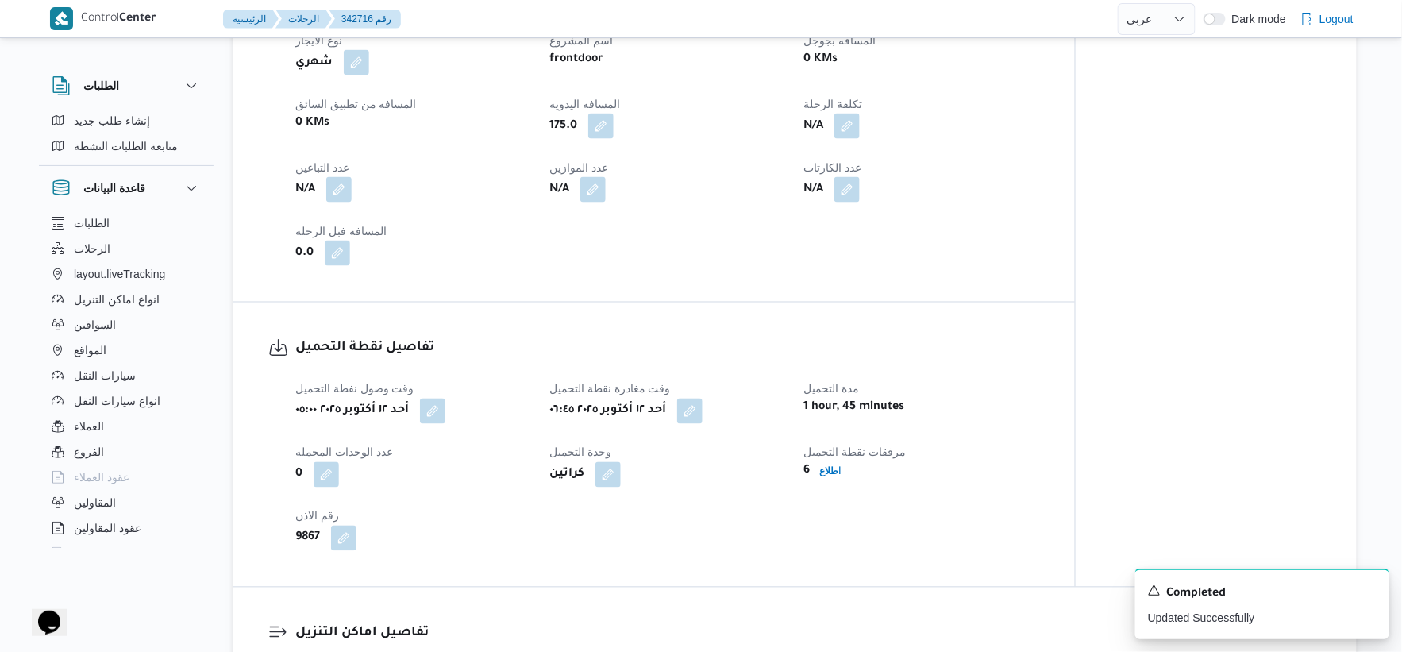
scroll to position [882, 0]
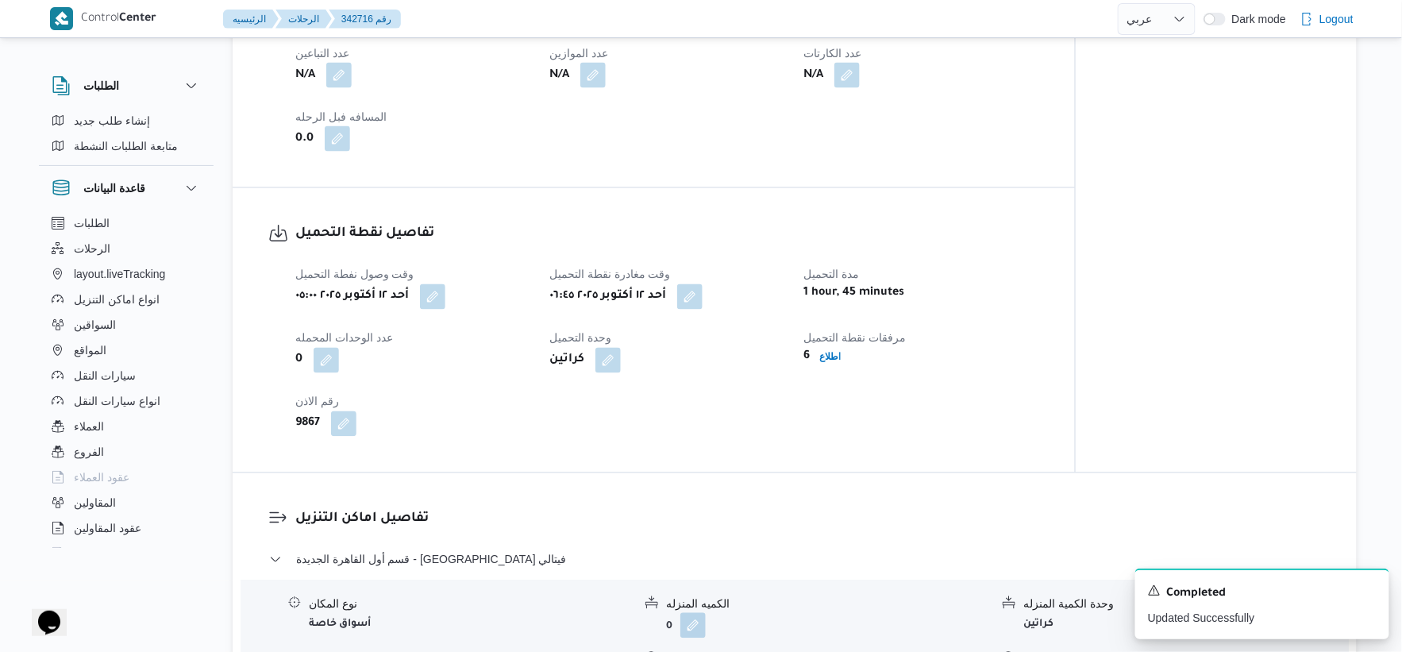
select select "ar"
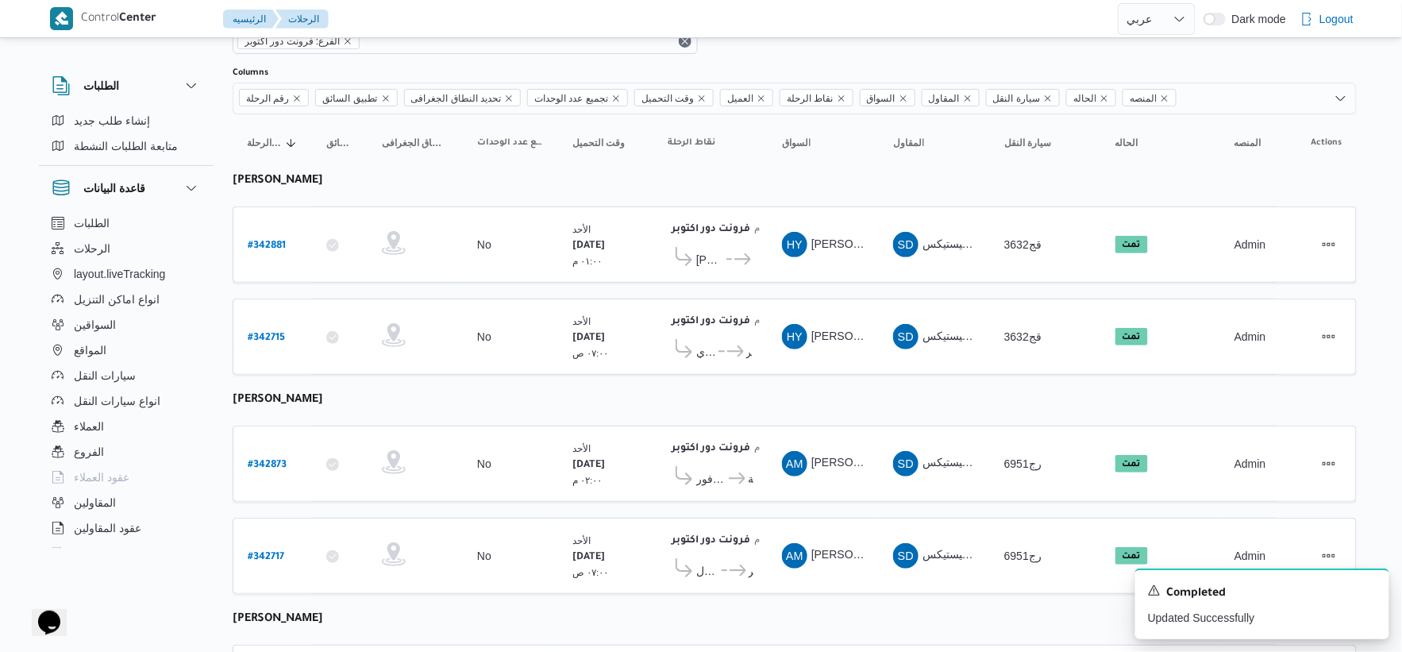
scroll to position [197, 0]
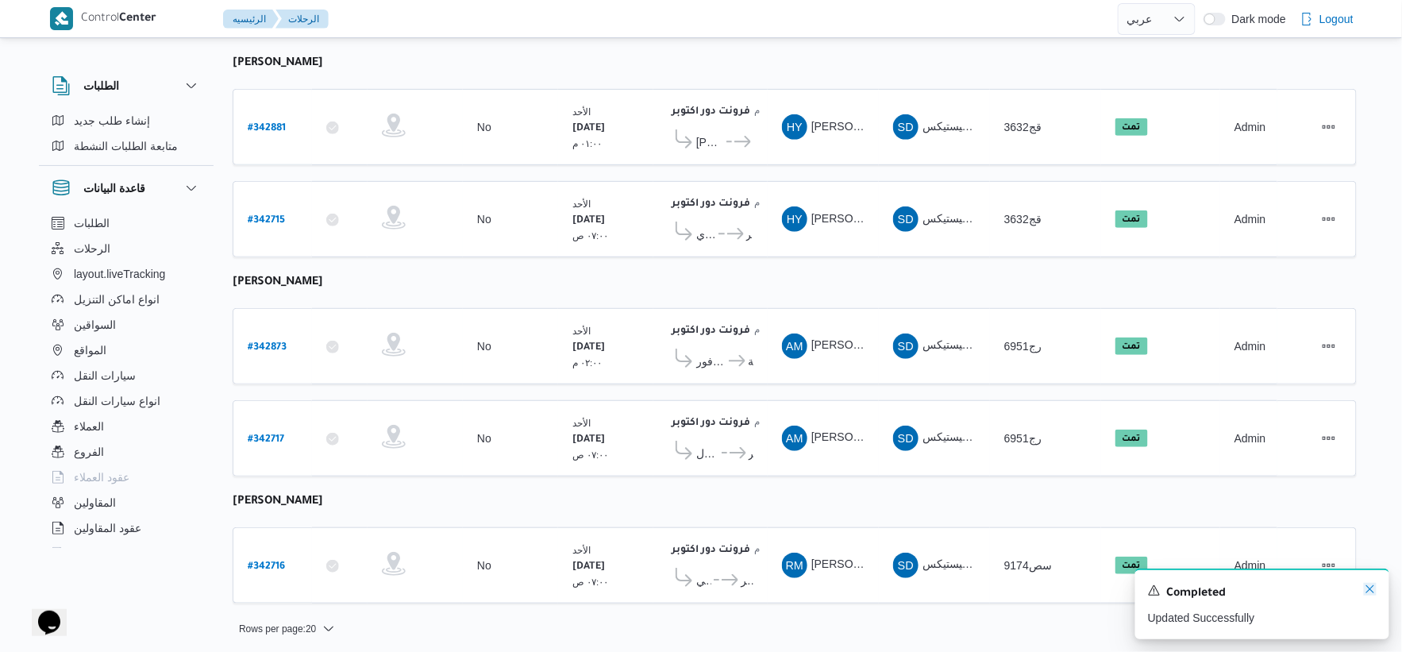
click at [1366, 588] on icon "Dismiss toast" at bounding box center [1370, 589] width 13 height 13
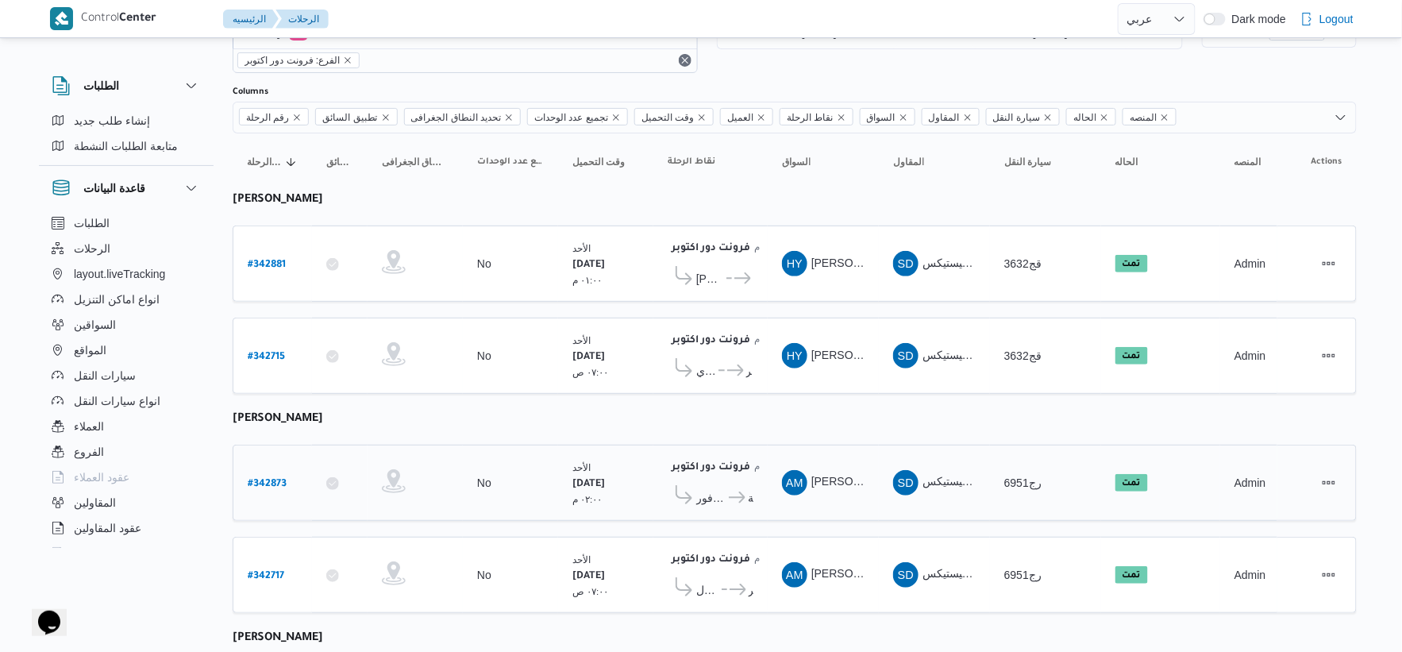
scroll to position [21, 0]
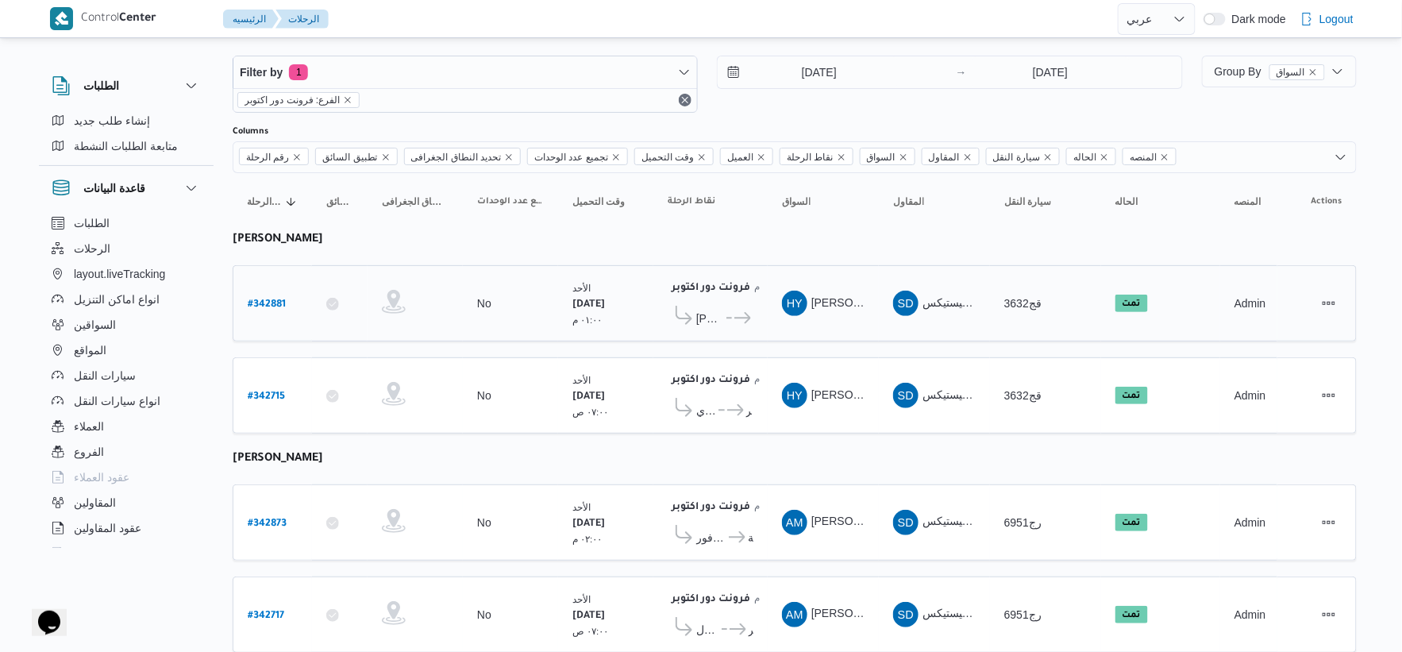
click at [732, 316] on span "كارفور زيزينيا" at bounding box center [742, 318] width 21 height 19
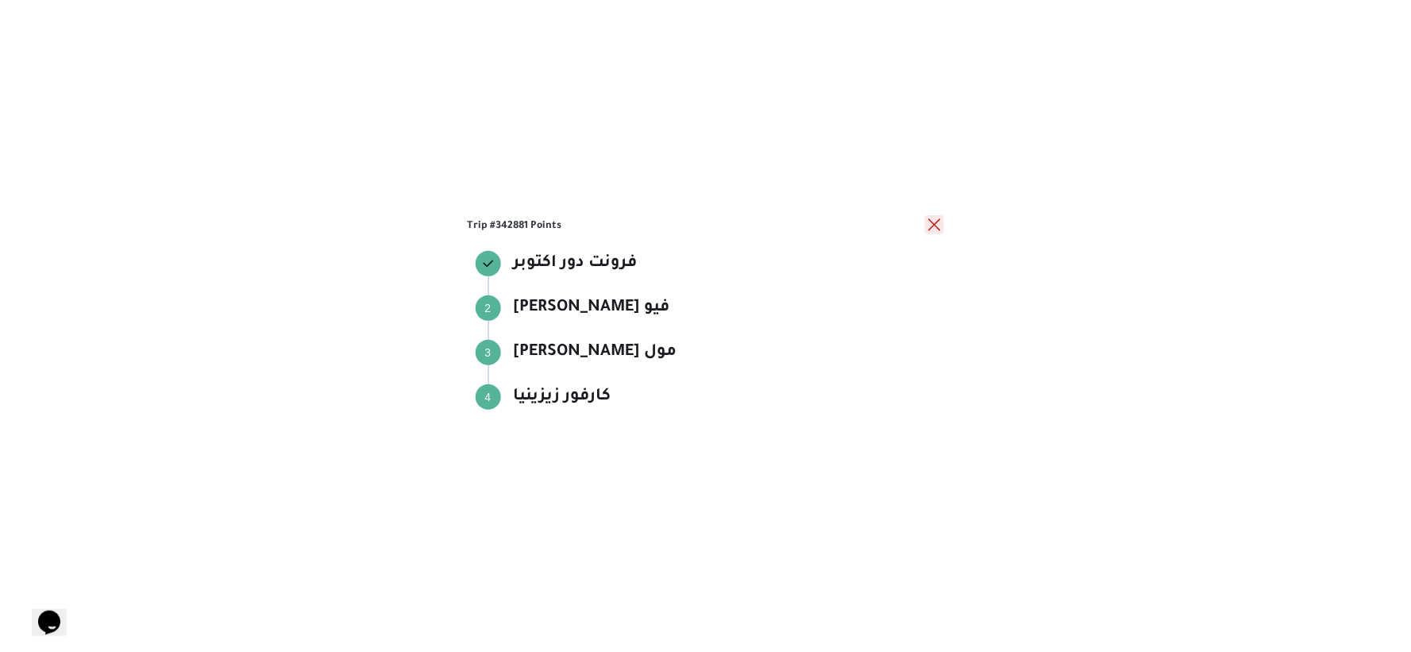
click at [930, 219] on button "close" at bounding box center [934, 224] width 19 height 19
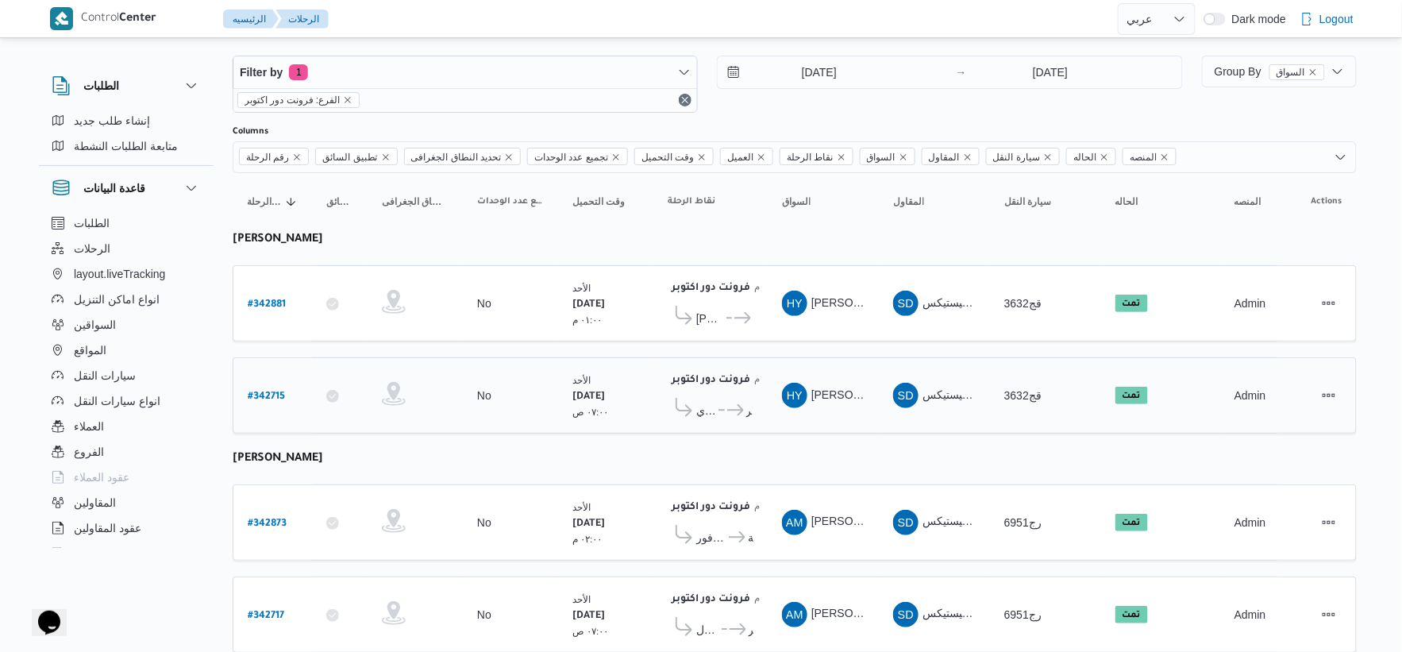
click at [271, 394] on b "# 342715" at bounding box center [266, 396] width 37 height 11
select select "ar"
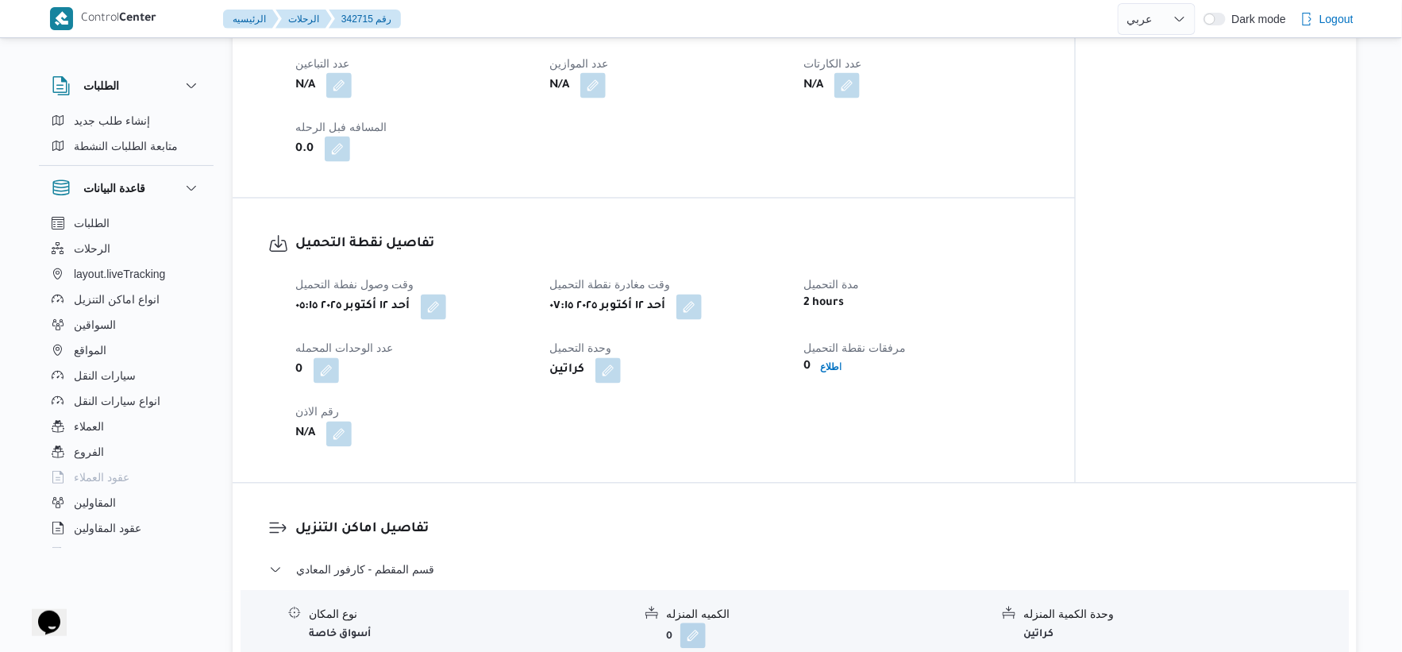
scroll to position [903, 0]
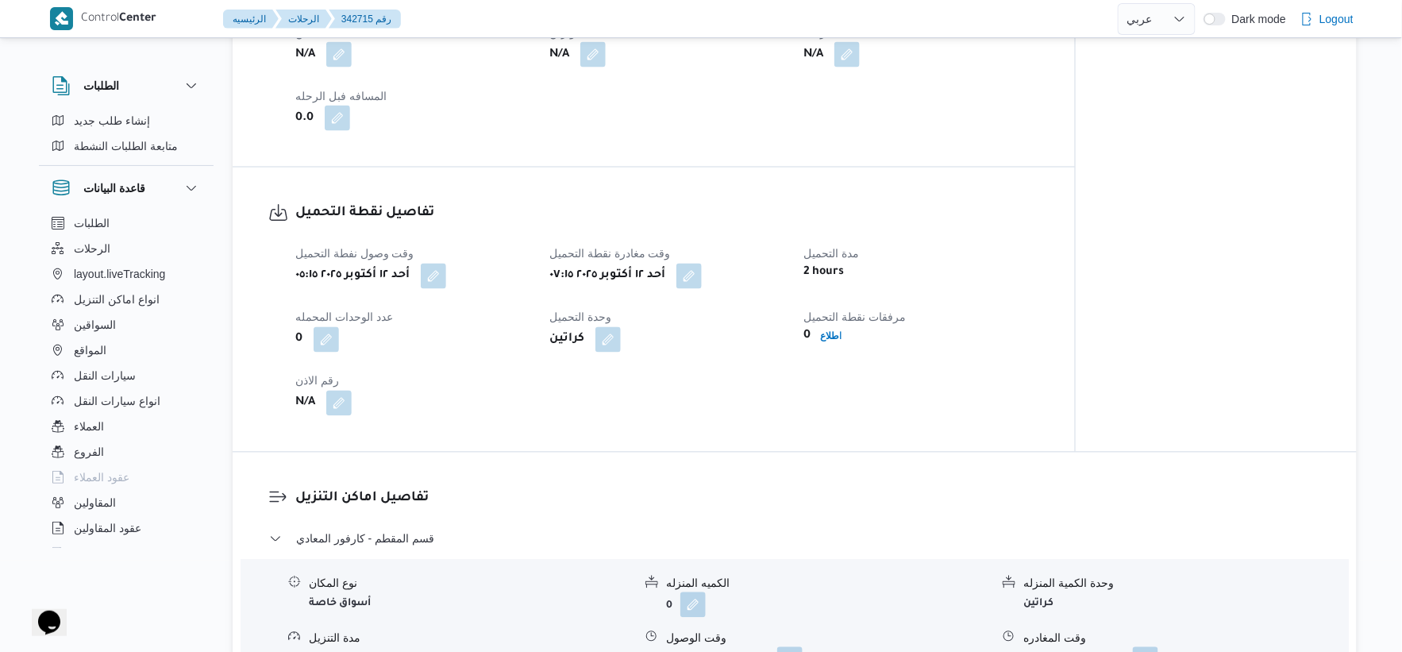
select select "ar"
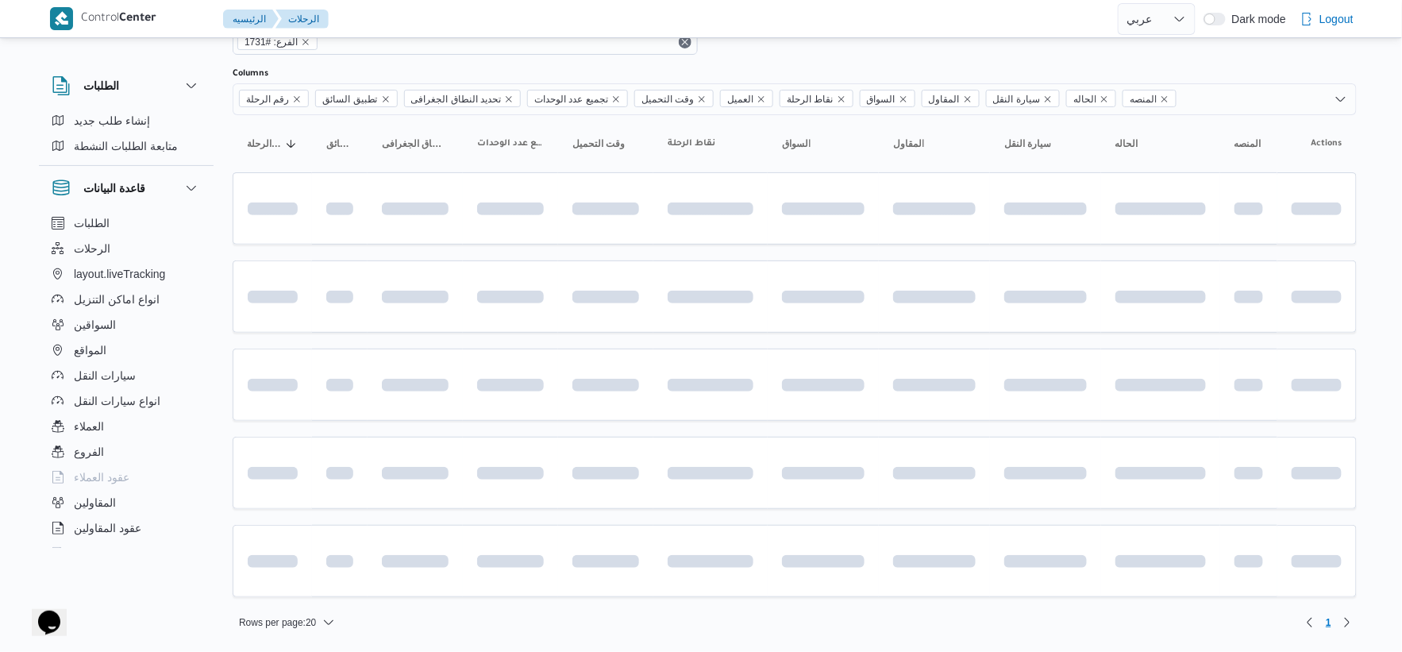
scroll to position [21, 0]
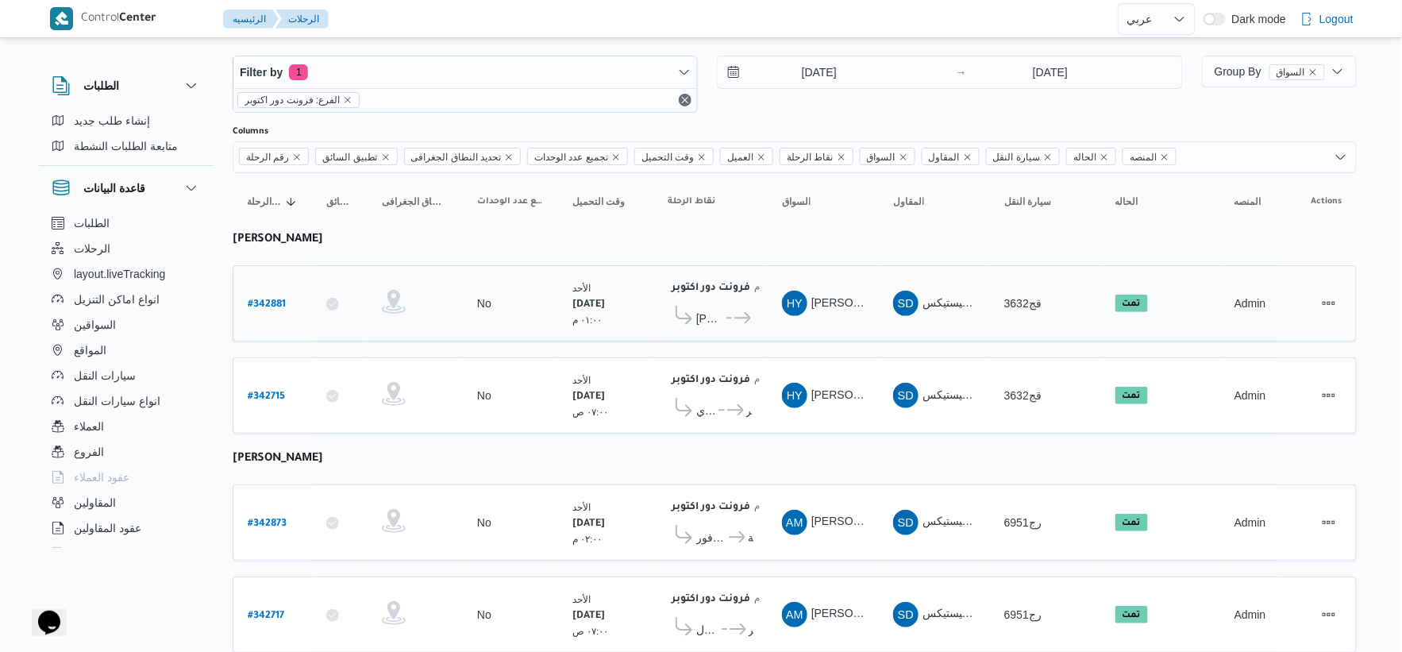
click at [734, 318] on icon at bounding box center [742, 318] width 17 height 12
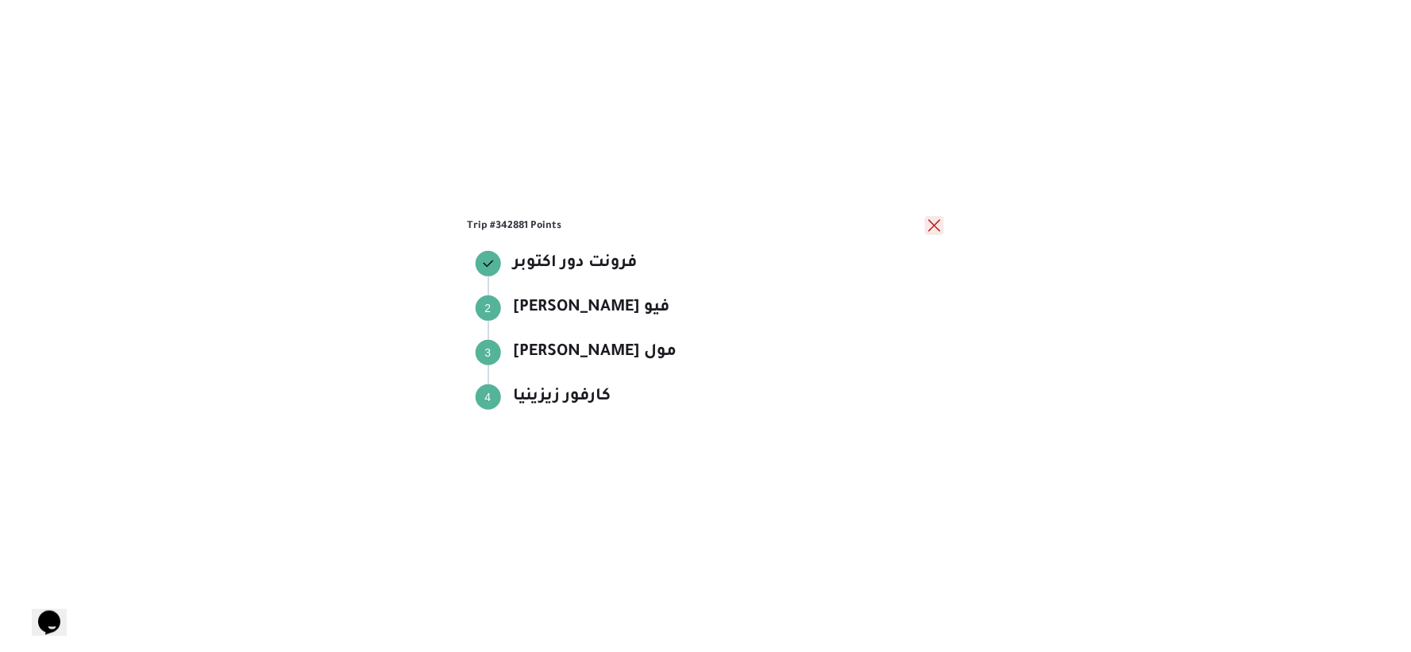
click at [932, 223] on button "close" at bounding box center [934, 225] width 19 height 19
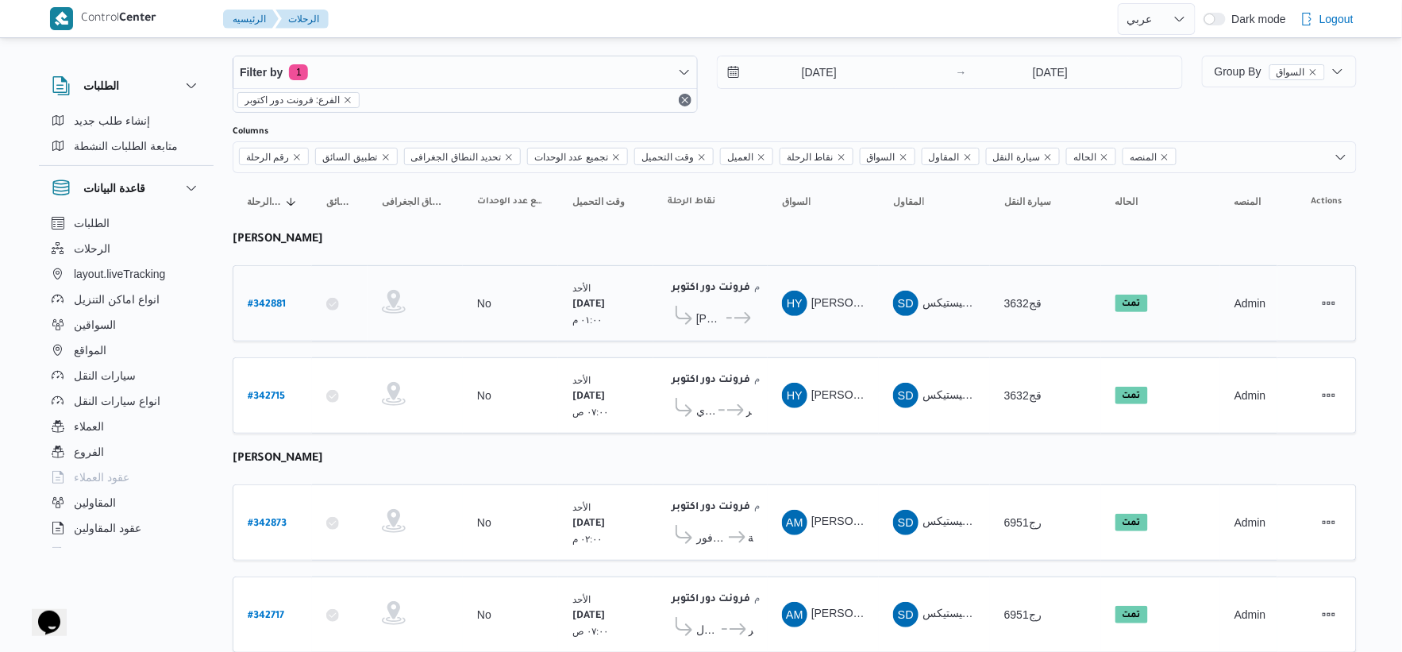
click at [734, 318] on icon at bounding box center [742, 318] width 17 height 12
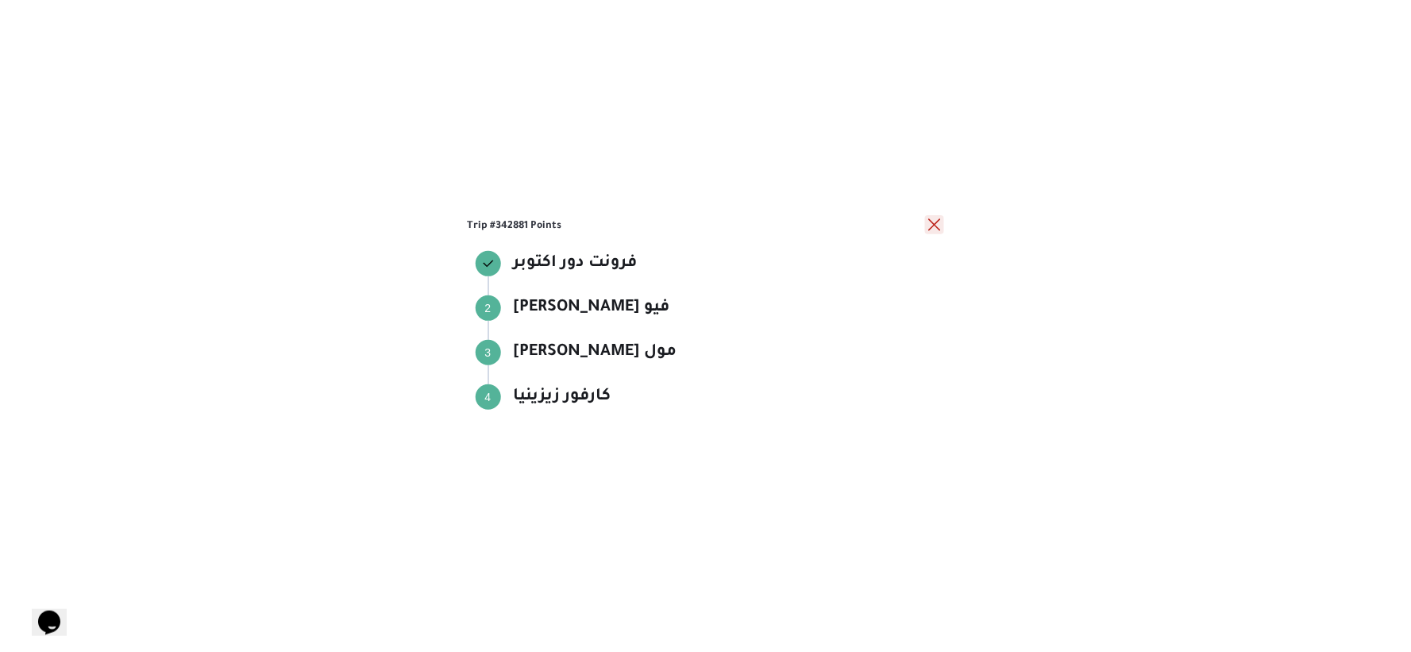
click at [927, 224] on button "close" at bounding box center [934, 224] width 19 height 19
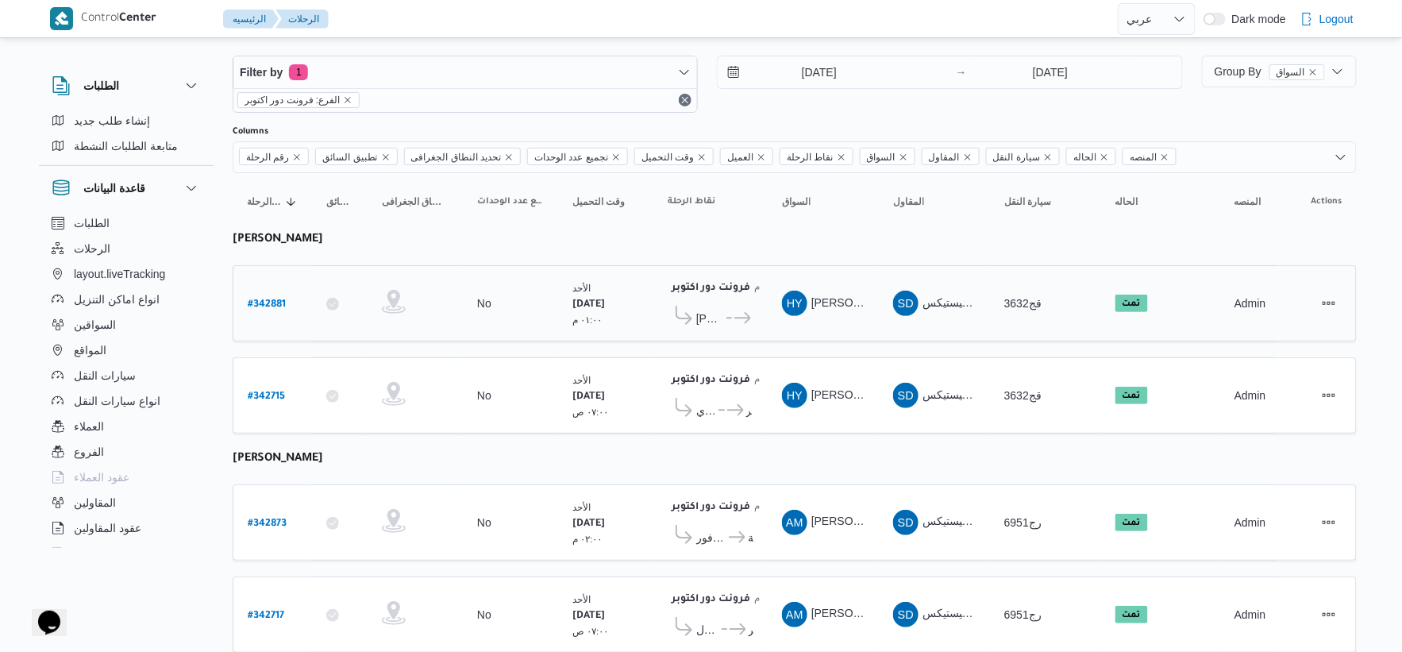
click at [281, 299] on b "# 342881" at bounding box center [267, 304] width 38 height 11
select select "ar"
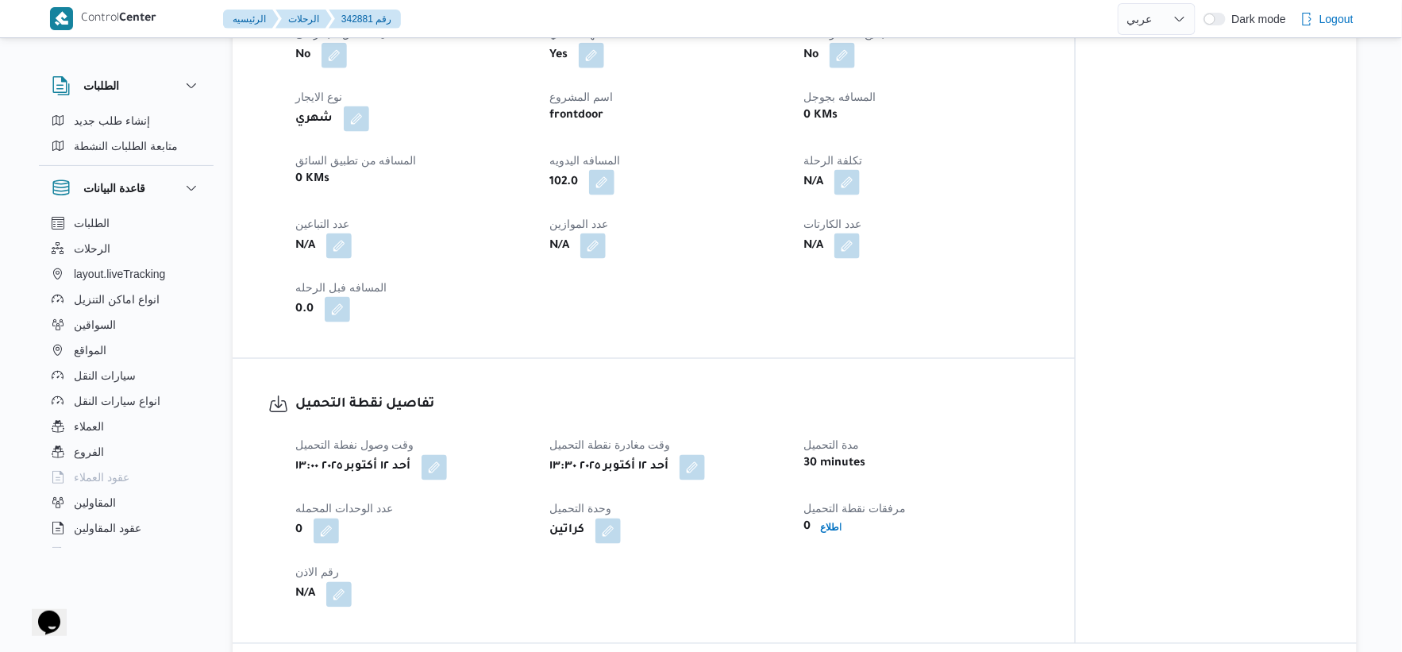
scroll to position [991, 0]
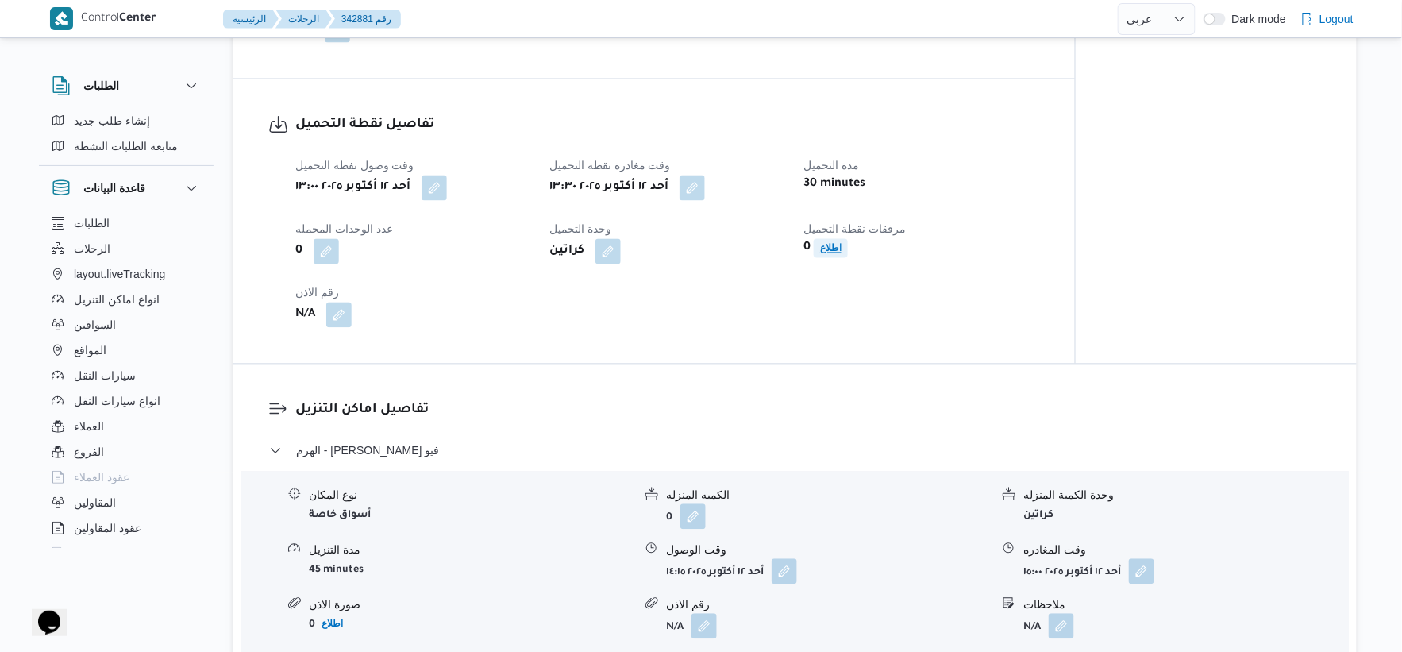
click at [824, 243] on b "اطلاع" at bounding box center [830, 248] width 21 height 11
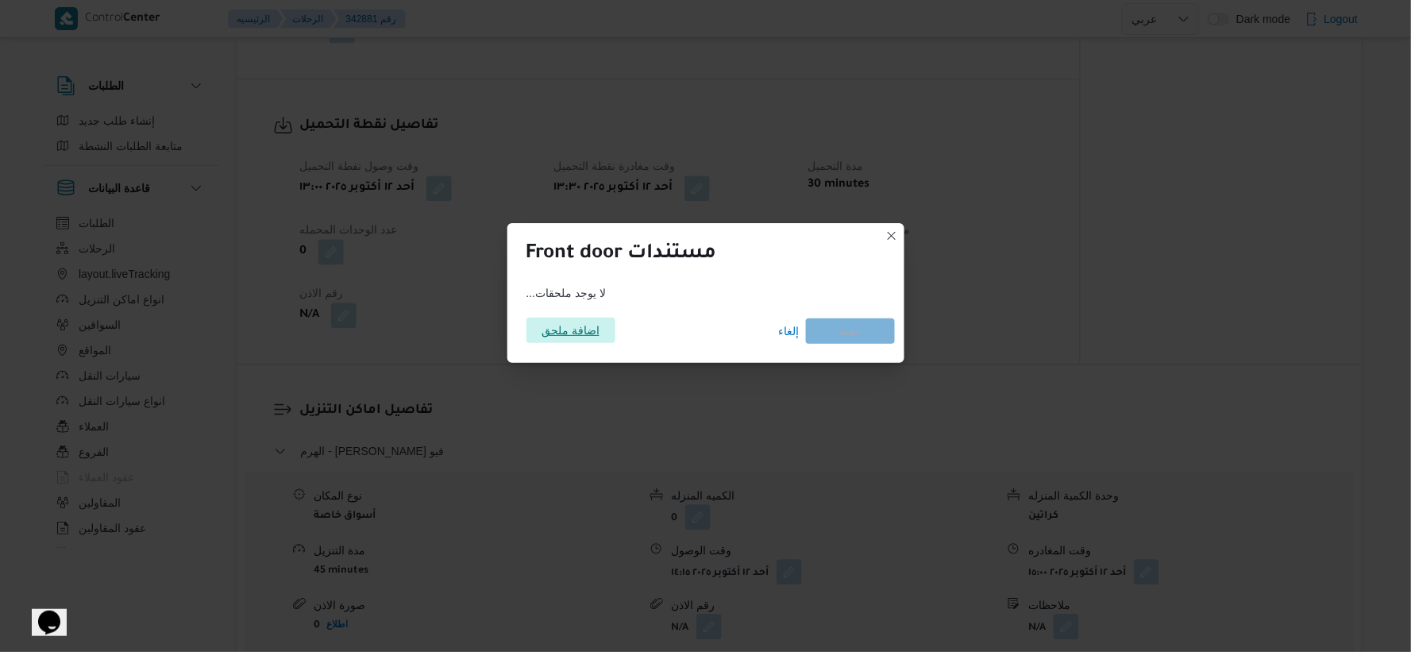
click at [572, 322] on span "اضافة ملحق" at bounding box center [570, 330] width 58 height 25
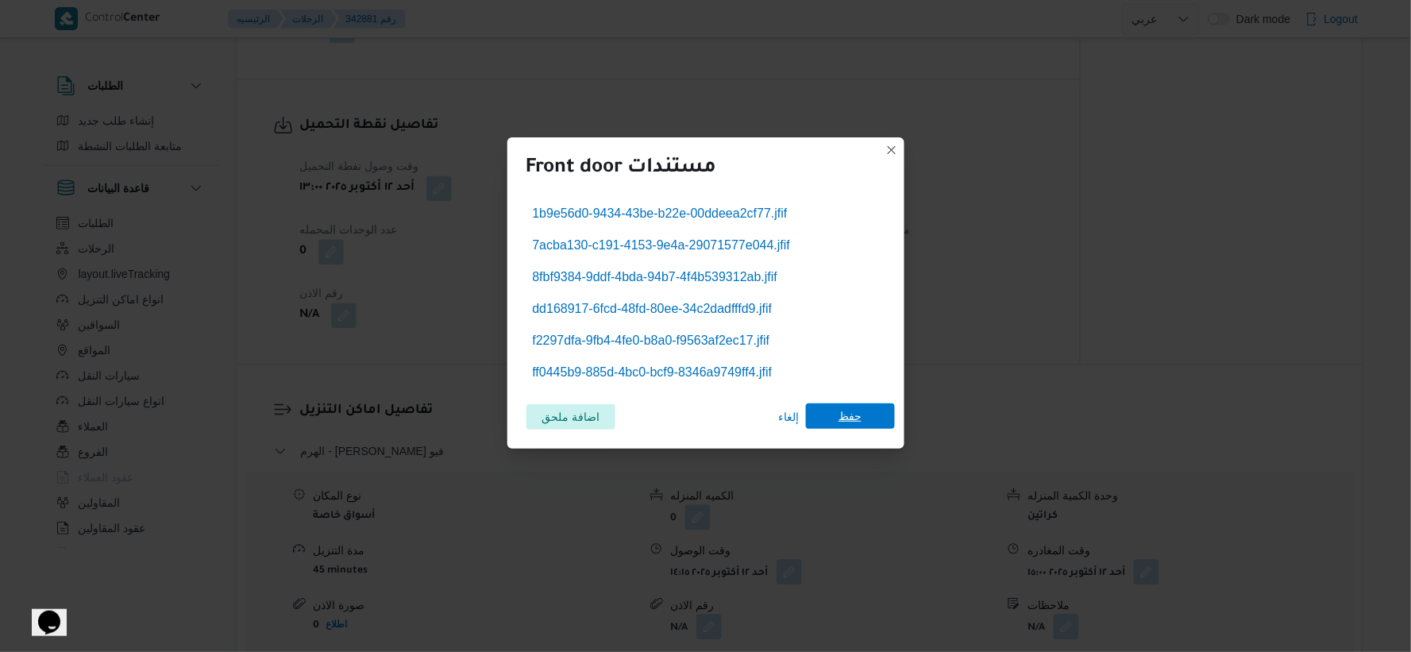
click at [866, 411] on span "حفظ" at bounding box center [850, 415] width 89 height 25
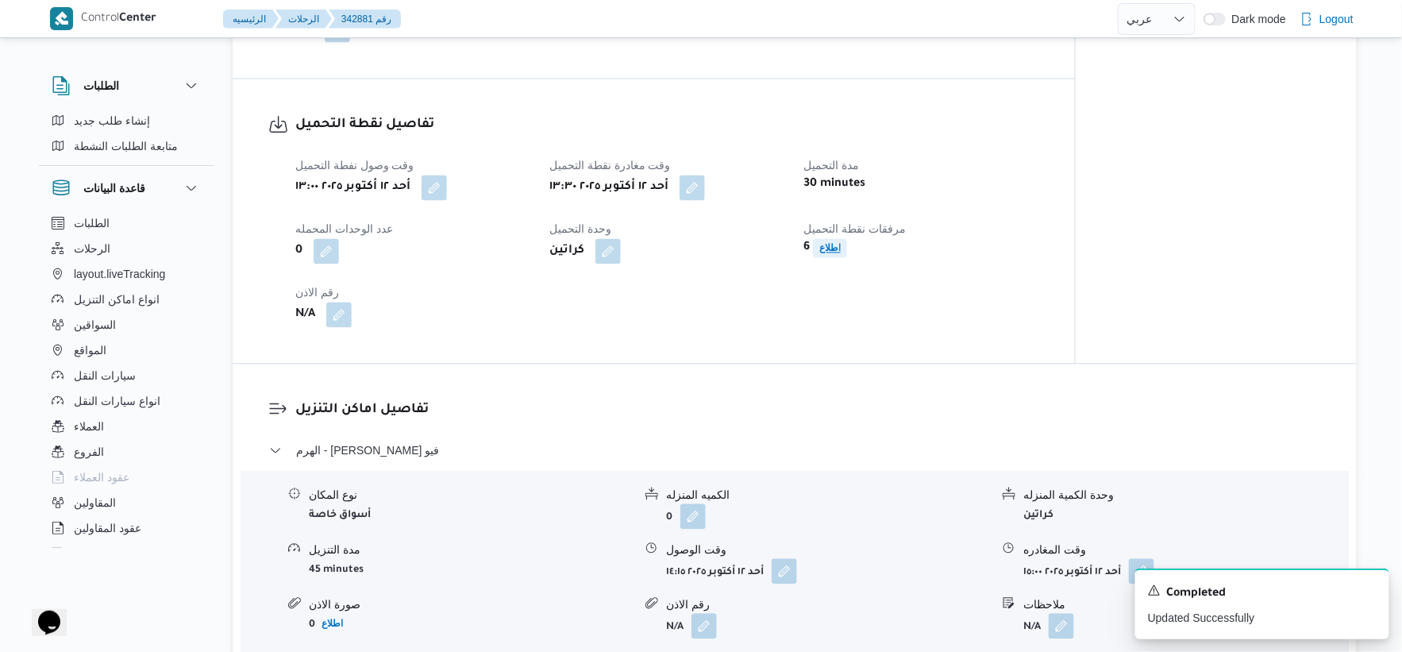
click at [830, 252] on b "اطلاع" at bounding box center [829, 248] width 21 height 11
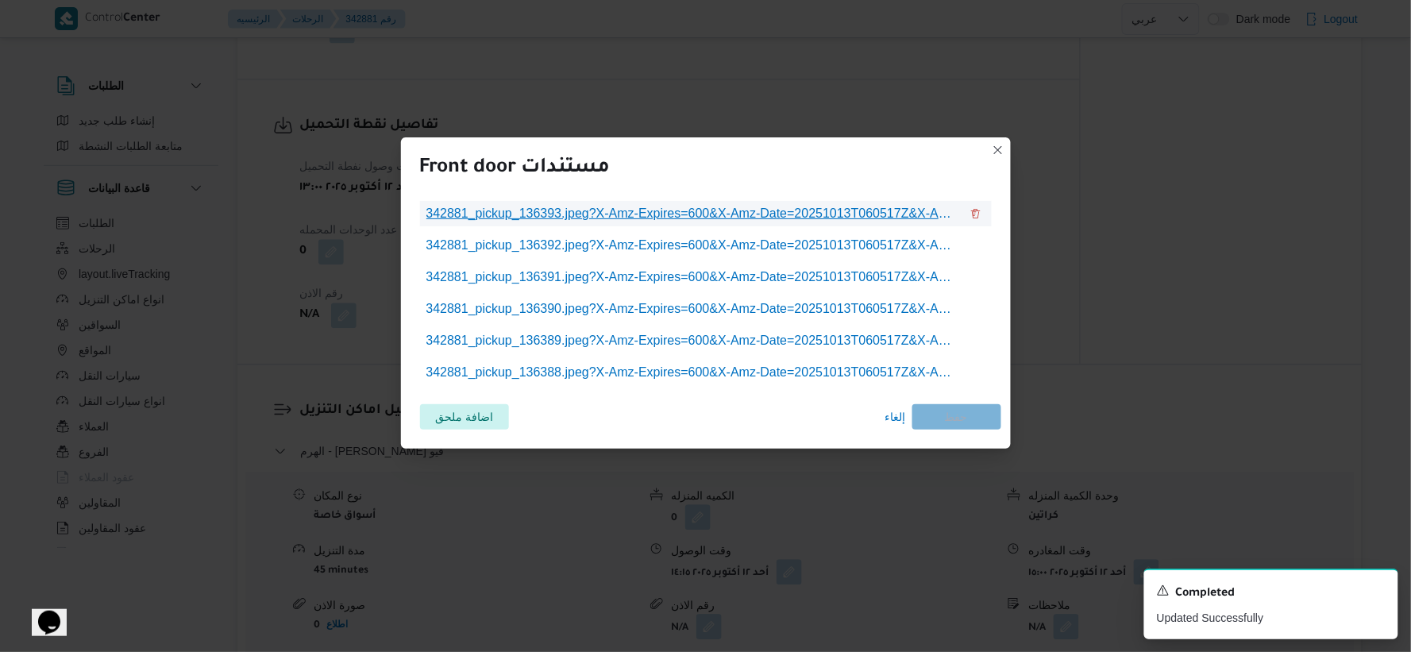
click at [695, 212] on span "342881_pickup_136393.jpeg?X-Amz-Expires=600&X-Amz-Date=20251013T060517Z&X-Amz-A…" at bounding box center [693, 213] width 534 height 19
click at [887, 414] on span "إلغاء" at bounding box center [895, 416] width 21 height 19
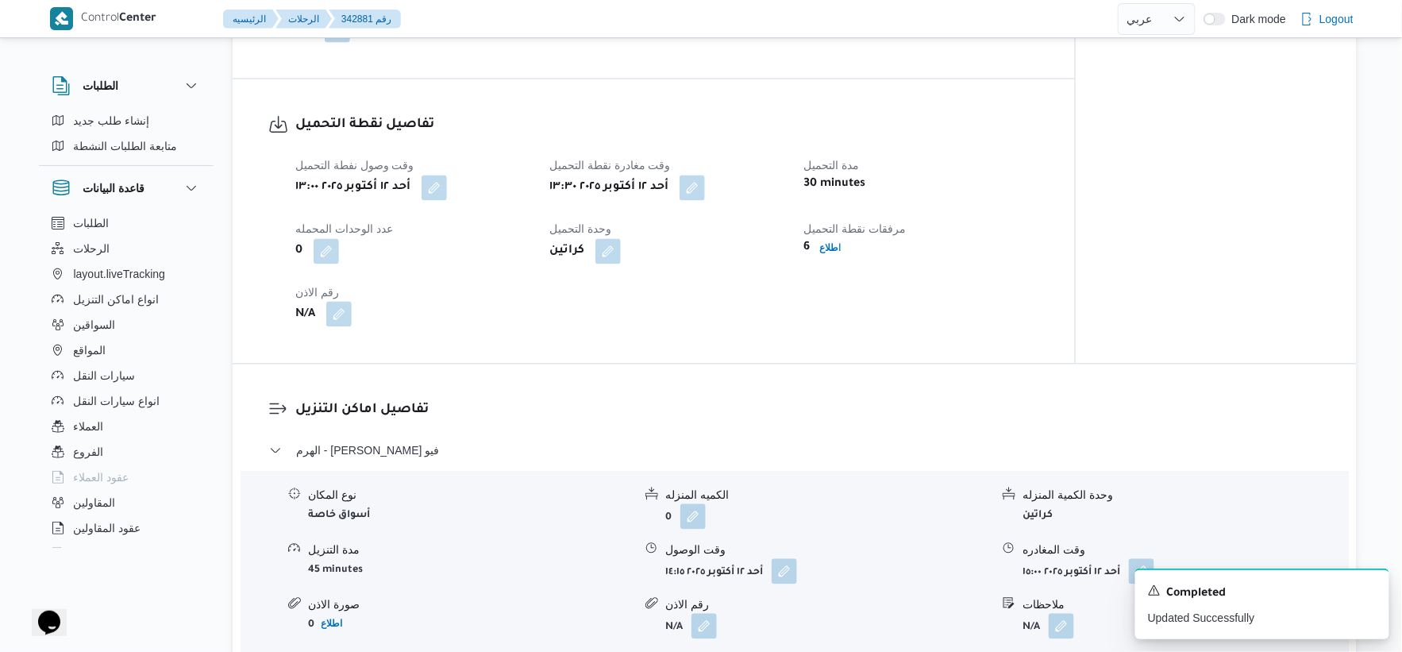
click at [334, 316] on button "button" at bounding box center [338, 314] width 25 height 25
click at [308, 384] on input "رقم الاذن" at bounding box center [296, 379] width 158 height 32
type input "9917"
click at [425, 368] on span "تاكيد" at bounding box center [422, 370] width 89 height 32
select select "ar"
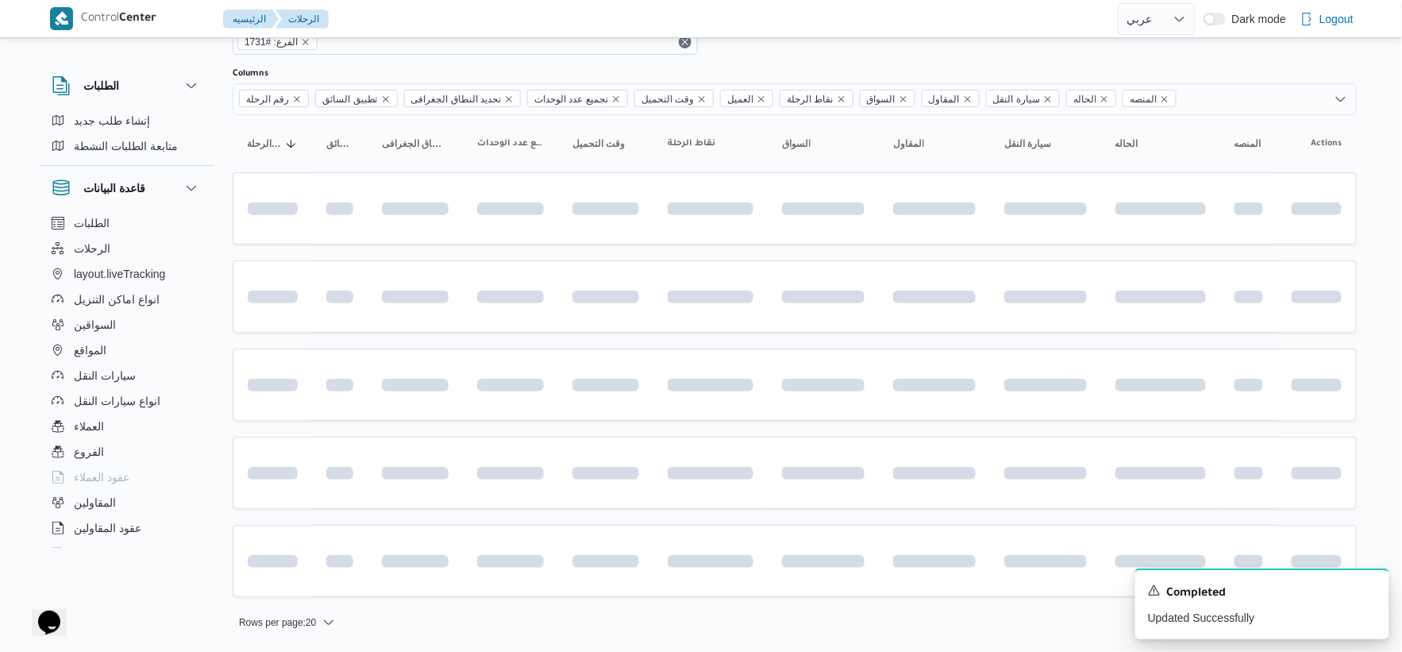
scroll to position [21, 0]
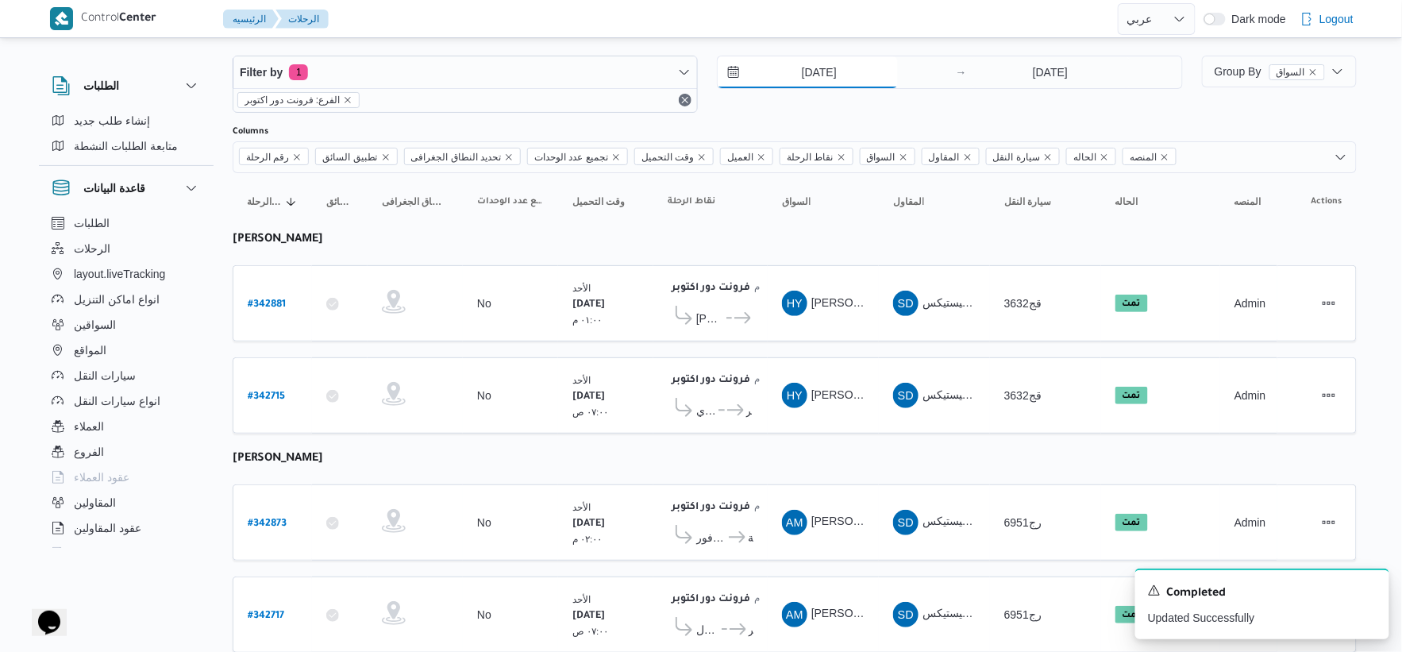
click at [842, 71] on input "12/10/2025" at bounding box center [808, 72] width 180 height 32
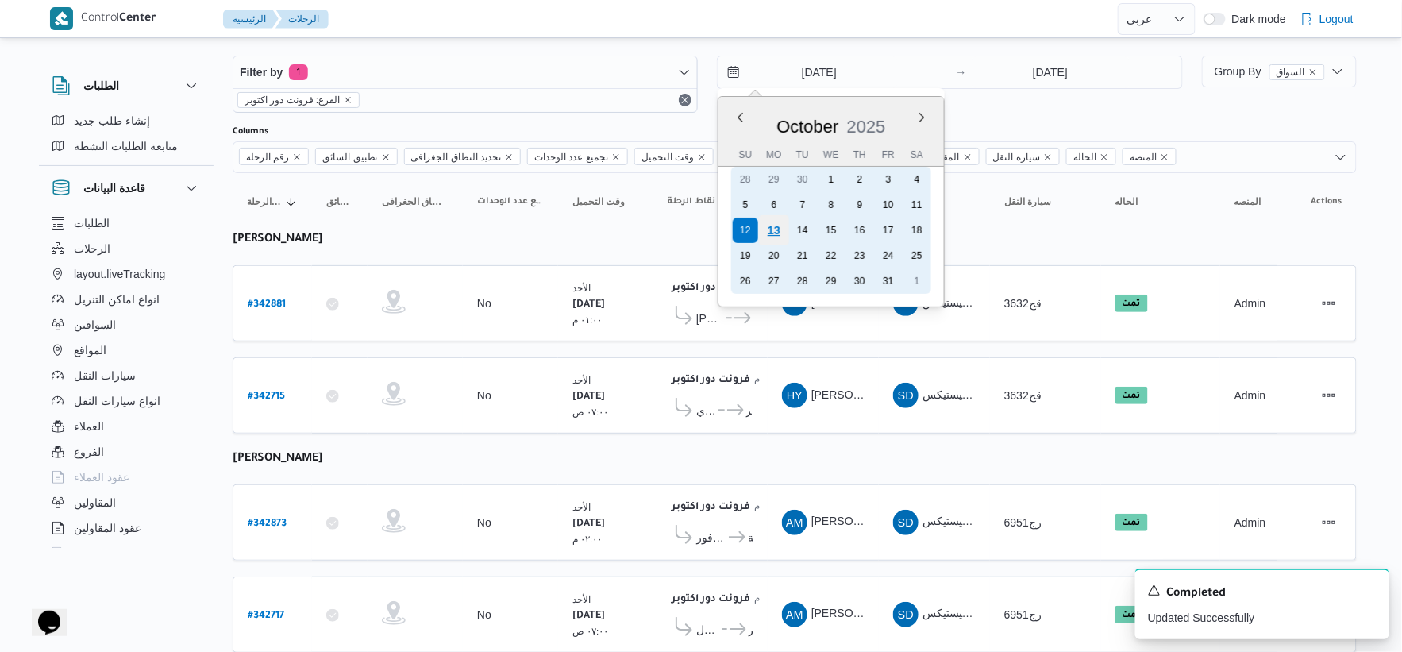
click at [773, 225] on div "13" at bounding box center [774, 230] width 30 height 30
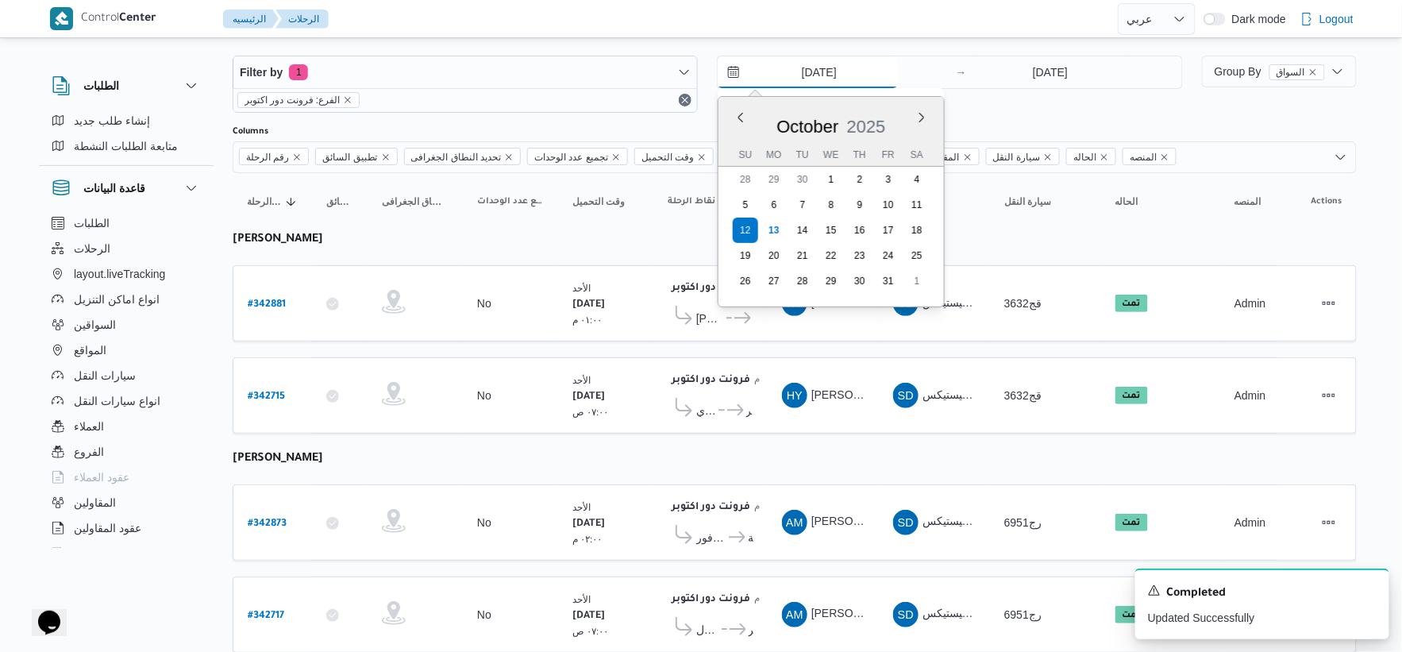
type input "[DATE]"
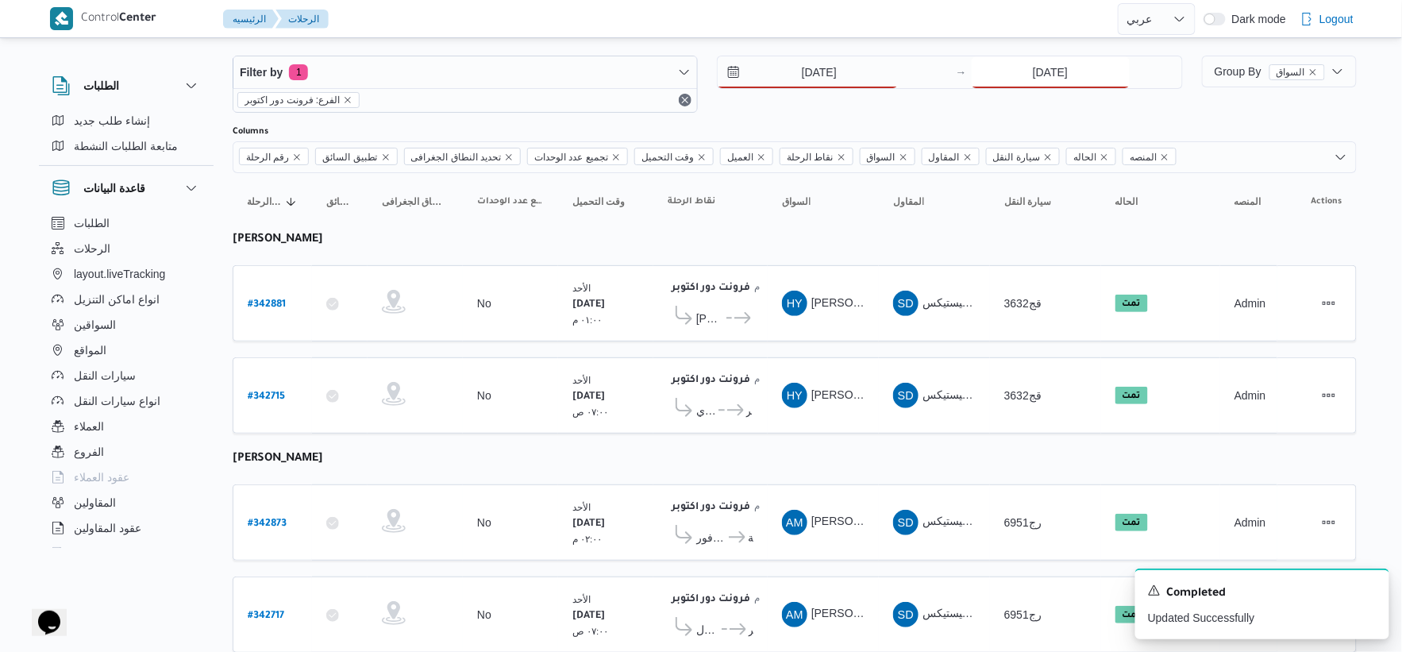
click at [1086, 71] on input "12/10/2025" at bounding box center [1051, 72] width 158 height 32
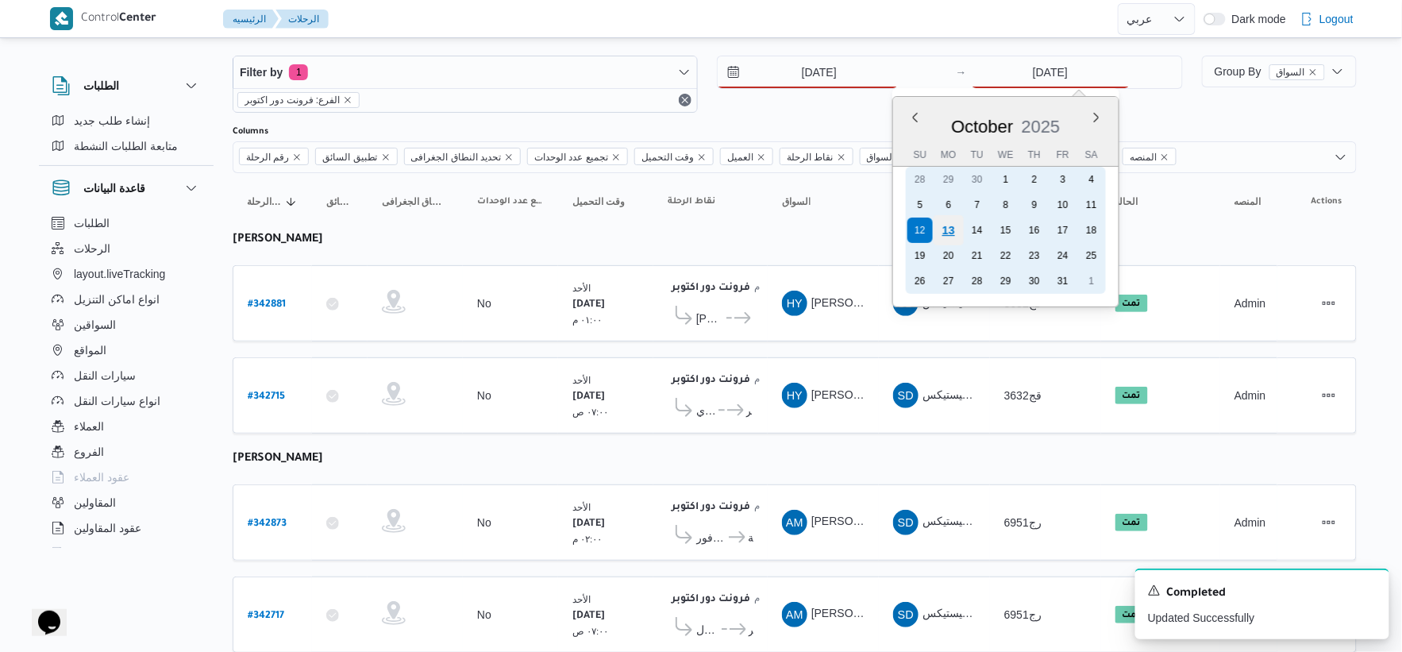
click at [954, 220] on div "13" at bounding box center [948, 230] width 30 height 30
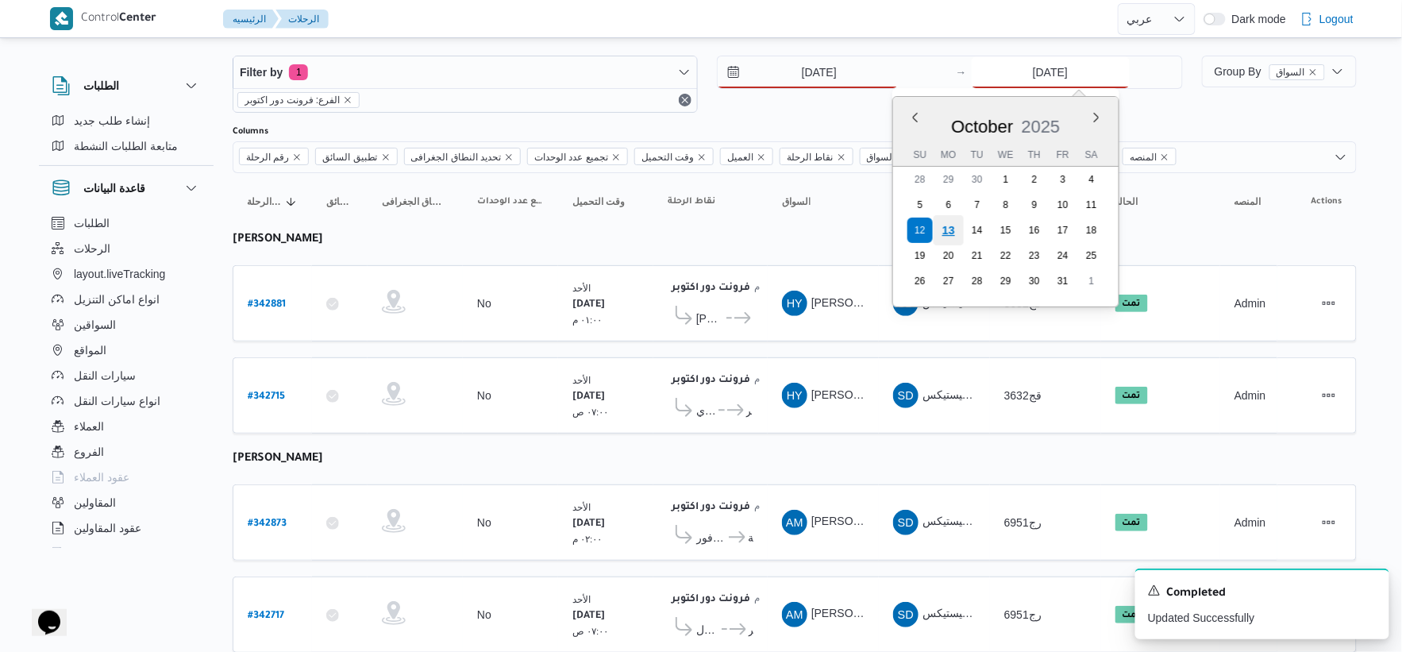
type input "[DATE]"
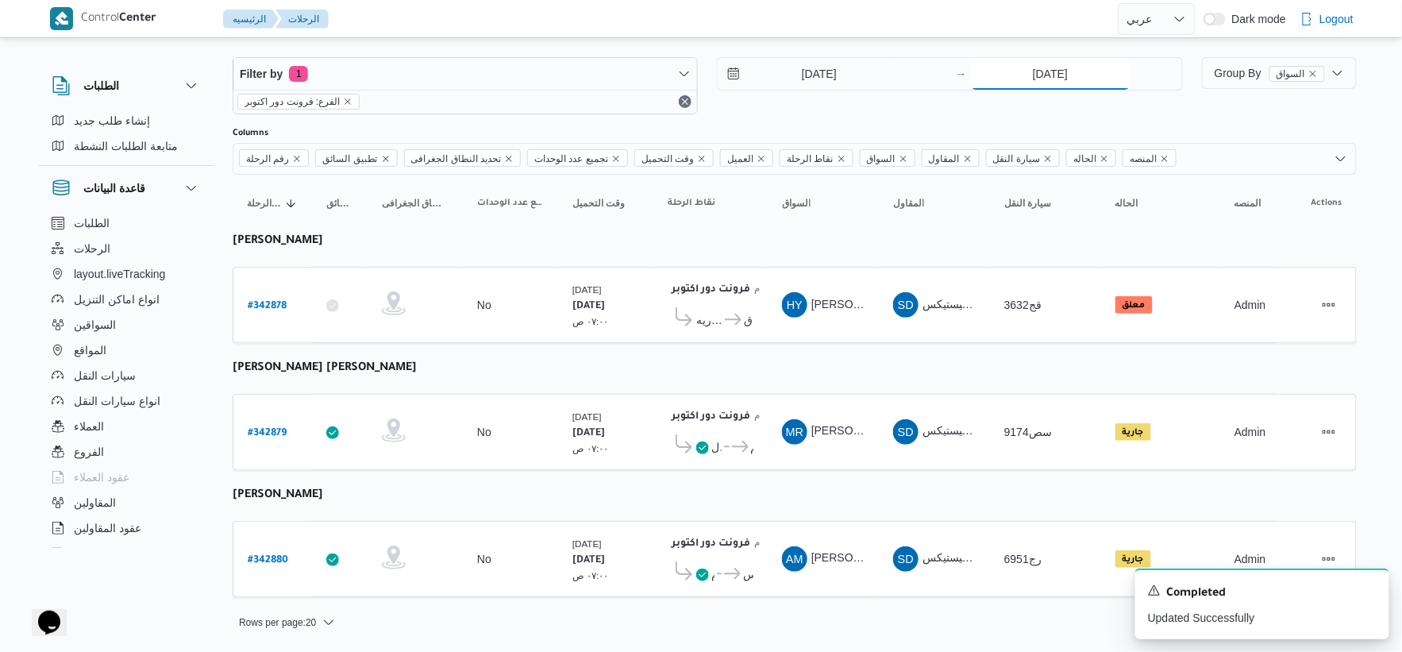
scroll to position [16, 0]
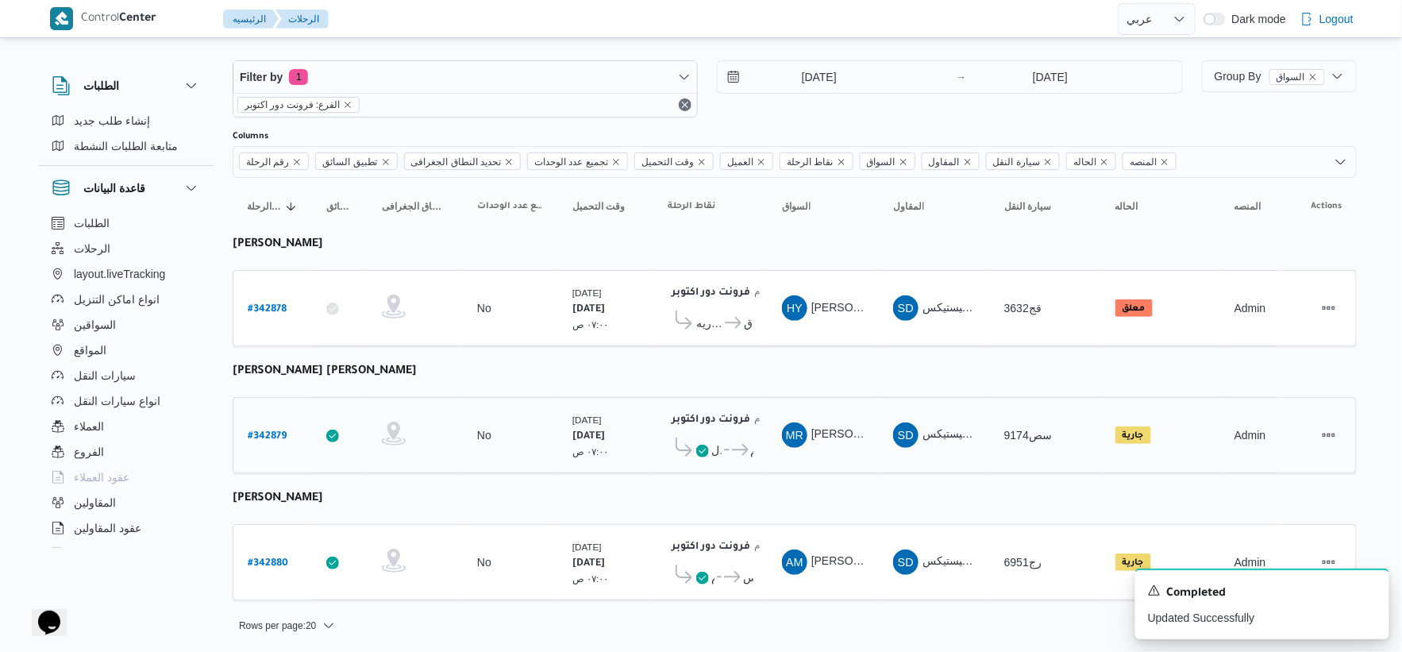
click at [272, 431] on b "# 342879" at bounding box center [267, 436] width 39 height 11
select select "ar"
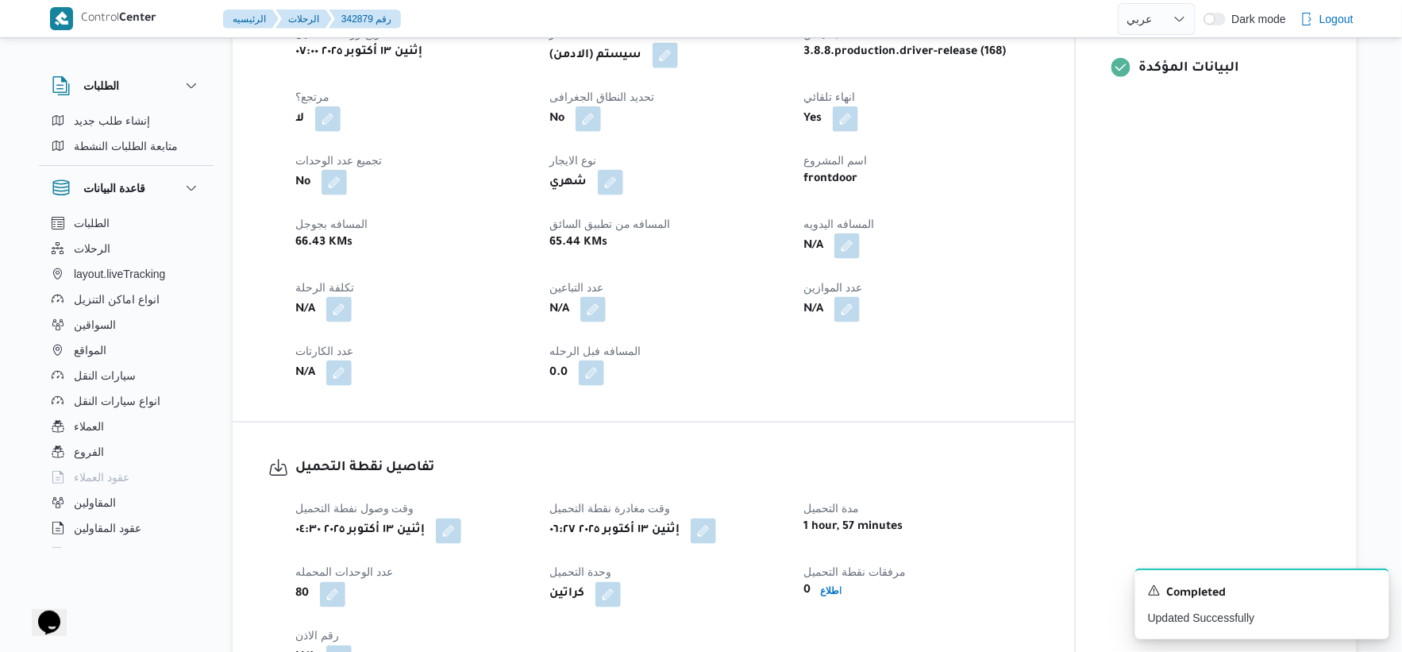
scroll to position [882, 0]
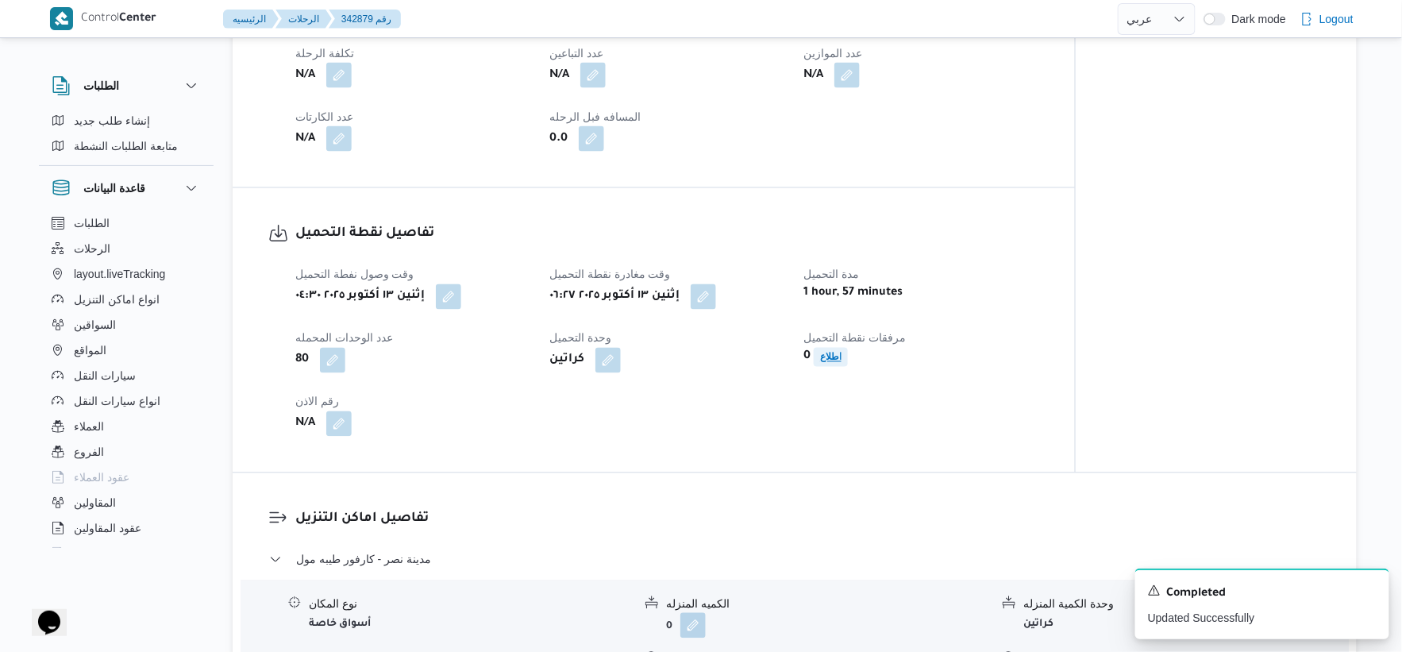
click at [834, 354] on b "اطلاع" at bounding box center [830, 357] width 21 height 11
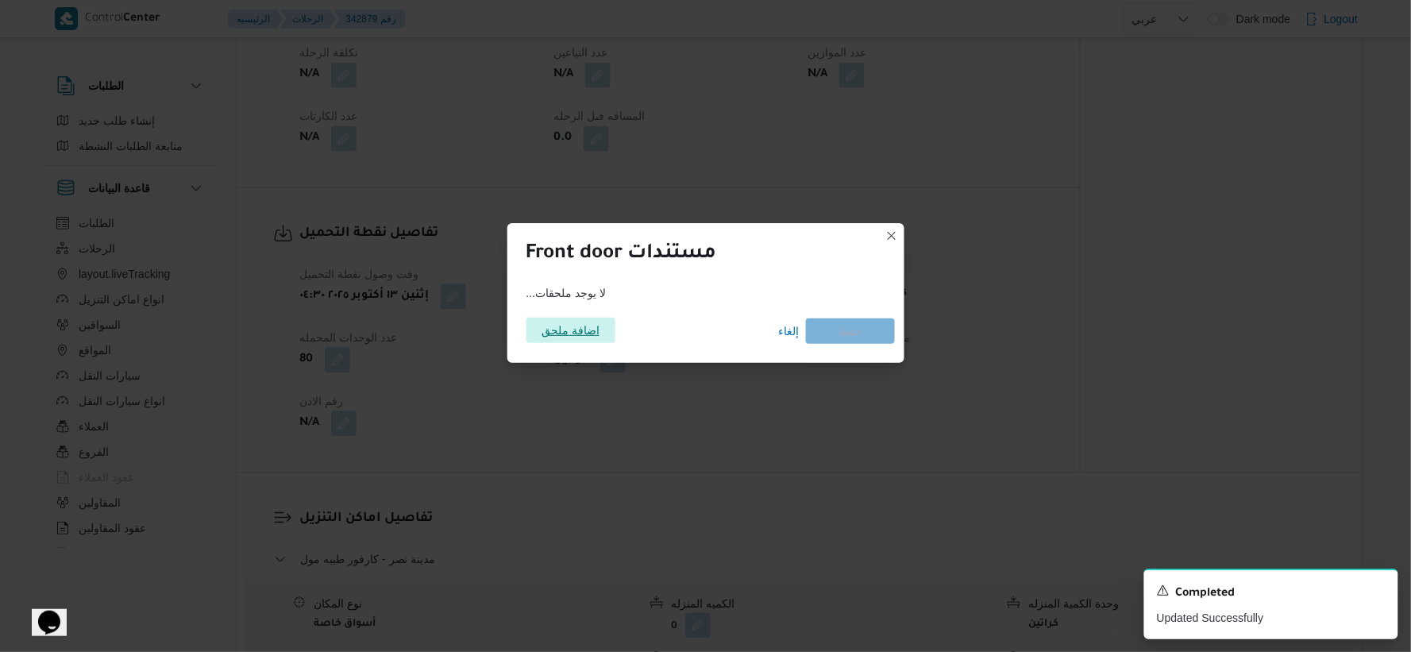
click at [577, 330] on span "اضافة ملحق" at bounding box center [570, 330] width 58 height 25
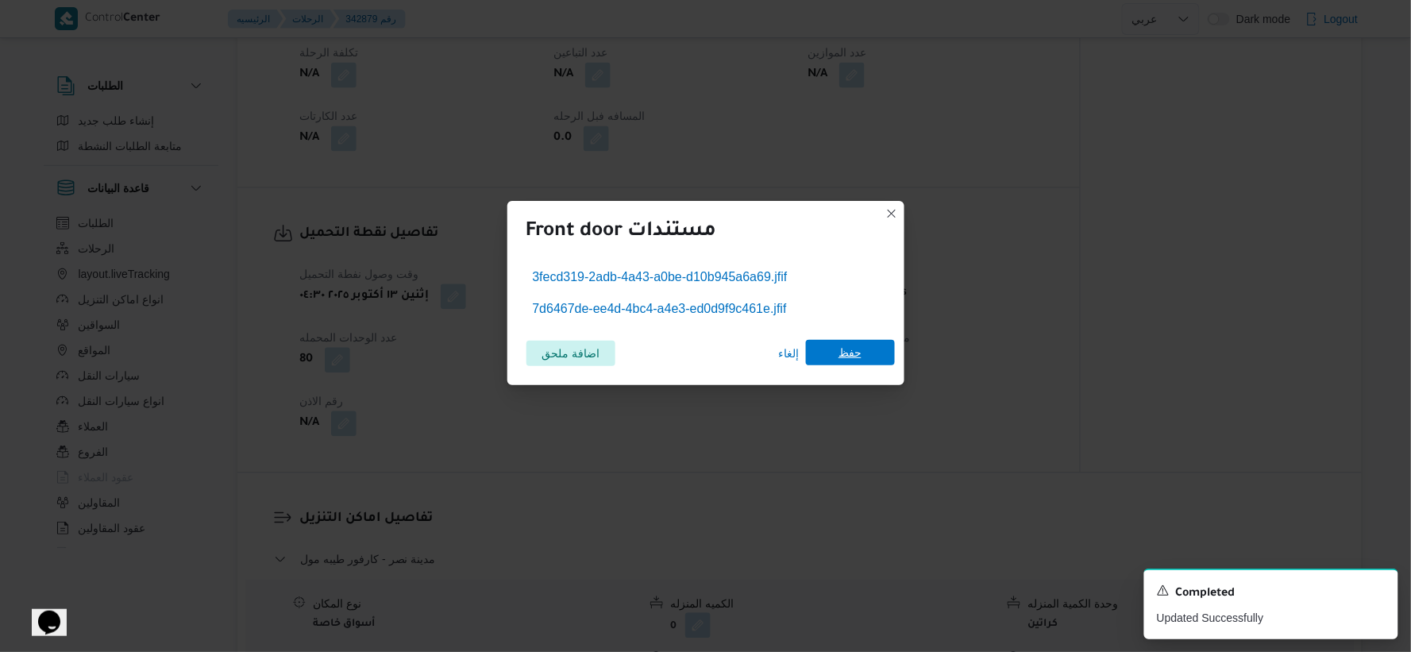
click at [861, 357] on span "حفظ" at bounding box center [850, 352] width 89 height 25
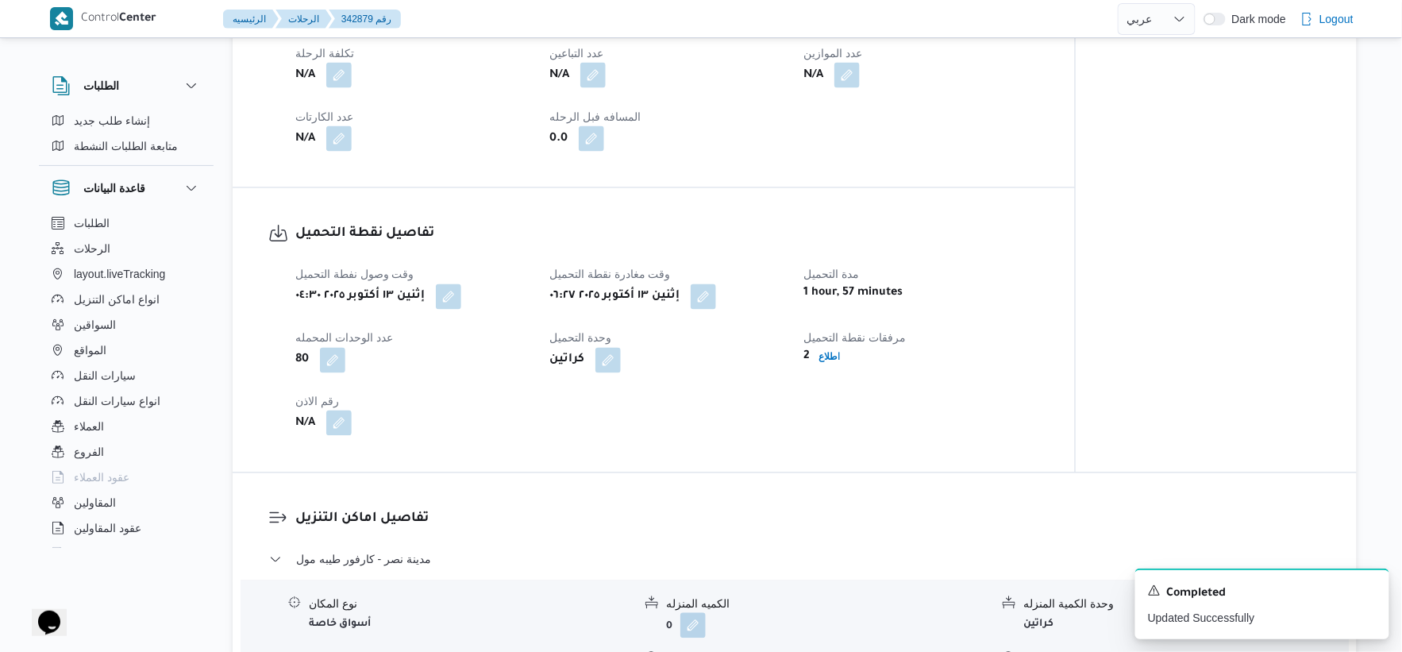
click at [340, 426] on button "button" at bounding box center [338, 422] width 25 height 25
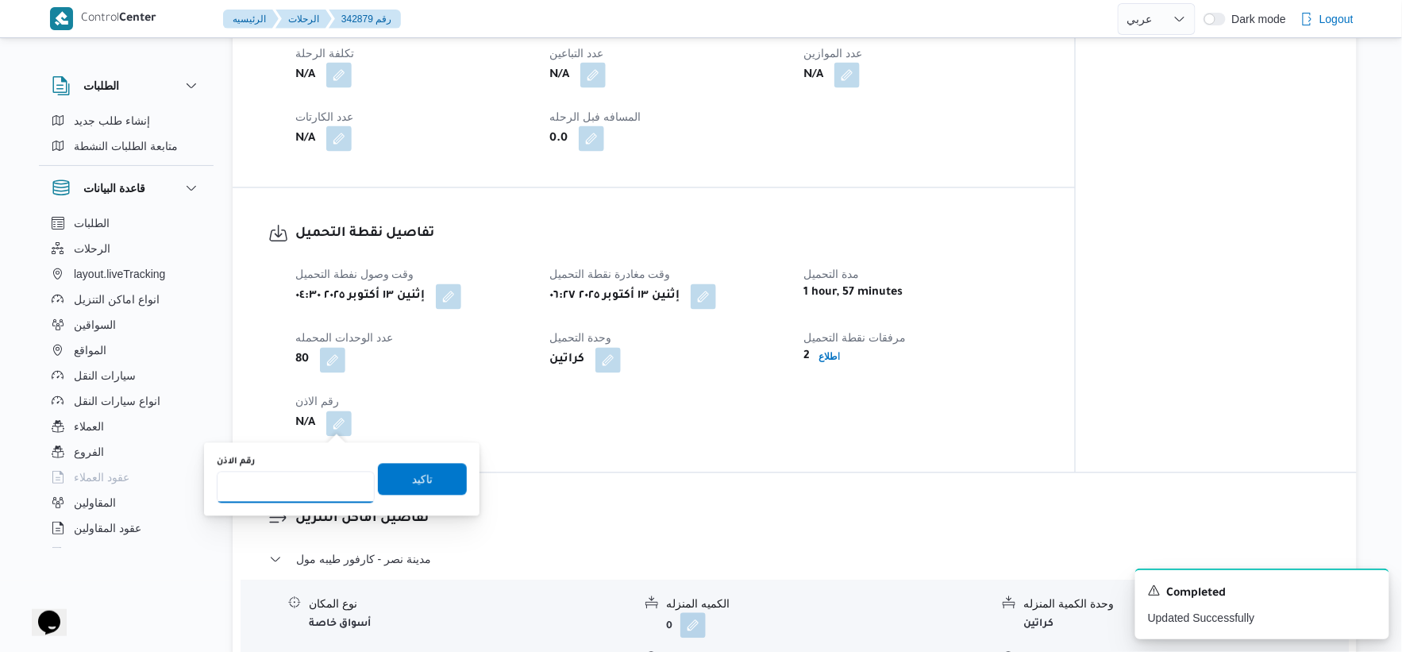
click at [287, 493] on input "رقم الاذن" at bounding box center [296, 488] width 158 height 32
type input "9955"
click at [439, 479] on span "تاكيد" at bounding box center [422, 479] width 89 height 32
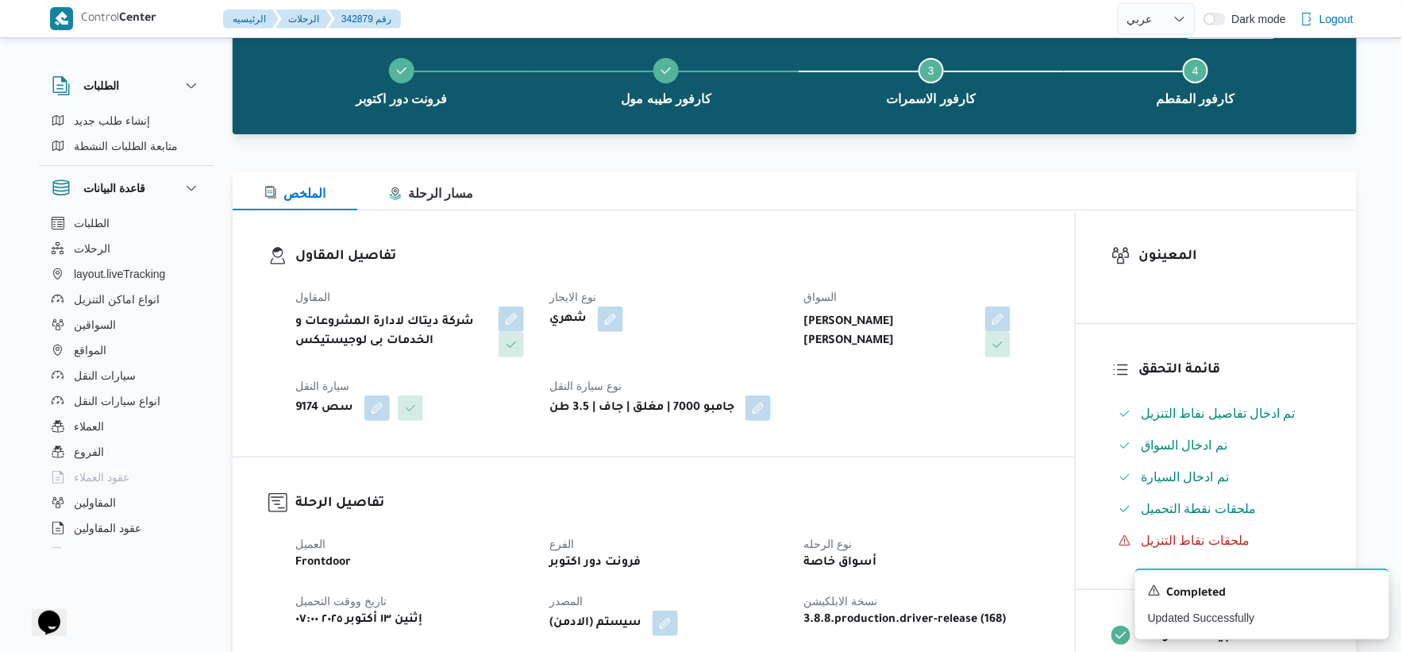
scroll to position [0, 0]
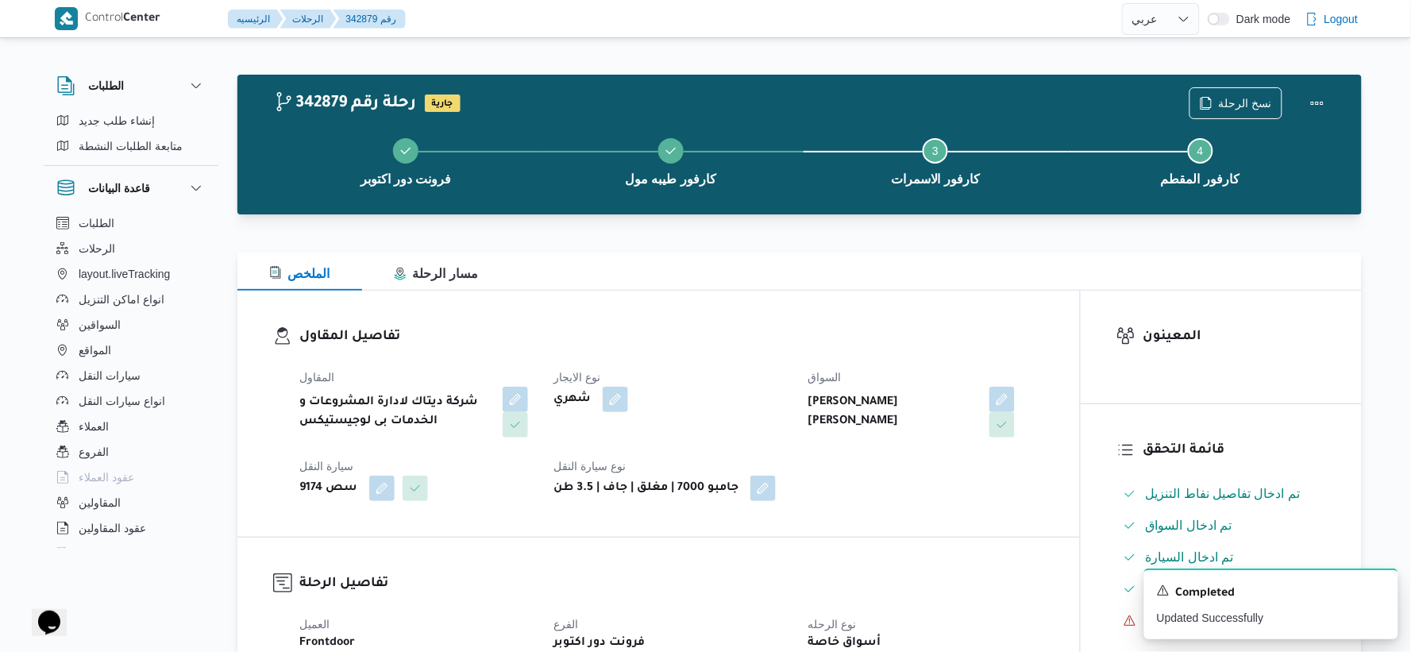
select select "ar"
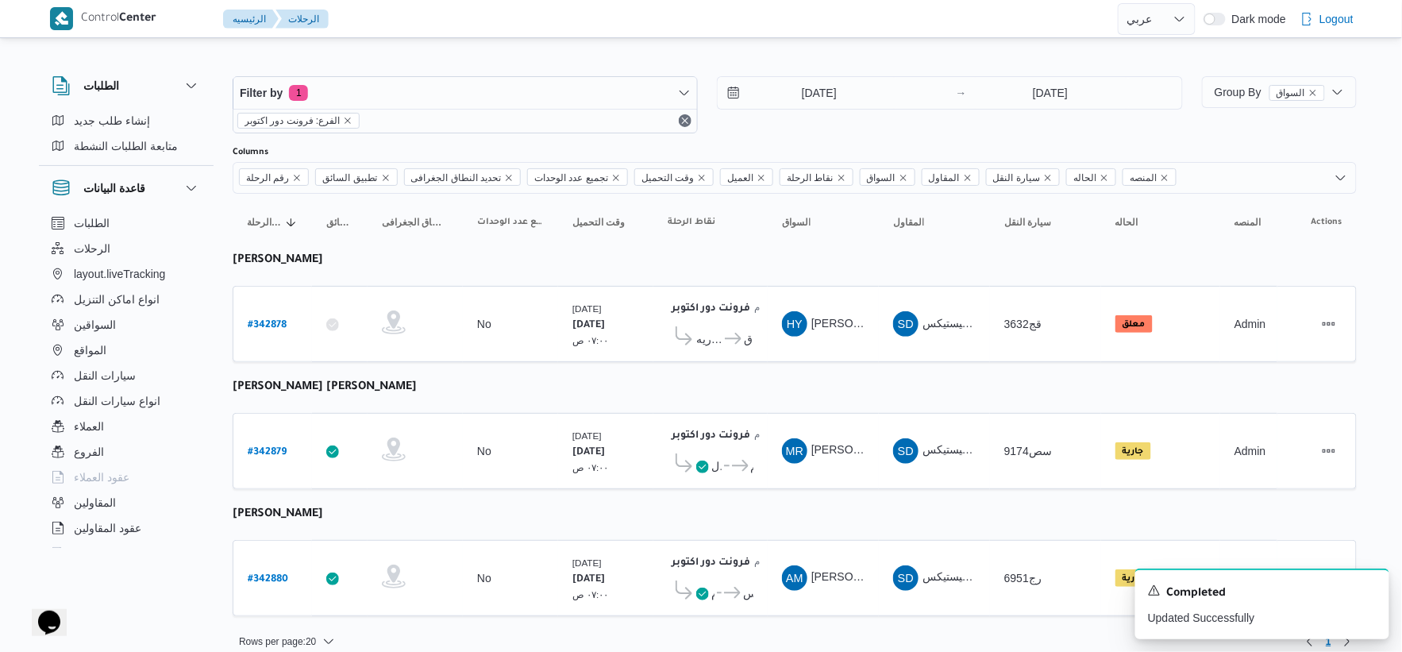
scroll to position [16, 0]
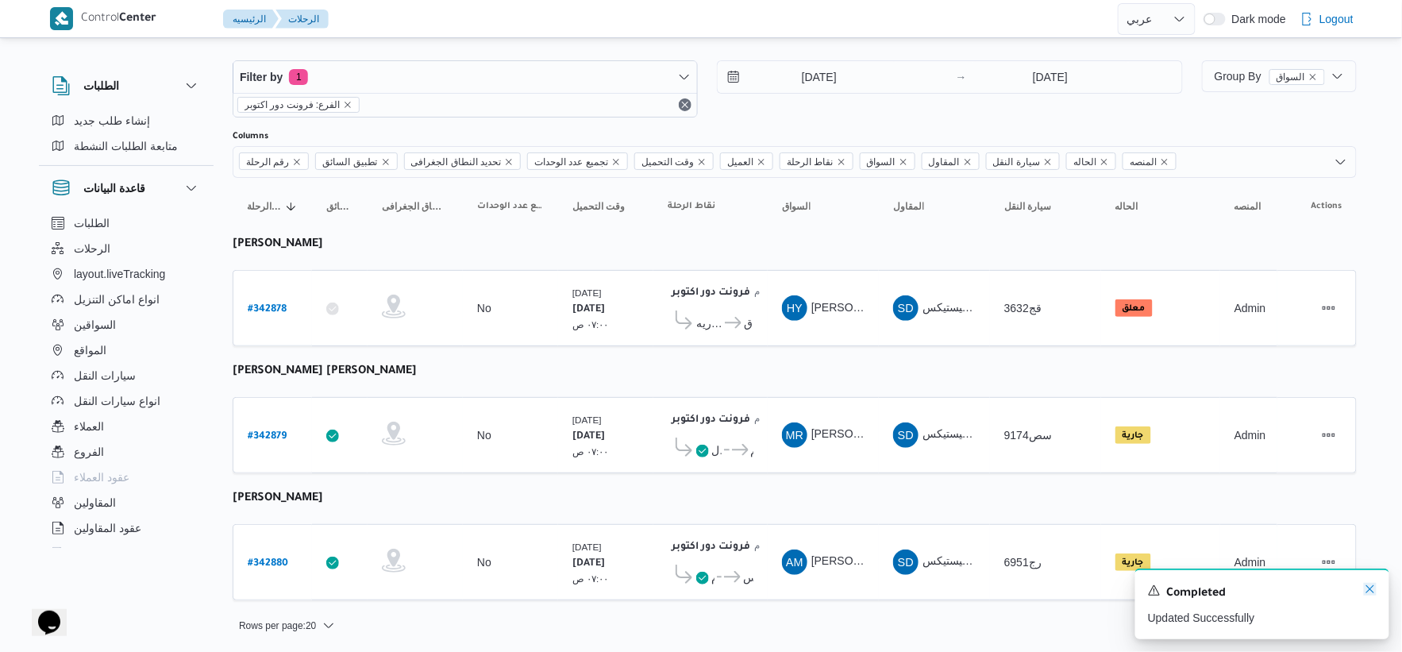
click at [1368, 584] on icon "Dismiss toast" at bounding box center [1370, 589] width 13 height 13
click at [725, 328] on span "كارفور لاكاذا - الشروق" at bounding box center [737, 323] width 31 height 19
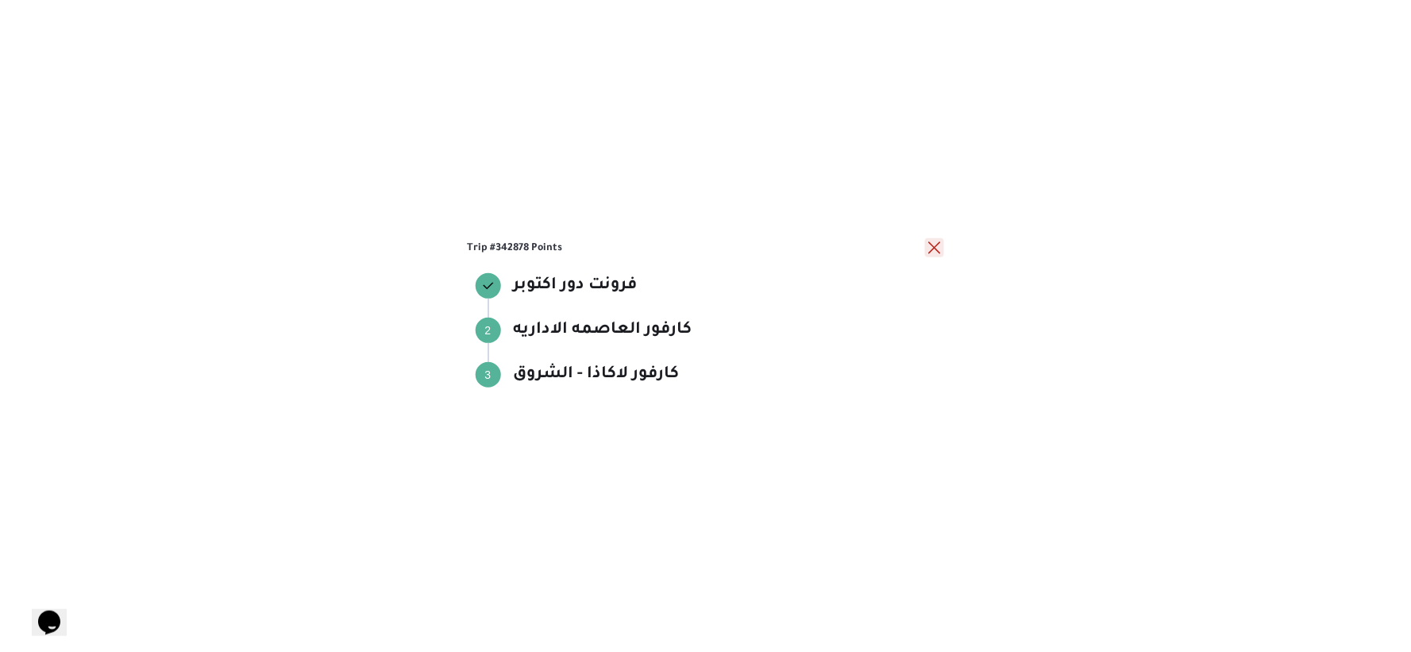
click at [933, 243] on button "close" at bounding box center [934, 247] width 19 height 19
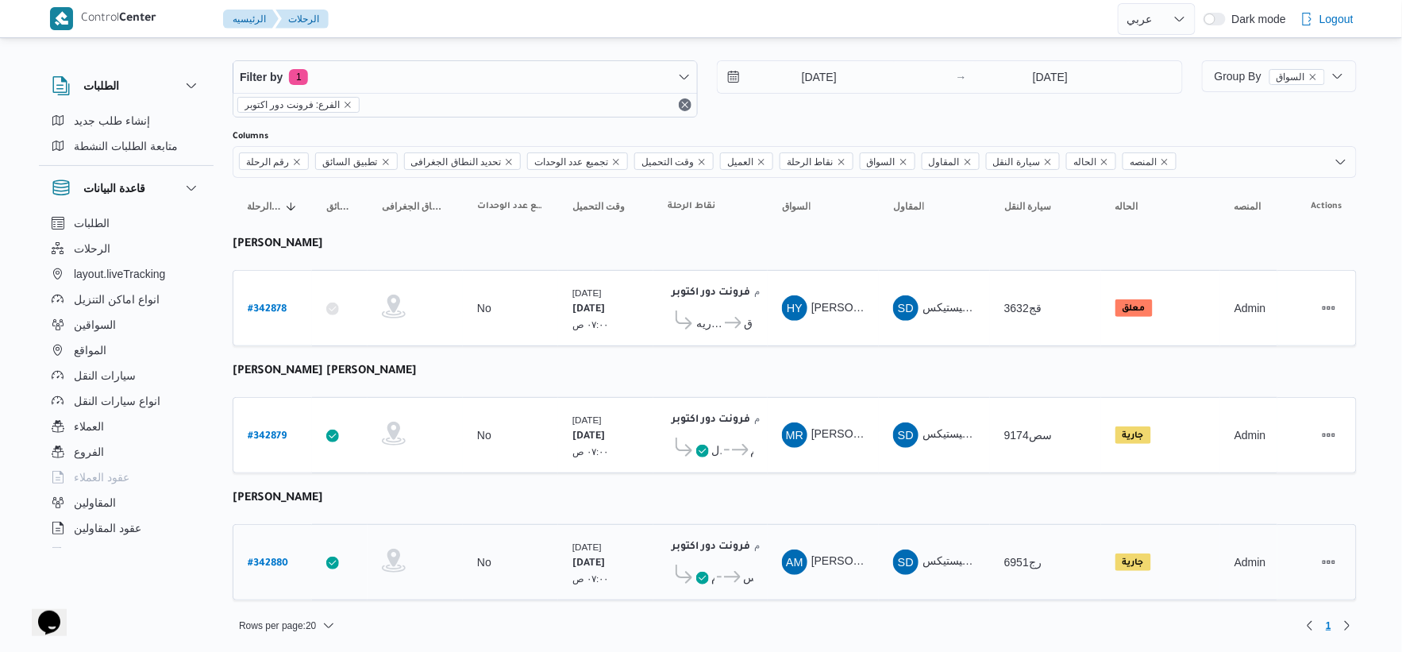
click at [262, 558] on b "# 342880" at bounding box center [268, 563] width 40 height 11
select select "ar"
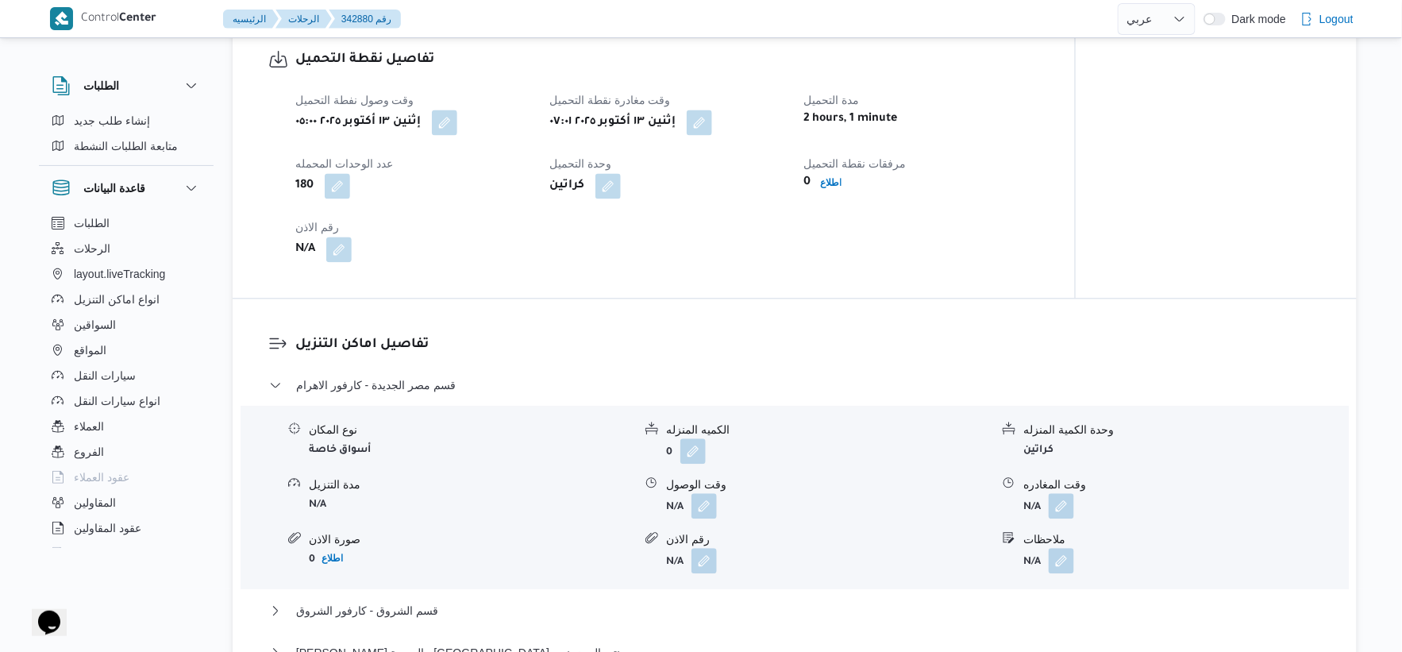
scroll to position [1146, 0]
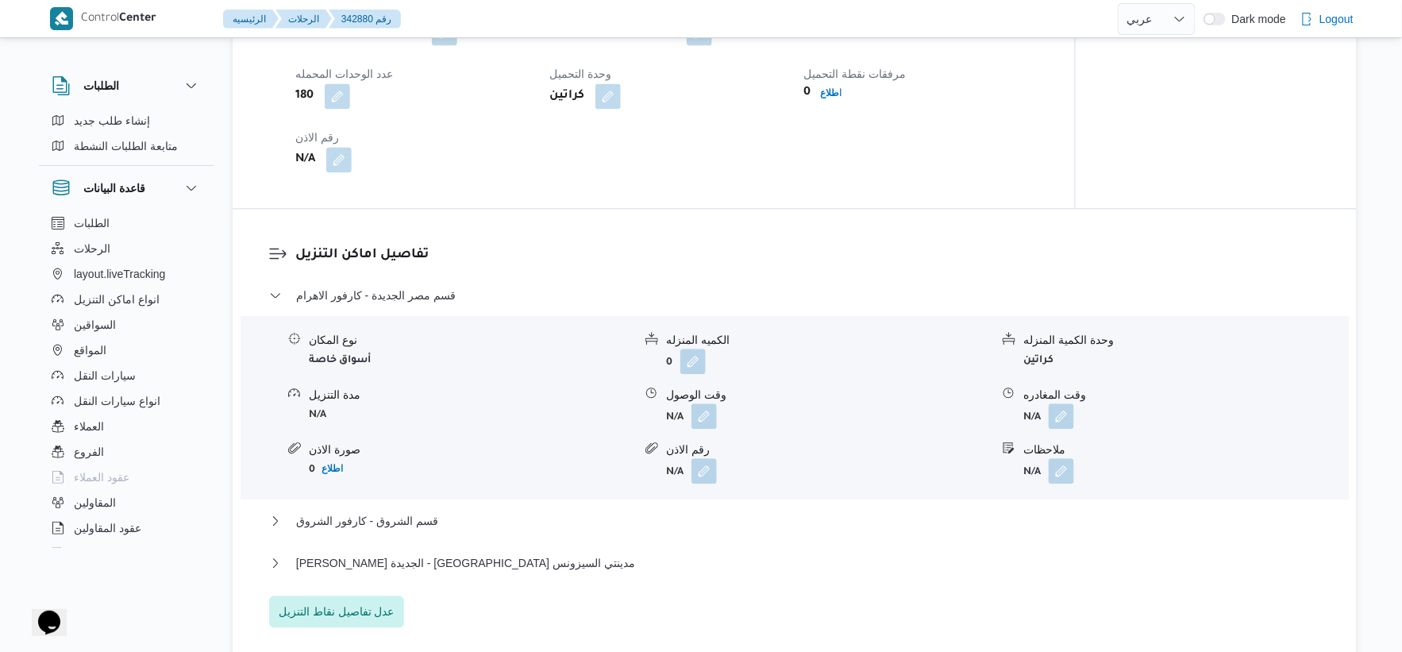
select select "ar"
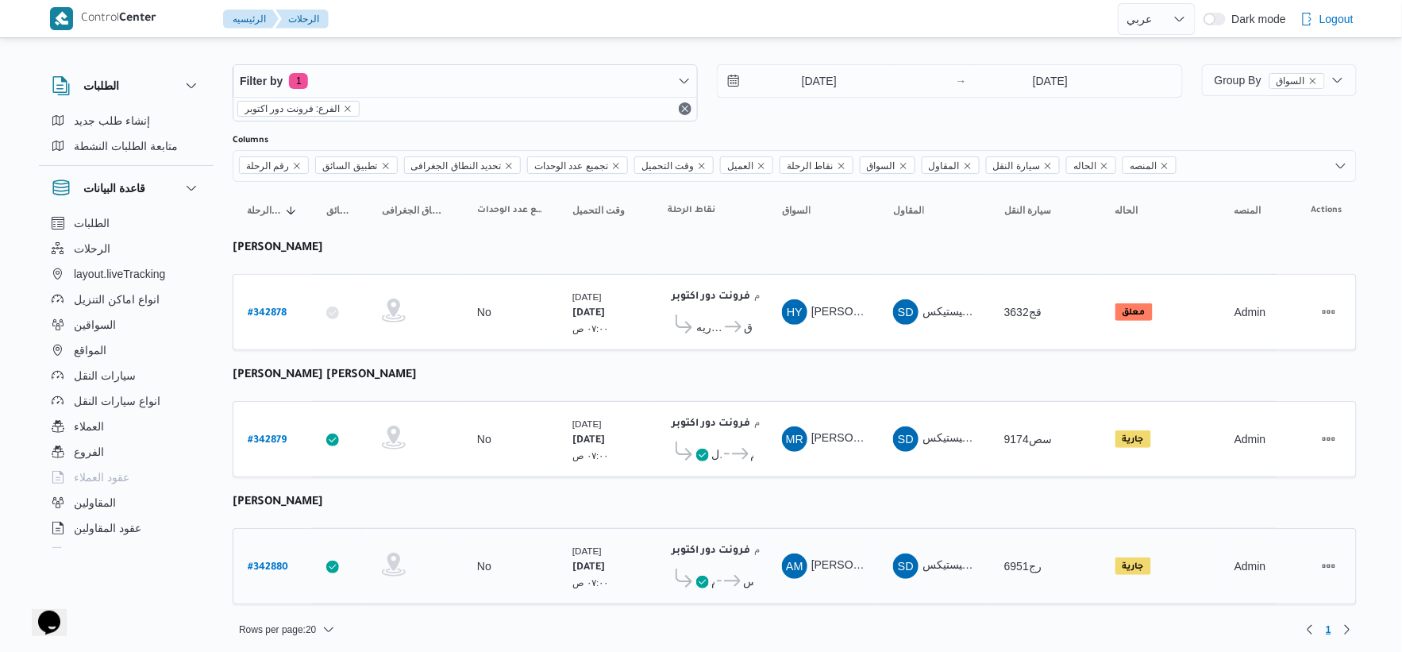
scroll to position [16, 0]
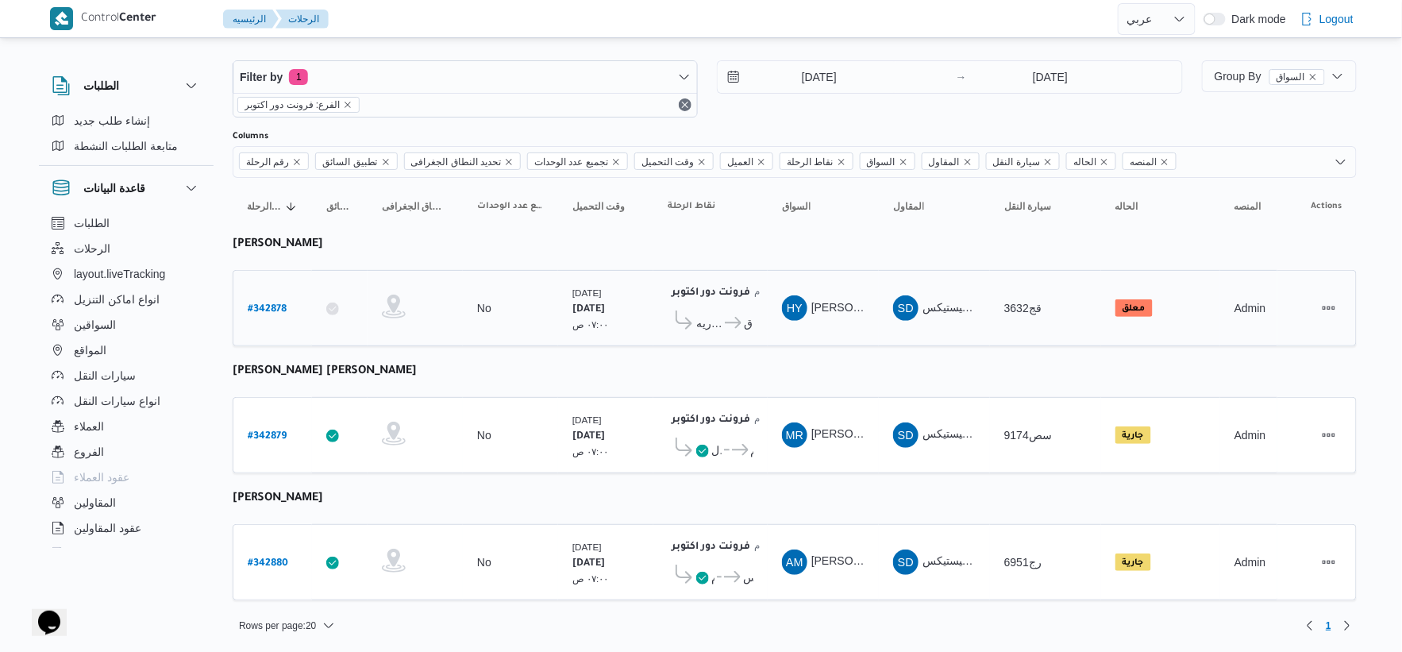
click at [494, 340] on td "تجميع عدد الوحدات No" at bounding box center [510, 308] width 95 height 76
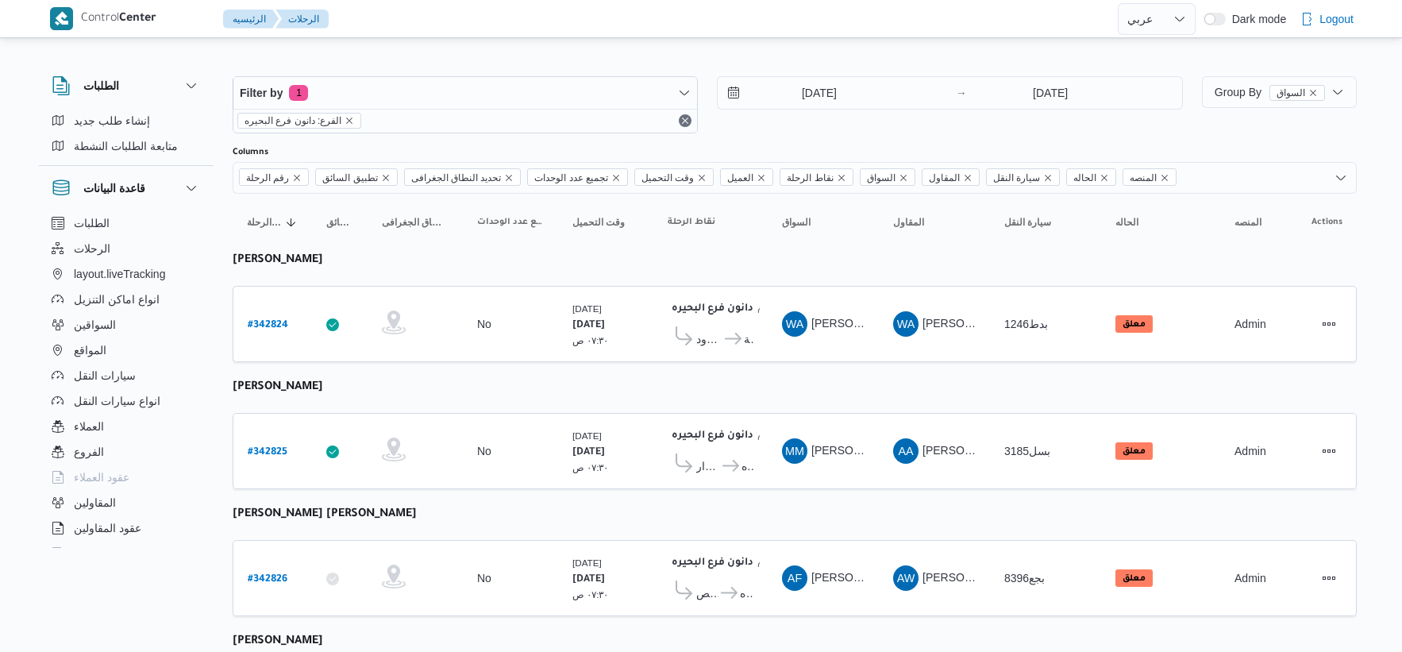
select select "ar"
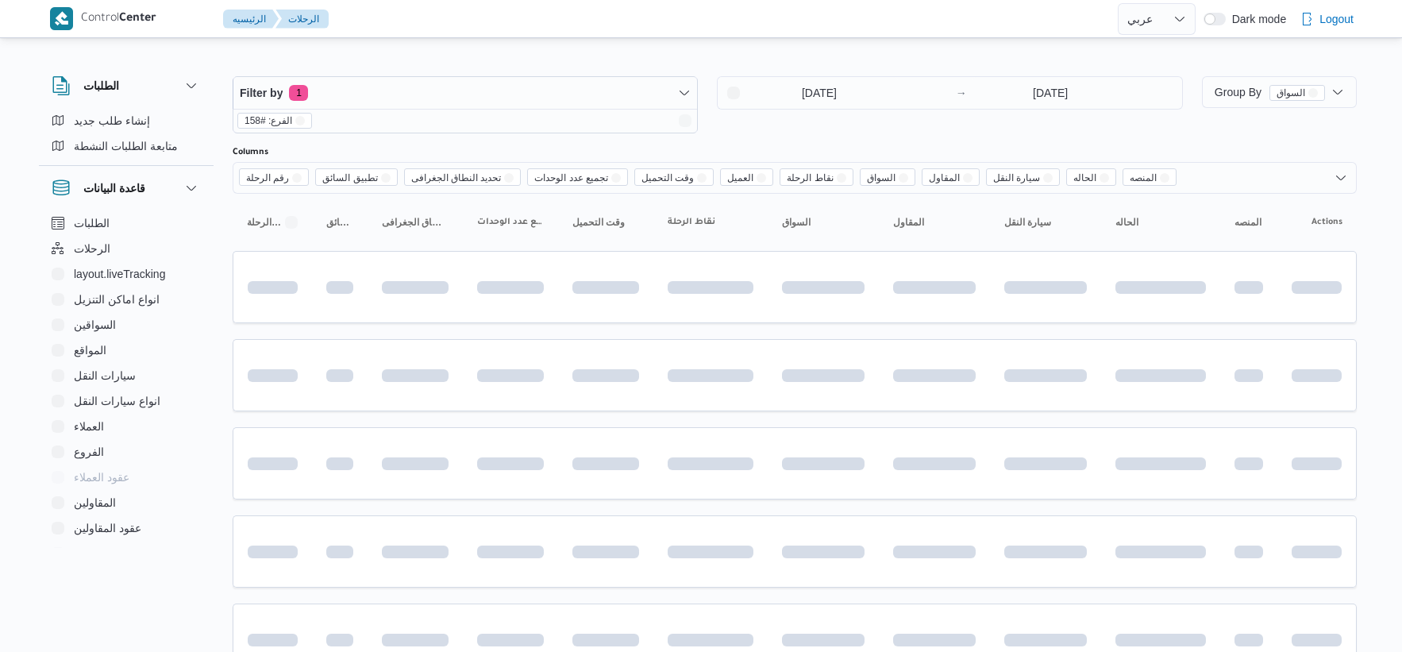
select select "ar"
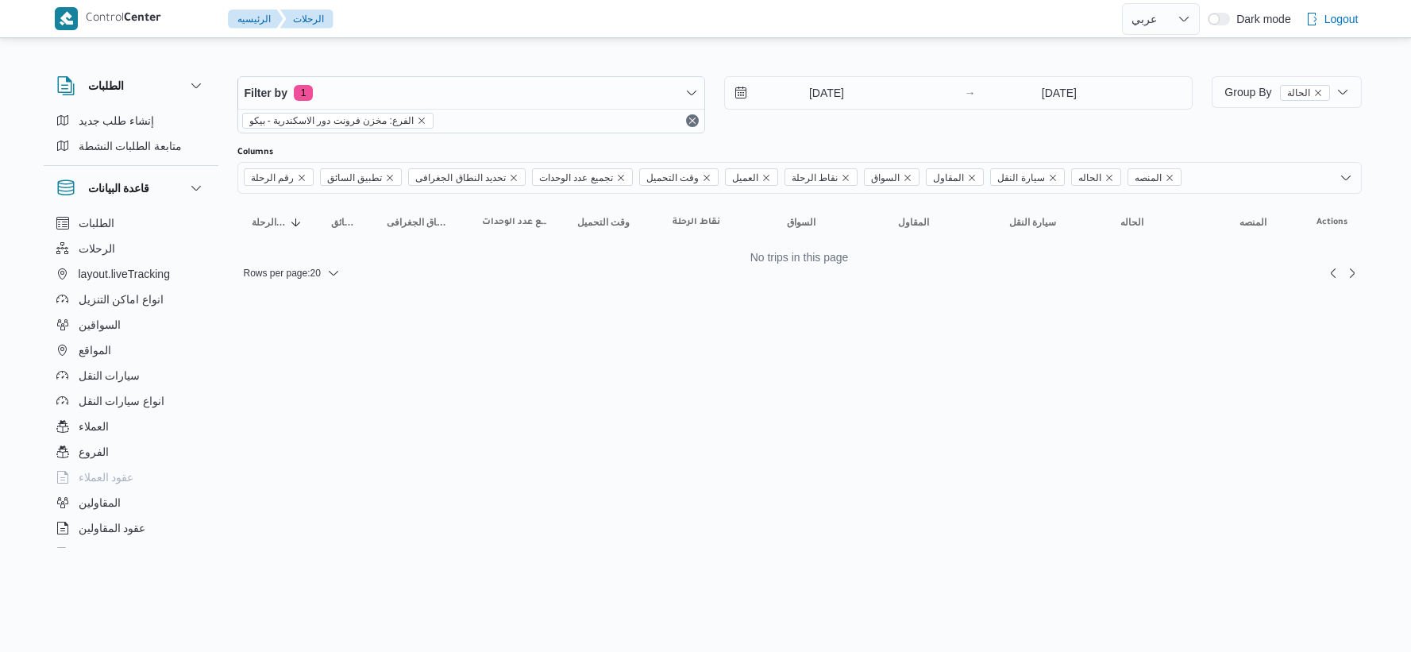
select select "ar"
click at [852, 92] on input "[DATE]" at bounding box center [815, 93] width 180 height 32
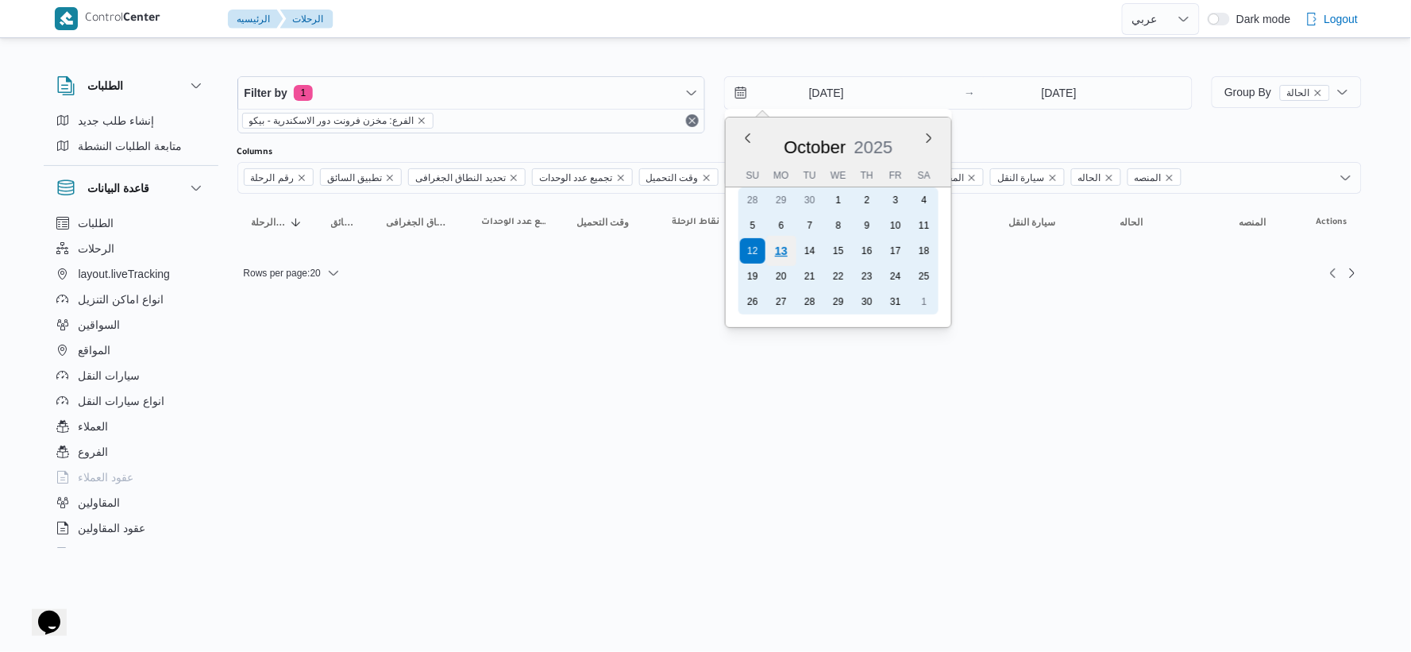
click at [787, 248] on div "13" at bounding box center [781, 251] width 30 height 30
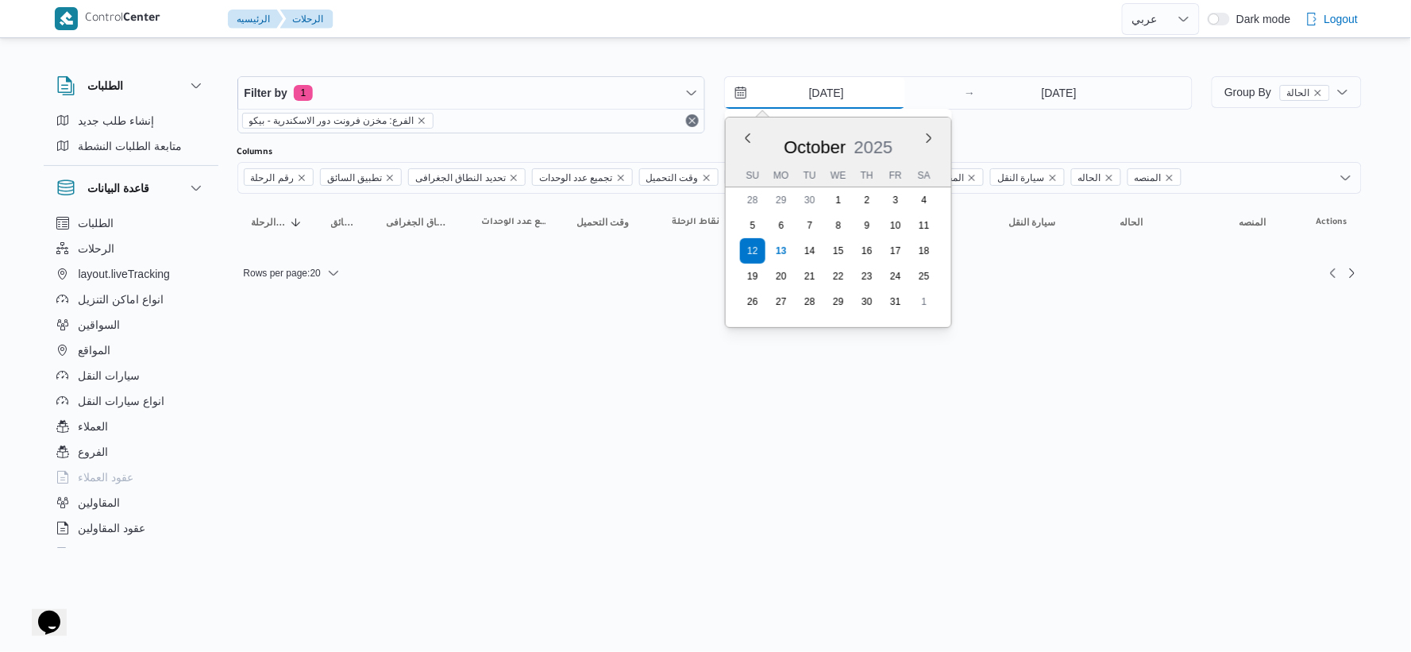
type input "[DATE]"
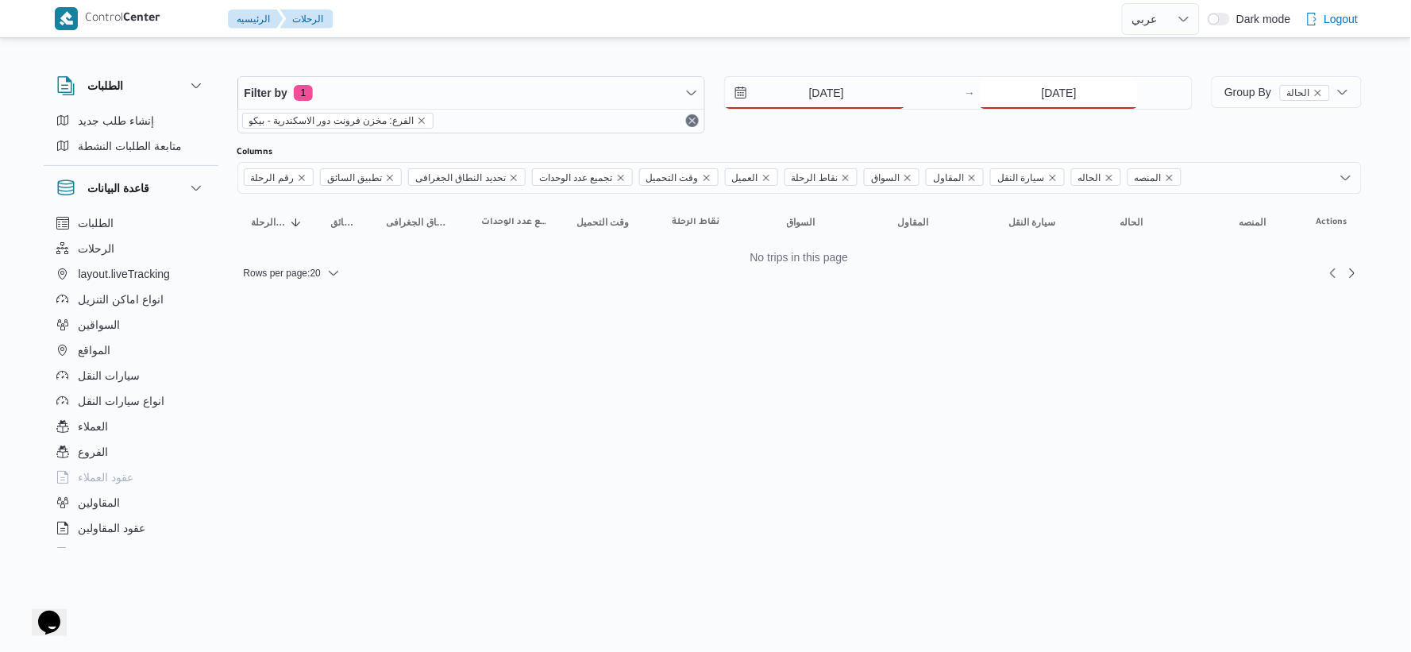
click at [1054, 91] on input "12/10/2025" at bounding box center [1059, 93] width 158 height 32
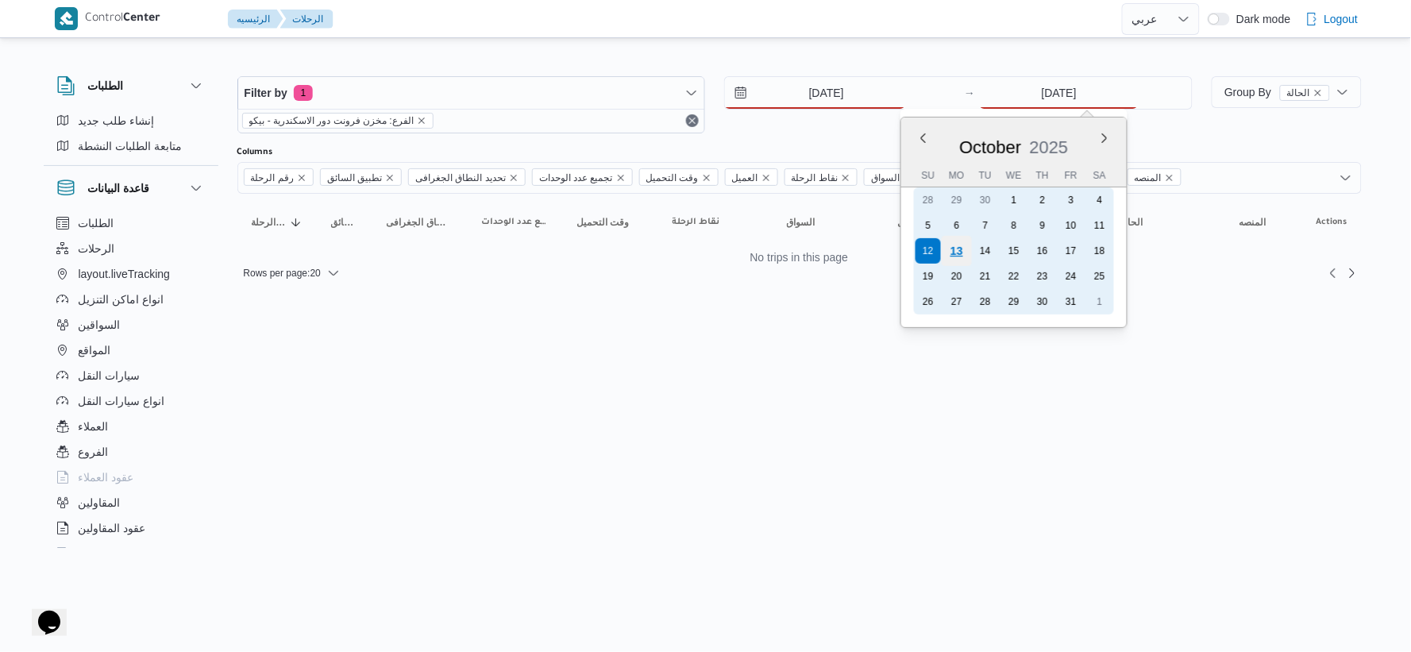
click at [959, 248] on div "13" at bounding box center [957, 251] width 30 height 30
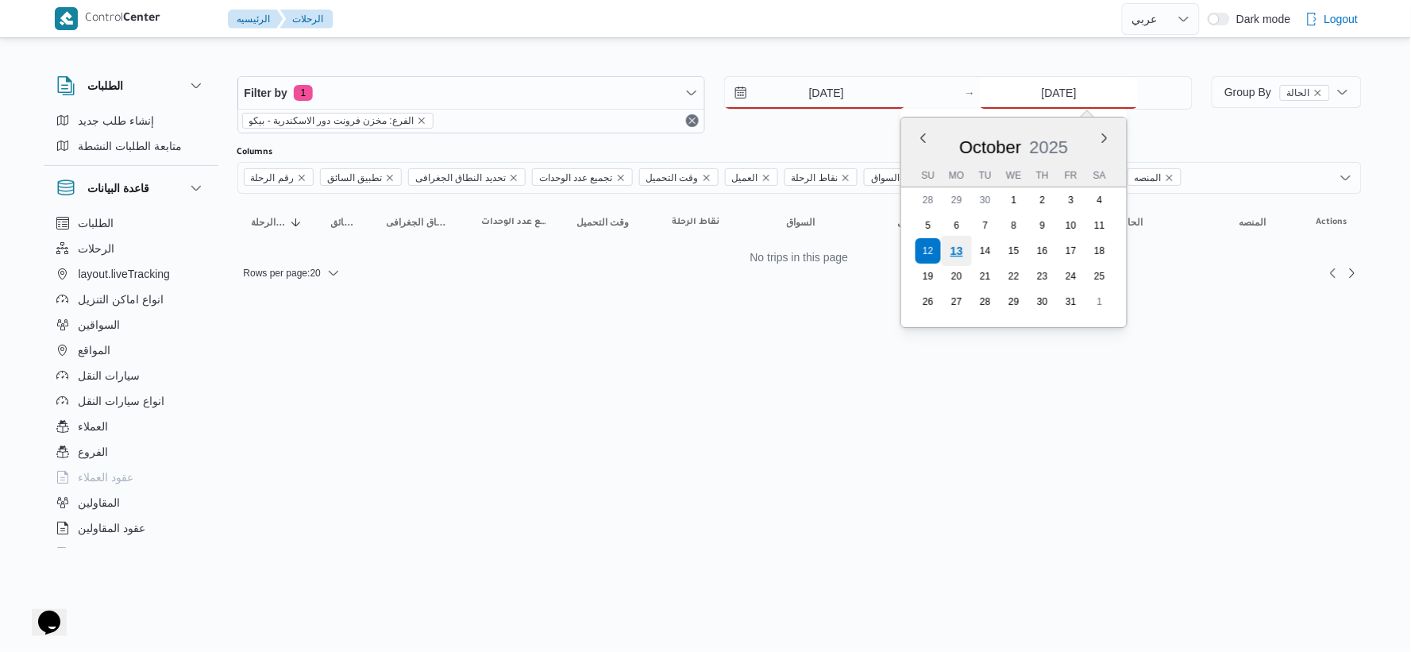
type input "[DATE]"
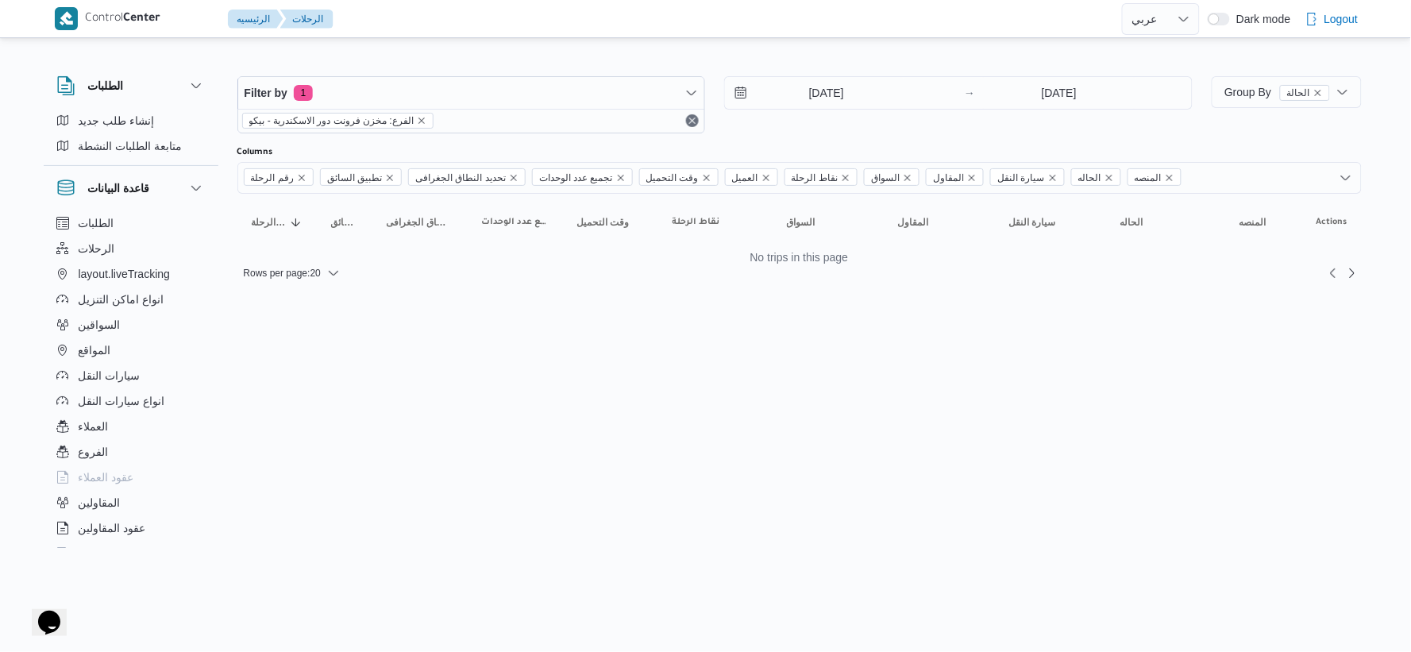
click at [751, 351] on html "Control Center الرئيسيه الرحلات English عربي Dark mode Logout الطلبات إنشاء طلب…" at bounding box center [705, 326] width 1411 height 652
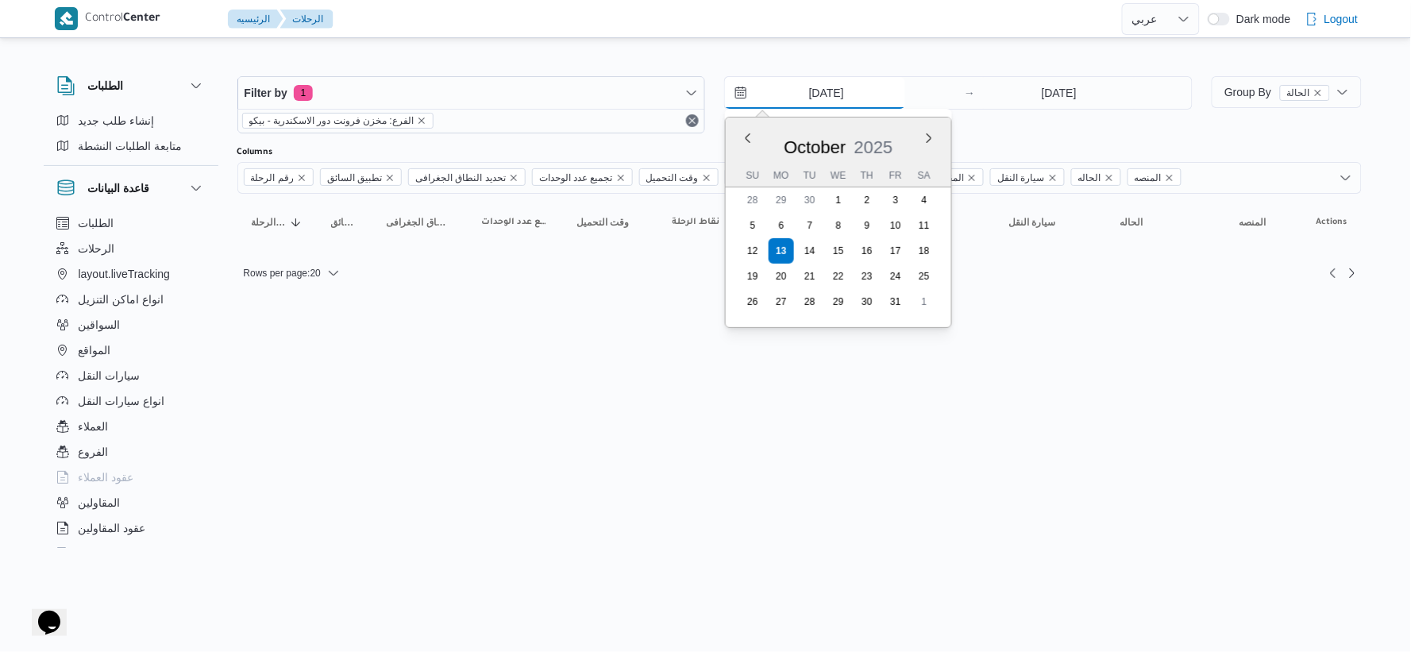
click at [867, 99] on input "[DATE]" at bounding box center [815, 93] width 180 height 32
click at [612, 399] on html "Control Center الرئيسيه الرحلات English عربي Dark mode Logout الطلبات إنشاء طلب…" at bounding box center [705, 326] width 1411 height 652
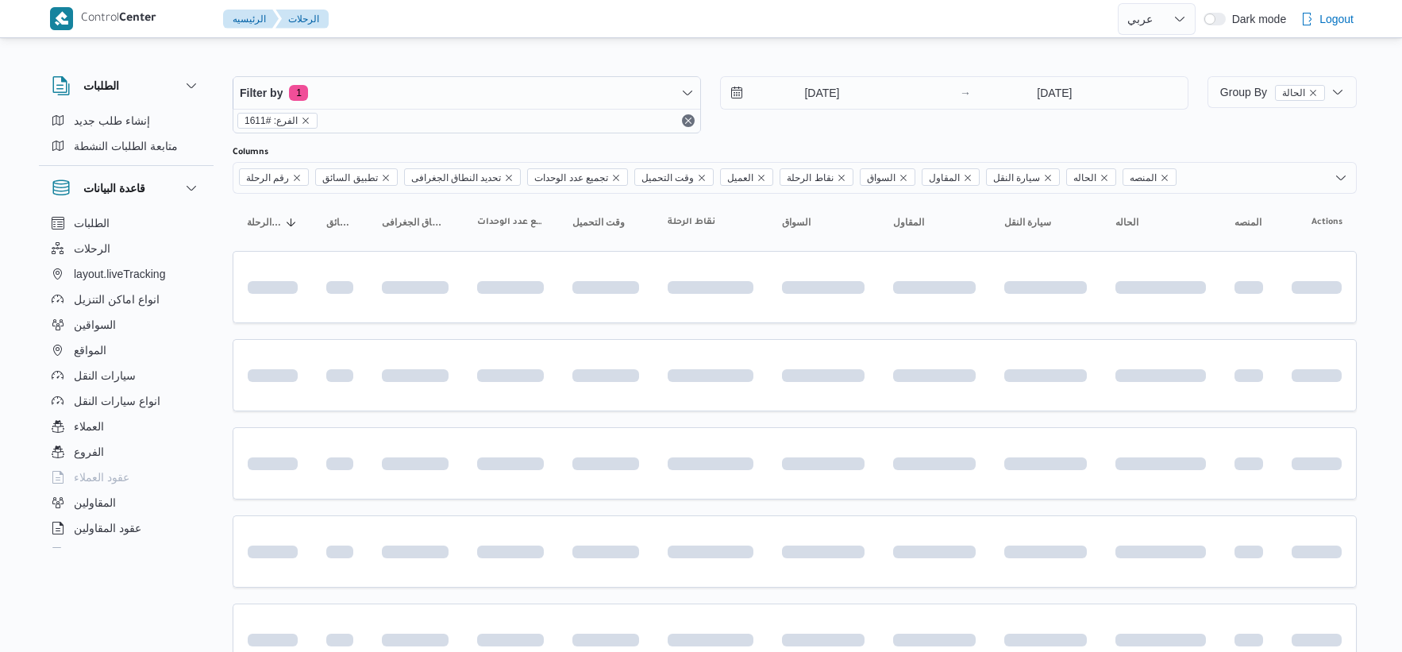
select select "ar"
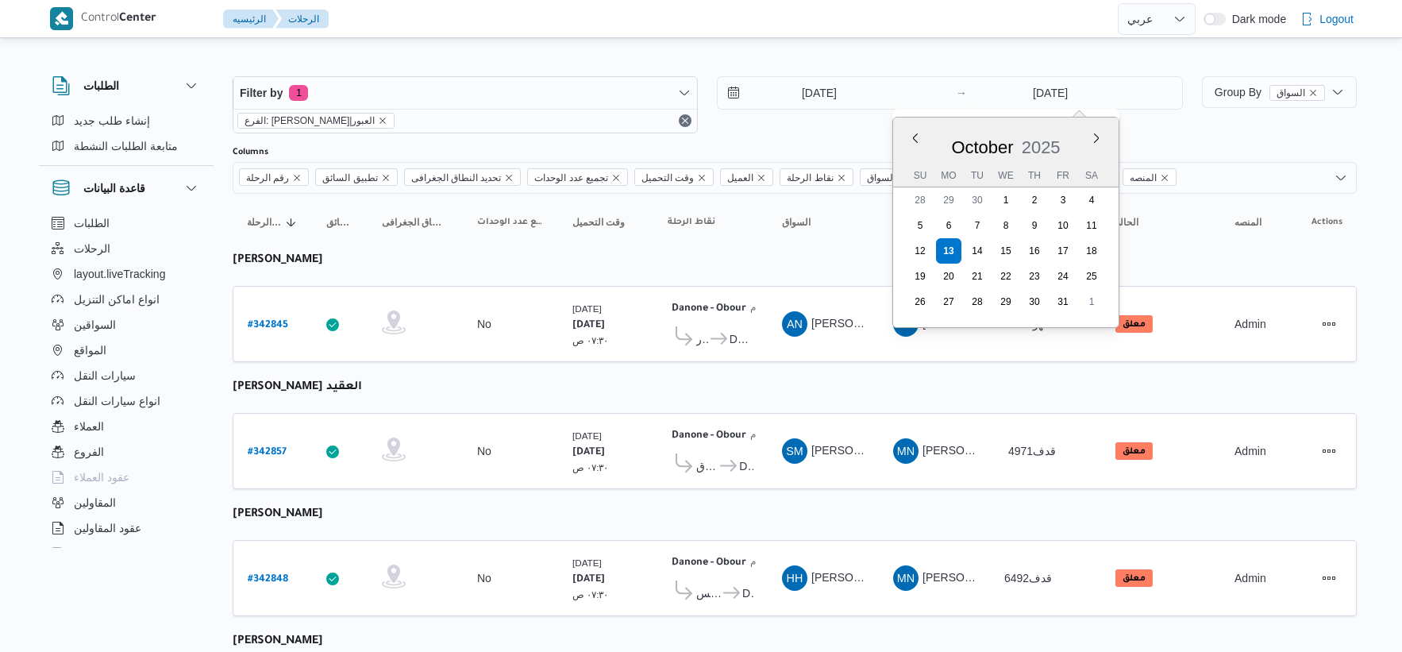
select select "ar"
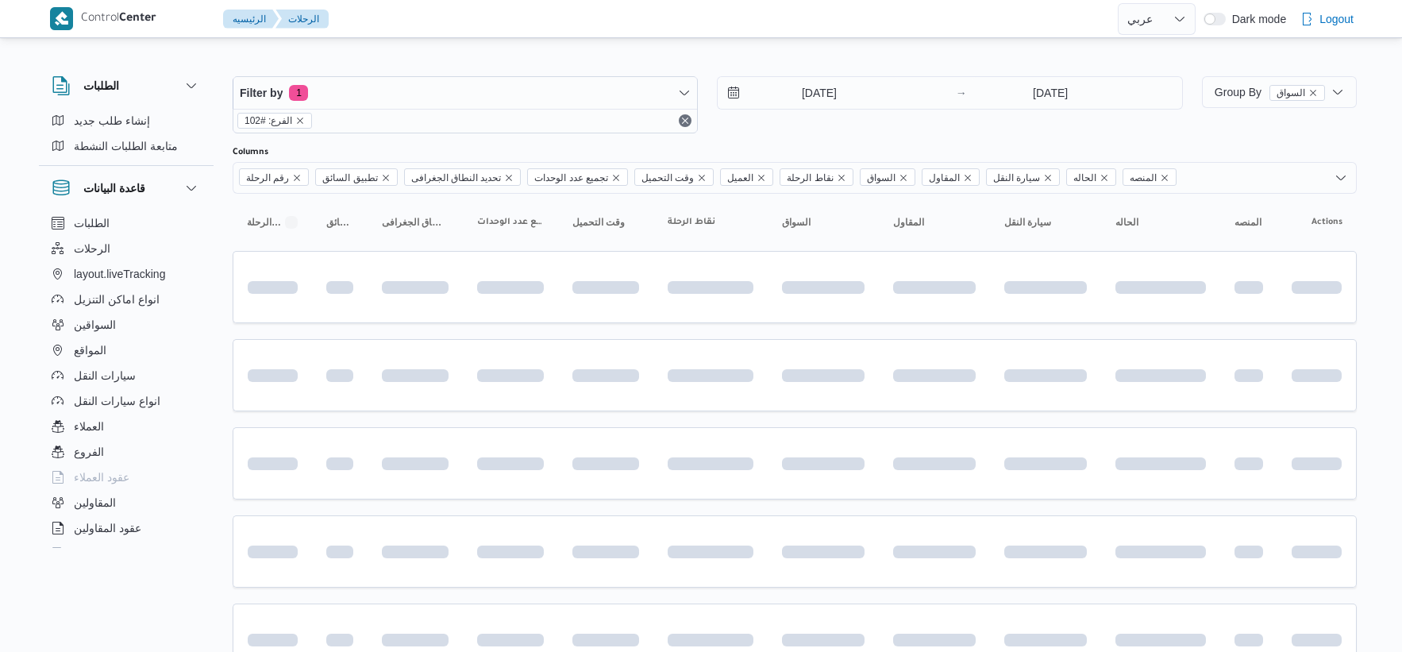
select select "ar"
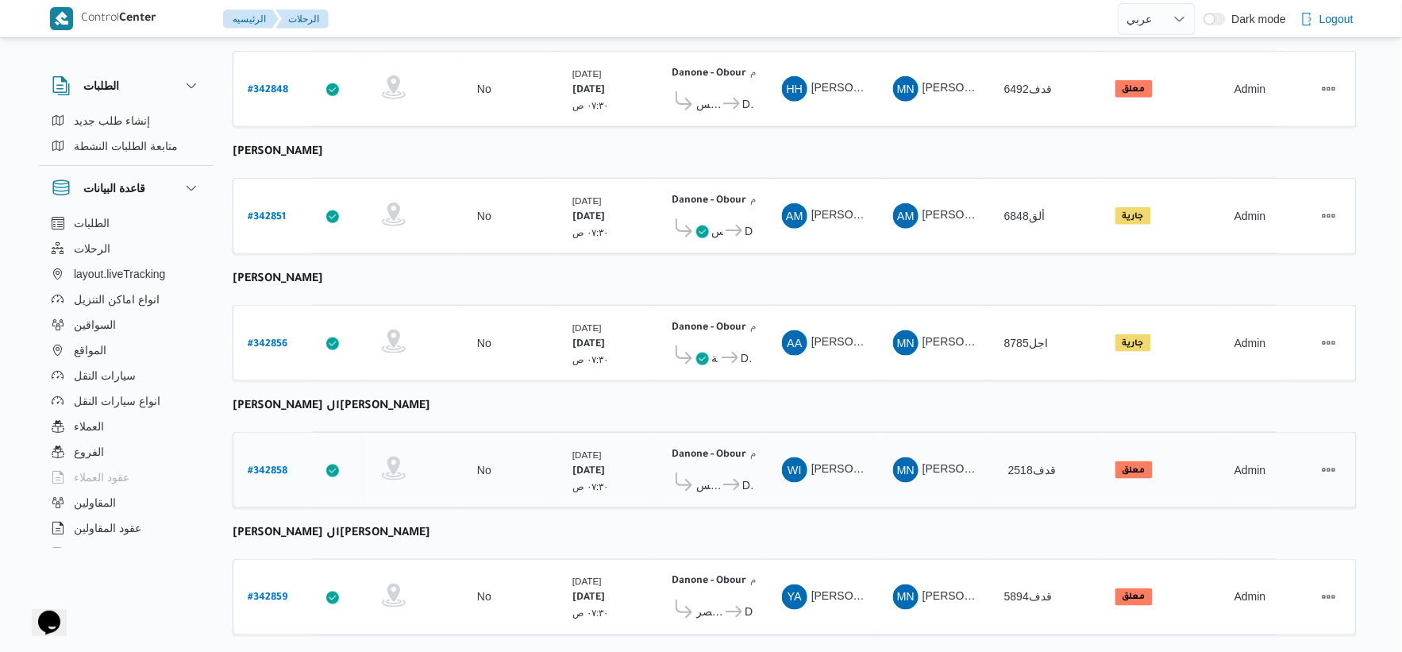
scroll to position [519, 0]
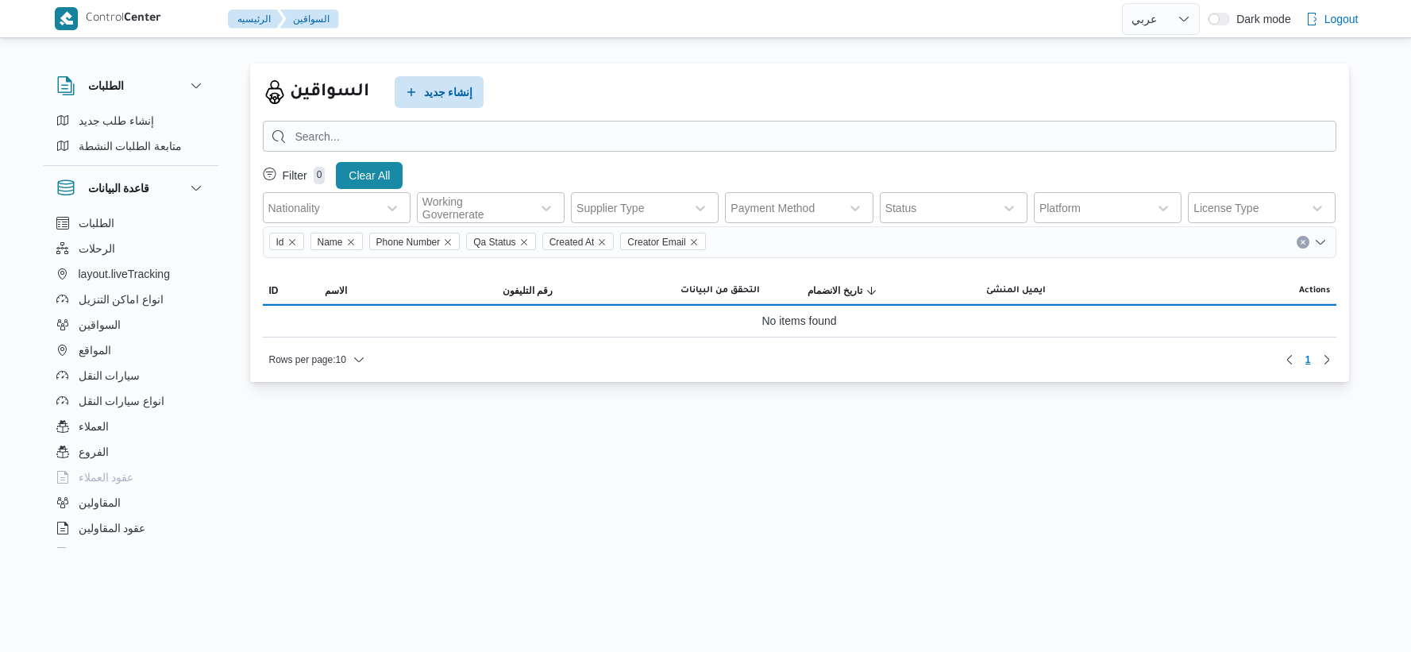
select select "ar"
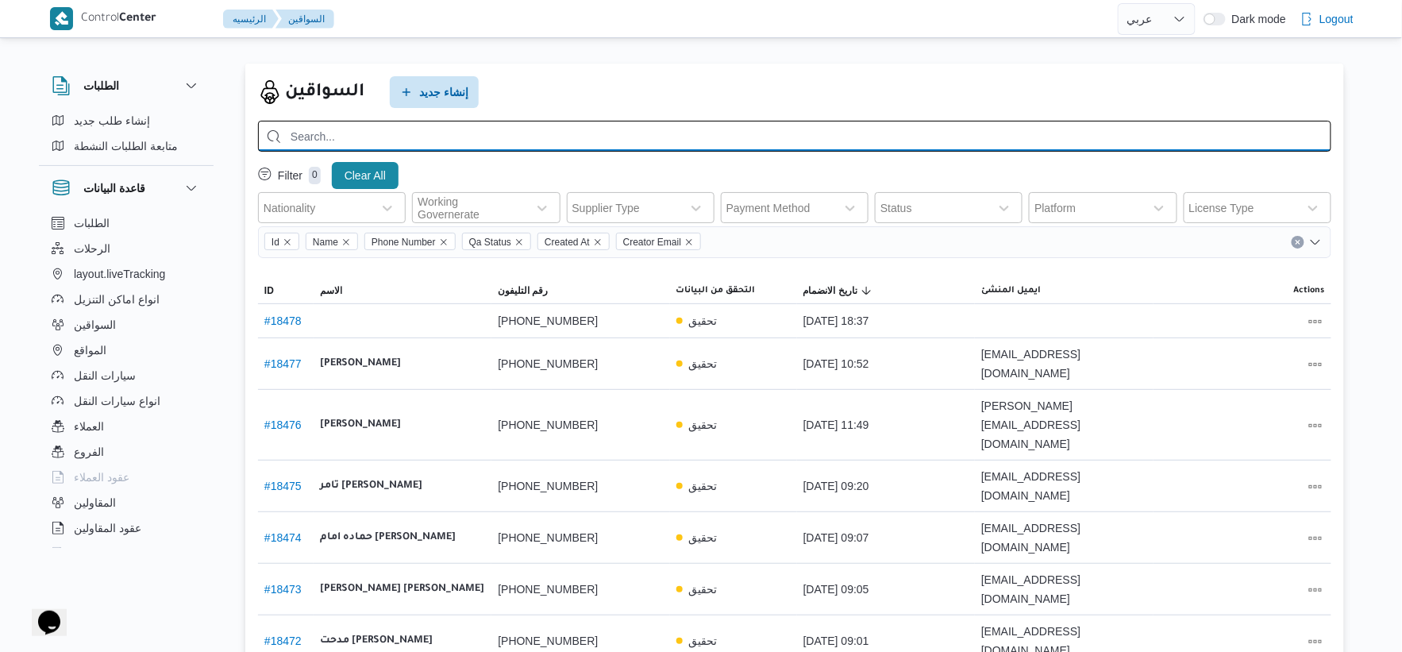
click at [371, 125] on input "search" at bounding box center [794, 136] width 1073 height 31
paste input "[PERSON_NAME] [PERSON_NAME]"
type input "[PERSON_NAME] [PERSON_NAME]"
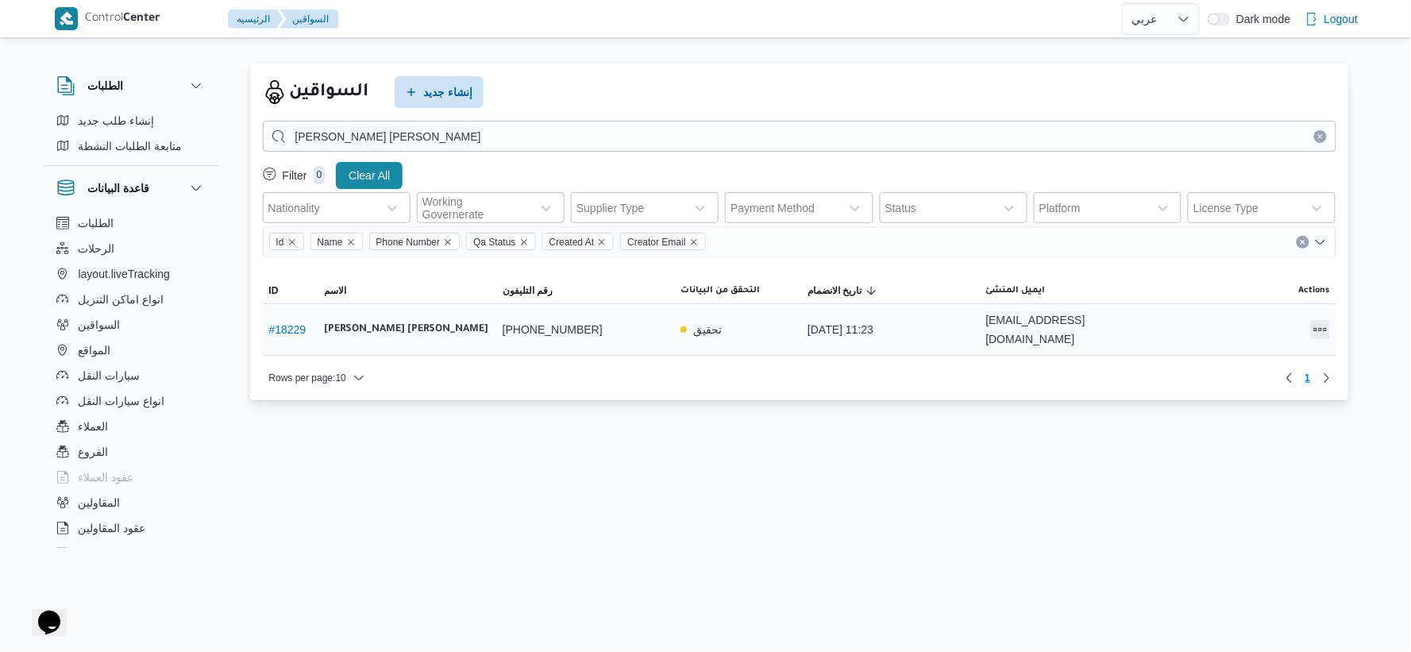
click at [1313, 320] on button "All actions" at bounding box center [1320, 329] width 19 height 19
click at [1269, 292] on span "Preview" at bounding box center [1269, 289] width 51 height 13
select select "ar"
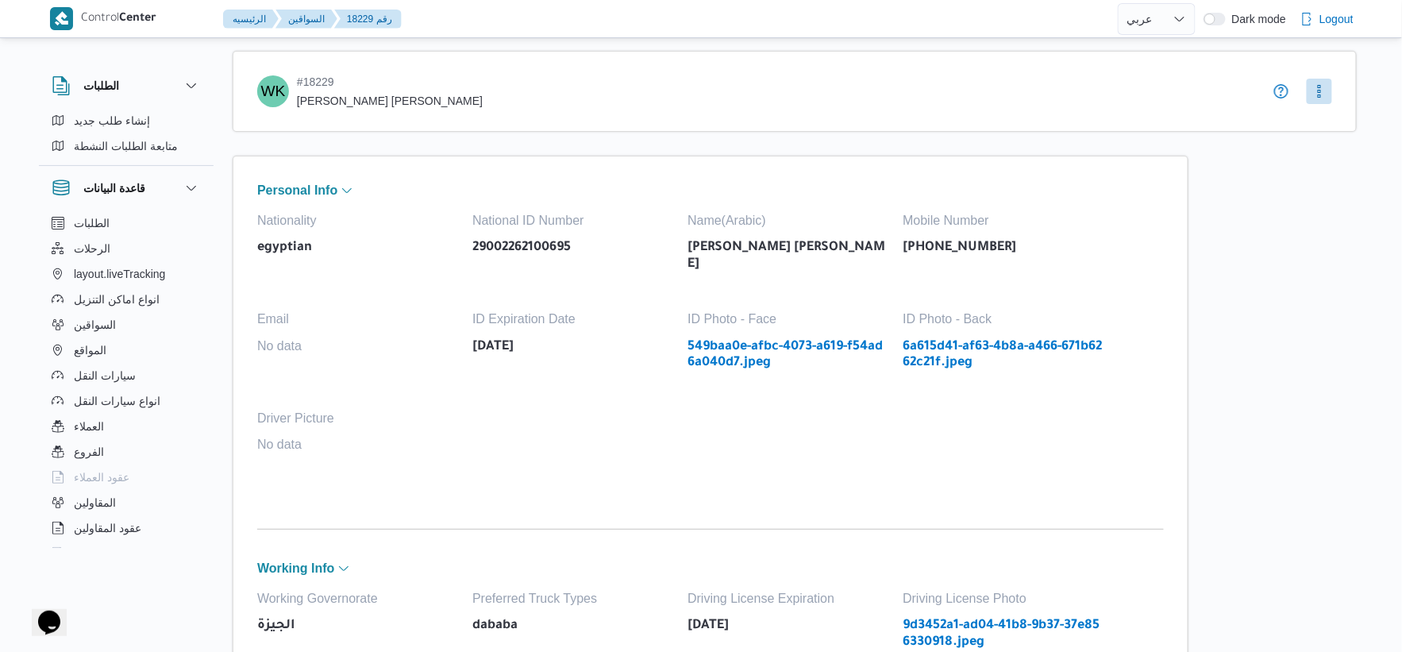
click at [832, 339] on link "549baa0e-afbc-4073-a619-f54ad6a040d7.jpeg" at bounding box center [787, 355] width 199 height 33
